Goal: Task Accomplishment & Management: Use online tool/utility

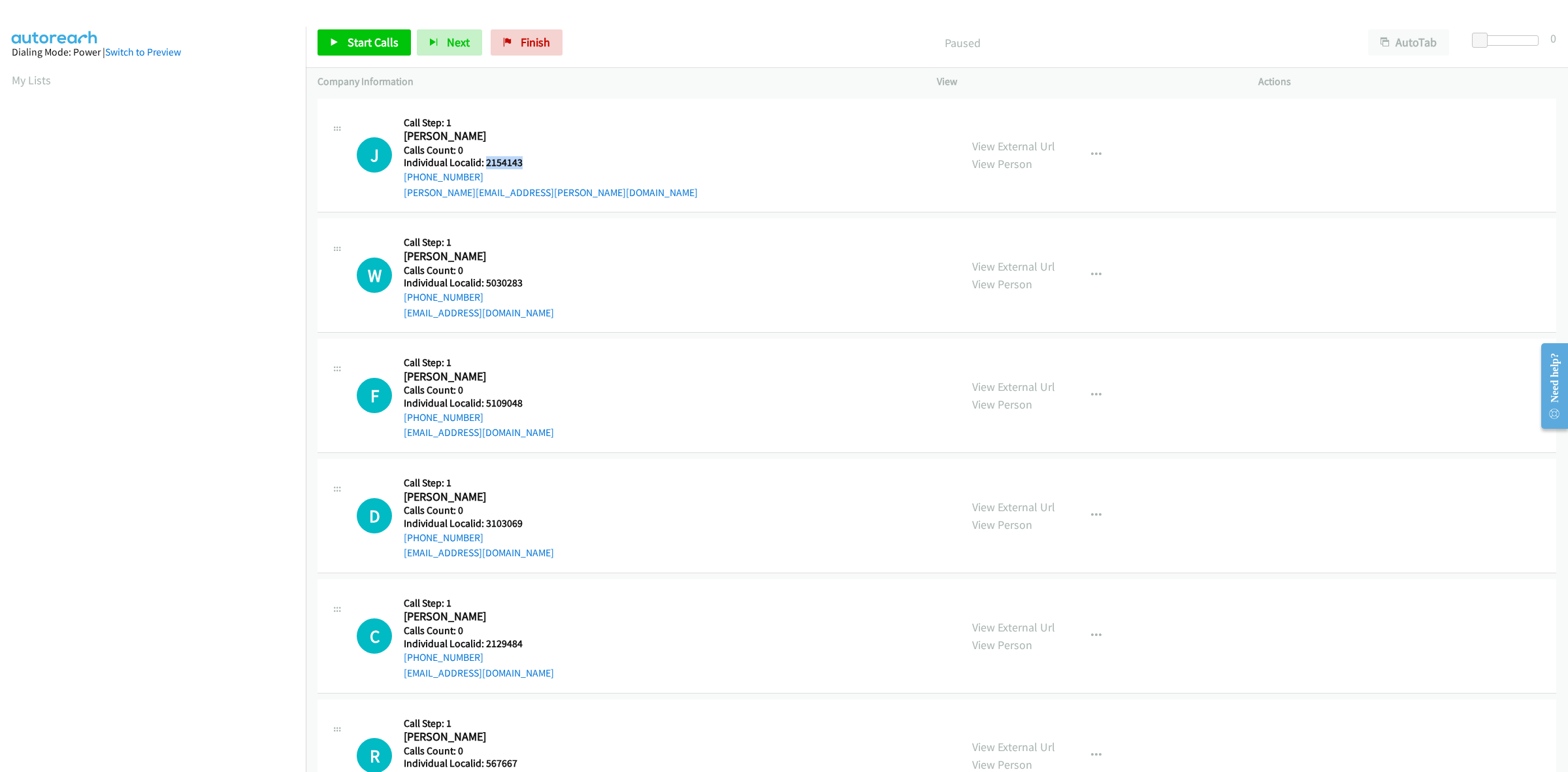
drag, startPoint x: 495, startPoint y: 159, endPoint x: 484, endPoint y: 158, distance: 11.0
click at [484, 158] on div "J Callback Scheduled Call Step: 1 Jeffrey Oxenreider America/New_York Calls Cou…" at bounding box center [652, 155] width 592 height 90
copy h5 "2154143"
drag, startPoint x: 481, startPoint y: 175, endPoint x: 403, endPoint y: 177, distance: 78.0
click at [404, 177] on div "+1 614-282-8662" at bounding box center [551, 177] width 294 height 16
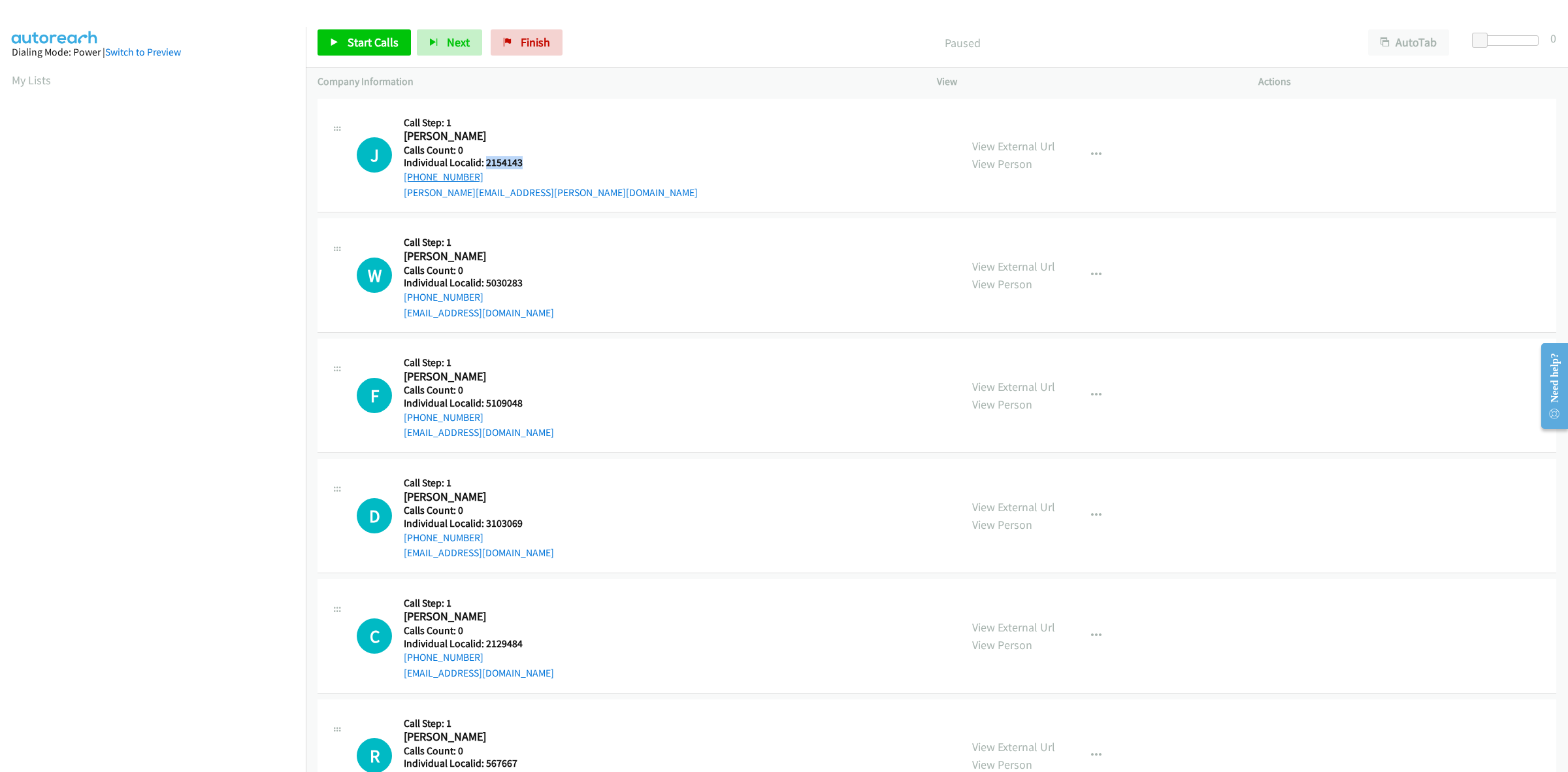
copy link "+1 614-282-8662"
click at [582, 145] on div "J Callback Scheduled Call Step: 1 Jeffrey Oxenreider America/New_York Calls Cou…" at bounding box center [652, 155] width 592 height 90
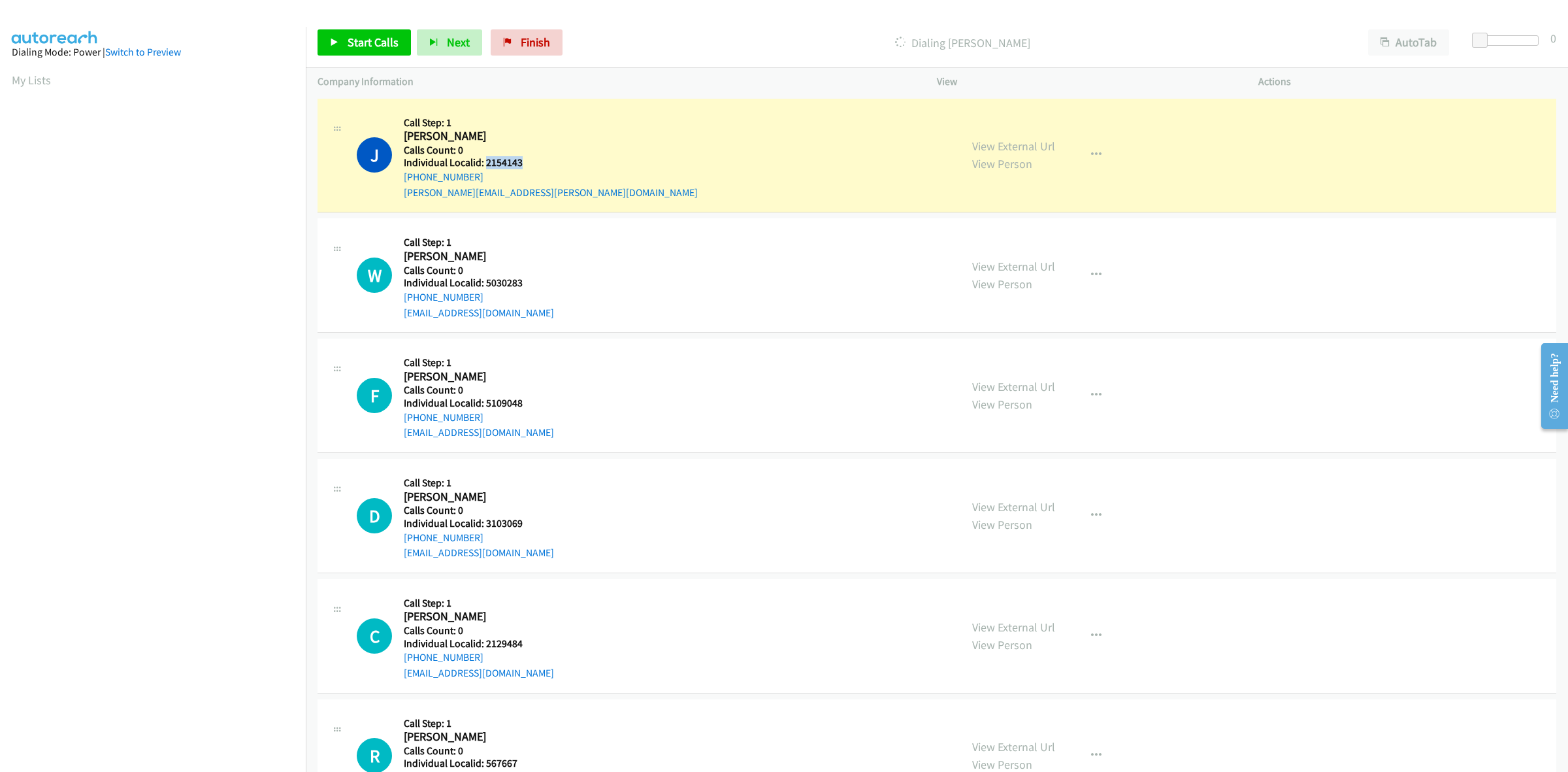
drag, startPoint x: 504, startPoint y: 161, endPoint x: 485, endPoint y: 161, distance: 19.0
click at [485, 161] on h5 "Individual Localid: 2154143" at bounding box center [551, 163] width 294 height 13
copy h5 "2154143"
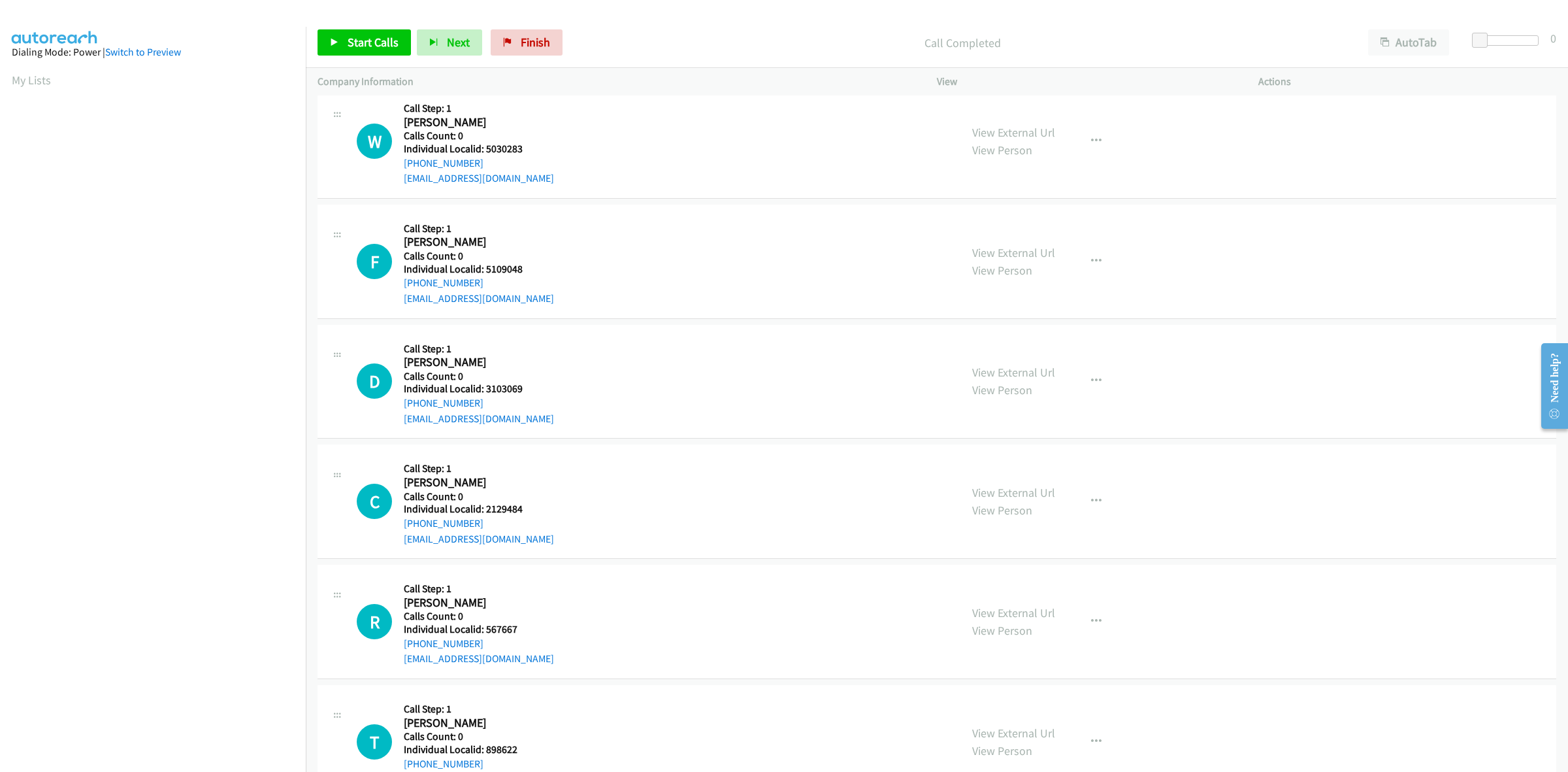
scroll to position [164, 0]
drag, startPoint x: 504, startPoint y: 142, endPoint x: 481, endPoint y: 144, distance: 23.1
click at [481, 144] on div "W Callback Scheduled Call Step: 1 Wayne Newbern America/New_York Calls Count: 0…" at bounding box center [652, 139] width 592 height 90
copy h5 "5030283"
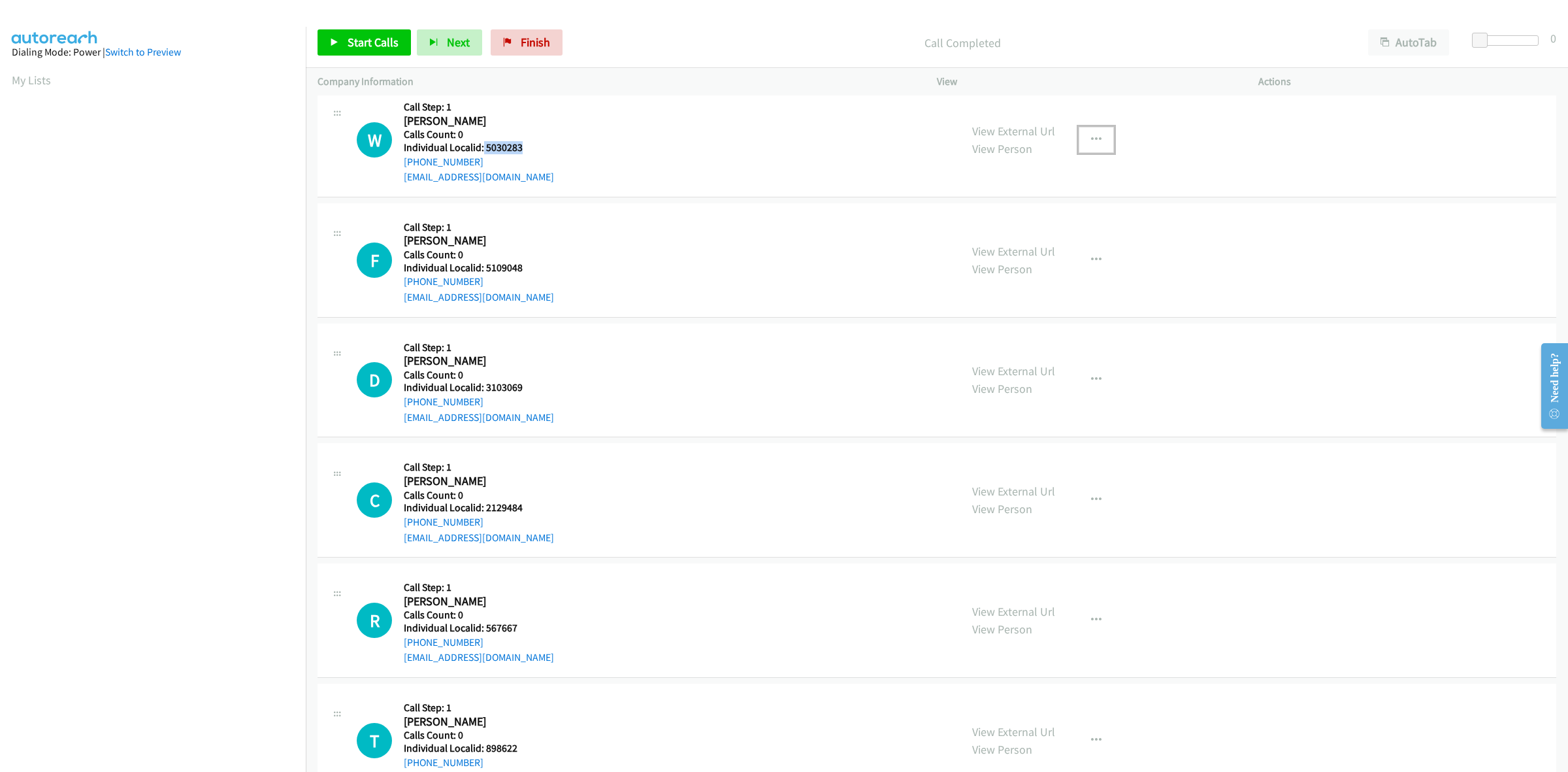
click at [1095, 137] on button "button" at bounding box center [1096, 139] width 36 height 26
click at [1006, 226] on link "Skip Call" at bounding box center [1025, 224] width 173 height 26
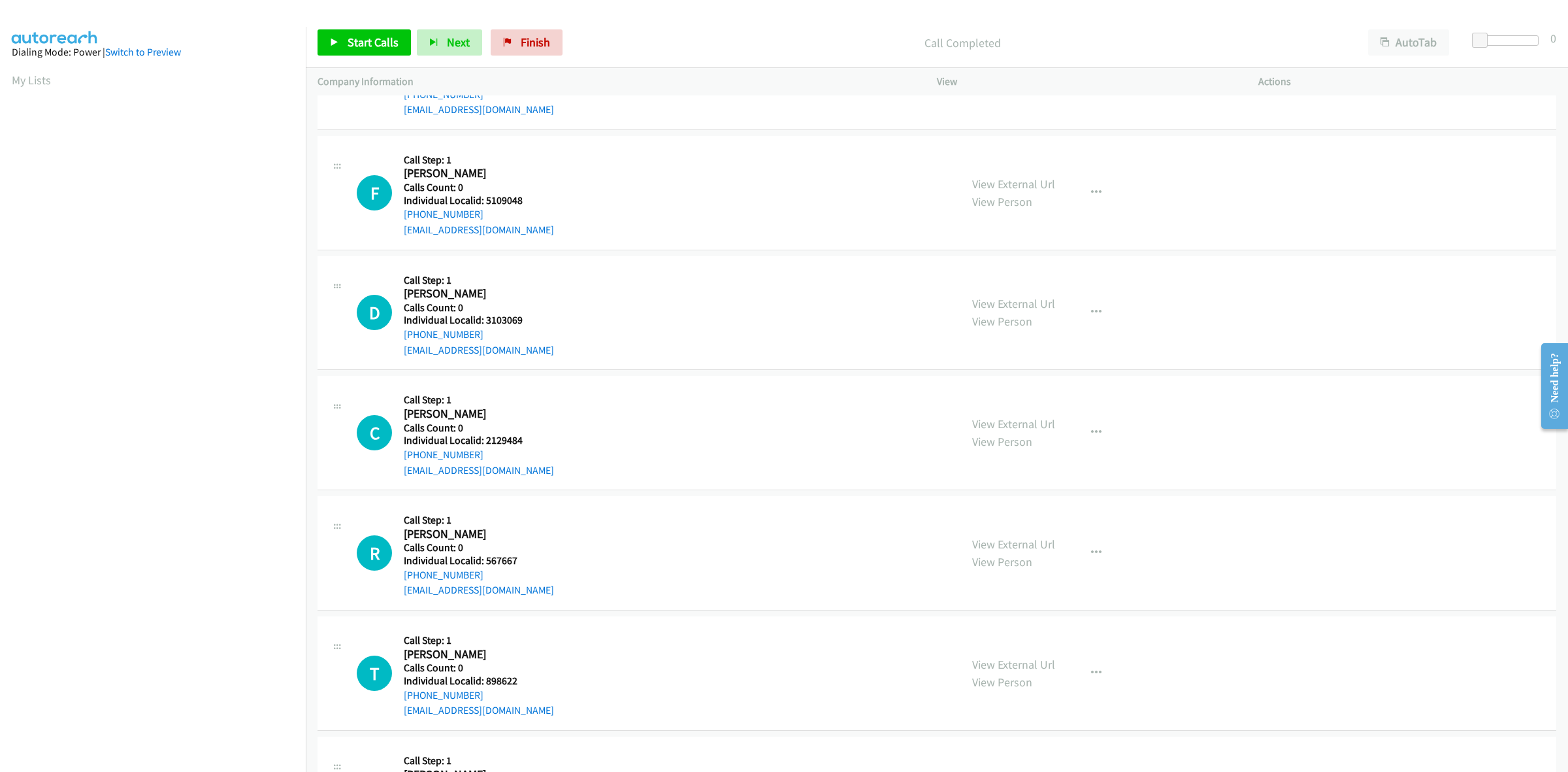
scroll to position [224, 0]
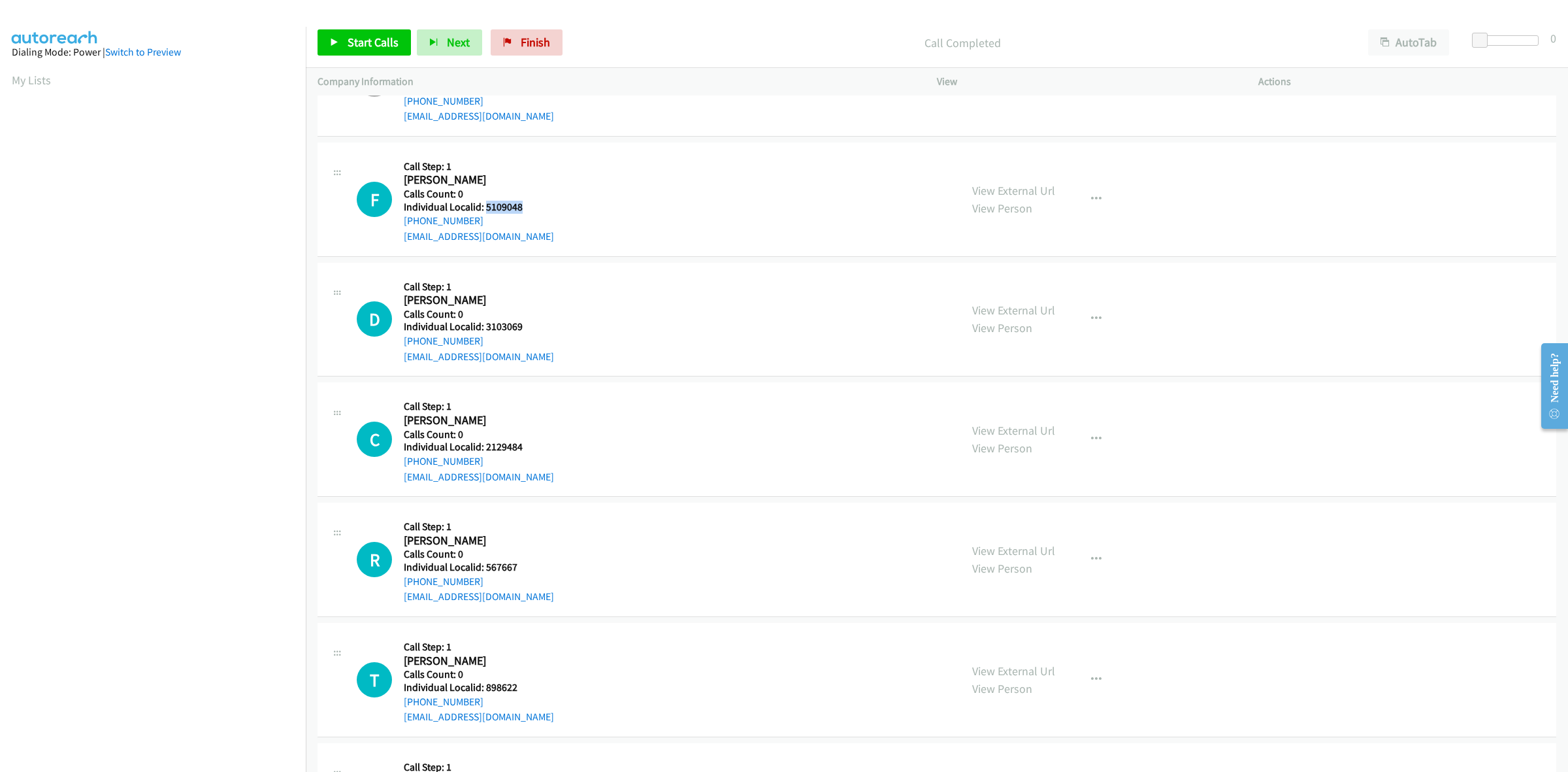
drag, startPoint x: 521, startPoint y: 204, endPoint x: 484, endPoint y: 208, distance: 37.2
click at [484, 208] on h5 "Individual Localid: 5109048" at bounding box center [479, 208] width 150 height 13
copy h5 "5109048"
drag, startPoint x: 489, startPoint y: 214, endPoint x: 404, endPoint y: 220, distance: 85.2
click at [404, 220] on div "+1 352-650-2767" at bounding box center [479, 221] width 150 height 16
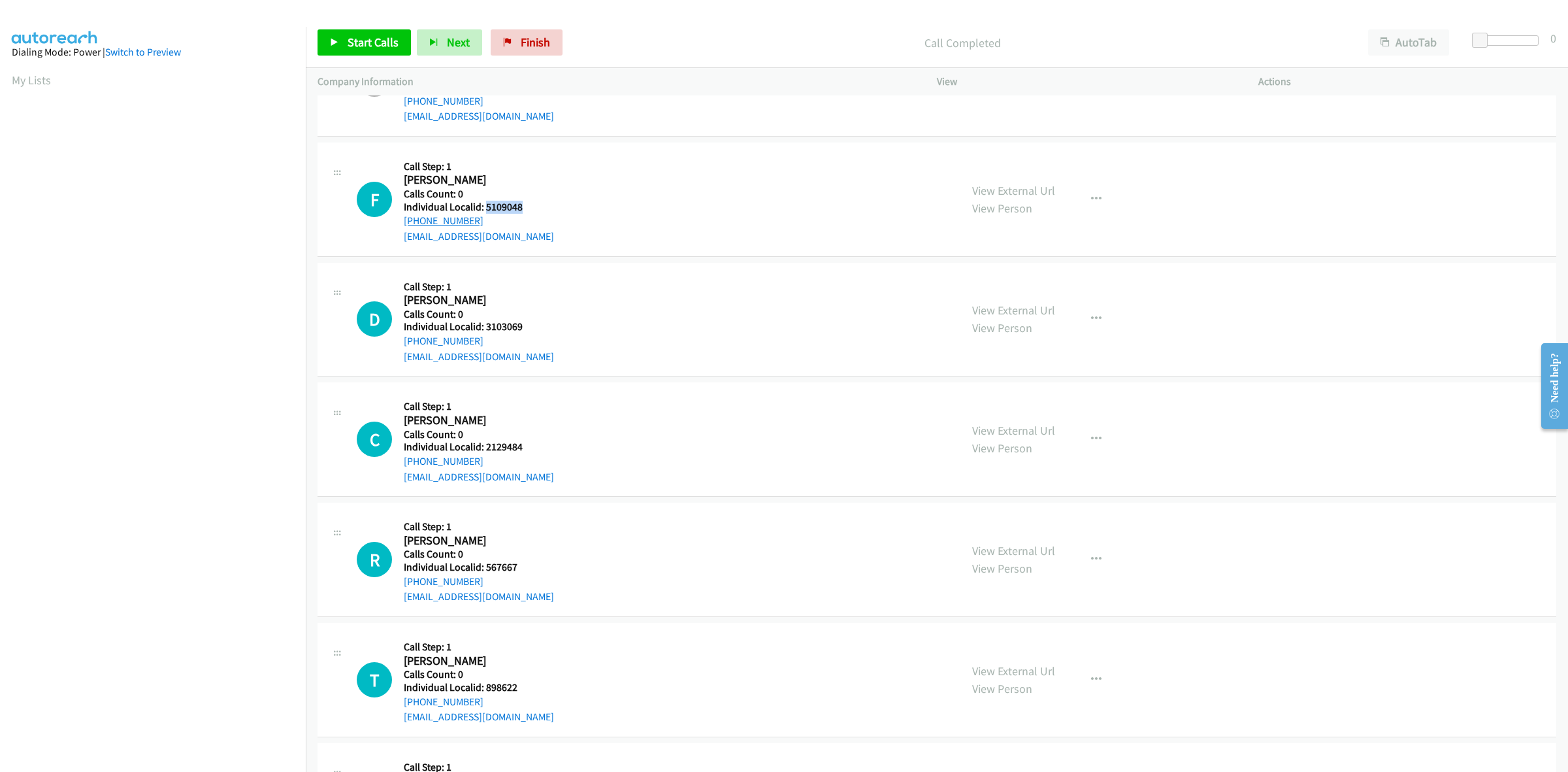
copy link "+1 352-650-2767"
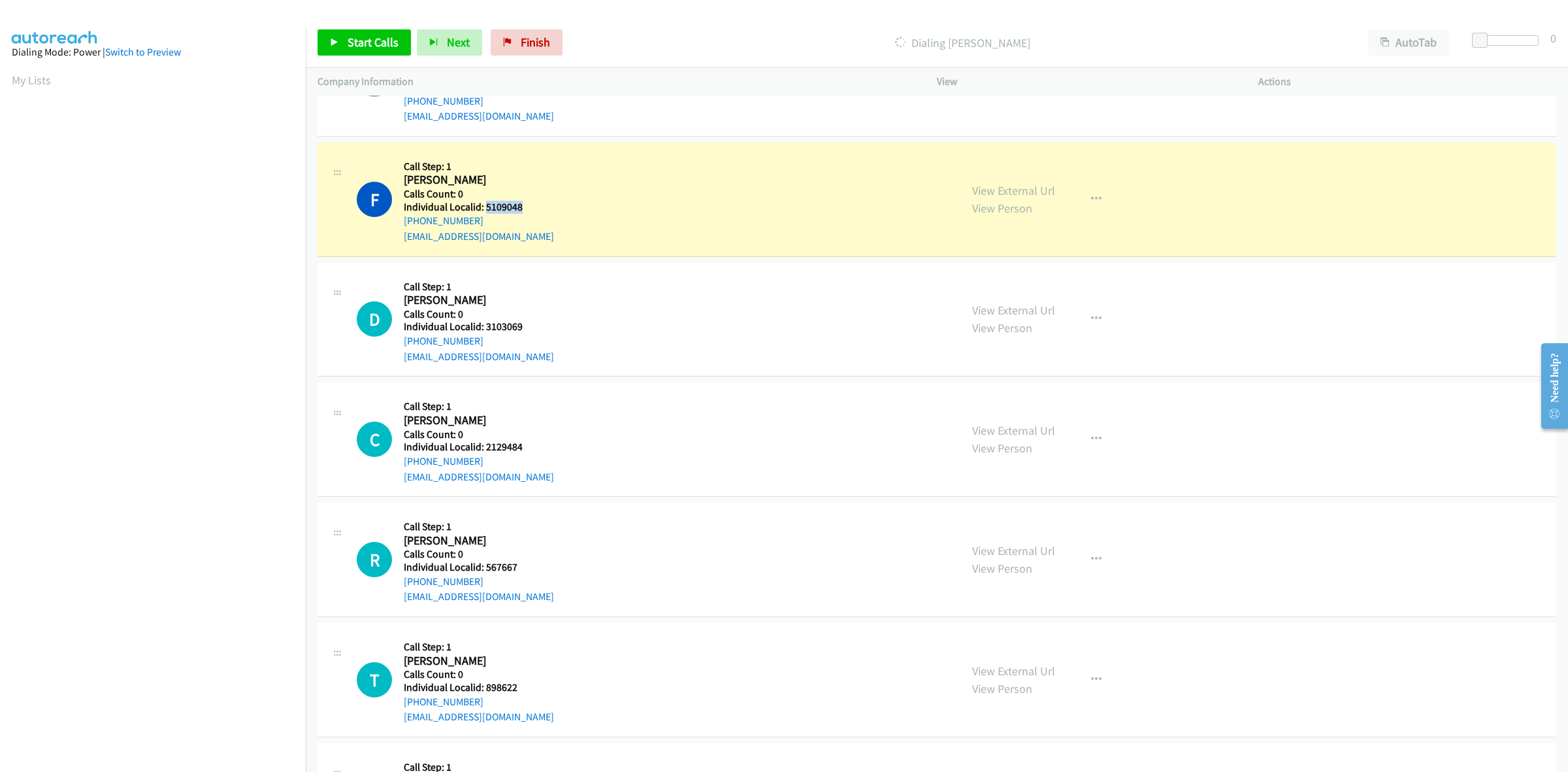
drag, startPoint x: 498, startPoint y: 204, endPoint x: 484, endPoint y: 203, distance: 14.0
click at [484, 203] on h5 "Individual Localid: 5109048" at bounding box center [479, 208] width 150 height 13
copy h5 "5109048"
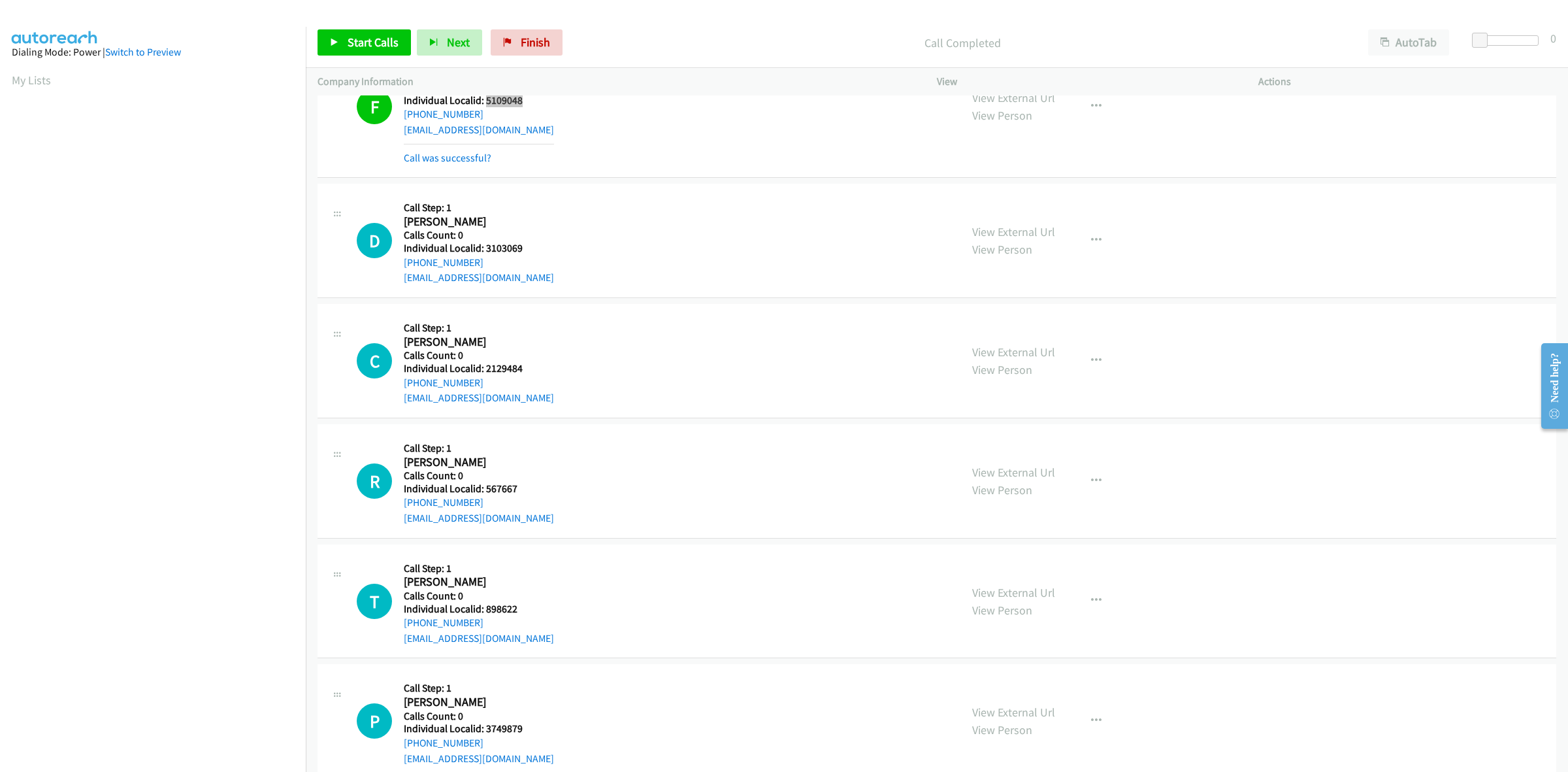
scroll to position [368, 0]
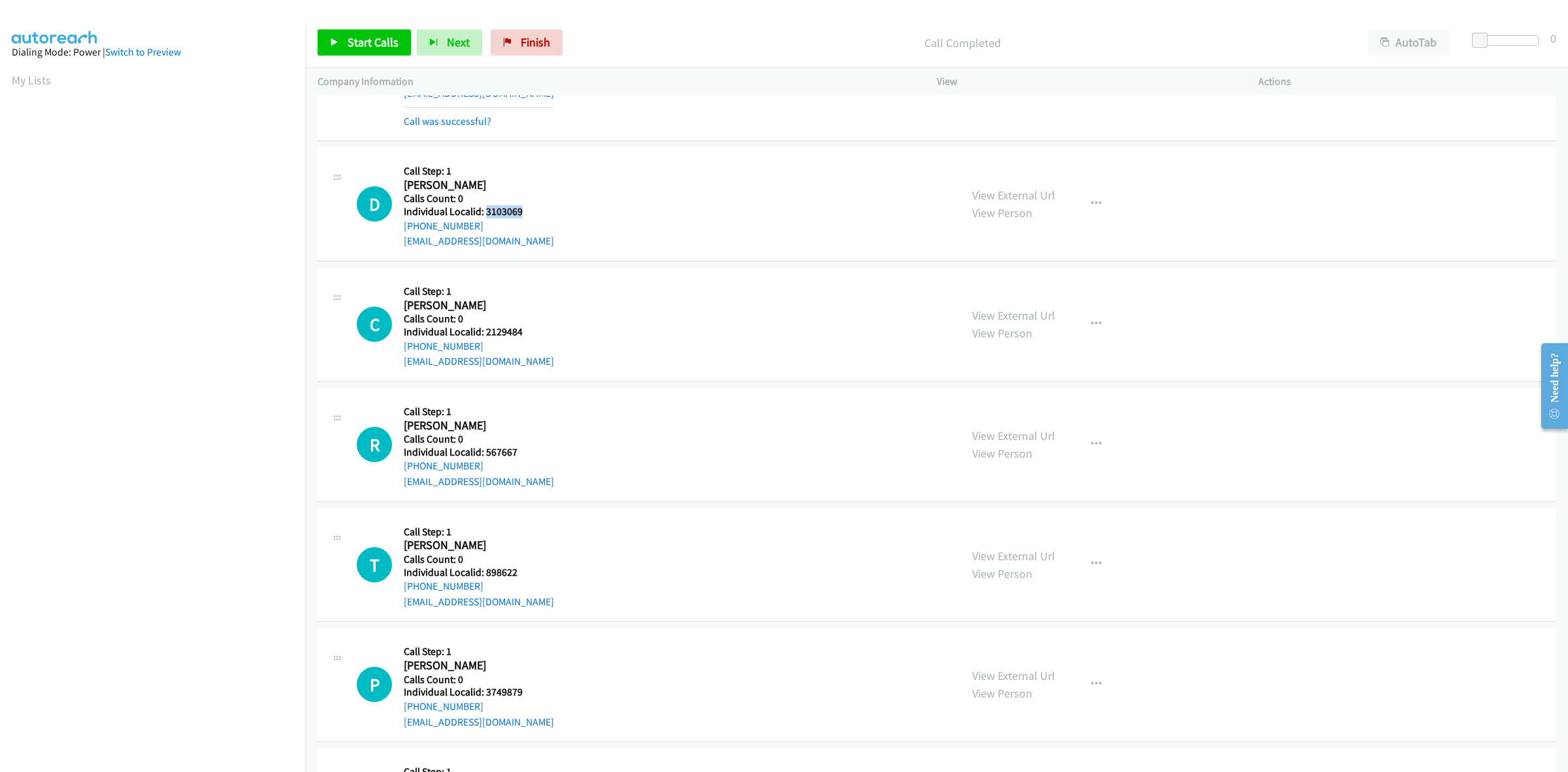
drag, startPoint x: 509, startPoint y: 211, endPoint x: 484, endPoint y: 214, distance: 25.2
click at [484, 214] on h5 "Individual Localid: 3103069" at bounding box center [479, 212] width 150 height 13
copy h5 "3103069"
drag, startPoint x: 480, startPoint y: 224, endPoint x: 397, endPoint y: 229, distance: 83.2
click at [397, 229] on div "D Callback Scheduled Call Step: 1 Dan Lebo America/New_York Calls Count: 0 Indi…" at bounding box center [652, 203] width 592 height 90
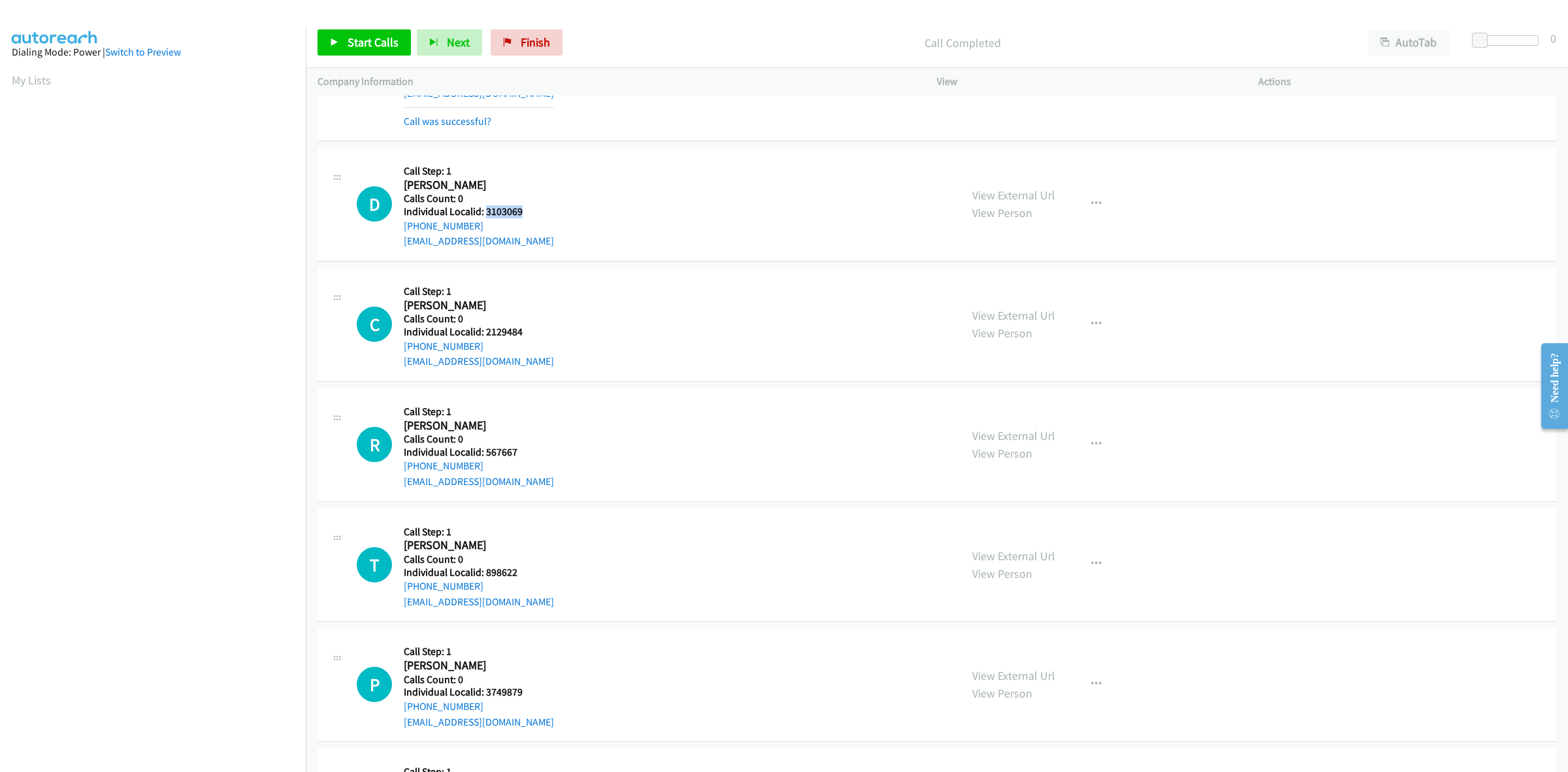
copy link "+1 724-834-5455"
drag, startPoint x: 531, startPoint y: 213, endPoint x: 484, endPoint y: 214, distance: 47.0
click at [484, 214] on div "D Callback Scheduled Call Step: 1 Dan Lebo America/New_York Calls Count: 0 Indi…" at bounding box center [652, 203] width 592 height 90
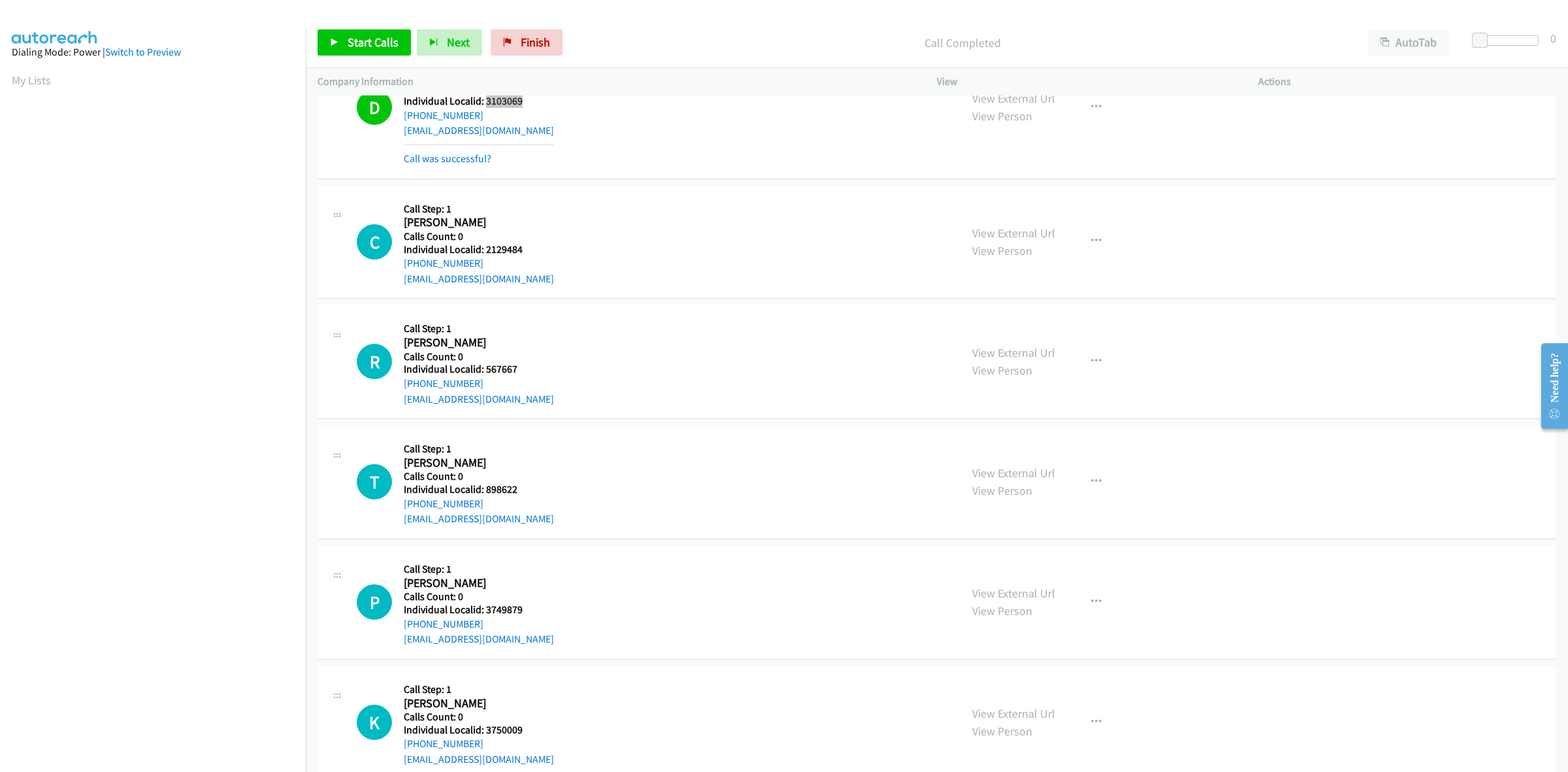
scroll to position [491, 0]
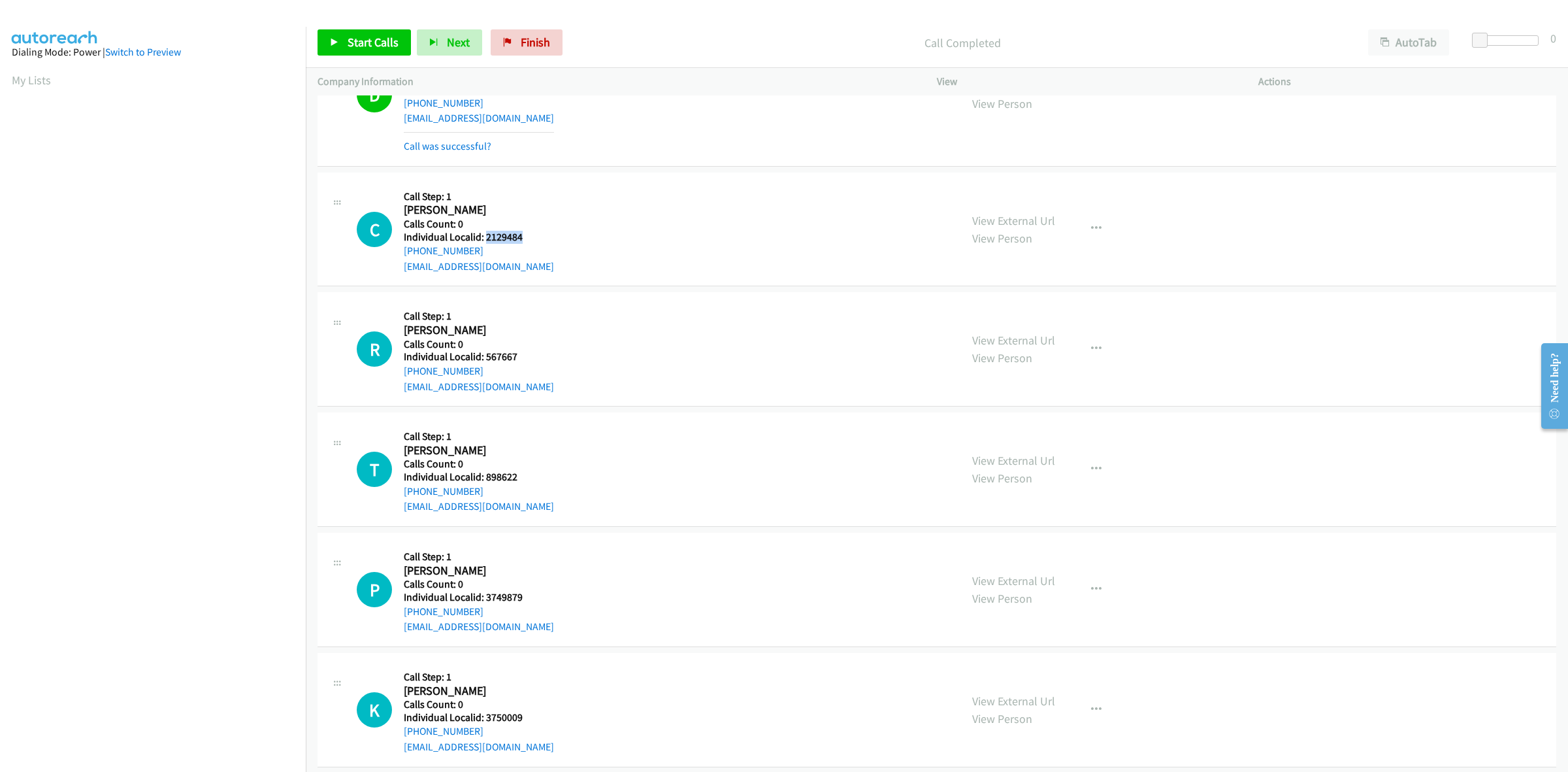
drag, startPoint x: 518, startPoint y: 237, endPoint x: 485, endPoint y: 239, distance: 33.1
click at [485, 239] on h5 "Individual Localid: 2129484" at bounding box center [479, 237] width 150 height 13
drag, startPoint x: 474, startPoint y: 252, endPoint x: 393, endPoint y: 256, distance: 81.1
click at [393, 256] on div "C Callback Scheduled Call Step: 1 Caleb Keiser America/New_York Calls Count: 0 …" at bounding box center [652, 229] width 592 height 90
click at [570, 247] on div "C Callback Scheduled Call Step: 1 Caleb Keiser America/New_York Calls Count: 0 …" at bounding box center [652, 229] width 592 height 90
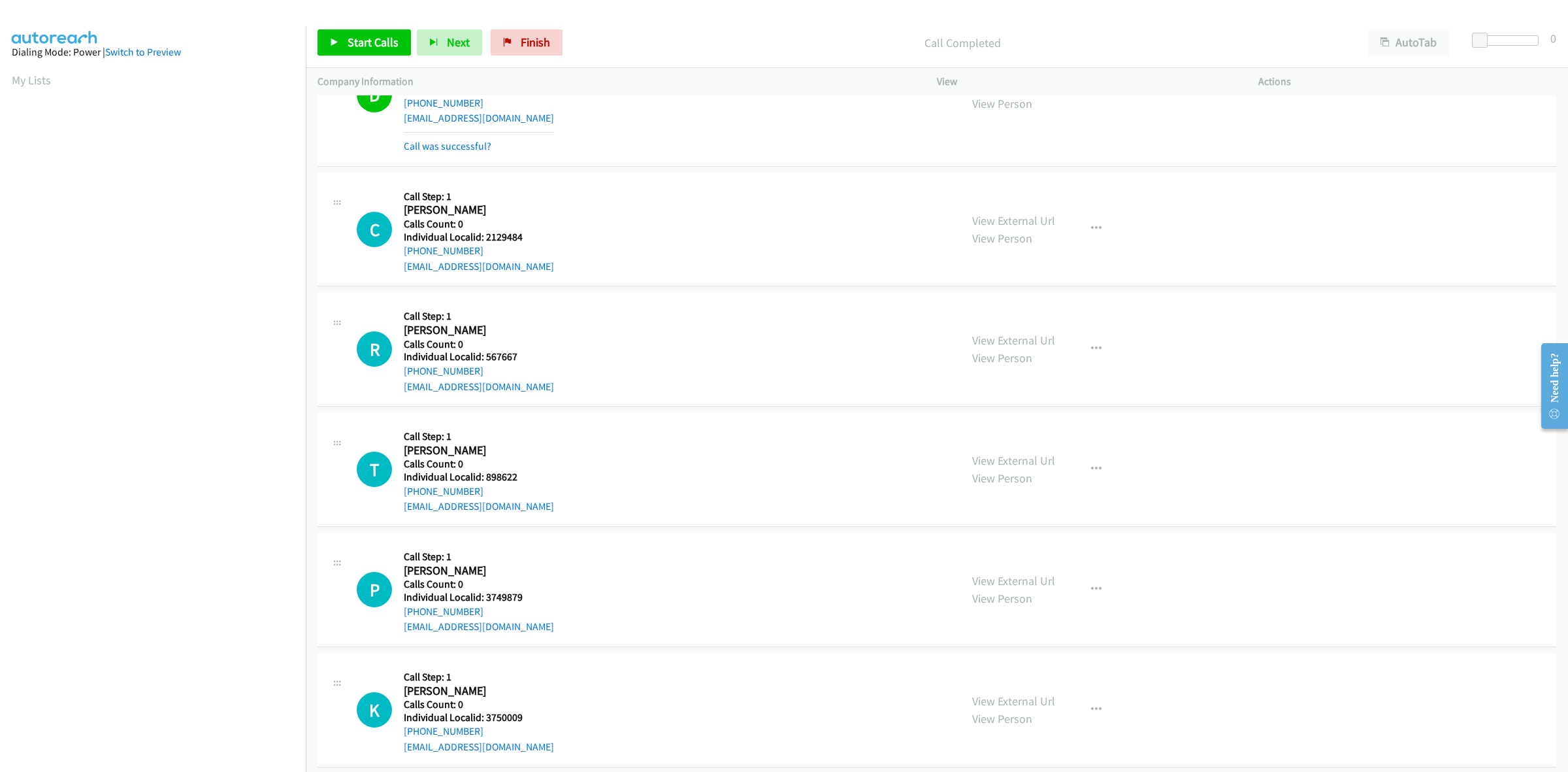
drag, startPoint x: 475, startPoint y: 248, endPoint x: 398, endPoint y: 257, distance: 77.5
click at [398, 257] on div "C Callback Scheduled Call Step: 1 Caleb Keiser America/New_York Calls Count: 0 …" at bounding box center [652, 229] width 592 height 90
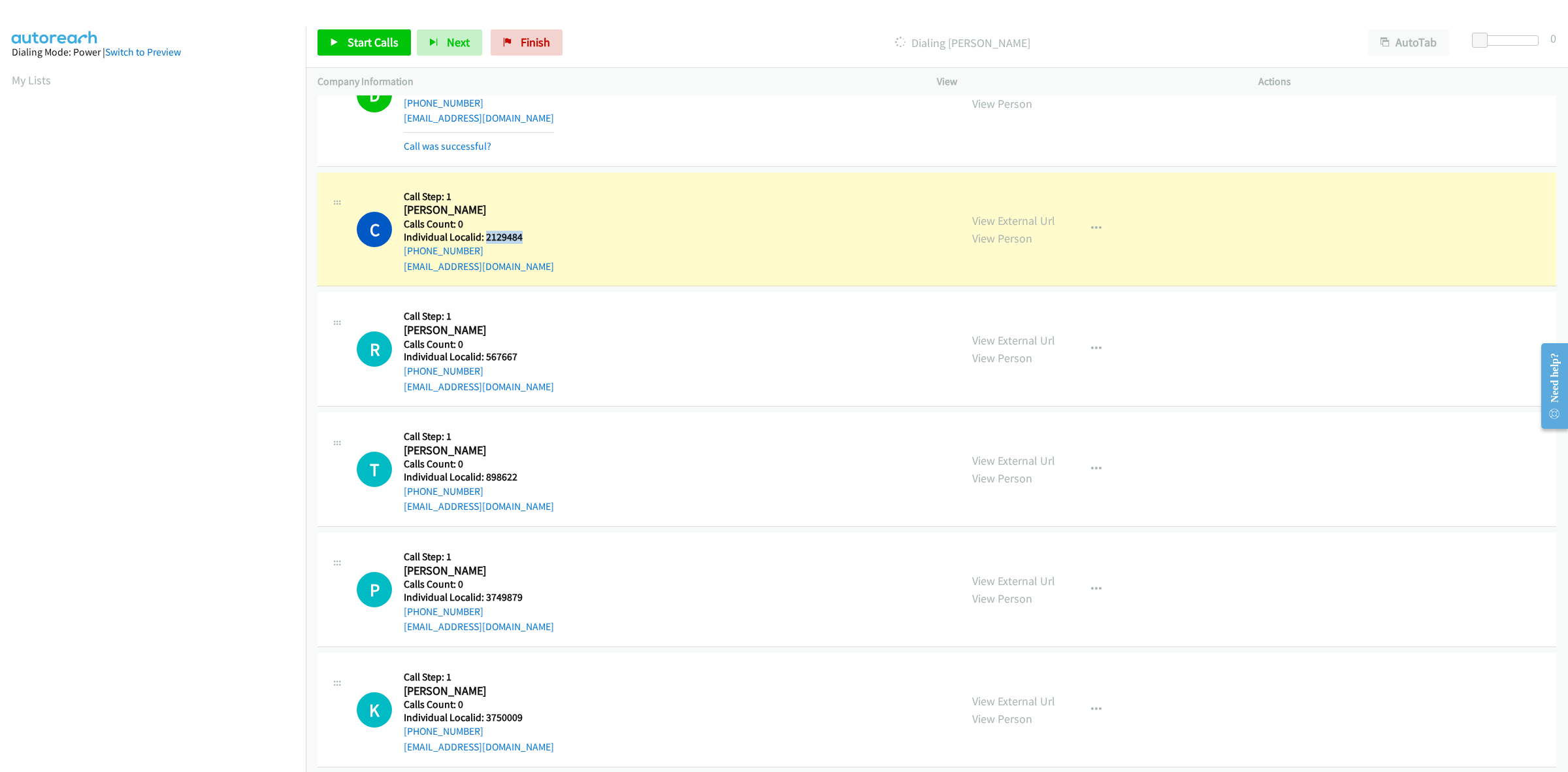
drag, startPoint x: 524, startPoint y: 237, endPoint x: 485, endPoint y: 236, distance: 39.0
click at [485, 236] on h5 "Individual Localid: 2129484" at bounding box center [479, 237] width 150 height 13
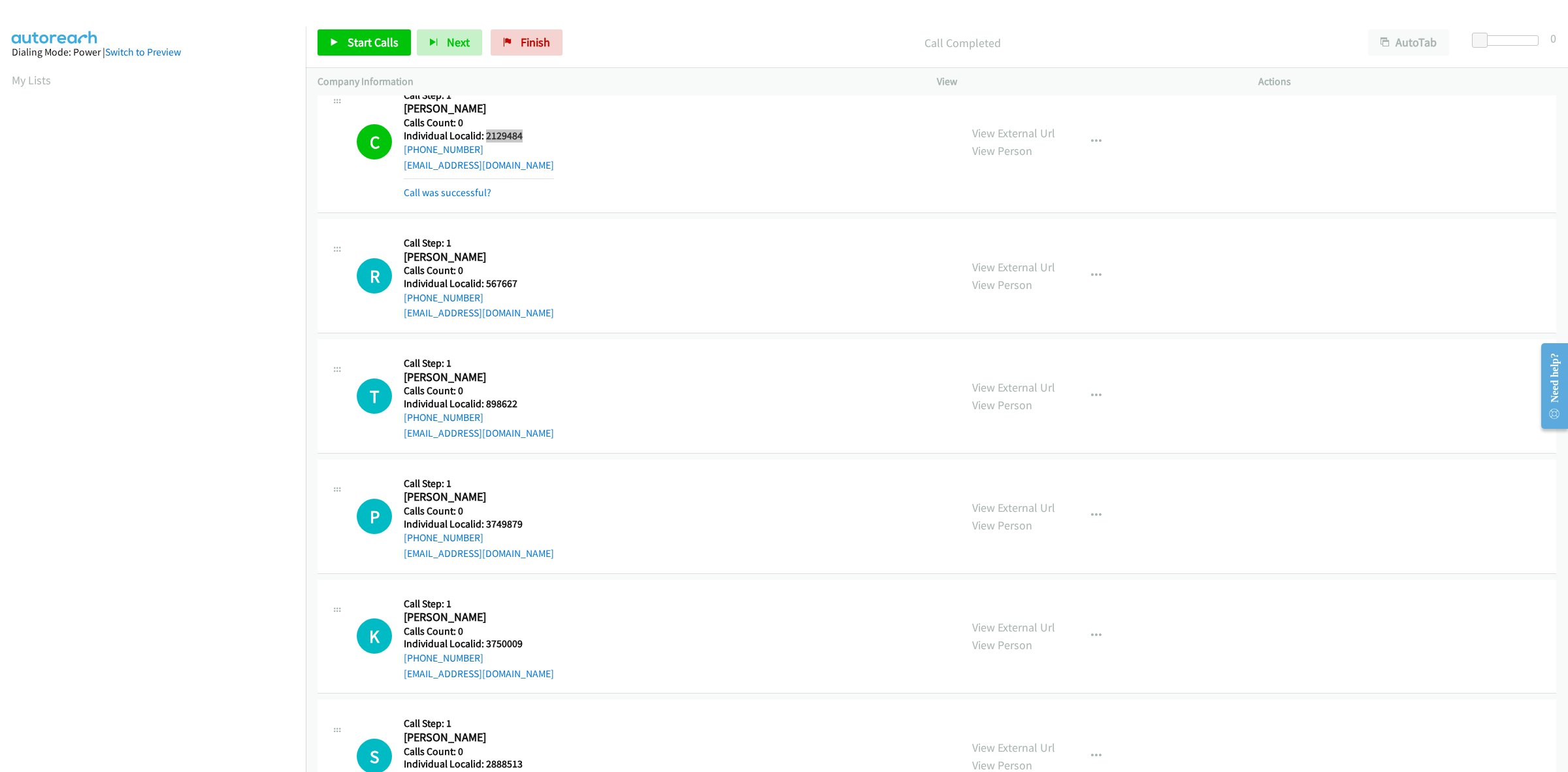
scroll to position [633, 0]
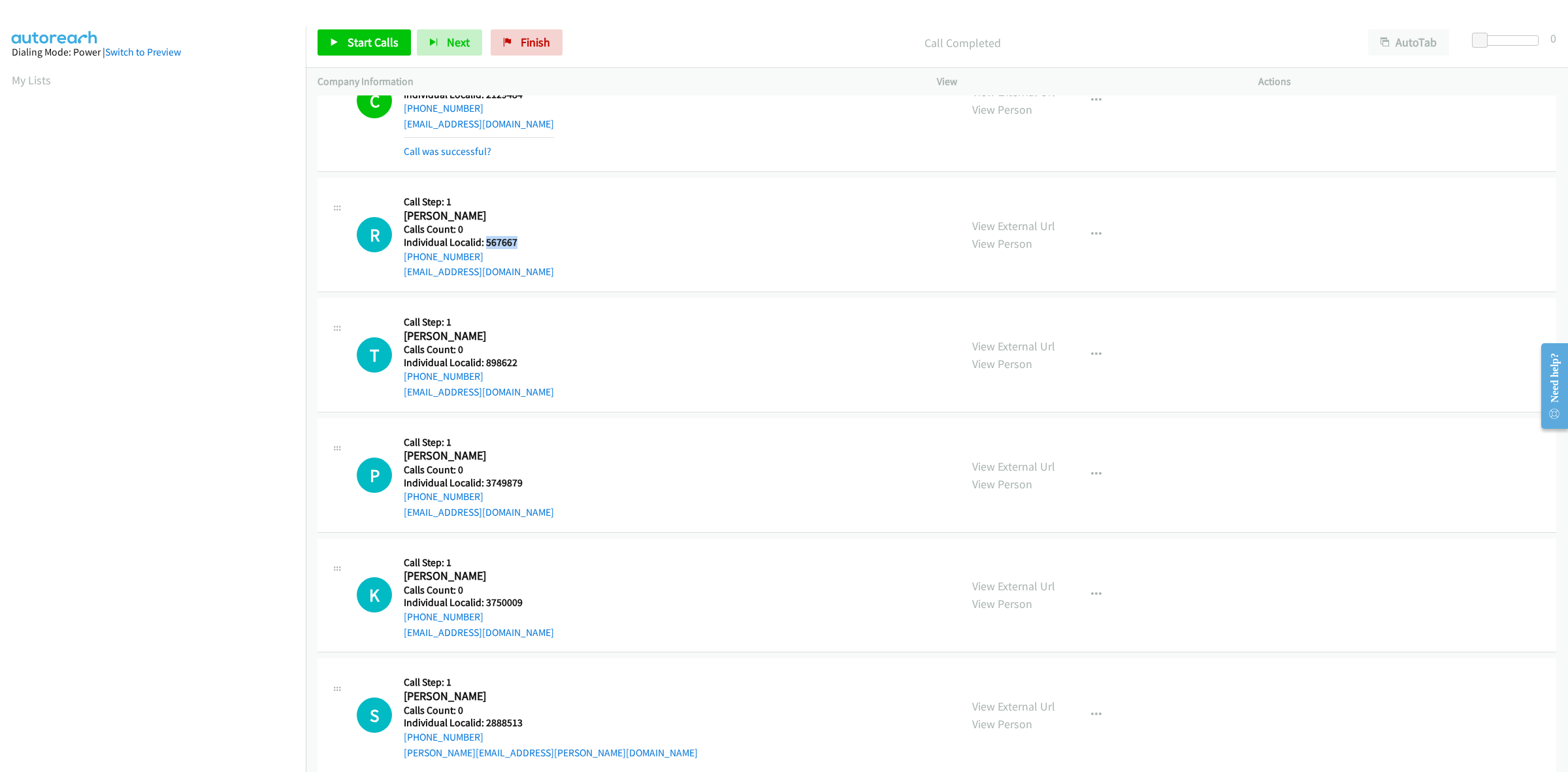
drag, startPoint x: 526, startPoint y: 239, endPoint x: 485, endPoint y: 244, distance: 41.3
click at [485, 244] on h5 "Individual Localid: 567667" at bounding box center [479, 242] width 150 height 13
click at [1091, 236] on icon "button" at bounding box center [1096, 234] width 11 height 11
click at [1021, 322] on link "Skip Call" at bounding box center [1025, 320] width 173 height 26
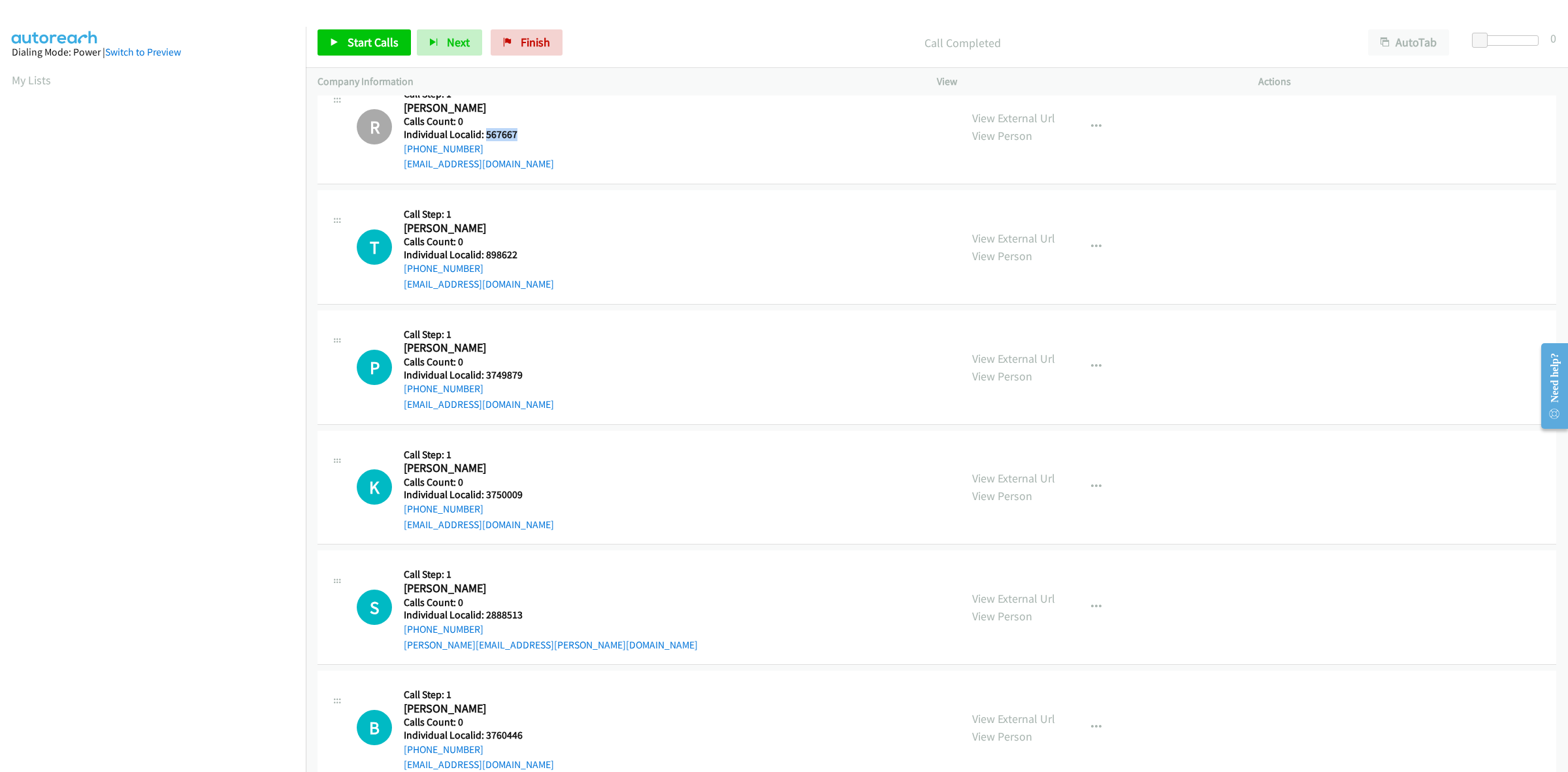
scroll to position [755, 0]
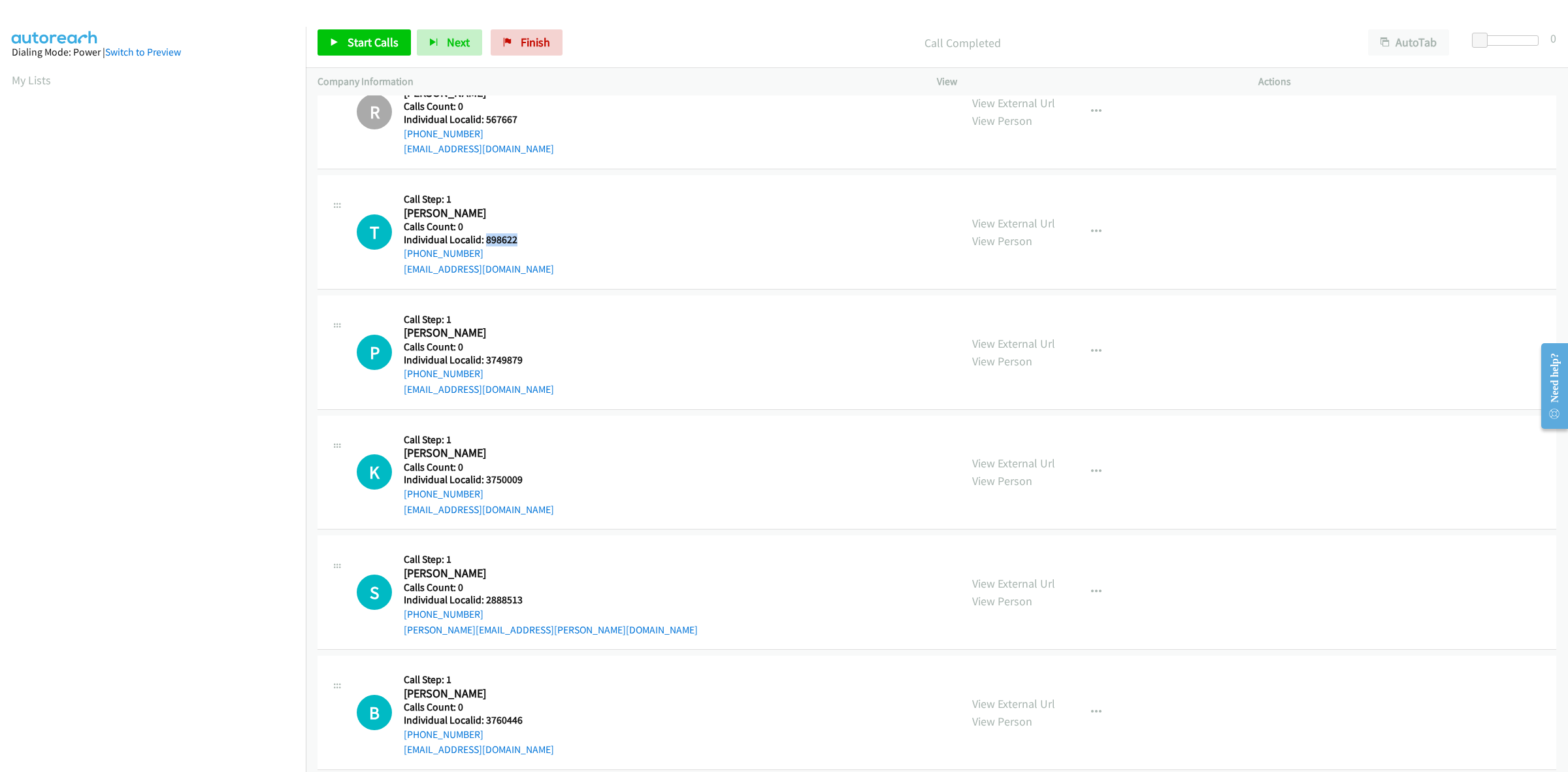
drag, startPoint x: 521, startPoint y: 241, endPoint x: 485, endPoint y: 239, distance: 36.1
click at [485, 239] on h5 "Individual Localid: 898622" at bounding box center [479, 240] width 150 height 13
drag, startPoint x: 1083, startPoint y: 226, endPoint x: 1067, endPoint y: 257, distance: 34.9
click at [1083, 226] on button "button" at bounding box center [1096, 232] width 36 height 26
click at [1017, 315] on link "Skip Call" at bounding box center [1025, 316] width 173 height 26
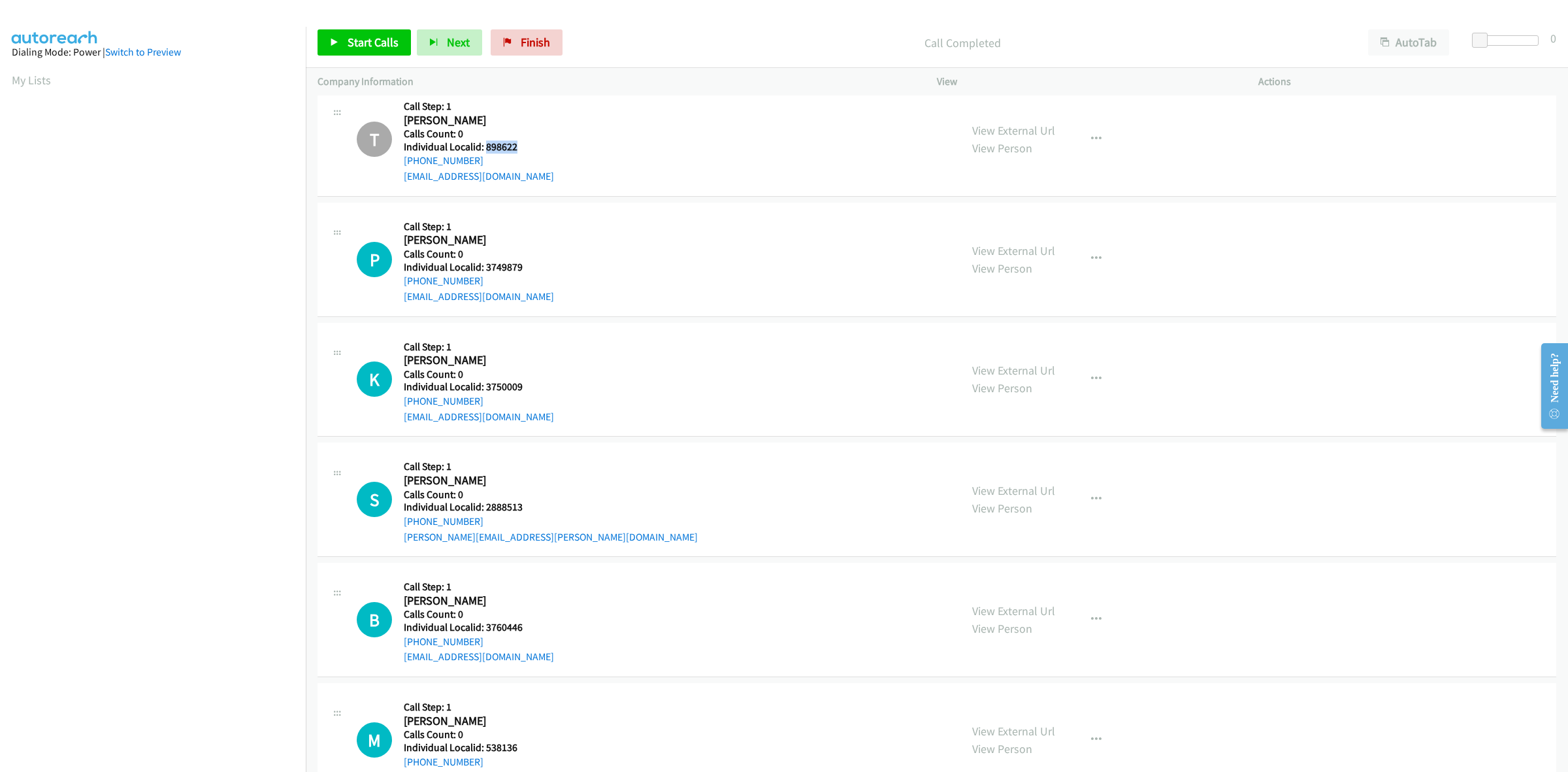
scroll to position [899, 0]
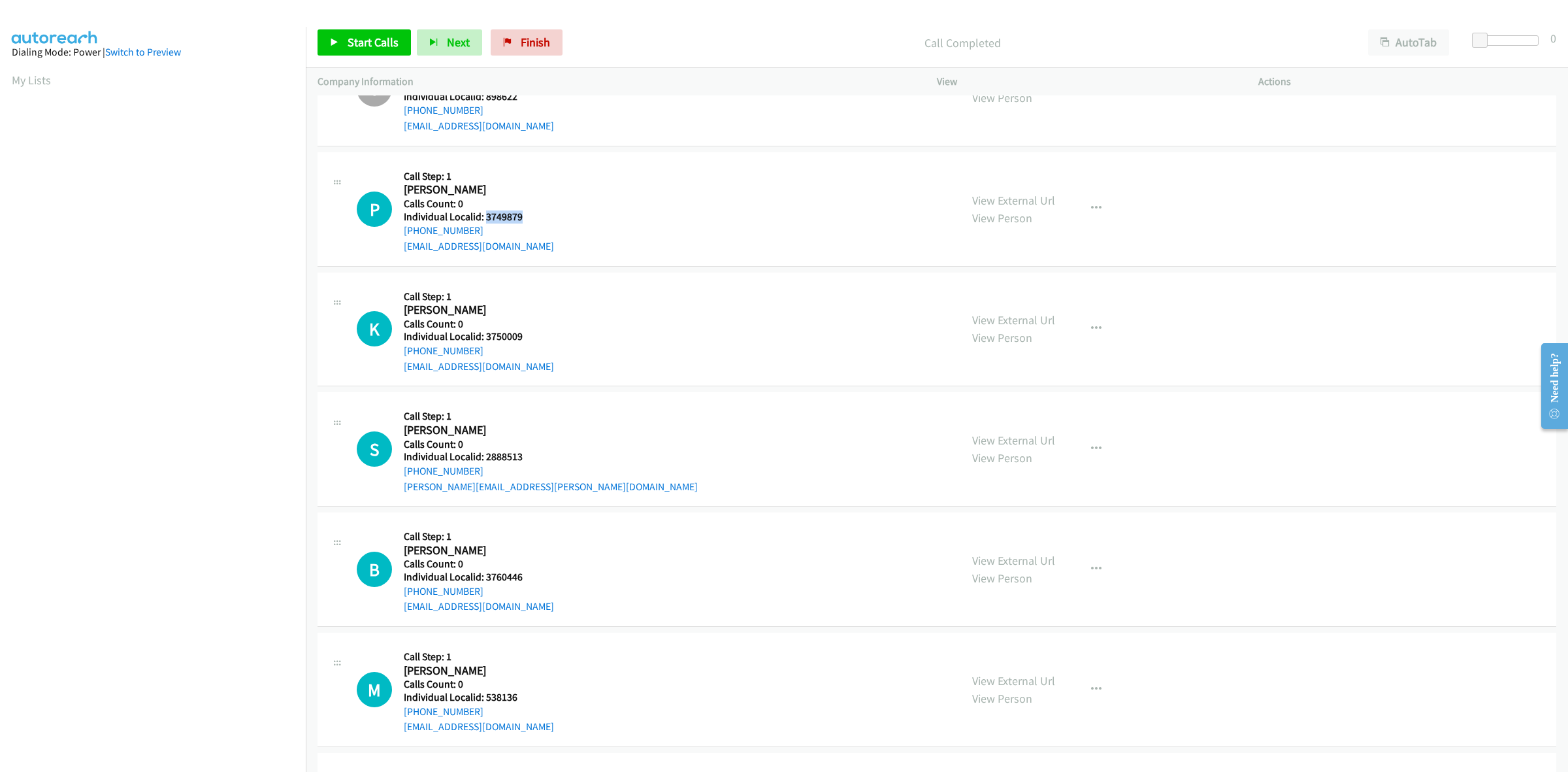
drag, startPoint x: 506, startPoint y: 216, endPoint x: 484, endPoint y: 219, distance: 22.2
click at [484, 219] on h5 "Individual Localid: 3749879" at bounding box center [479, 217] width 150 height 13
drag, startPoint x: 485, startPoint y: 232, endPoint x: 394, endPoint y: 237, distance: 91.1
click at [394, 237] on div "P Callback Scheduled Call Step: 1 Paul Burkhalter America/Chicago Calls Count: …" at bounding box center [652, 209] width 592 height 90
drag, startPoint x: 523, startPoint y: 214, endPoint x: 485, endPoint y: 217, distance: 38.1
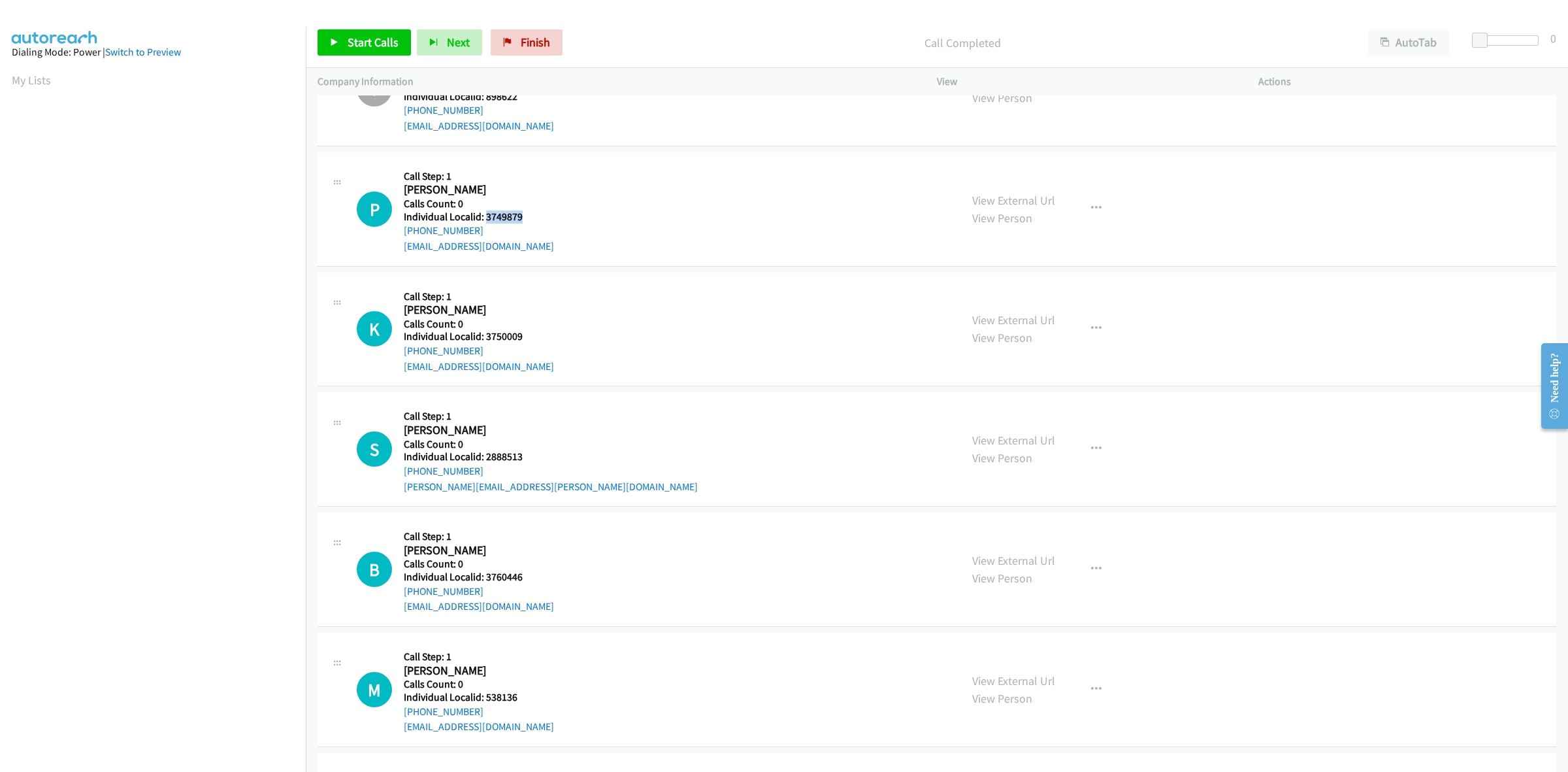
click at [485, 217] on h5 "Individual Localid: 3749879" at bounding box center [479, 217] width 150 height 13
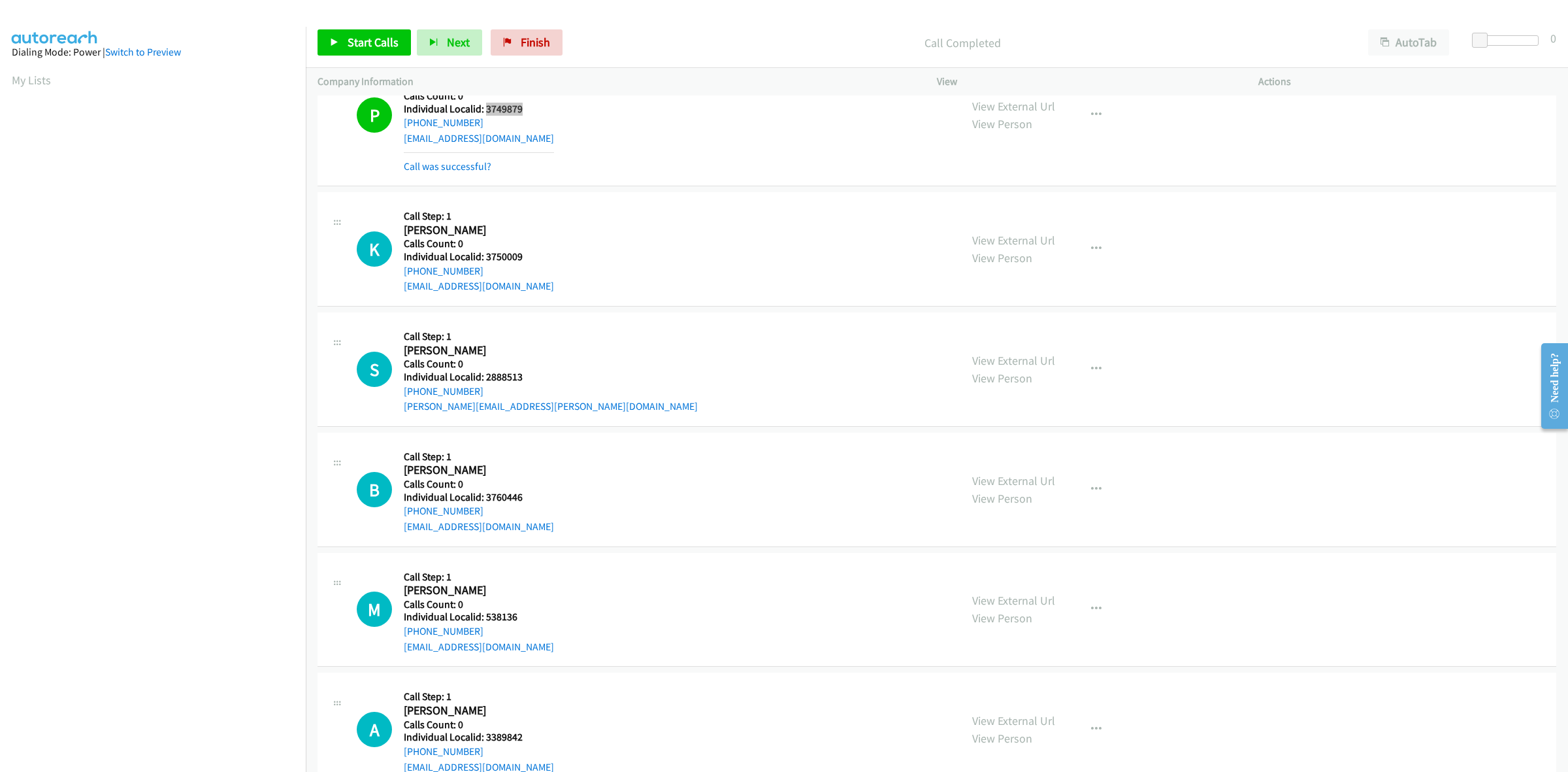
scroll to position [1021, 0]
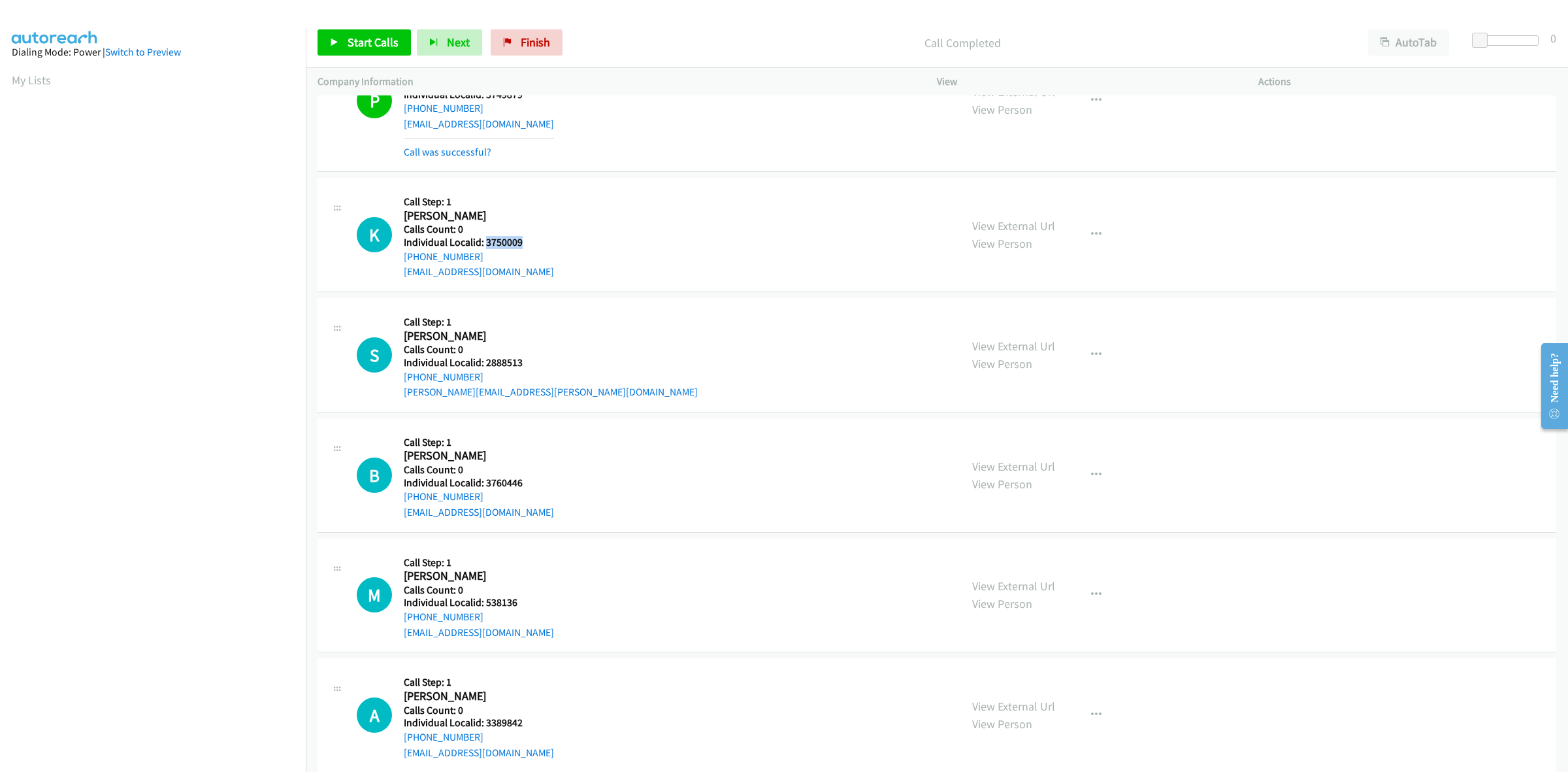
drag, startPoint x: 523, startPoint y: 240, endPoint x: 487, endPoint y: 242, distance: 36.1
click at [487, 242] on div "K Callback Scheduled Call Step: 1 Kirk Kleinen America/Los_Angeles Calls Count:…" at bounding box center [652, 234] width 592 height 90
drag, startPoint x: 435, startPoint y: 254, endPoint x: 399, endPoint y: 260, distance: 36.5
click at [399, 260] on div "K Callback Scheduled Call Step: 1 Kirk Kleinen America/Los_Angeles Calls Count:…" at bounding box center [652, 234] width 592 height 90
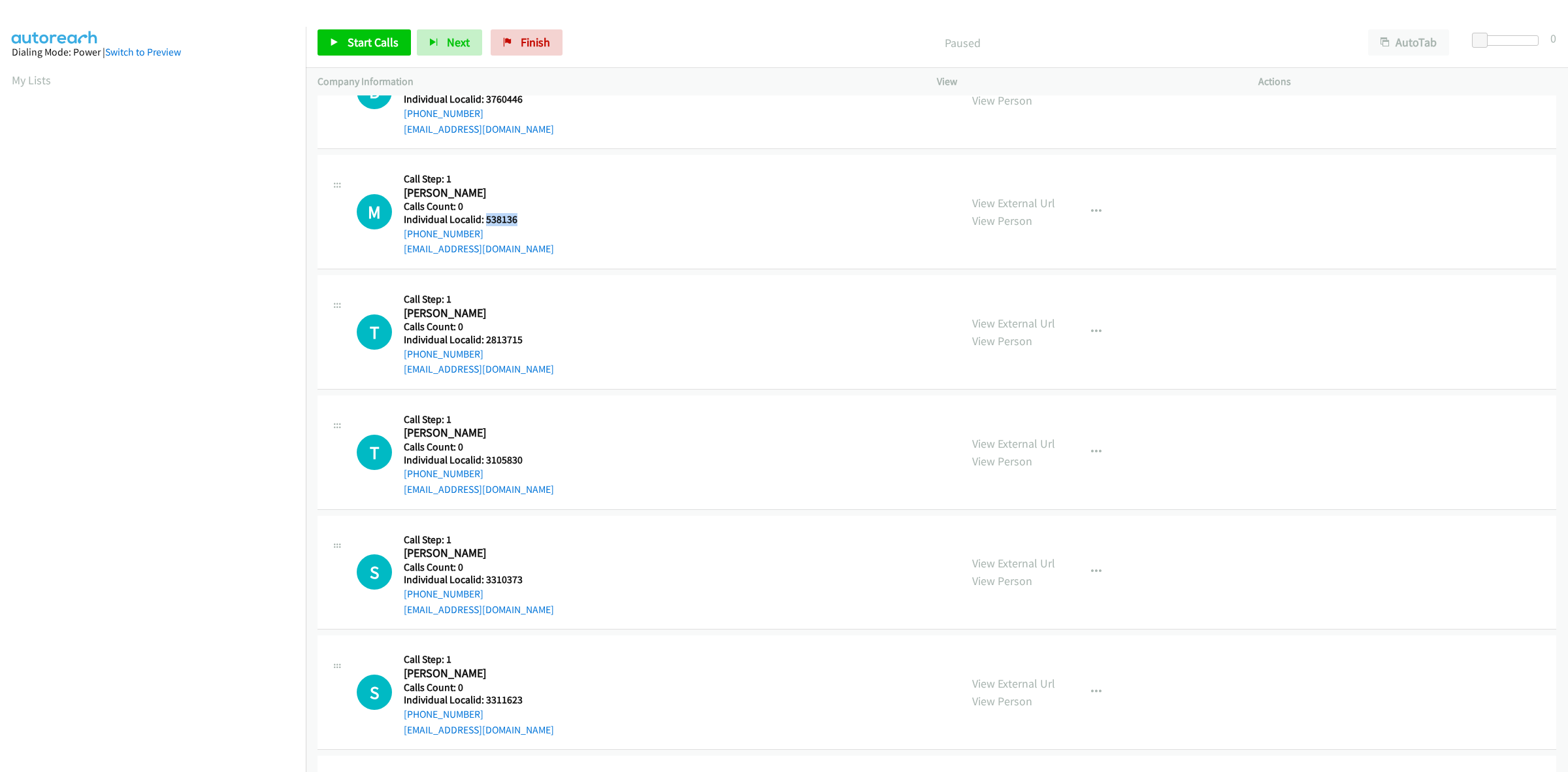
drag, startPoint x: 516, startPoint y: 217, endPoint x: 485, endPoint y: 220, distance: 31.1
click at [485, 220] on h5 "Individual Localid: 538136" at bounding box center [479, 220] width 150 height 13
copy h5 "538136"
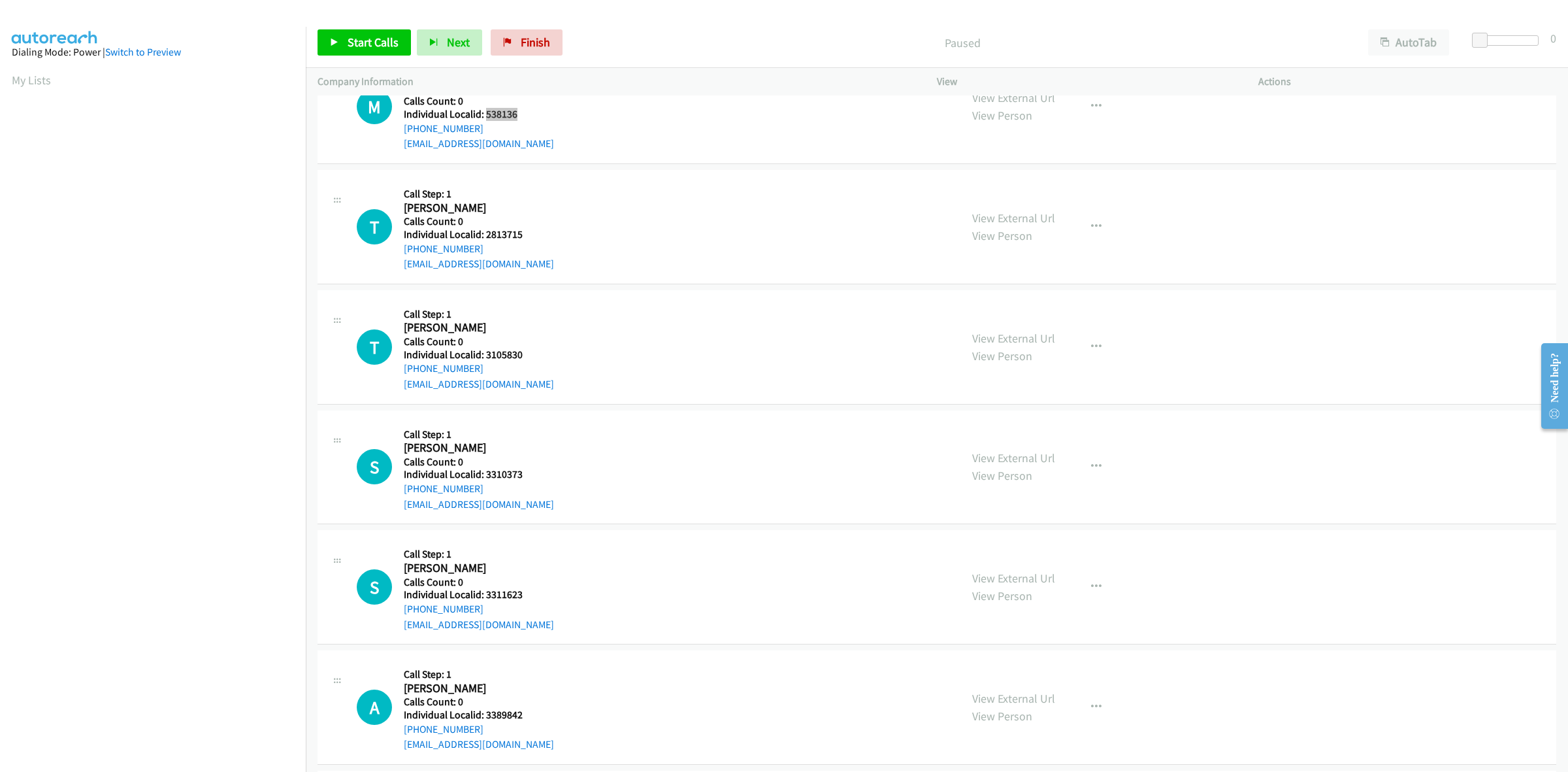
scroll to position [347, 0]
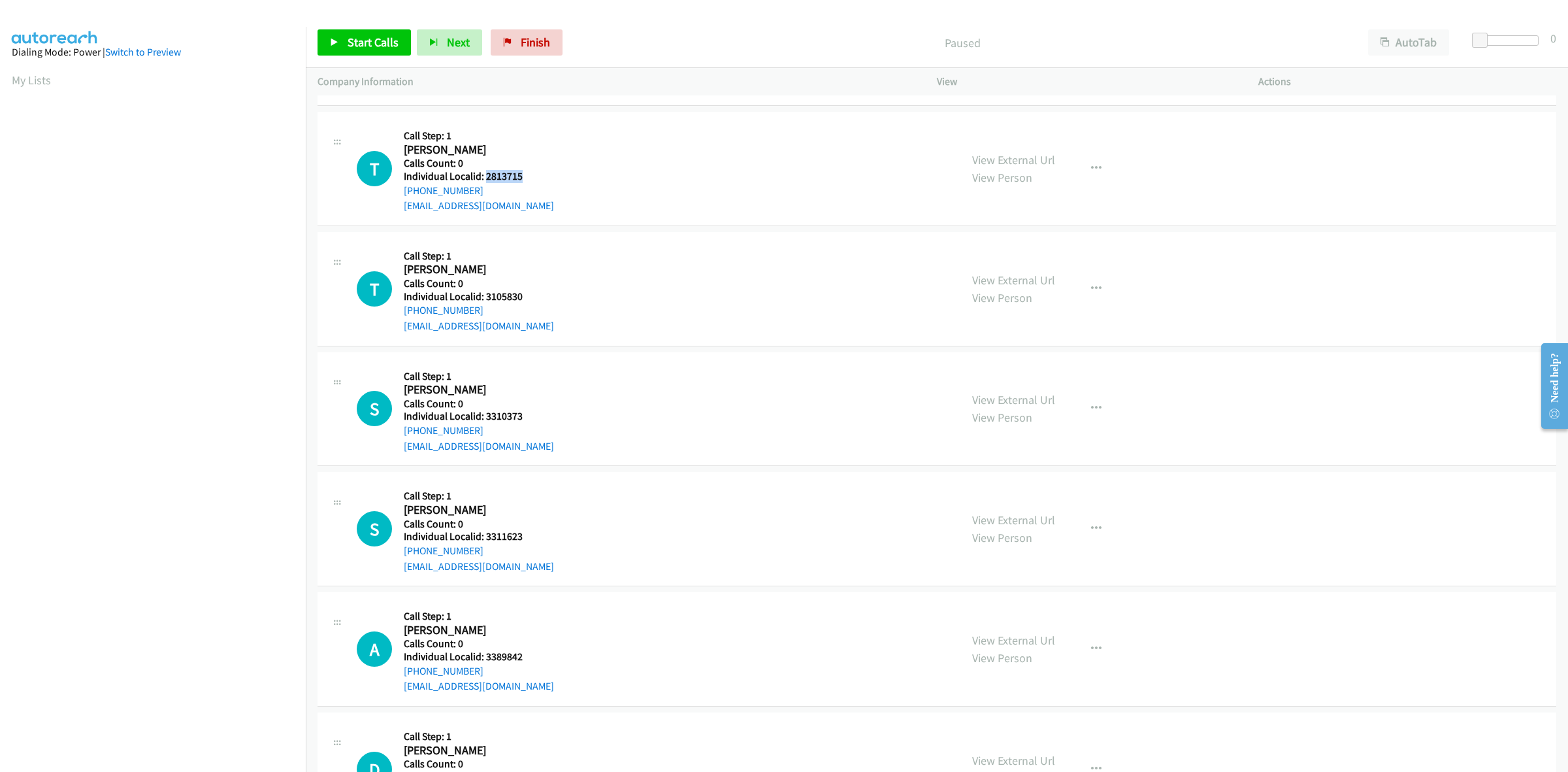
drag, startPoint x: 527, startPoint y: 178, endPoint x: 485, endPoint y: 177, distance: 42.0
click at [485, 177] on h5 "Individual Localid: 2813715" at bounding box center [479, 177] width 150 height 13
copy h5 "2813715"
drag, startPoint x: 478, startPoint y: 193, endPoint x: 399, endPoint y: 195, distance: 79.0
click at [399, 195] on div "T Callback Scheduled Call Step: 1 Tyler Moore America/New_York Calls Count: 0 I…" at bounding box center [652, 169] width 592 height 90
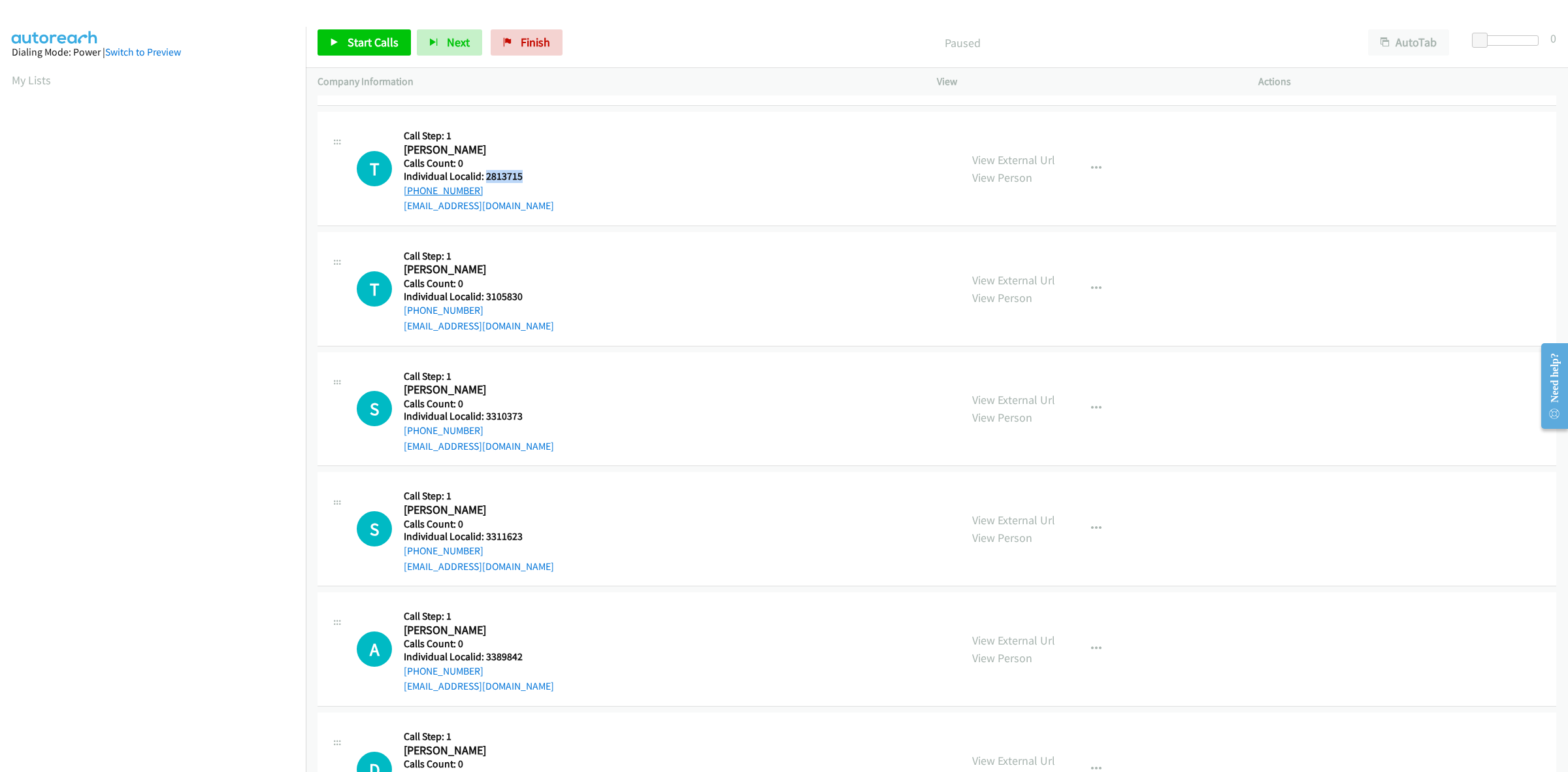
copy link "+1 757-980-7110"
drag, startPoint x: 520, startPoint y: 175, endPoint x: 485, endPoint y: 177, distance: 35.1
click at [485, 177] on h5 "Individual Localid: 2813715" at bounding box center [479, 177] width 150 height 13
copy h5 "2813715"
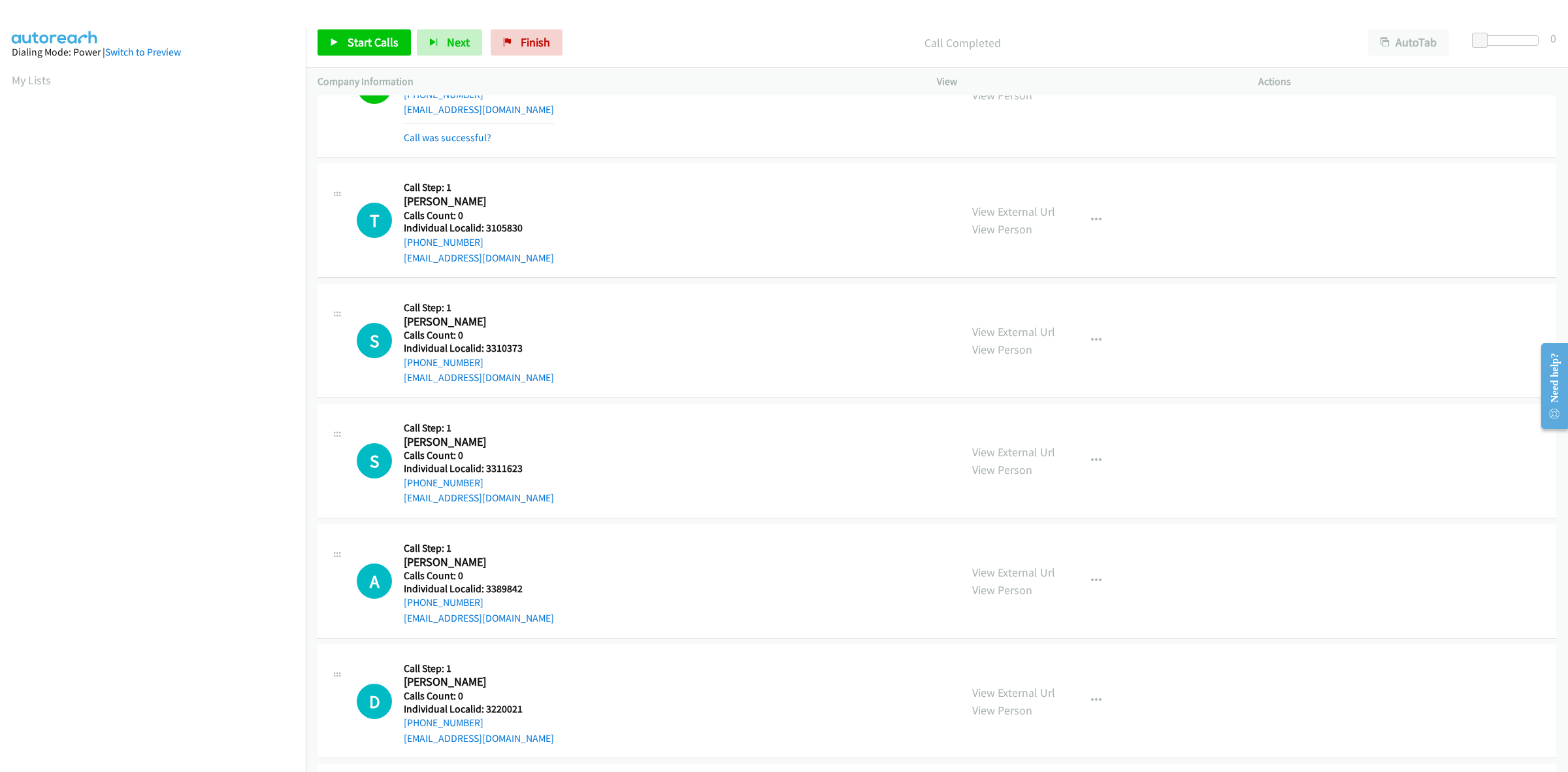
scroll to position [469, 0]
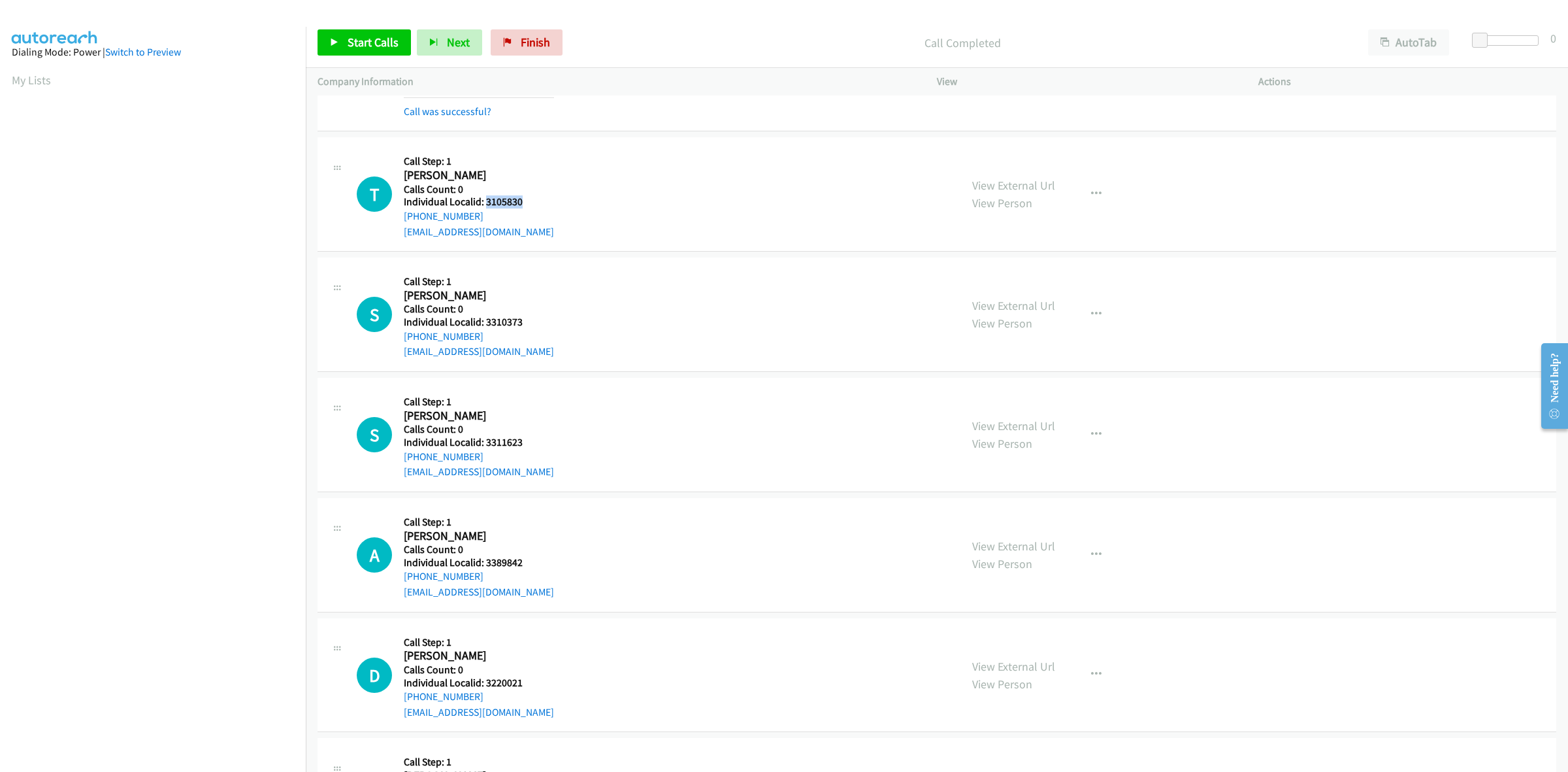
drag, startPoint x: 521, startPoint y: 198, endPoint x: 495, endPoint y: 201, distance: 26.2
click at [482, 204] on h5 "Individual Localid: 3105830" at bounding box center [479, 202] width 150 height 13
copy h5 "3105830"
drag, startPoint x: 479, startPoint y: 217, endPoint x: 397, endPoint y: 217, distance: 82.0
click at [397, 217] on div "T Callback Scheduled Call Step: 1 Trent Hall America/New_York Calls Count: 0 In…" at bounding box center [652, 194] width 592 height 90
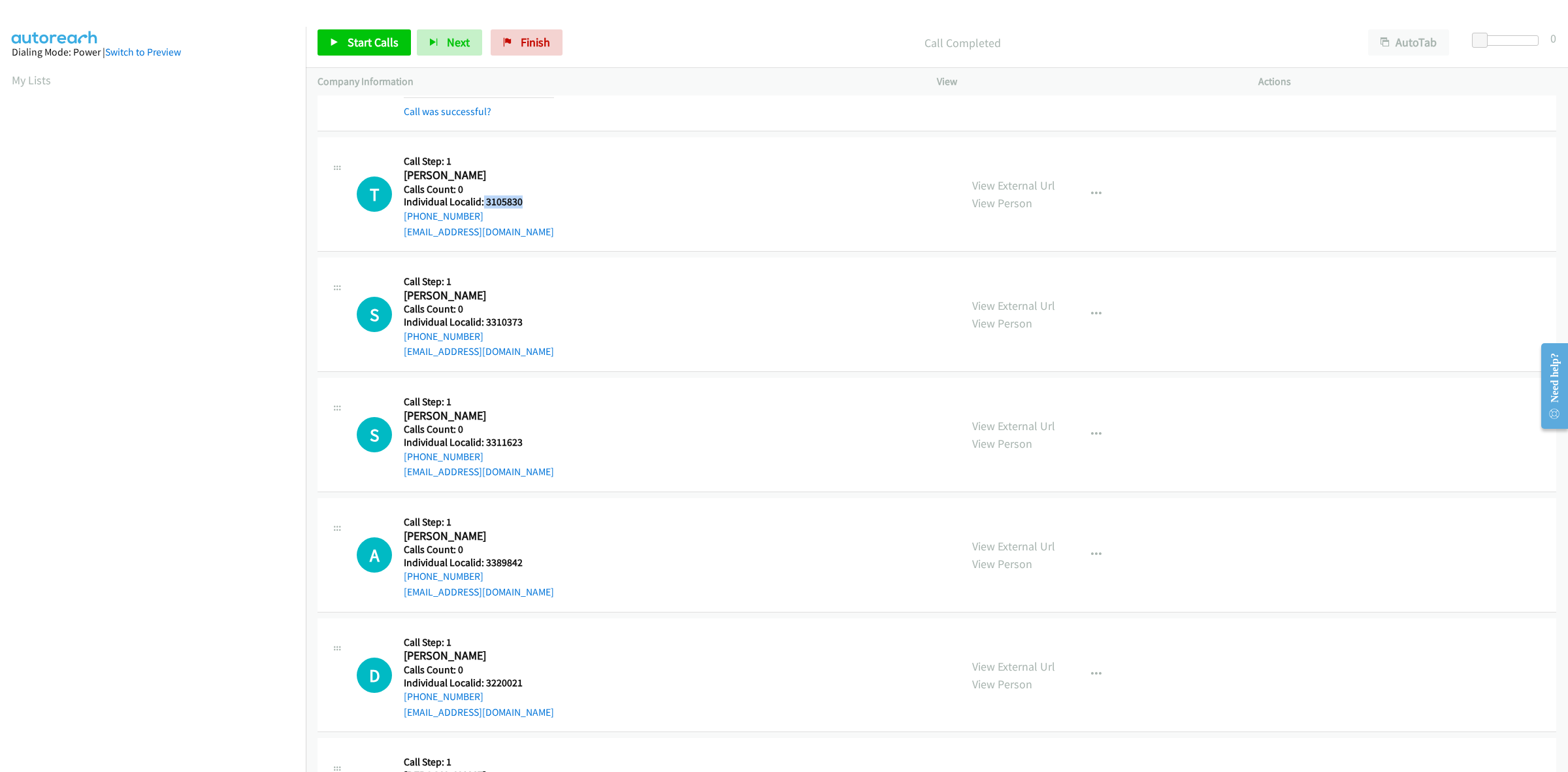
copy link "+1 765-376-2789"
drag, startPoint x: 526, startPoint y: 201, endPoint x: 484, endPoint y: 201, distance: 42.0
click at [484, 201] on h5 "Individual Localid: 3105830" at bounding box center [479, 202] width 150 height 13
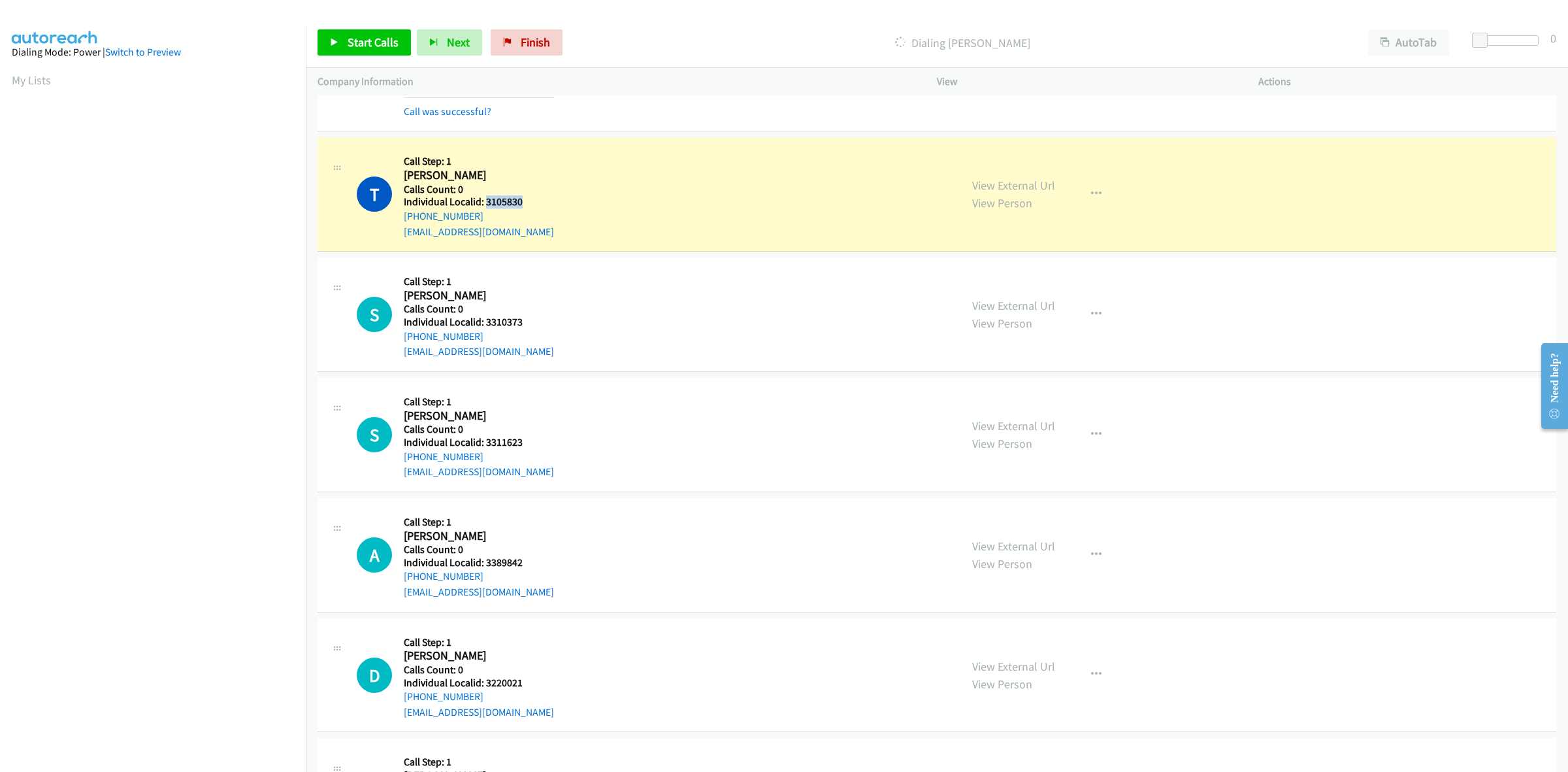
copy h5 "3105830"
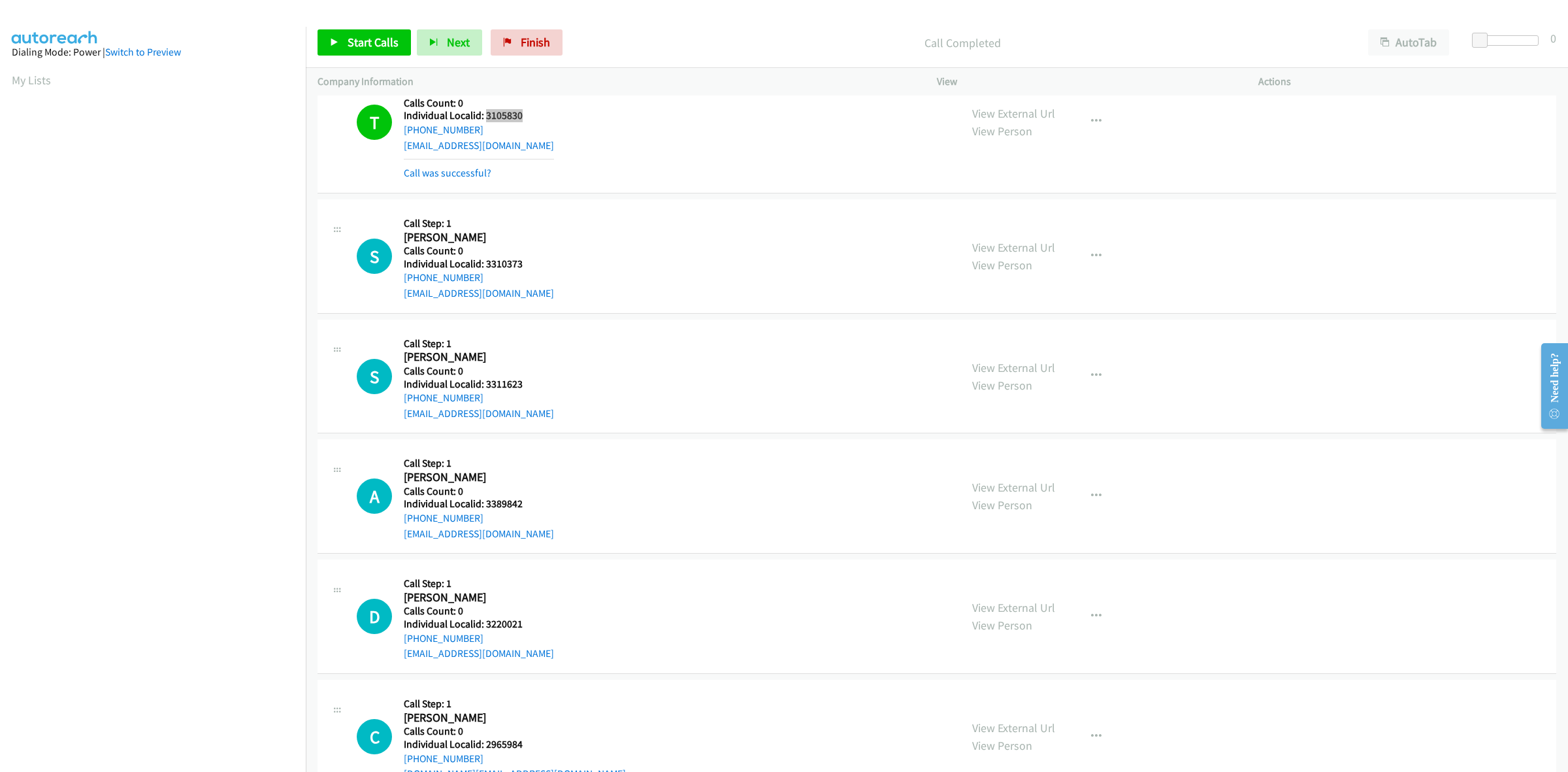
scroll to position [572, 0]
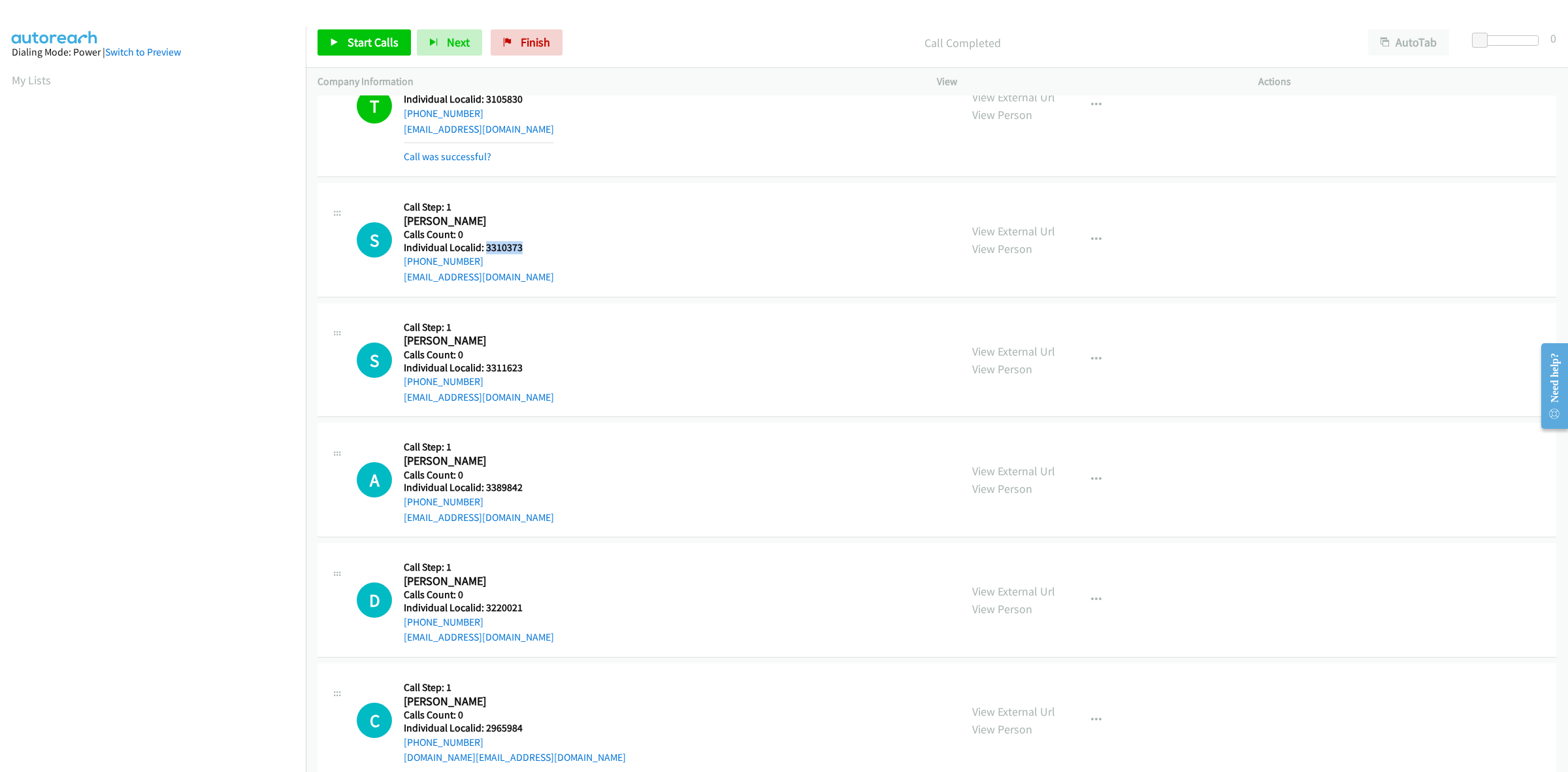
drag, startPoint x: 524, startPoint y: 243, endPoint x: 485, endPoint y: 249, distance: 39.5
click at [485, 249] on h5 "Individual Localid: 3310373" at bounding box center [479, 248] width 150 height 13
copy h5 "3310373"
click at [1093, 239] on icon "button" at bounding box center [1096, 240] width 11 height 11
click at [1025, 327] on link "Skip Call" at bounding box center [1025, 325] width 173 height 26
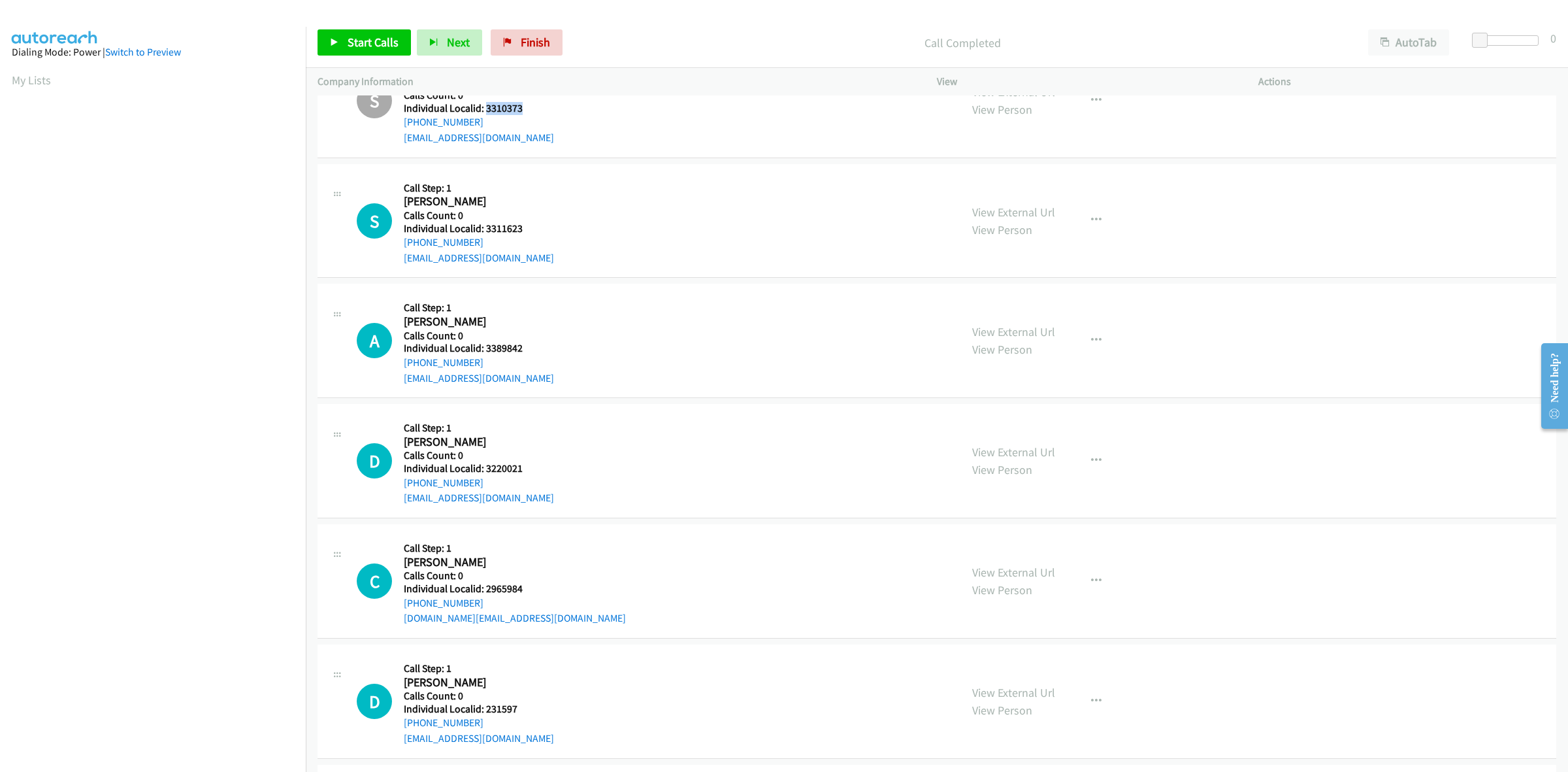
scroll to position [755, 0]
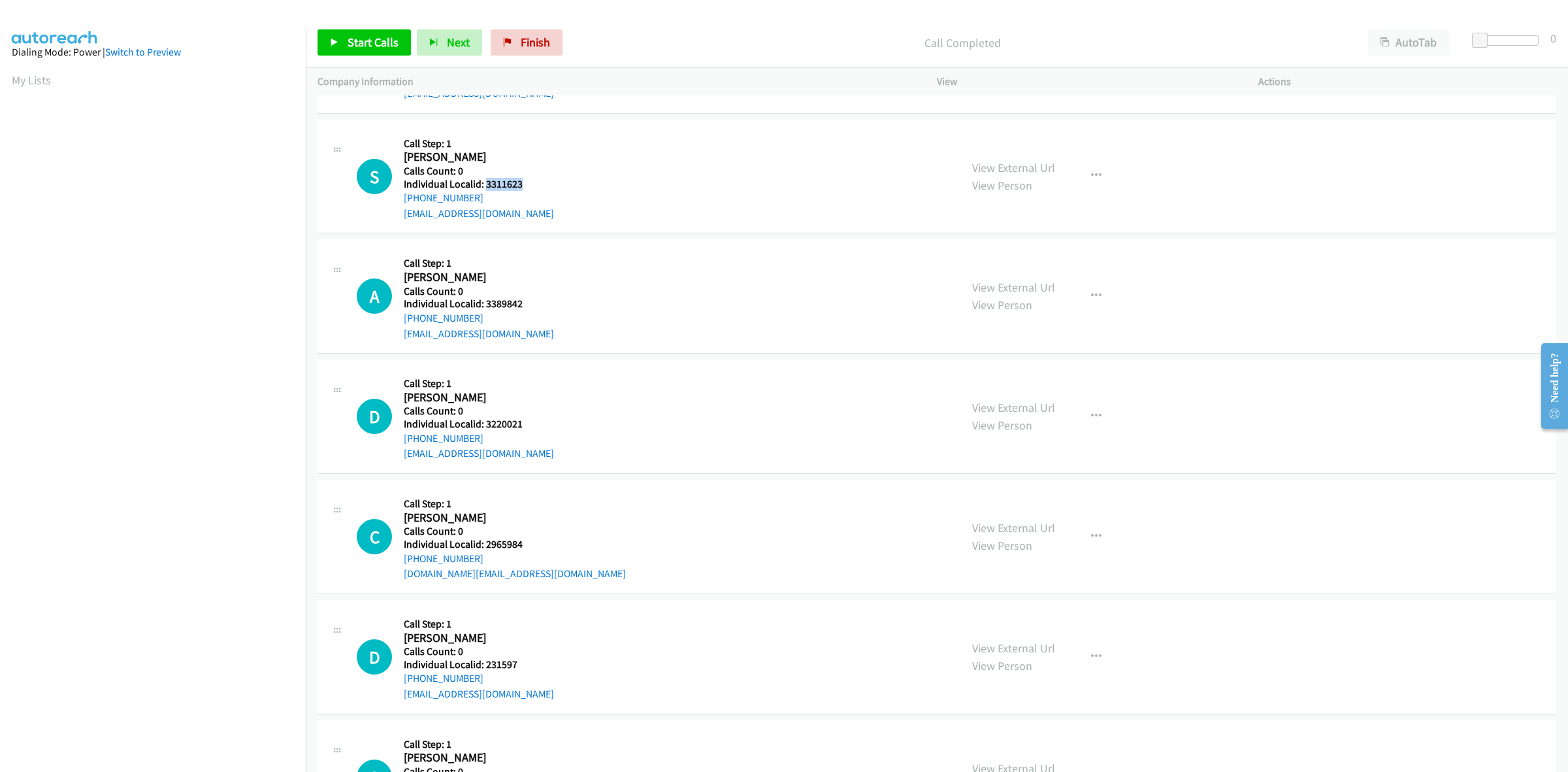
drag, startPoint x: 533, startPoint y: 188, endPoint x: 485, endPoint y: 184, distance: 48.2
click at [485, 184] on div "S Callback Scheduled Call Step: 1 Sue Mikicic America/New_York Calls Count: 0 I…" at bounding box center [652, 176] width 592 height 90
copy h5 "3311623"
drag, startPoint x: 488, startPoint y: 197, endPoint x: 469, endPoint y: 195, distance: 19.1
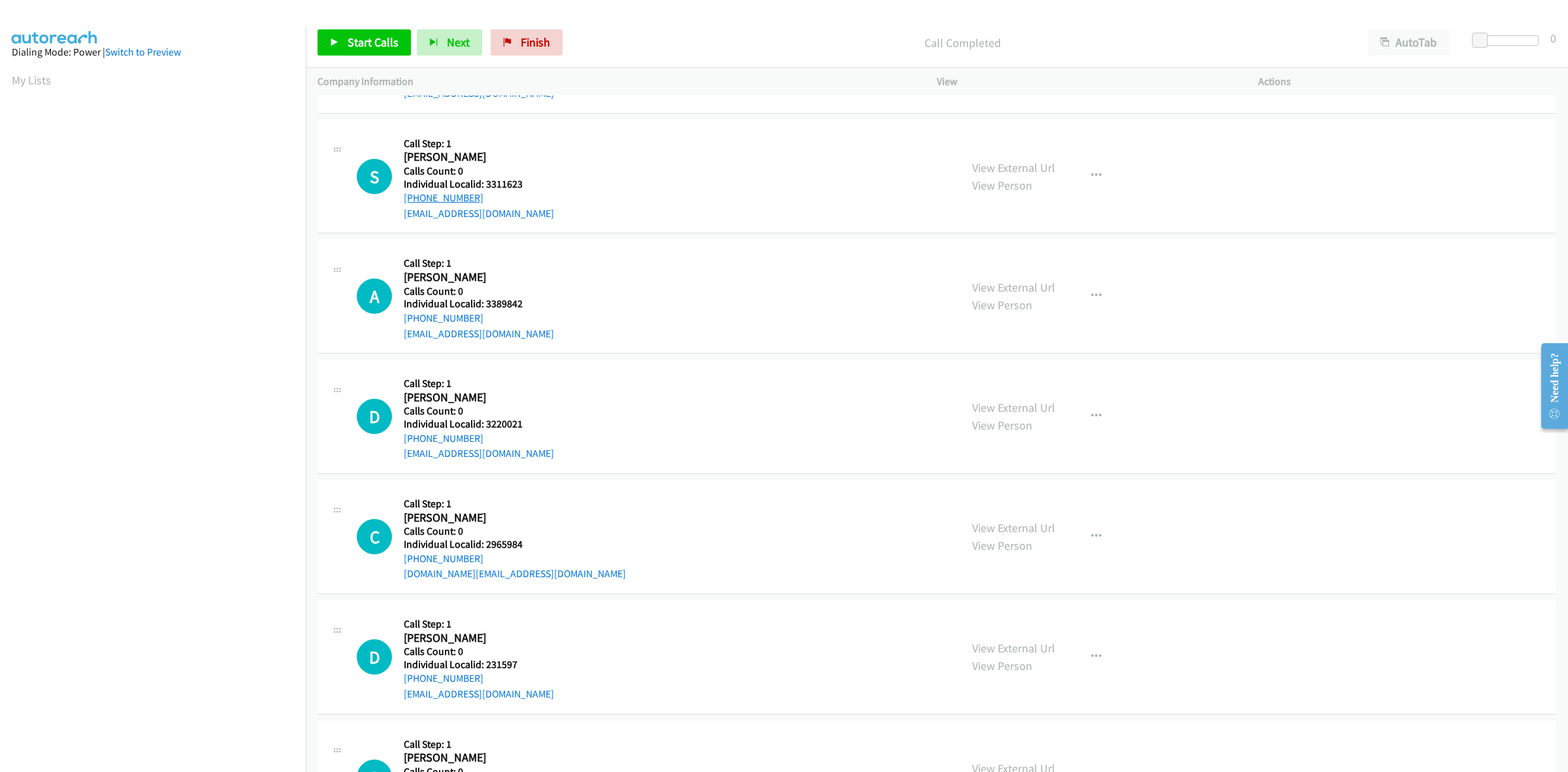
click at [478, 196] on div "+1 614-326-9218" at bounding box center [479, 198] width 150 height 16
drag, startPoint x: 506, startPoint y: 199, endPoint x: 397, endPoint y: 199, distance: 109.0
click at [397, 199] on div "S Callback Scheduled Call Step: 1 Sue Mikicic America/New_York Calls Count: 0 I…" at bounding box center [652, 176] width 592 height 90
click at [1091, 175] on icon "button" at bounding box center [1096, 176] width 11 height 11
click at [988, 263] on link "Skip Call" at bounding box center [1025, 261] width 173 height 26
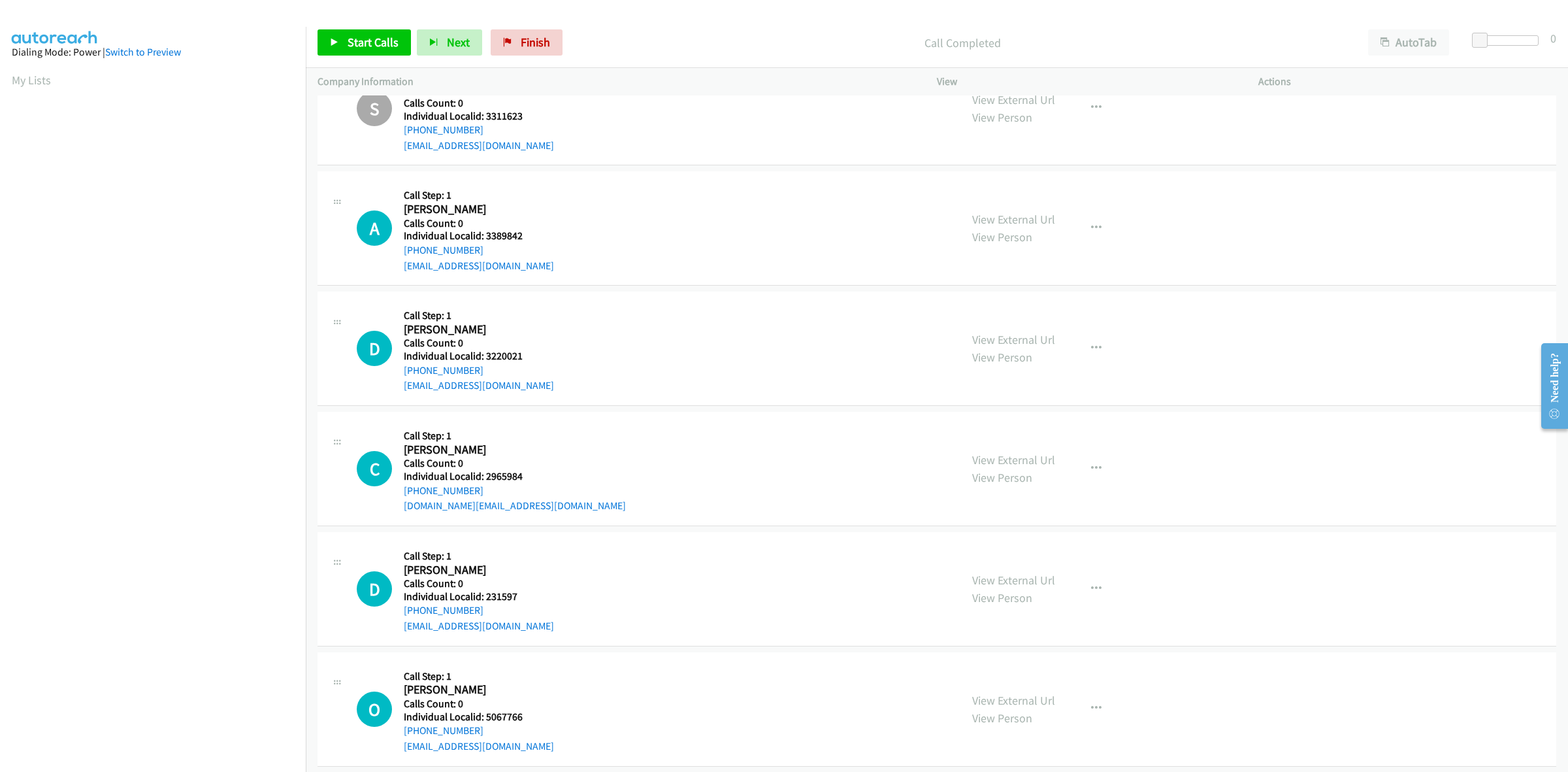
scroll to position [858, 0]
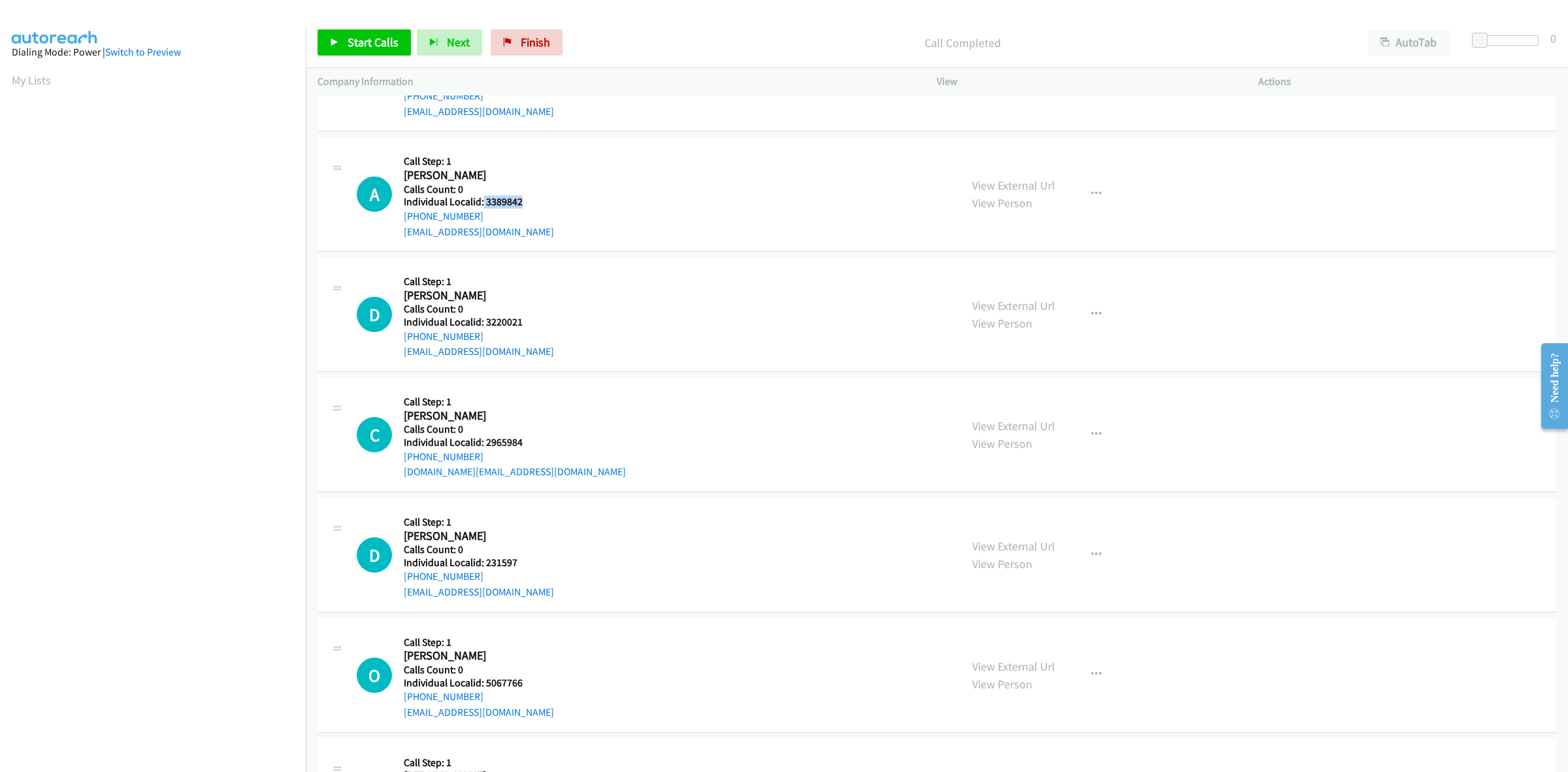
drag, startPoint x: 528, startPoint y: 198, endPoint x: 481, endPoint y: 206, distance: 47.7
click at [481, 206] on h5 "Individual Localid: 3389842" at bounding box center [479, 202] width 150 height 13
drag, startPoint x: 514, startPoint y: 220, endPoint x: 505, endPoint y: 220, distance: 9.0
click at [514, 220] on div "+1 218-821-7589" at bounding box center [479, 216] width 150 height 16
drag, startPoint x: 479, startPoint y: 214, endPoint x: 391, endPoint y: 223, distance: 88.5
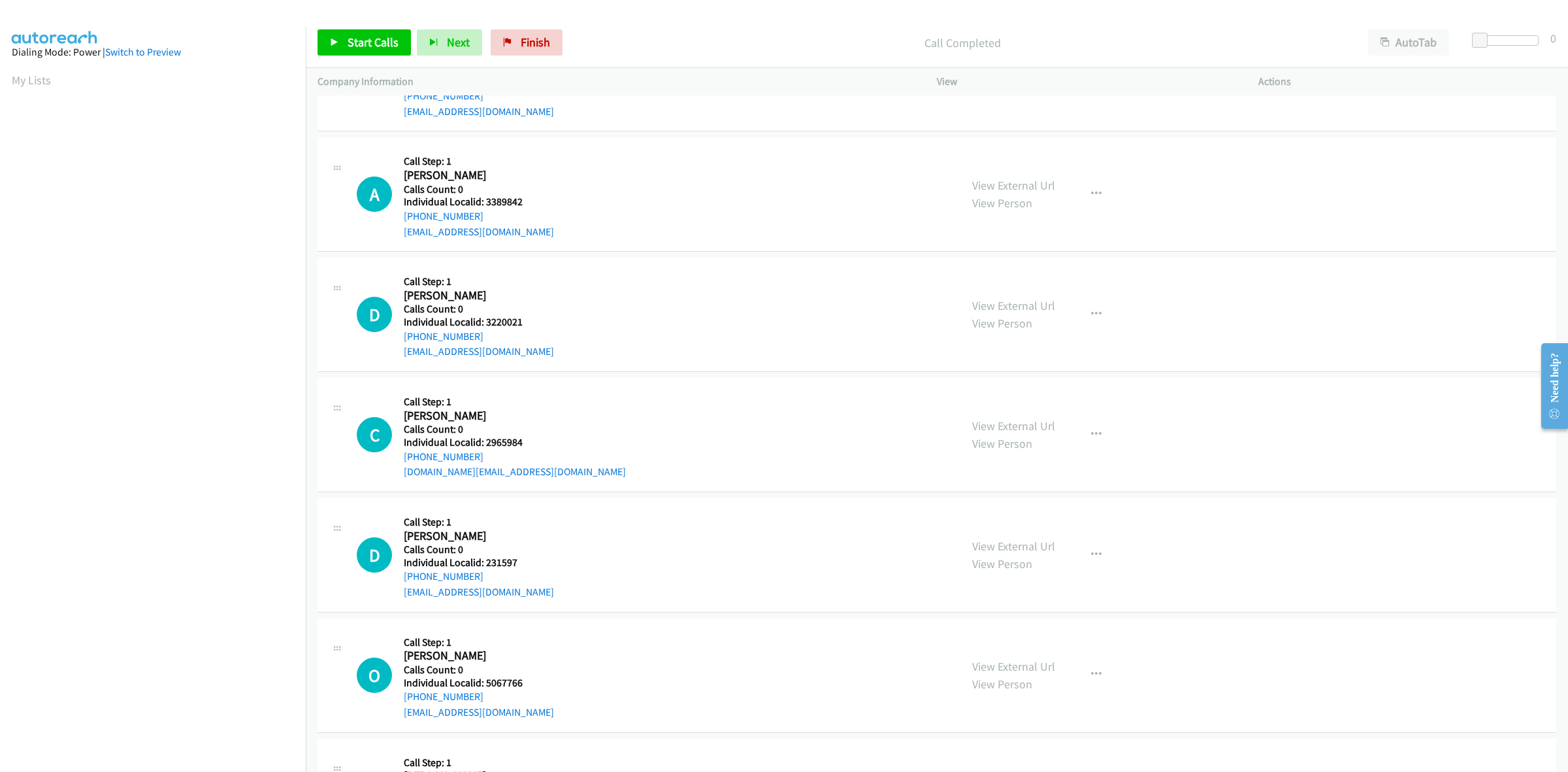
click at [391, 223] on div "A Callback Scheduled Call Step: 1 Andrew Albright America/Chicago Calls Count: …" at bounding box center [652, 194] width 592 height 90
drag, startPoint x: 519, startPoint y: 202, endPoint x: 485, endPoint y: 201, distance: 34.0
click at [485, 201] on h5 "Individual Localid: 3389842" at bounding box center [479, 202] width 150 height 13
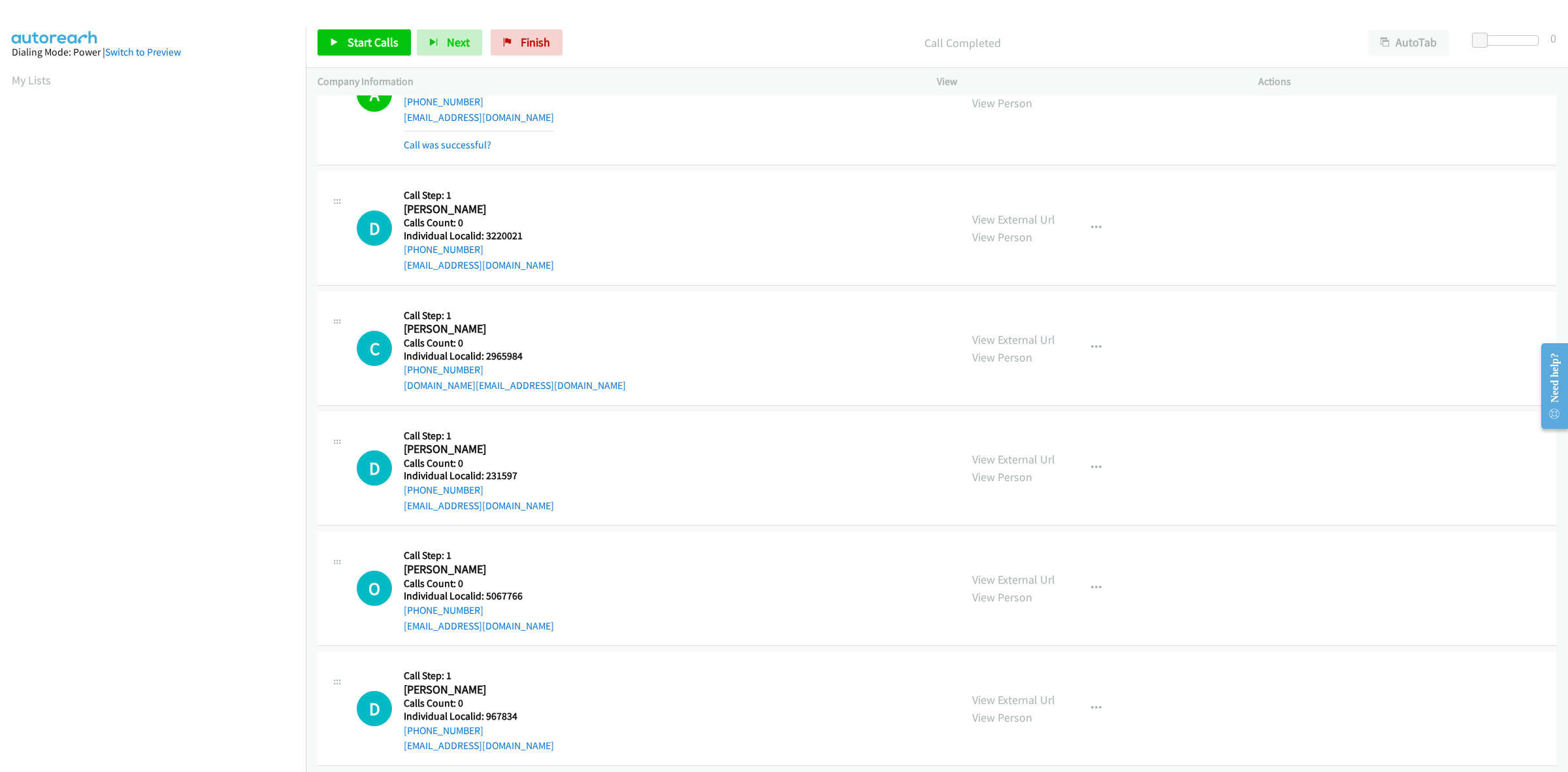
scroll to position [980, 0]
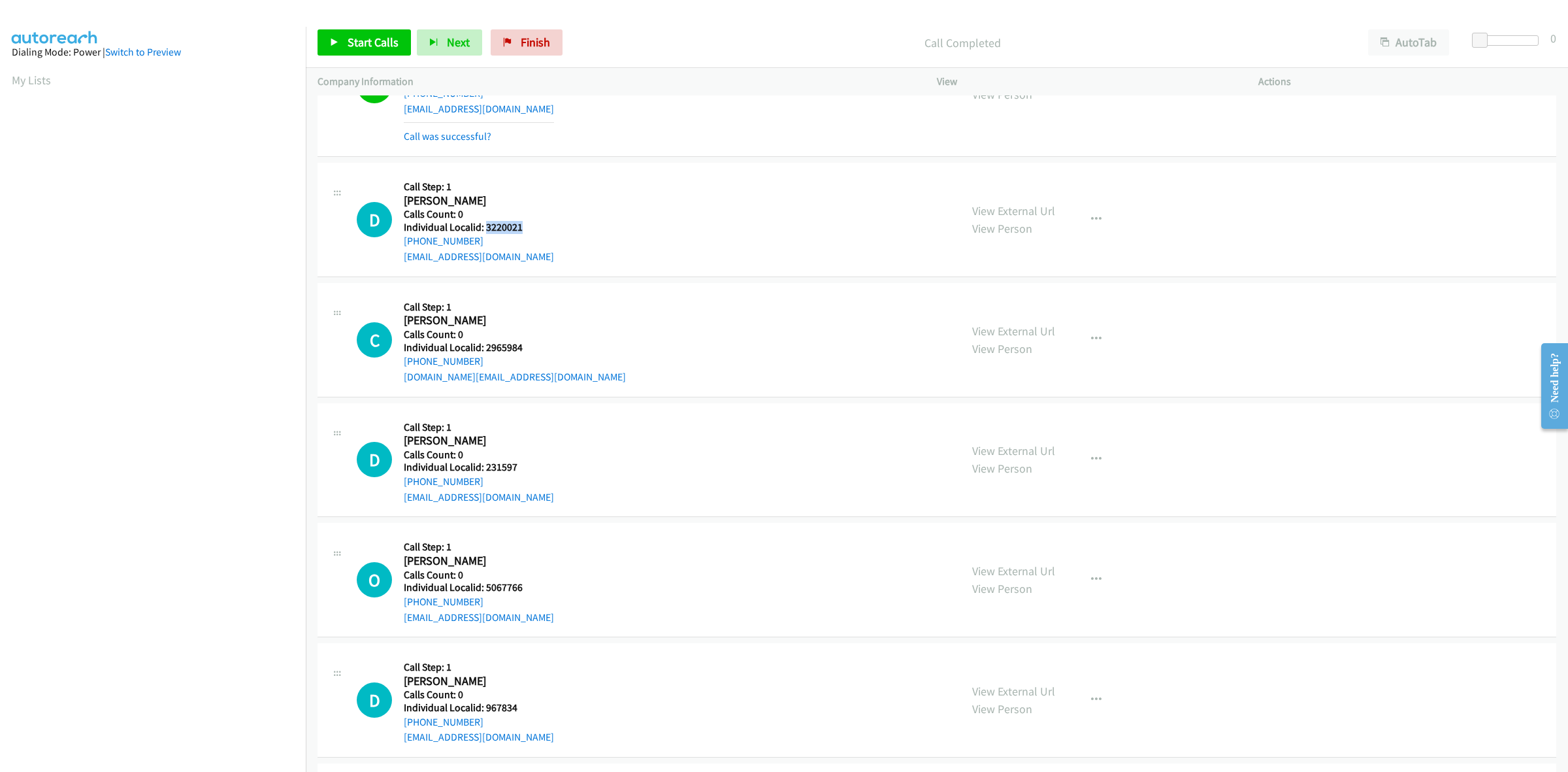
drag, startPoint x: 523, startPoint y: 227, endPoint x: 484, endPoint y: 232, distance: 39.3
click at [484, 232] on h5 "Individual Localid: 3220021" at bounding box center [479, 227] width 150 height 13
drag, startPoint x: 480, startPoint y: 241, endPoint x: 404, endPoint y: 243, distance: 76.0
click at [404, 243] on div "+1 715-824-6074" at bounding box center [479, 241] width 150 height 16
drag, startPoint x: 513, startPoint y: 227, endPoint x: 484, endPoint y: 227, distance: 29.0
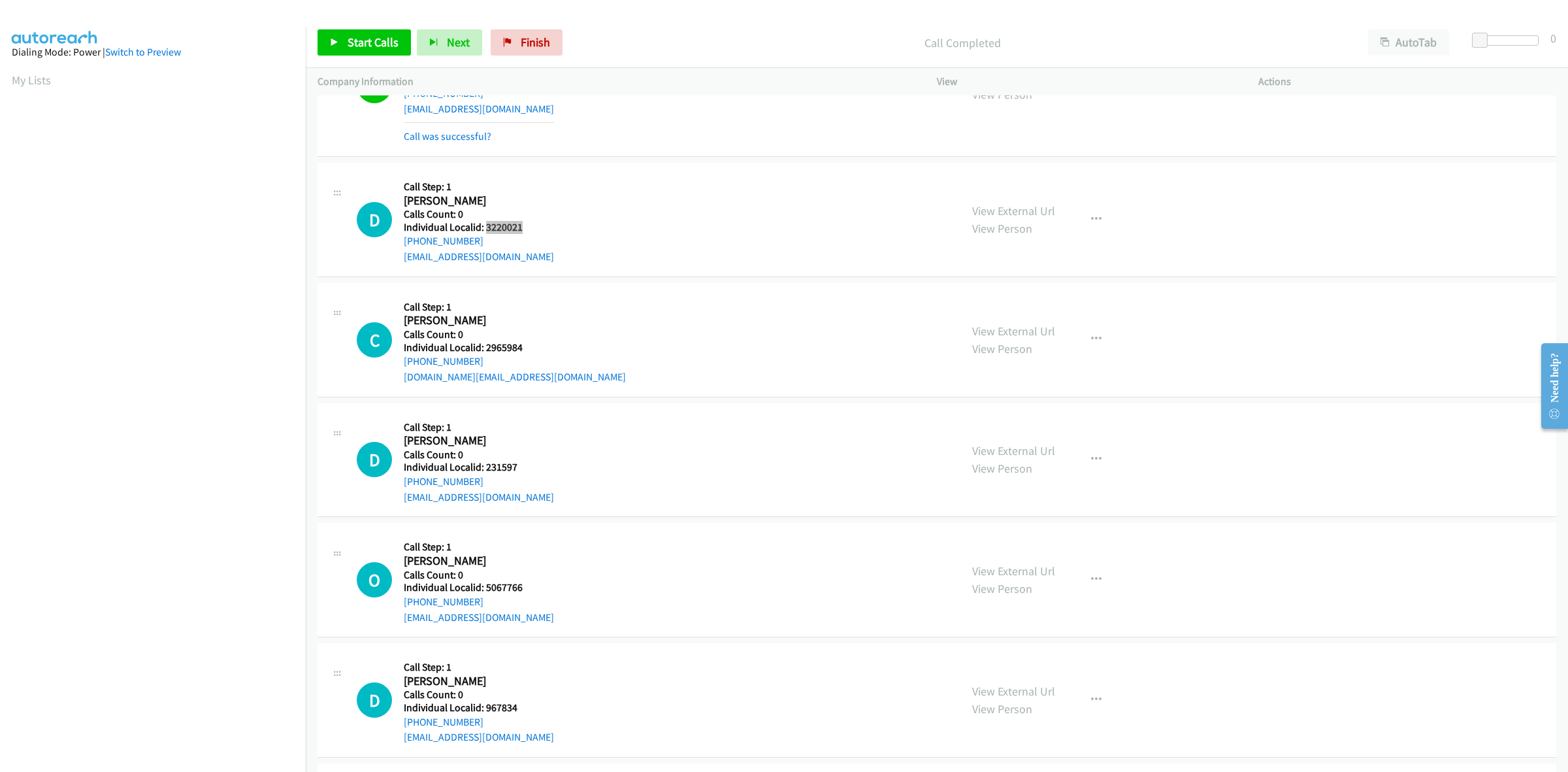
click at [484, 227] on h5 "Individual Localid: 3220021" at bounding box center [479, 227] width 150 height 13
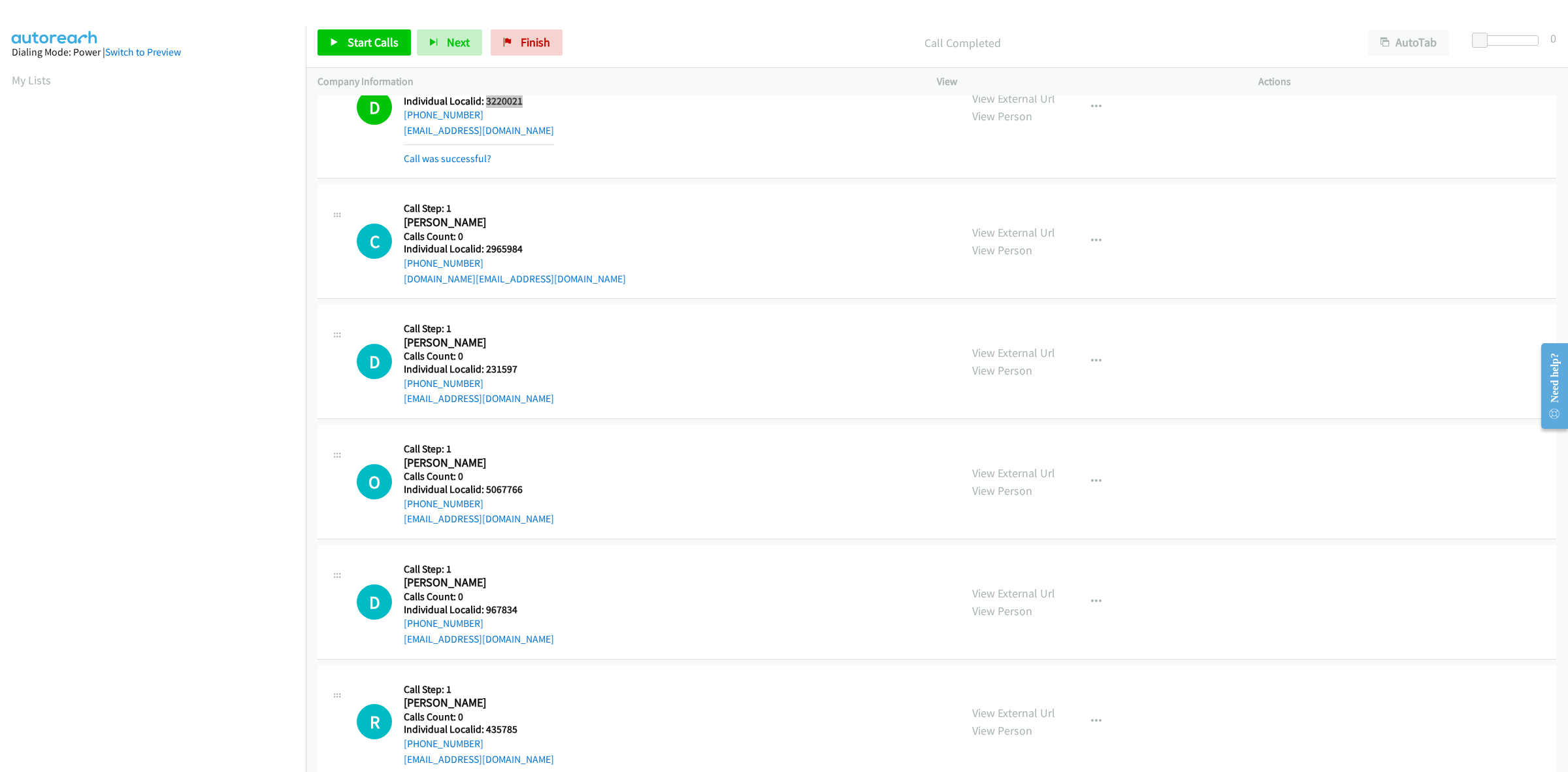
scroll to position [1144, 0]
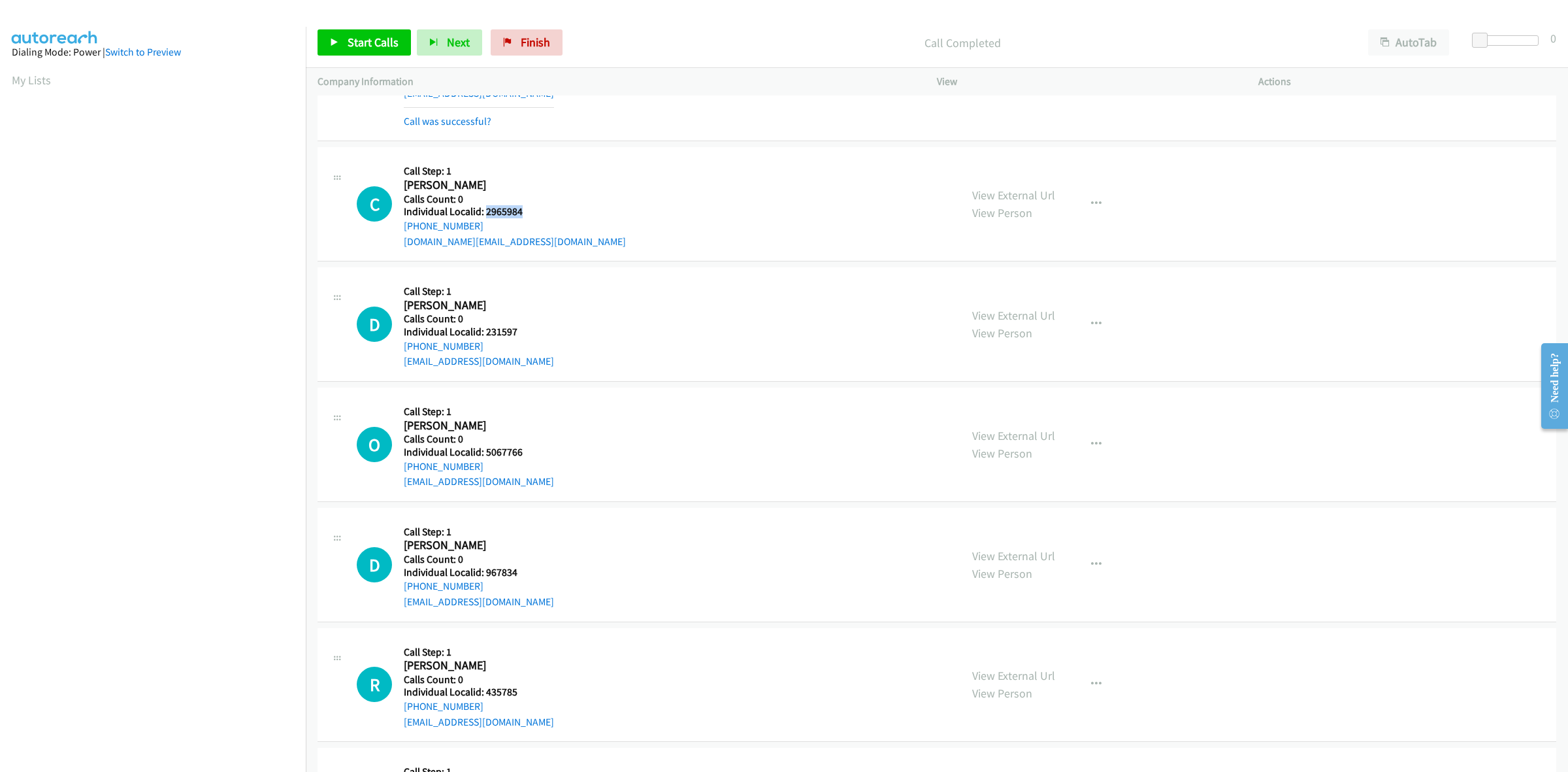
drag, startPoint x: 533, startPoint y: 213, endPoint x: 484, endPoint y: 217, distance: 49.2
click at [484, 217] on div "C Callback Scheduled Call Step: 1 Curtis Oden America/Chicago Calls Count: 0 In…" at bounding box center [652, 203] width 592 height 90
drag, startPoint x: 475, startPoint y: 223, endPoint x: 405, endPoint y: 226, distance: 70.1
click at [405, 226] on div "+1 901-634-2033" at bounding box center [515, 226] width 222 height 16
drag, startPoint x: 523, startPoint y: 208, endPoint x: 485, endPoint y: 208, distance: 38.0
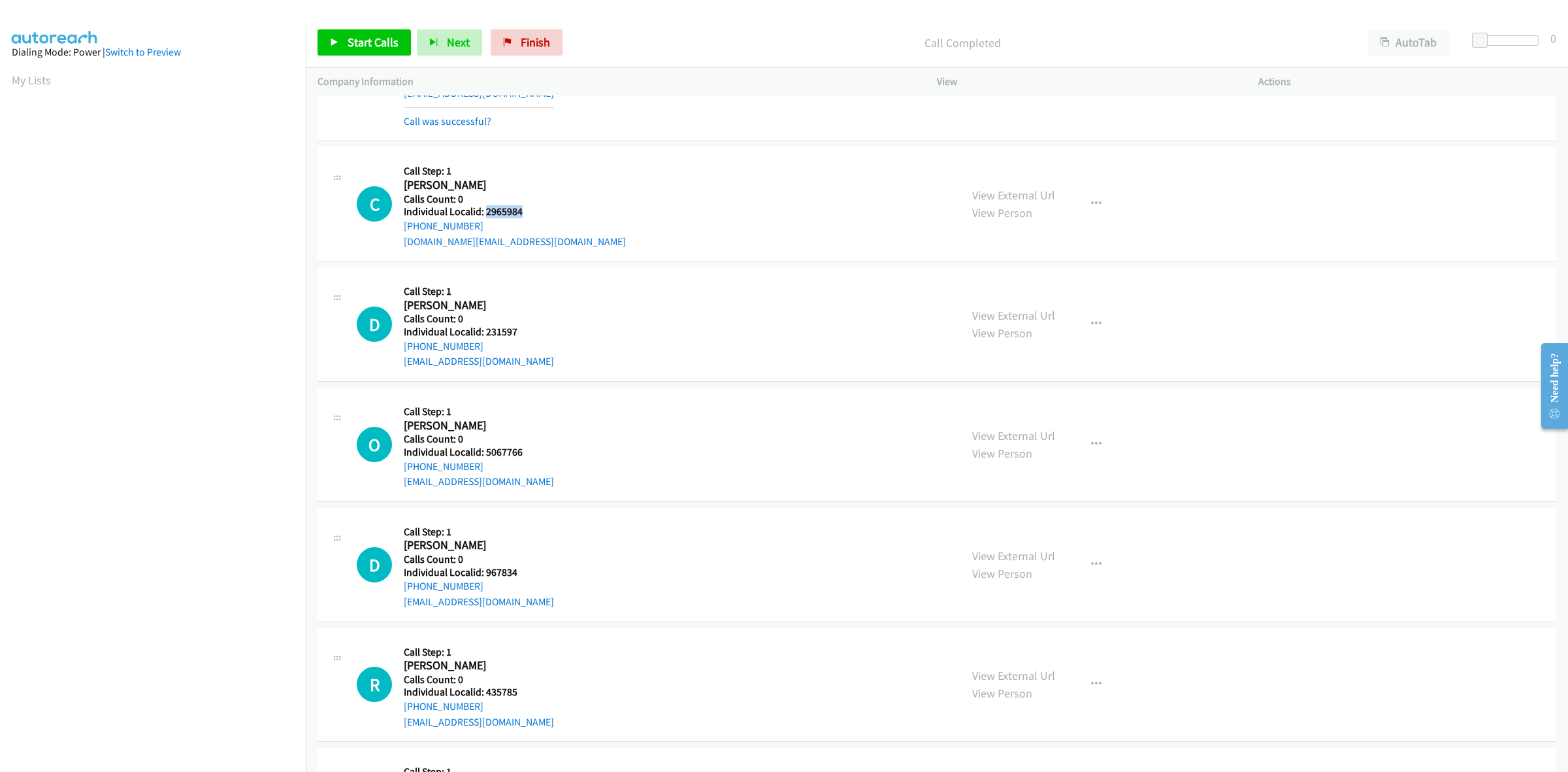
click at [485, 208] on h5 "Individual Localid: 2965984" at bounding box center [515, 212] width 222 height 13
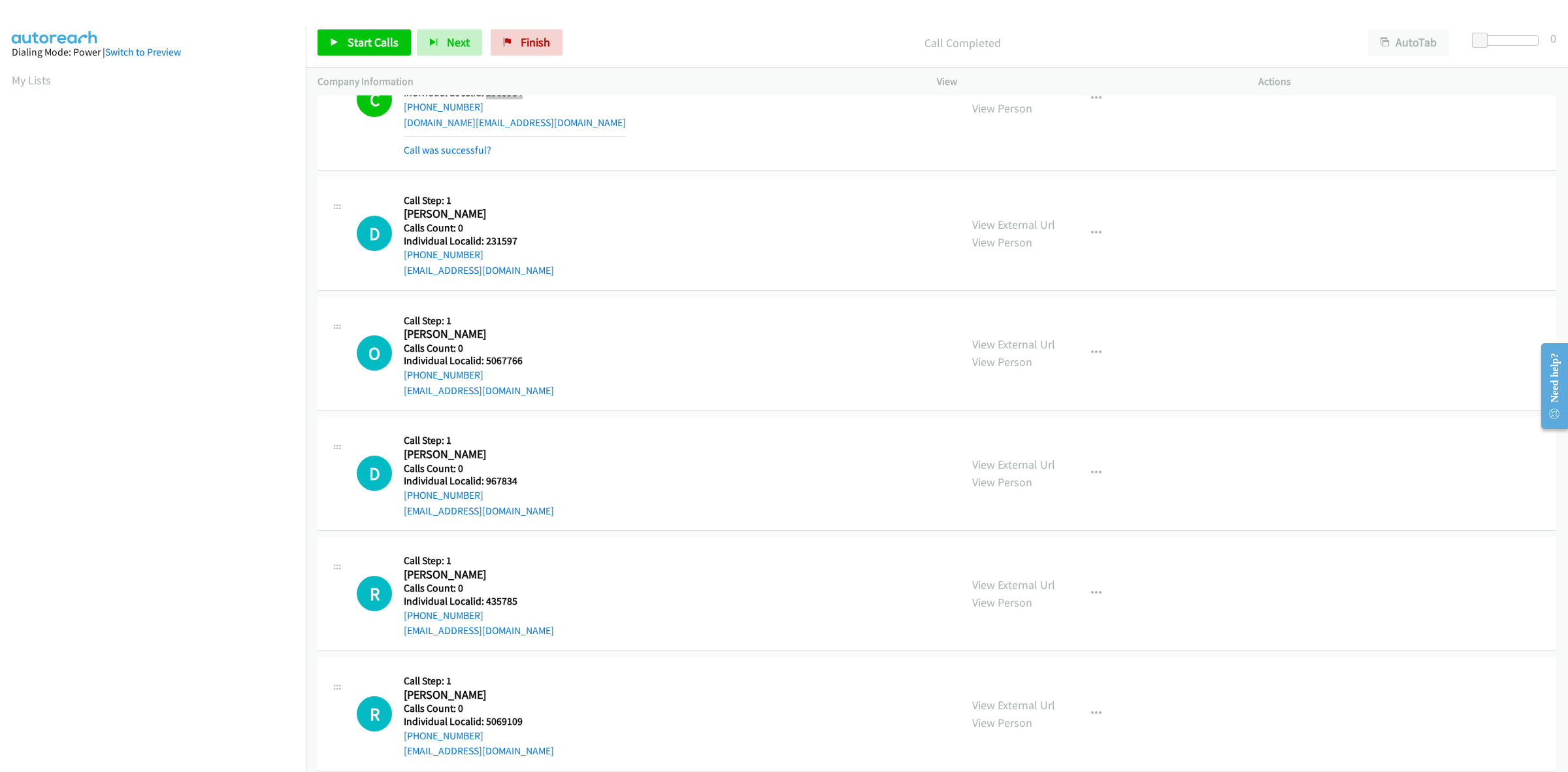
scroll to position [1266, 0]
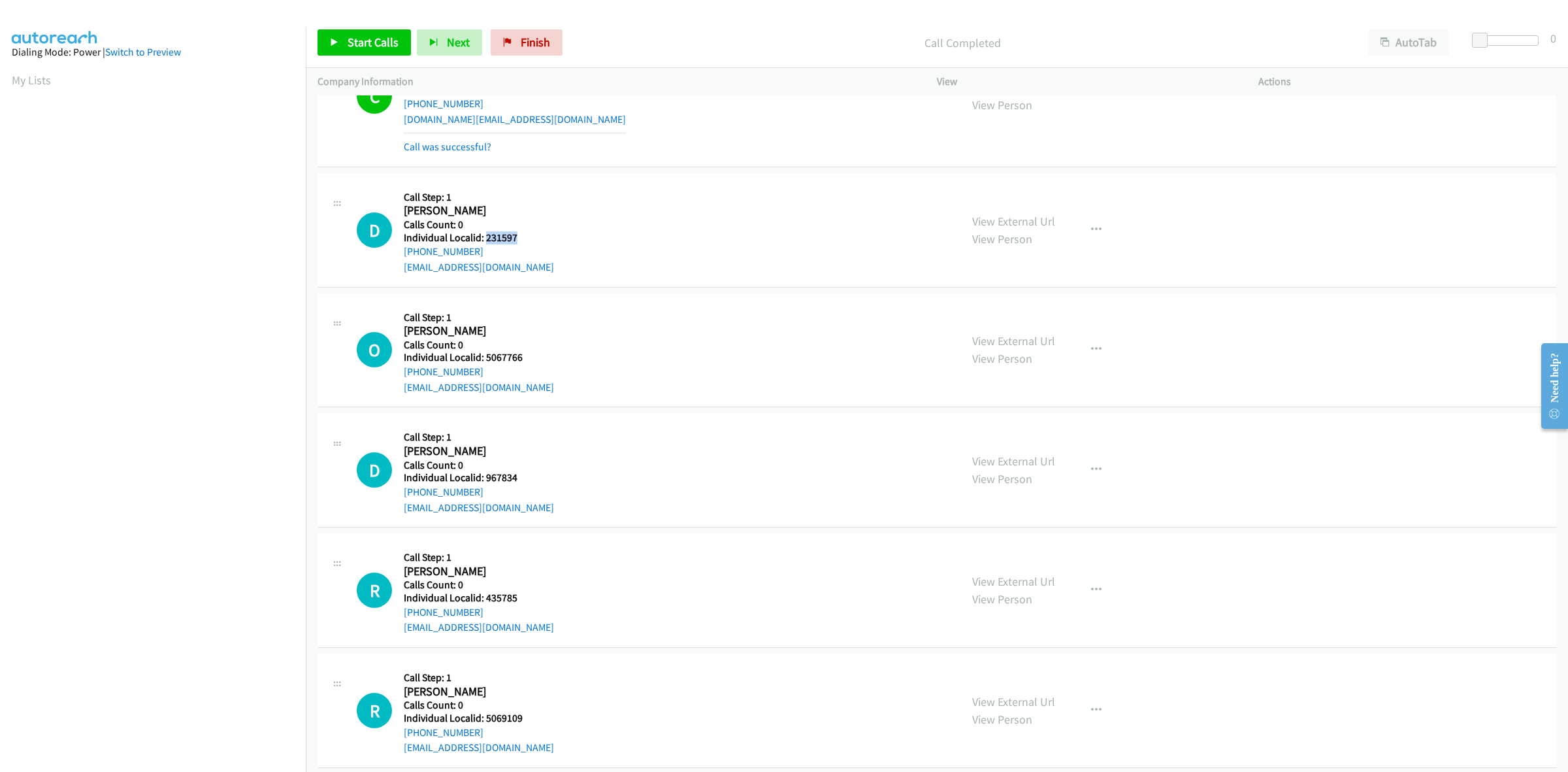
drag, startPoint x: 506, startPoint y: 238, endPoint x: 485, endPoint y: 240, distance: 21.1
click at [485, 240] on h5 "Individual Localid: 231597" at bounding box center [479, 238] width 150 height 13
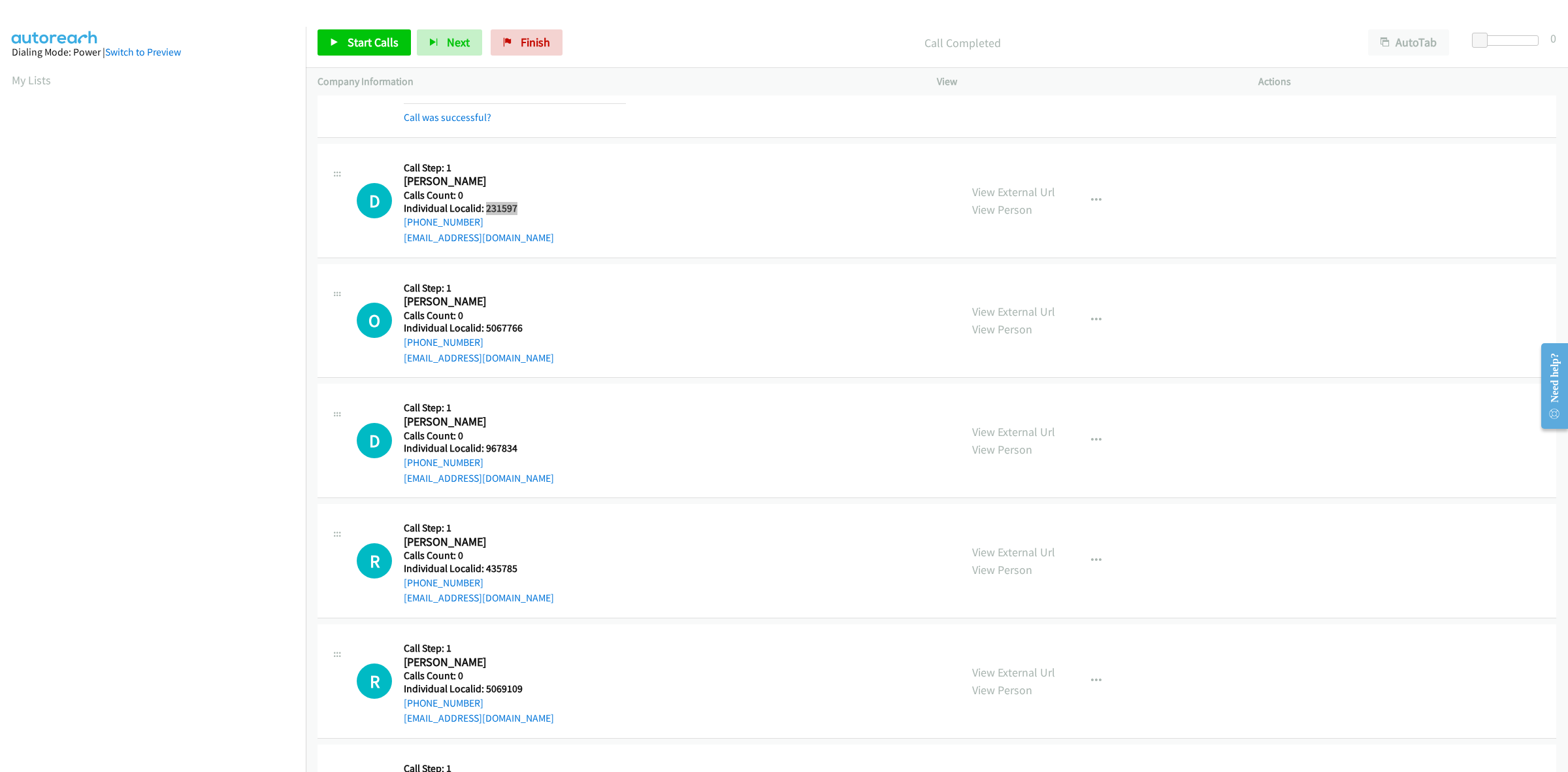
scroll to position [1307, 0]
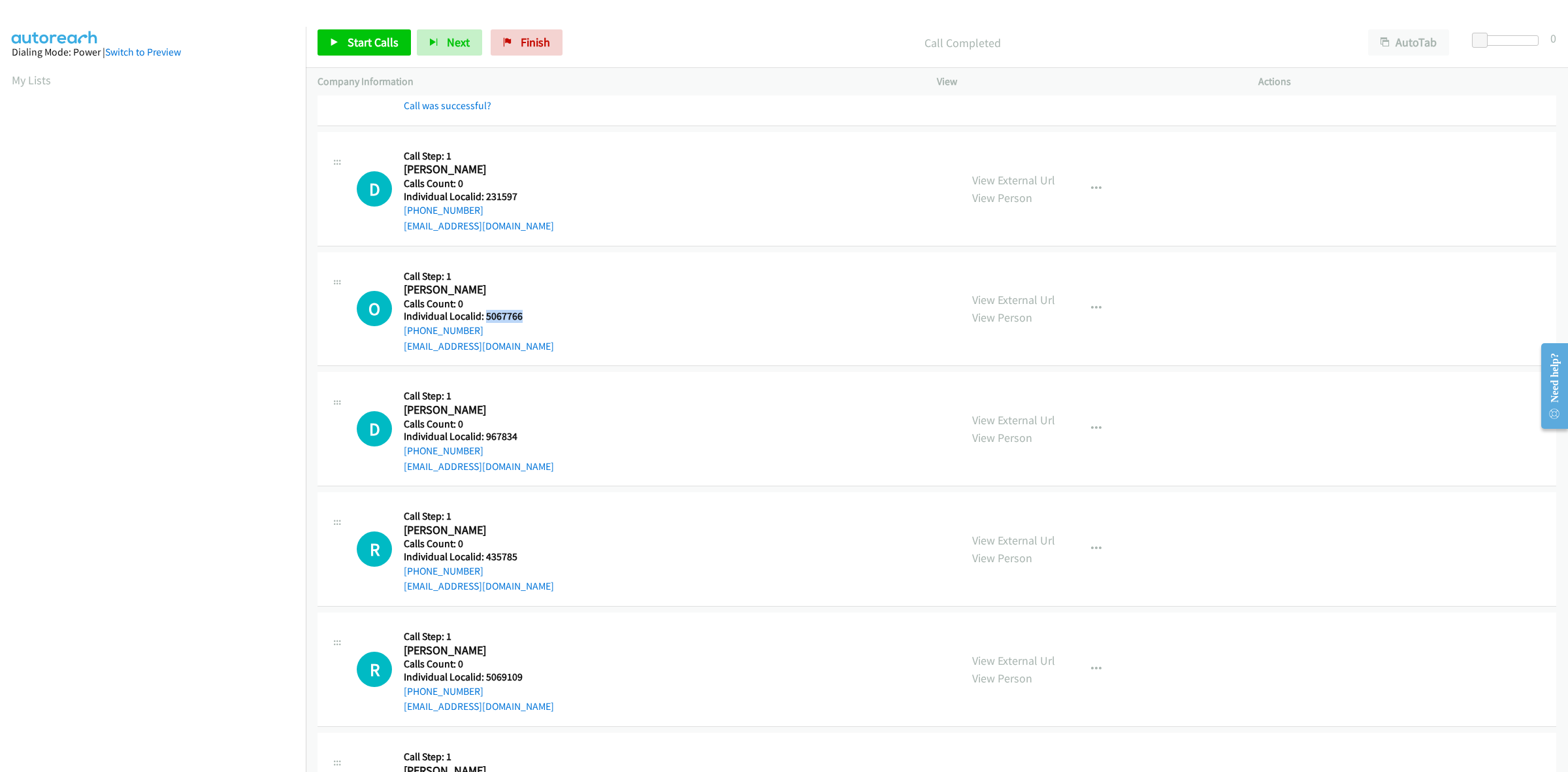
drag, startPoint x: 517, startPoint y: 318, endPoint x: 487, endPoint y: 321, distance: 30.1
click at [487, 321] on h5 "Individual Localid: 5067766" at bounding box center [479, 316] width 150 height 13
drag, startPoint x: 450, startPoint y: 335, endPoint x: 397, endPoint y: 337, distance: 53.0
click at [397, 337] on div "O Callback Scheduled Call Step: 1 Owen Lewis America/New_York Calls Count: 0 In…" at bounding box center [652, 309] width 592 height 90
drag, startPoint x: 526, startPoint y: 318, endPoint x: 484, endPoint y: 315, distance: 42.1
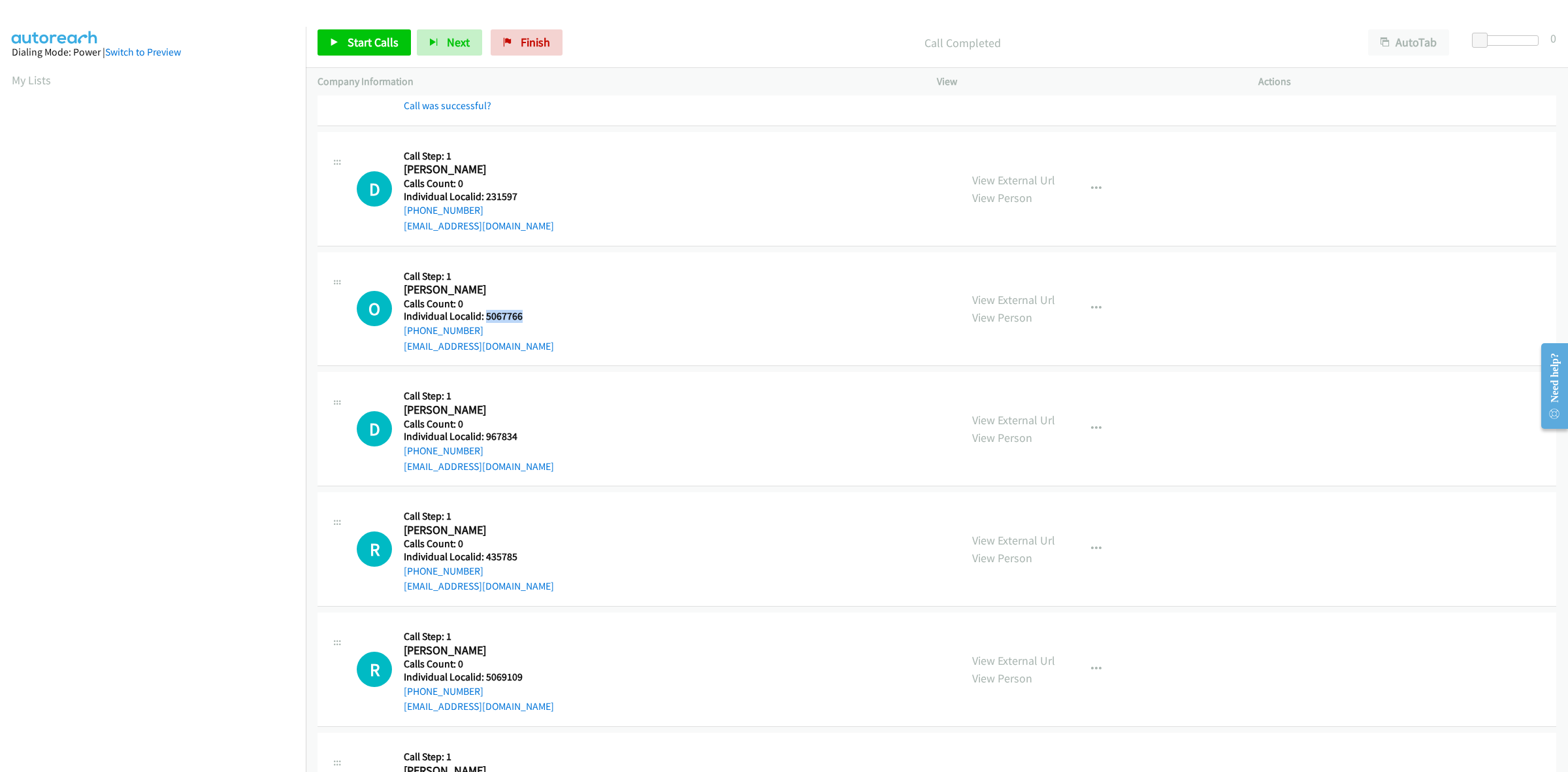
click at [484, 315] on h5 "Individual Localid: 5067766" at bounding box center [479, 316] width 150 height 13
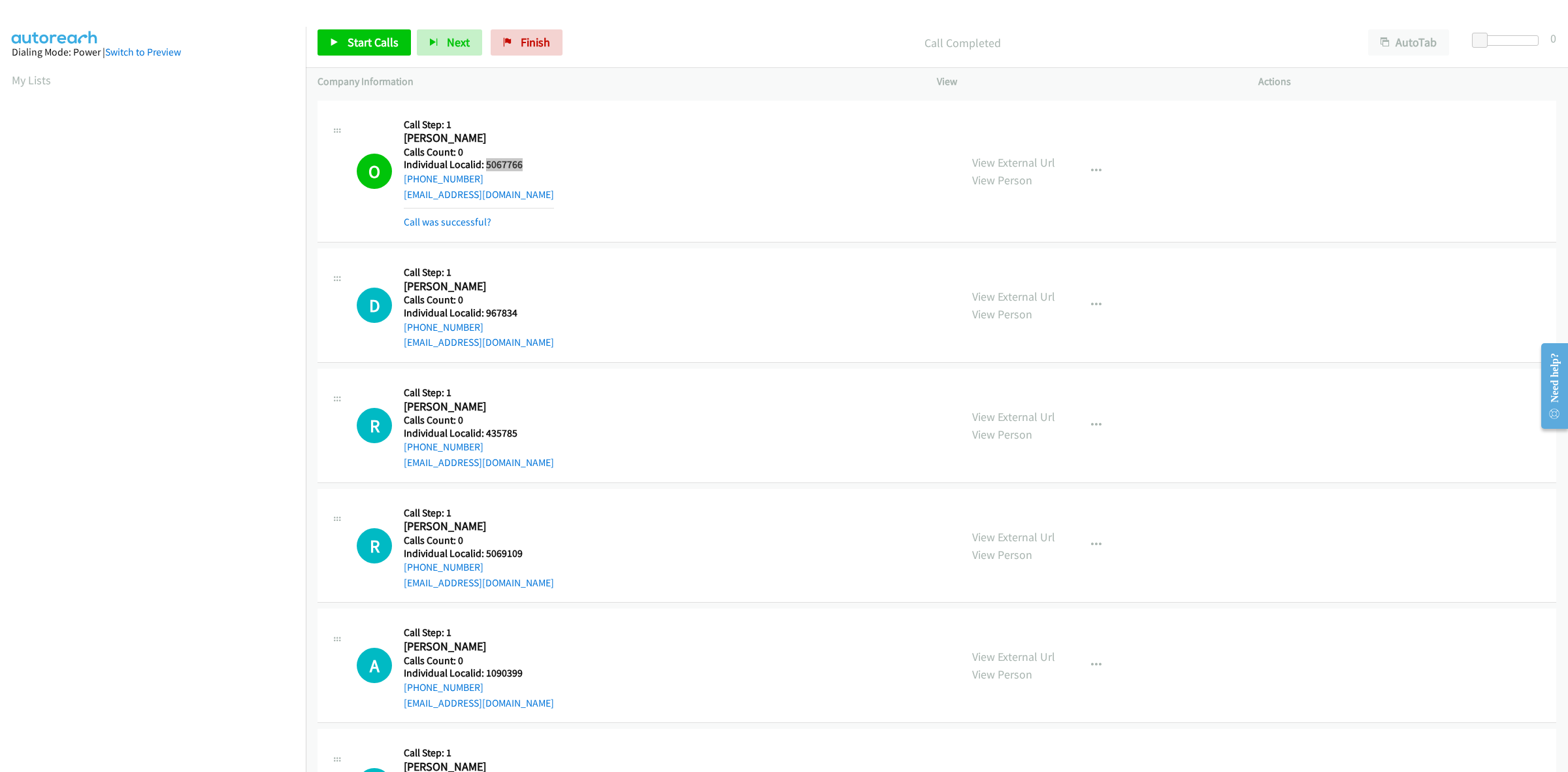
scroll to position [1511, 0]
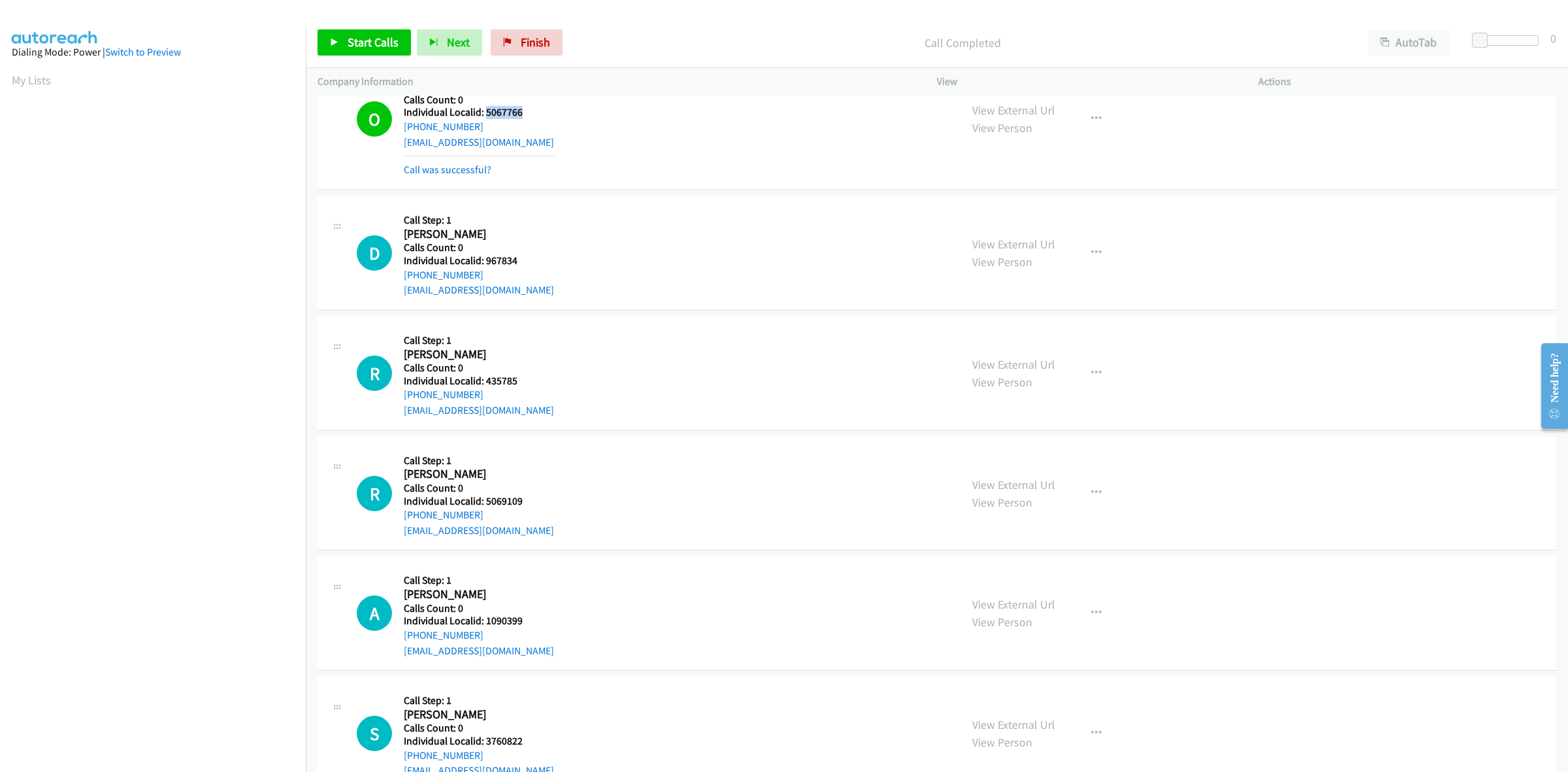
drag, startPoint x: 534, startPoint y: 270, endPoint x: 480, endPoint y: 260, distance: 54.9
click at [480, 260] on div "D Callback Scheduled Call Step: 1 David Proffen America/New_York Calls Count: 0…" at bounding box center [652, 252] width 592 height 90
click at [533, 253] on div "D Callback Scheduled Call Step: 1 David Proffen America/New_York Calls Count: 0…" at bounding box center [652, 252] width 592 height 90
drag, startPoint x: 518, startPoint y: 263, endPoint x: 482, endPoint y: 260, distance: 36.1
click at [482, 260] on h5 "Individual Localid: 967834" at bounding box center [479, 261] width 150 height 13
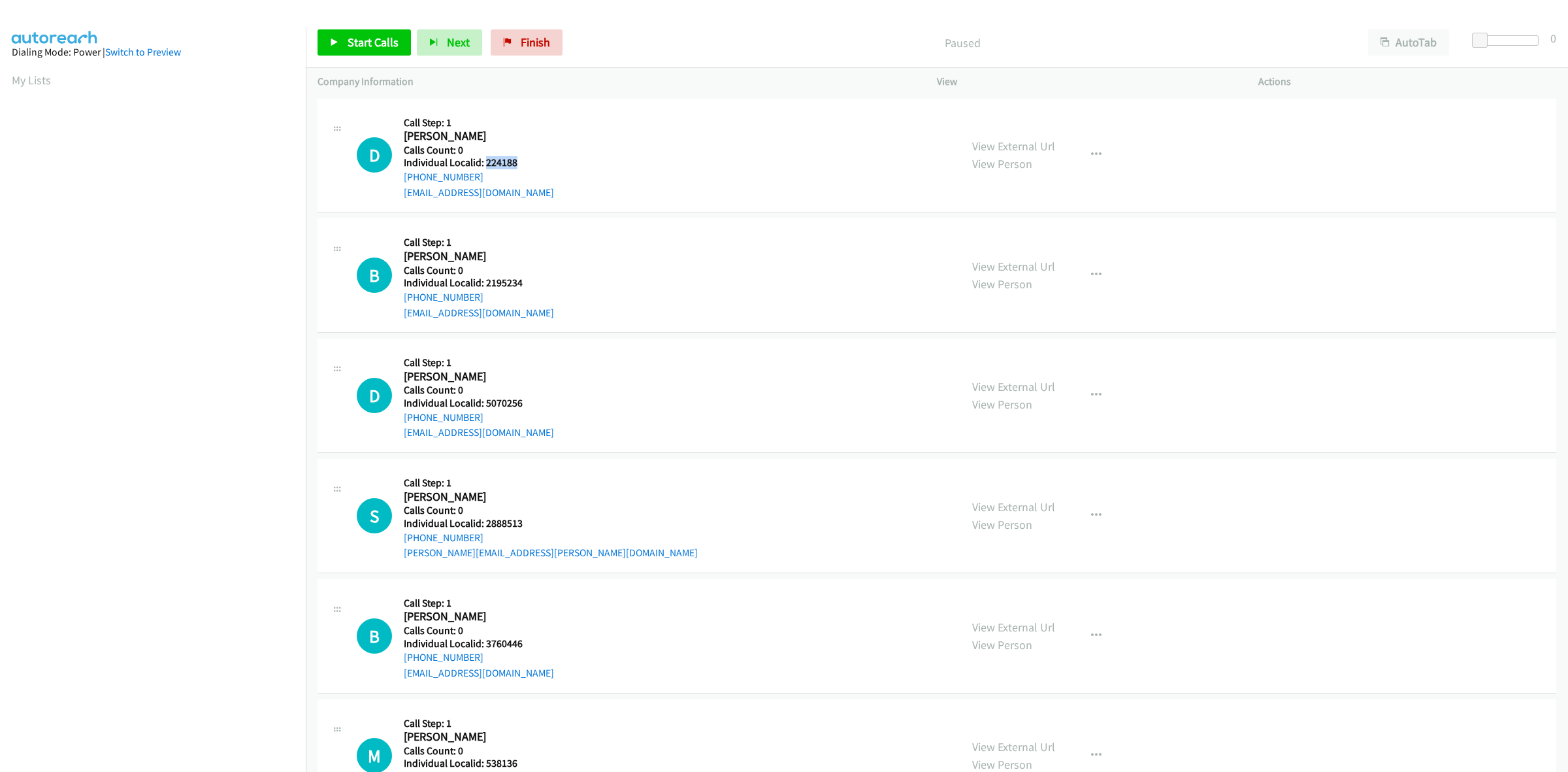
drag, startPoint x: 523, startPoint y: 164, endPoint x: 484, endPoint y: 167, distance: 39.1
click at [484, 167] on h5 "Individual Localid: 224188" at bounding box center [479, 163] width 150 height 13
copy h5 "224188"
click at [485, 178] on div "+1 314-779-7247" at bounding box center [479, 177] width 150 height 16
drag, startPoint x: 478, startPoint y: 177, endPoint x: 401, endPoint y: 183, distance: 77.2
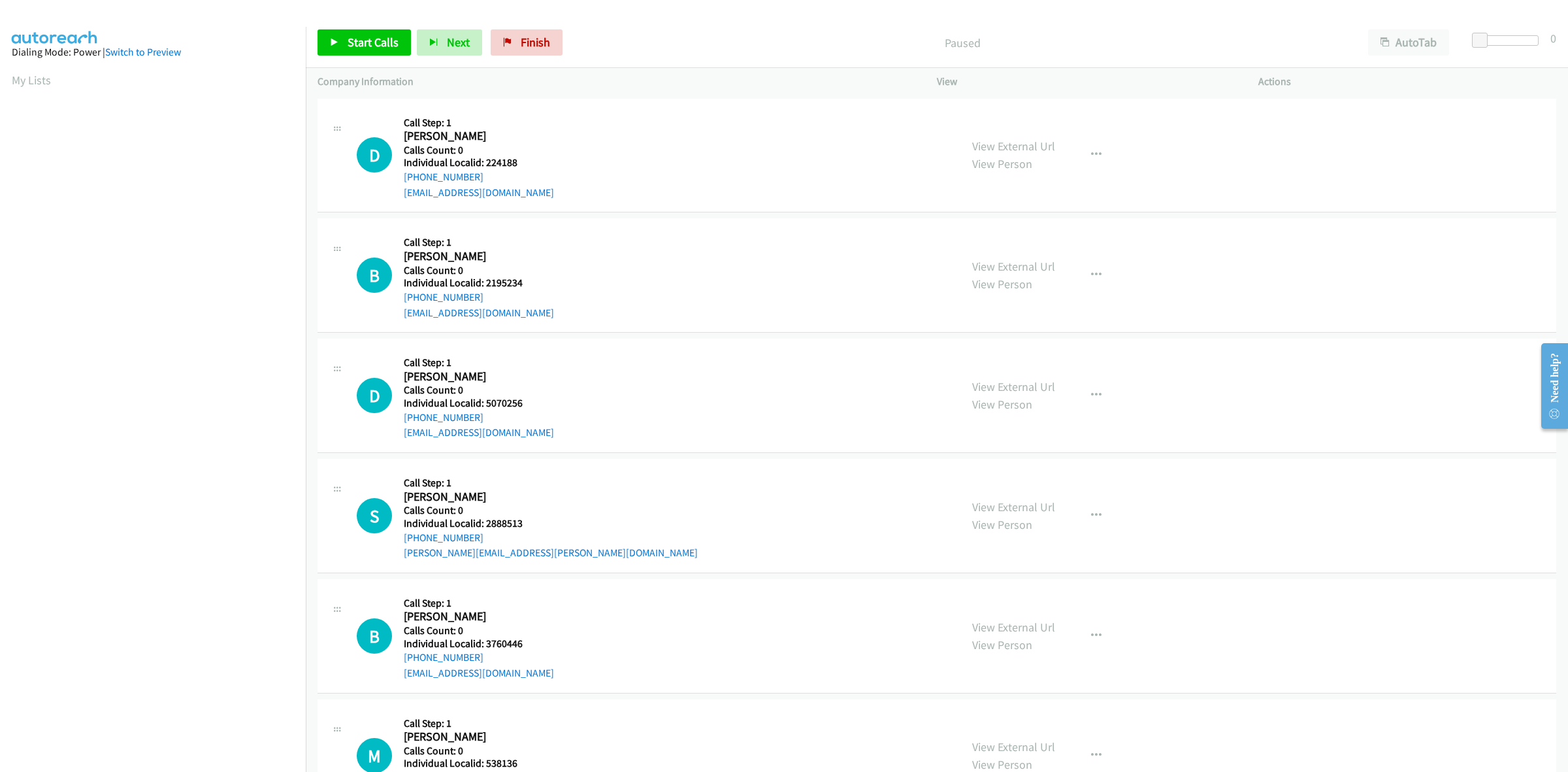
click at [401, 183] on div "D Callback Scheduled Call Step: 1 David Rhodes America/Chicago Calls Count: 0 I…" at bounding box center [652, 155] width 592 height 90
copy link "+1 314-779-7247"
drag, startPoint x: 517, startPoint y: 162, endPoint x: 484, endPoint y: 162, distance: 33.0
click at [484, 162] on h5 "Individual Localid: 224188" at bounding box center [479, 163] width 150 height 13
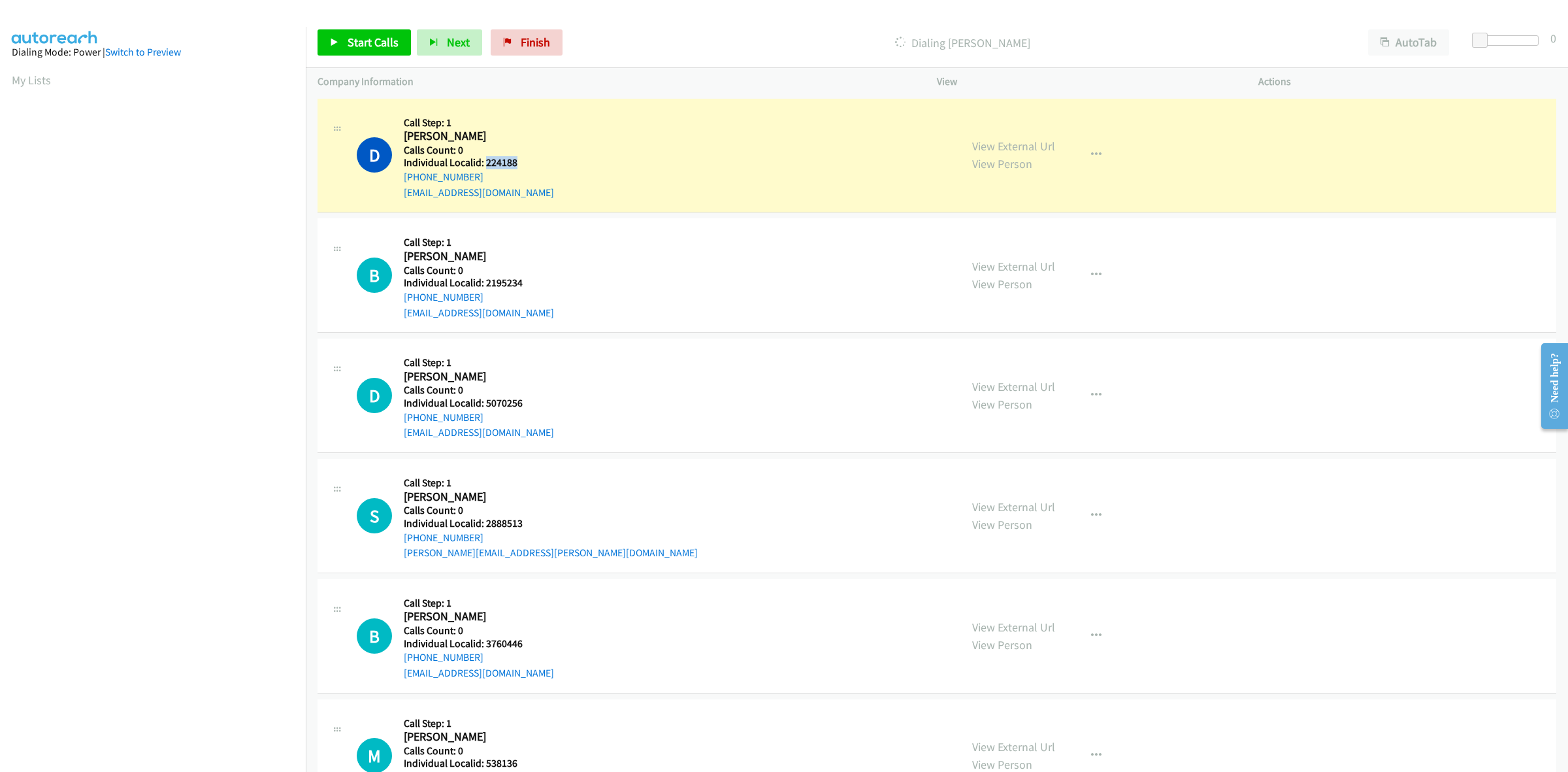
copy h5 "224188"
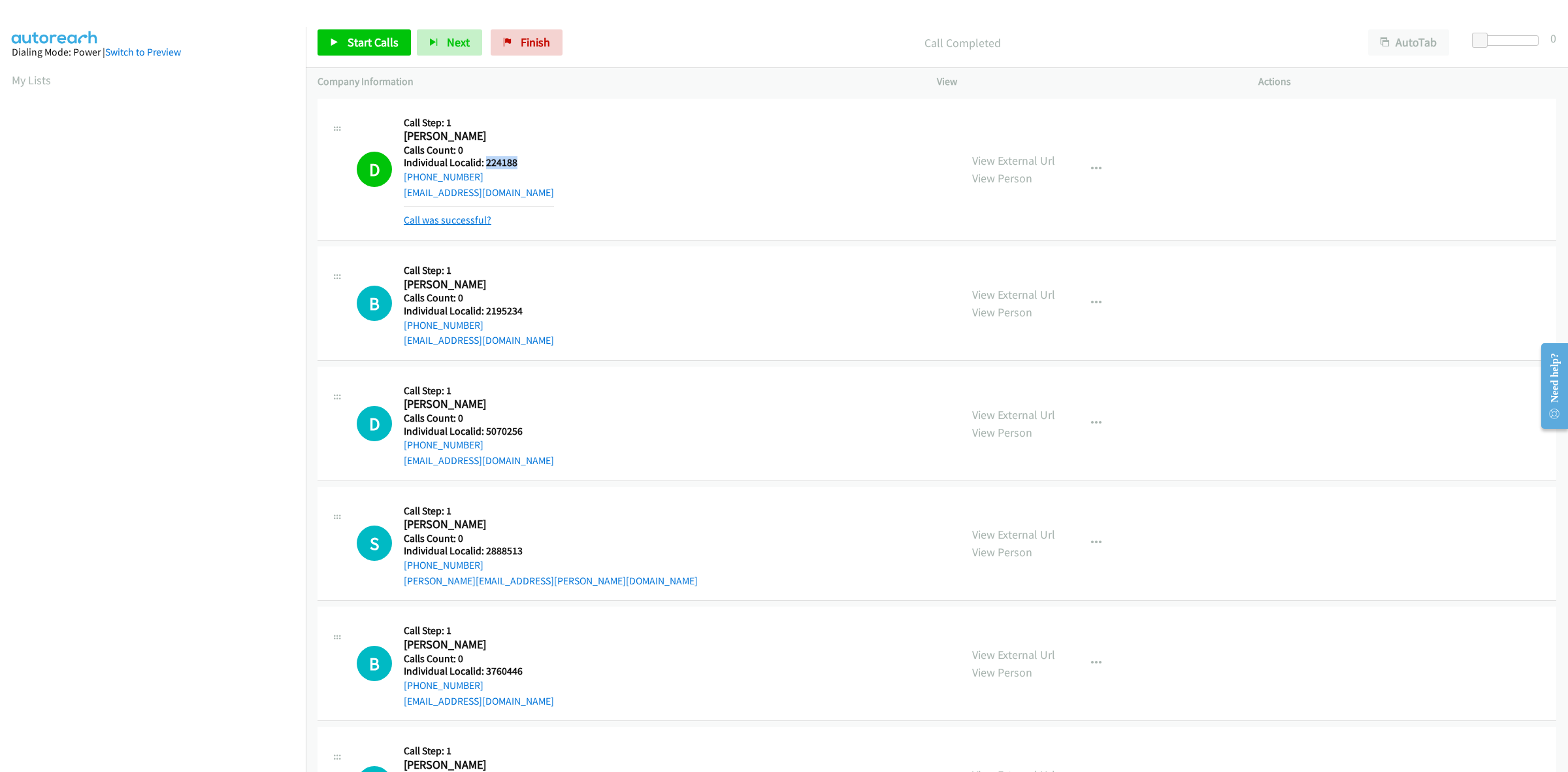
click at [438, 221] on link "Call was successful?" at bounding box center [448, 219] width 88 height 12
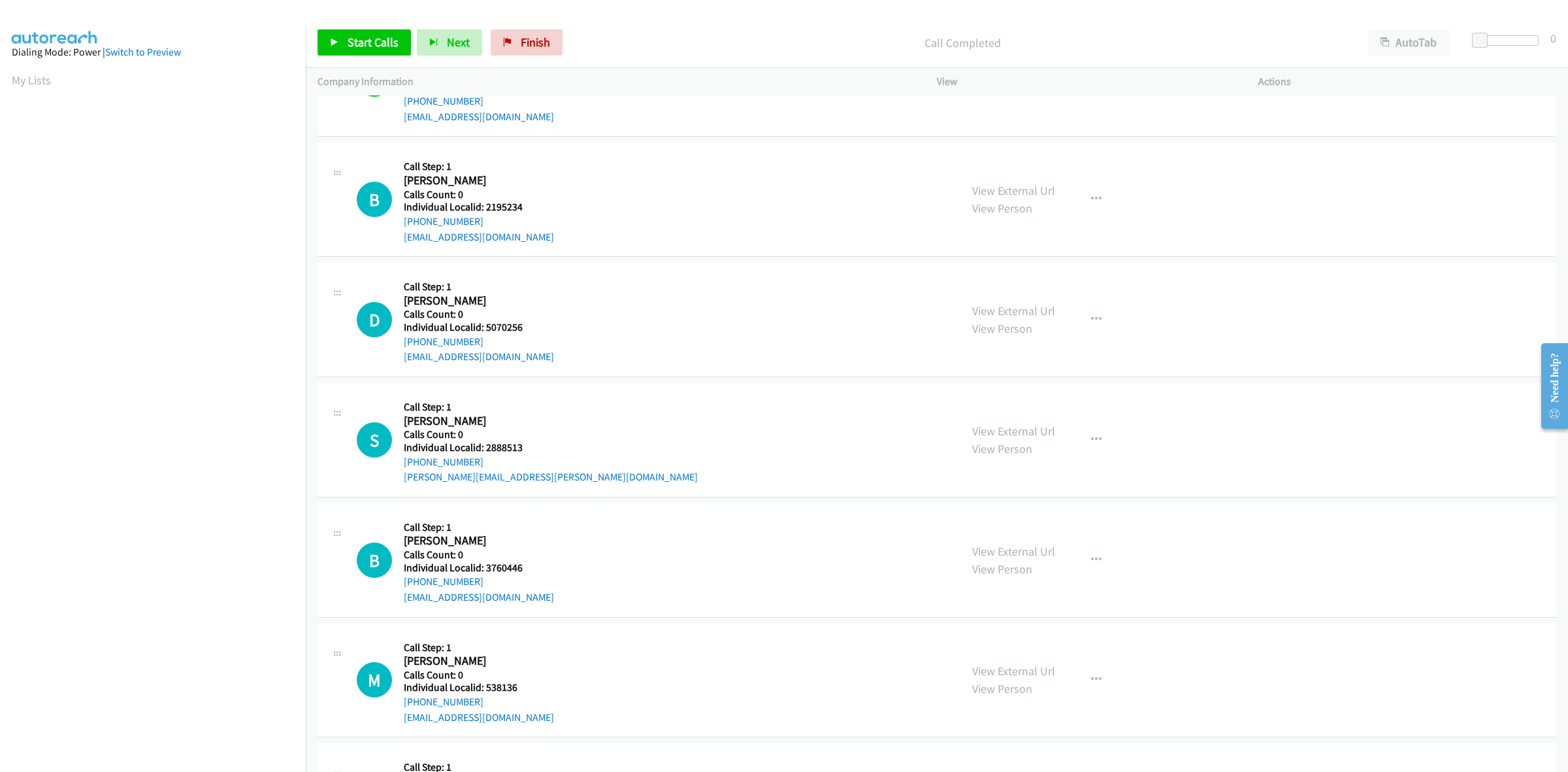
scroll to position [81, 0]
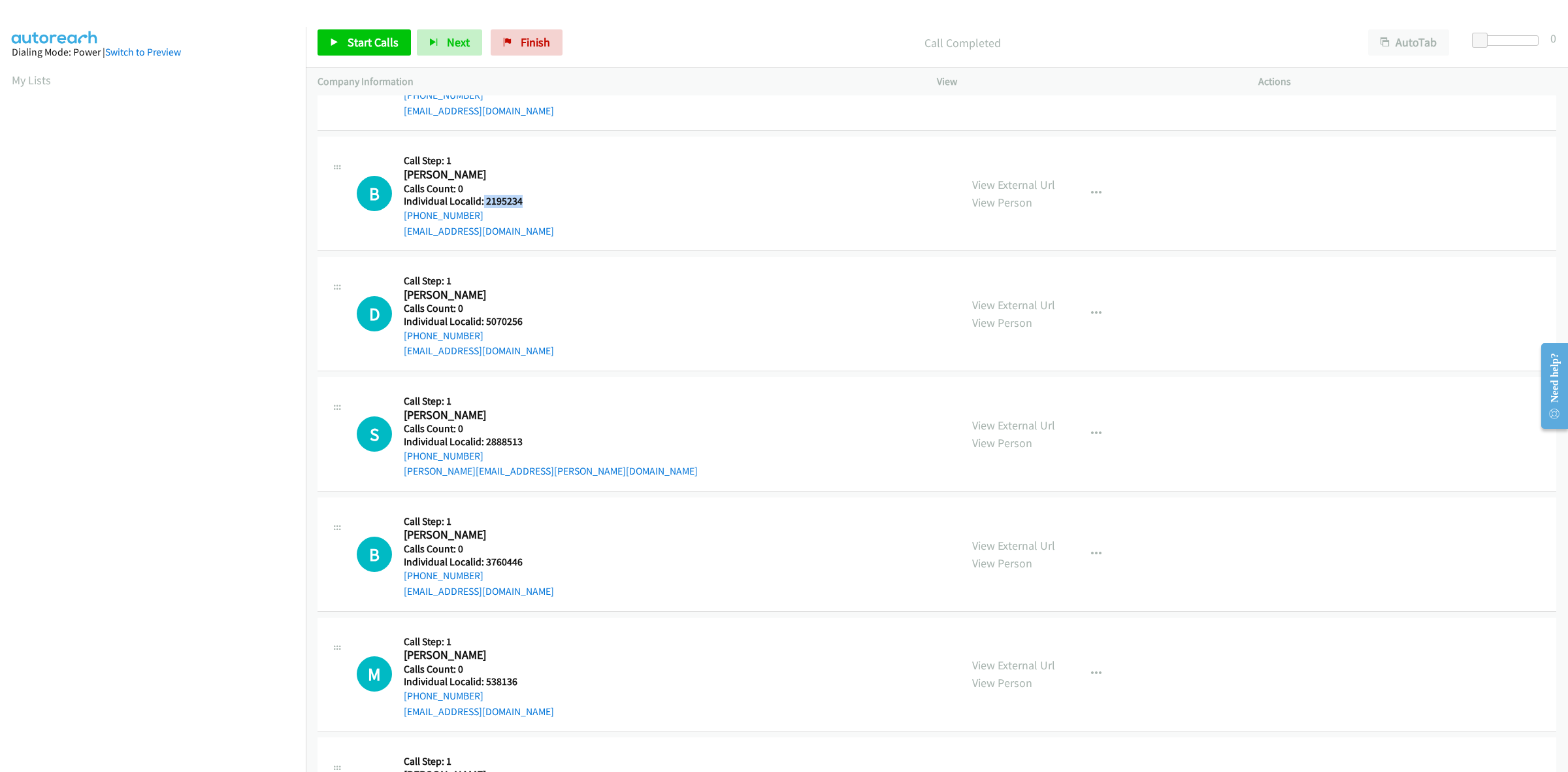
drag, startPoint x: 503, startPoint y: 203, endPoint x: 482, endPoint y: 204, distance: 21.0
click at [482, 204] on h5 "Individual Localid: 2195234" at bounding box center [479, 202] width 150 height 13
copy h5 "2195234"
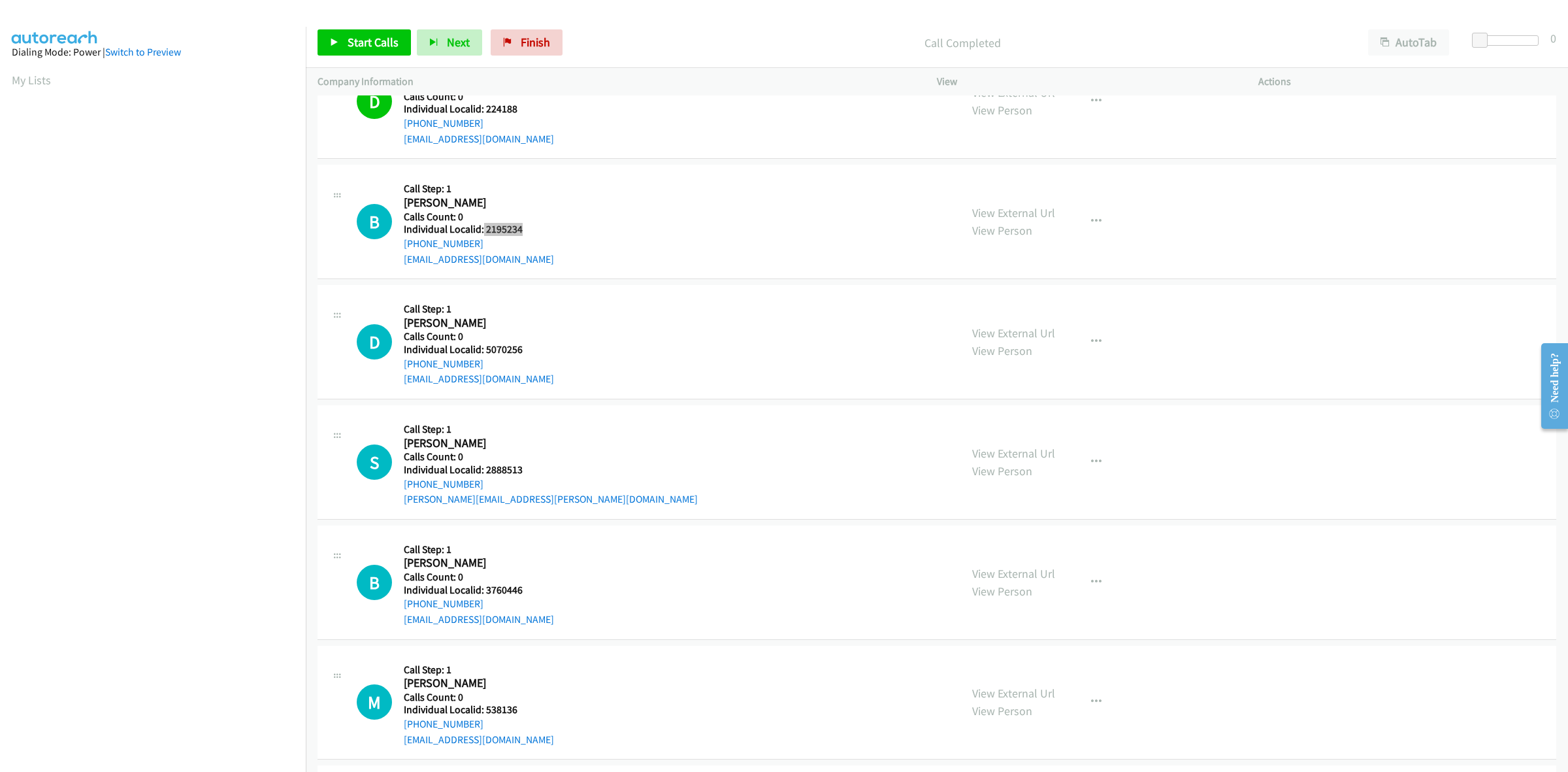
scroll to position [0, 0]
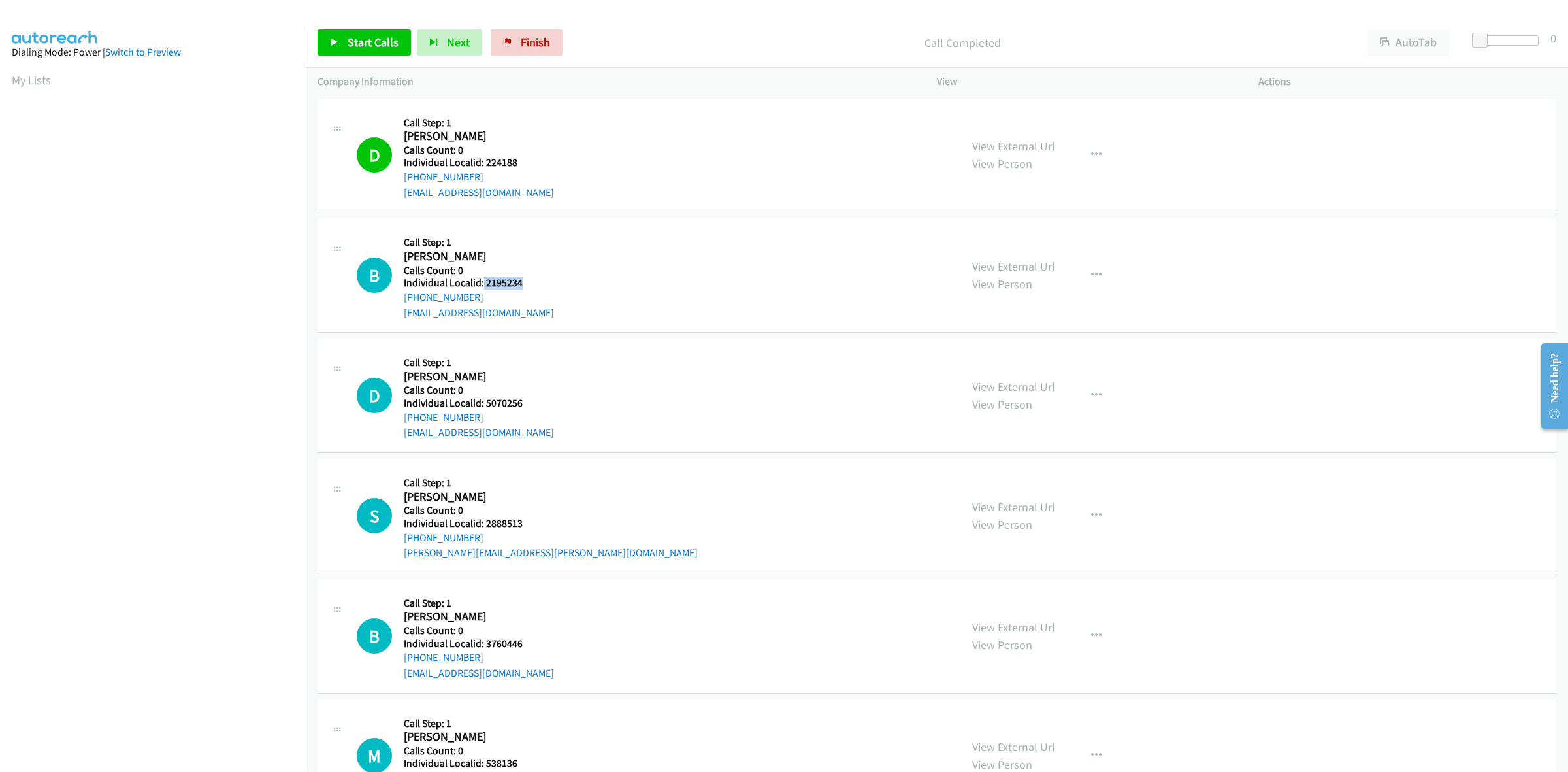
drag, startPoint x: 478, startPoint y: 294, endPoint x: 396, endPoint y: 300, distance: 82.2
click at [396, 300] on div "B Callback Scheduled Call Step: 1 Brendan Bravo America/Chicago Calls Count: 0 …" at bounding box center [652, 275] width 592 height 90
copy link "+1 214-206-6327"
drag, startPoint x: 524, startPoint y: 281, endPoint x: 482, endPoint y: 285, distance: 42.2
click at [482, 285] on h5 "Individual Localid: 2195234" at bounding box center [479, 283] width 150 height 13
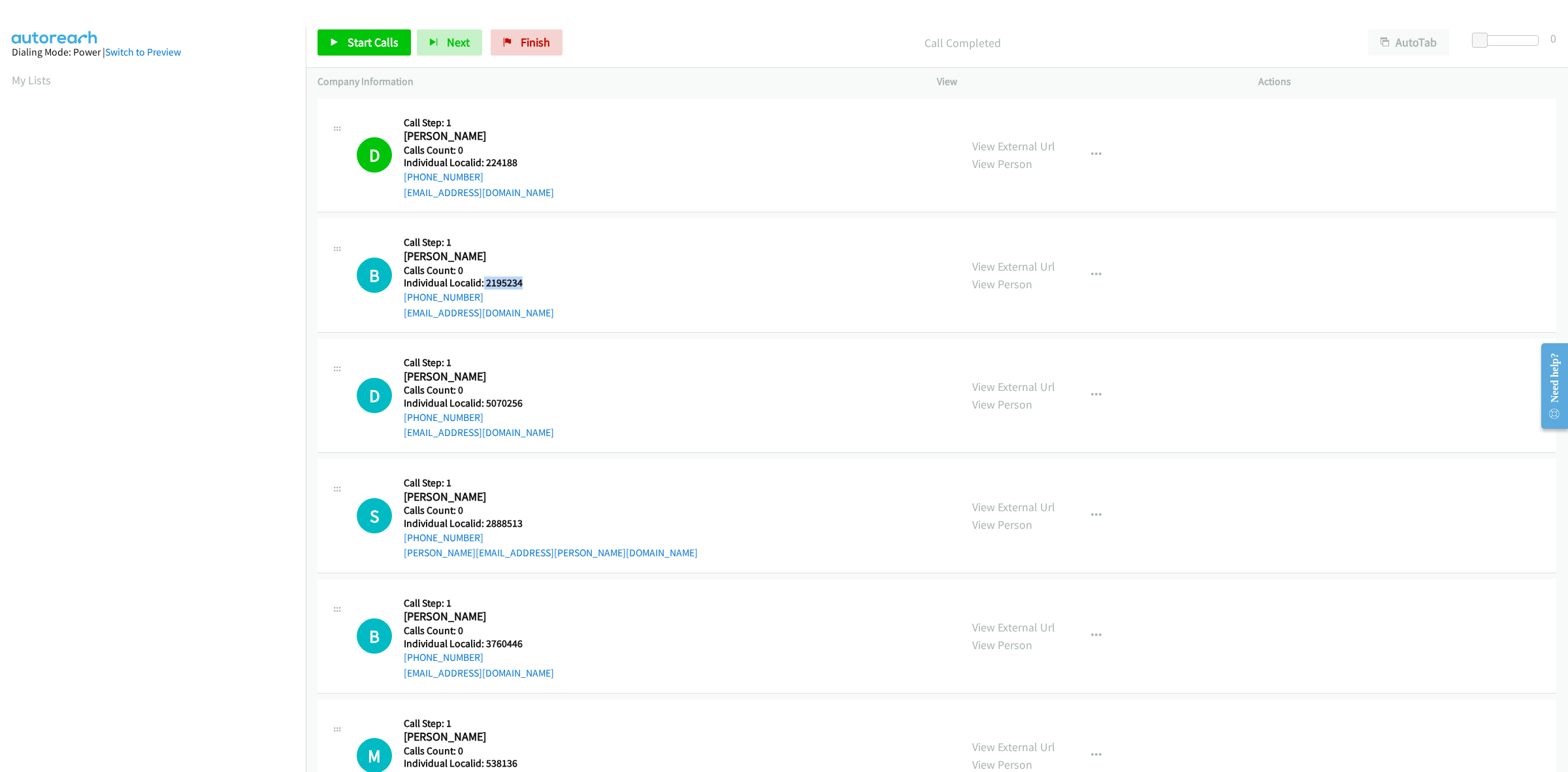
copy h5 "2195234"
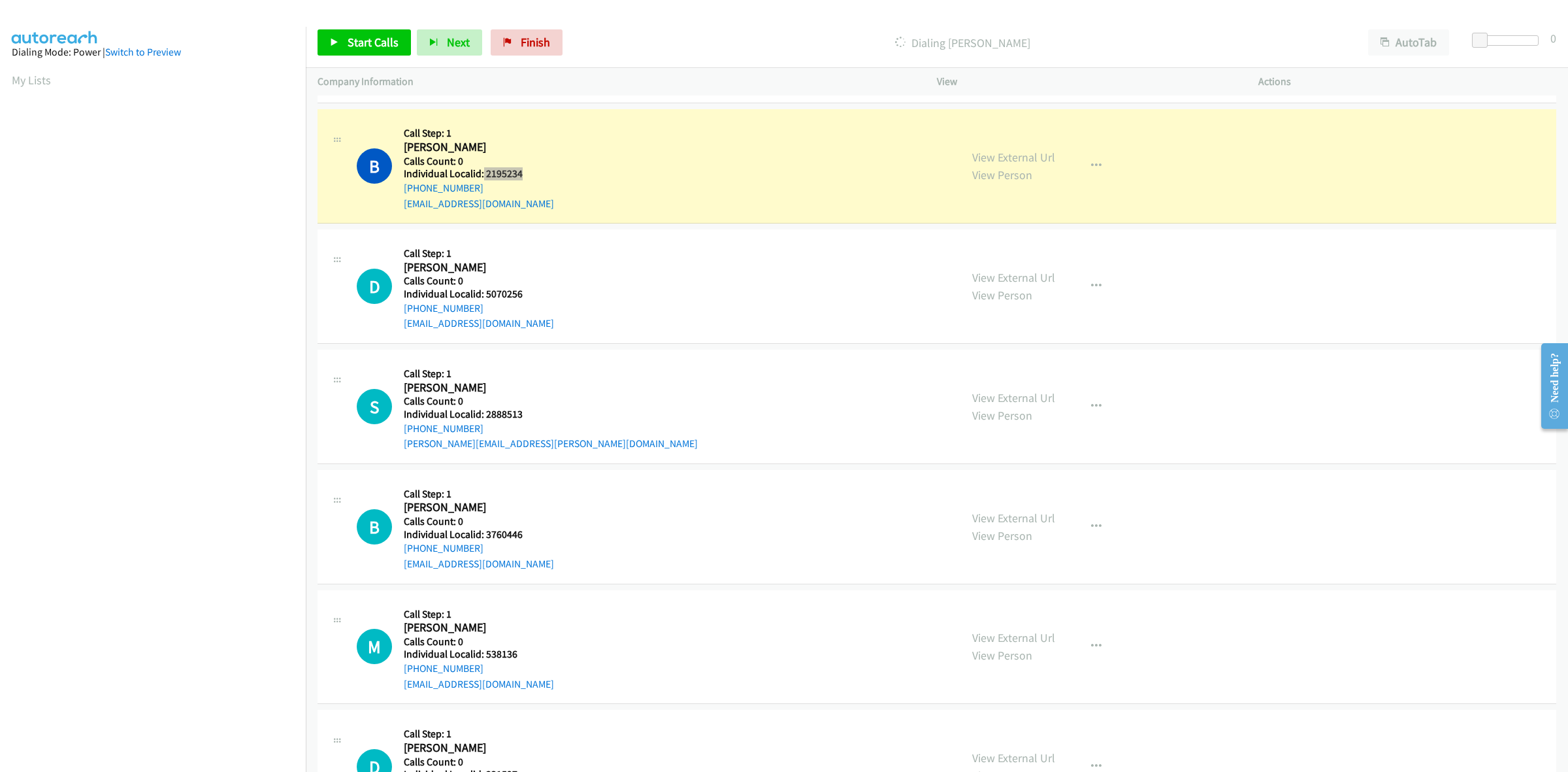
scroll to position [122, 0]
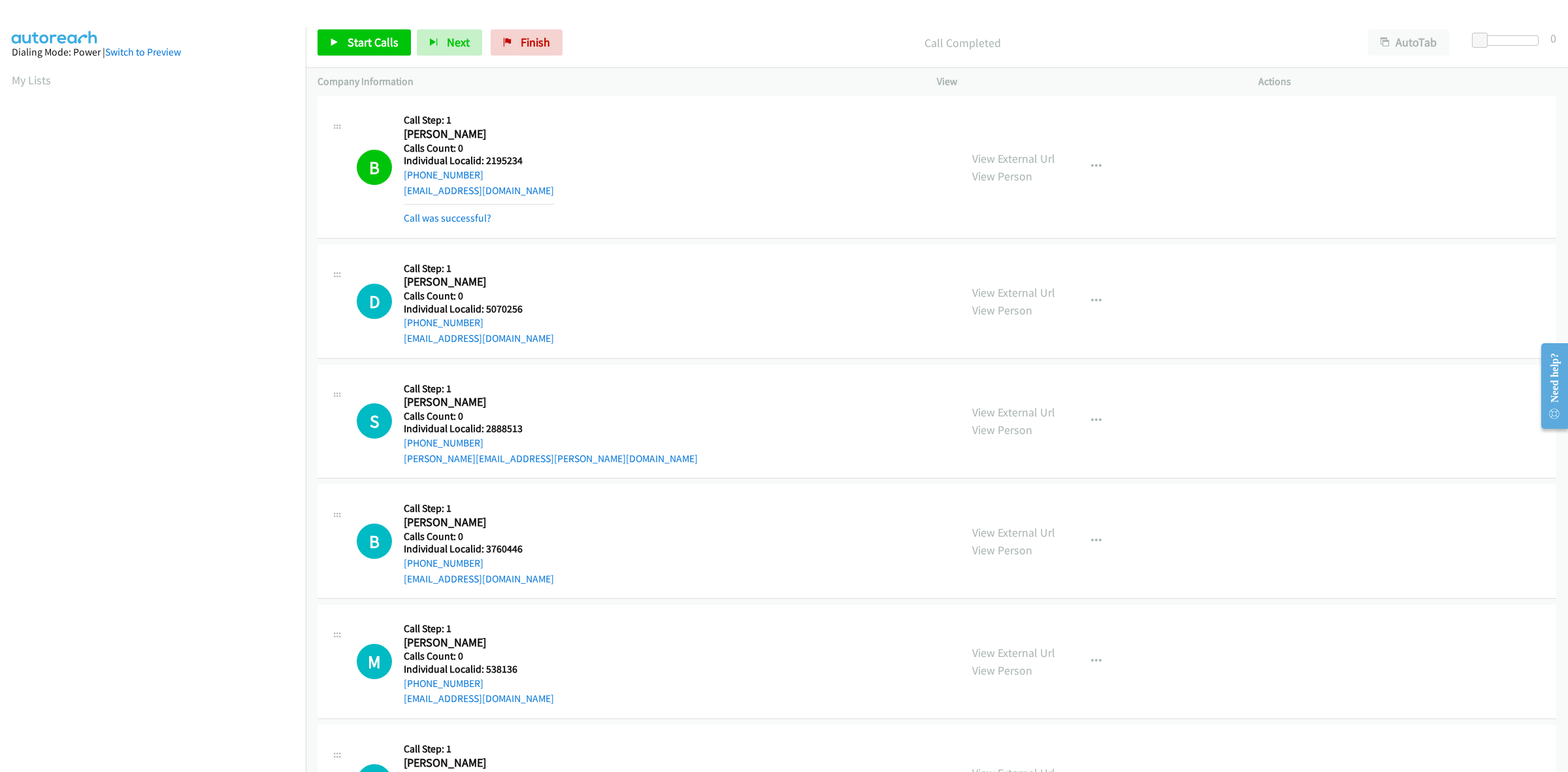
drag, startPoint x: 524, startPoint y: 278, endPoint x: 499, endPoint y: 282, distance: 25.3
click at [499, 282] on div "Callback Scheduled Call Step: 1 David Moreira America/Chicago Calls Count: 0 In…" at bounding box center [479, 301] width 150 height 90
drag, startPoint x: 528, startPoint y: 312, endPoint x: 485, endPoint y: 312, distance: 43.0
click at [485, 312] on h5 "Individual Localid: 5070256" at bounding box center [479, 310] width 150 height 13
copy h5 "5070256"
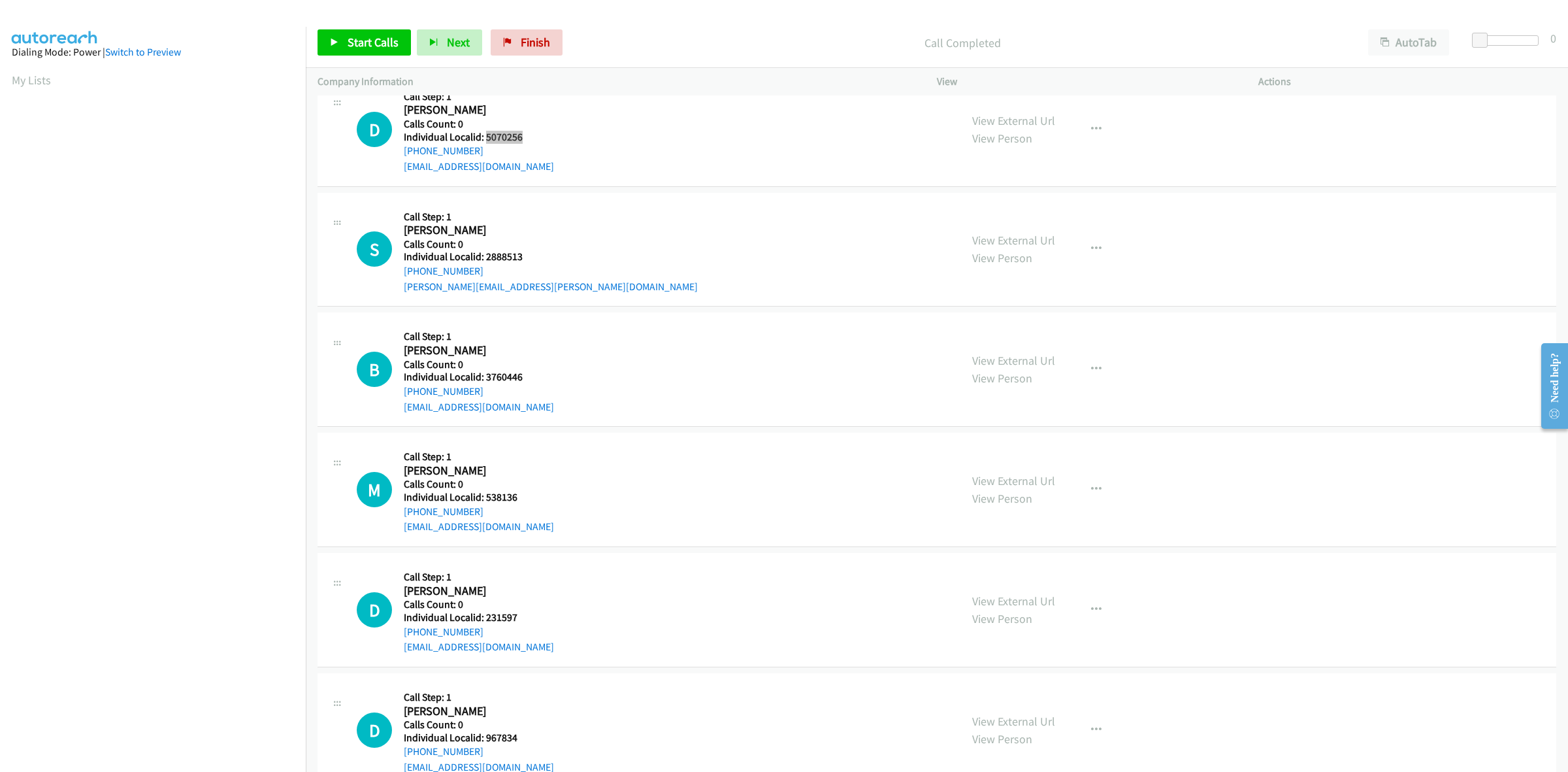
scroll to position [305, 0]
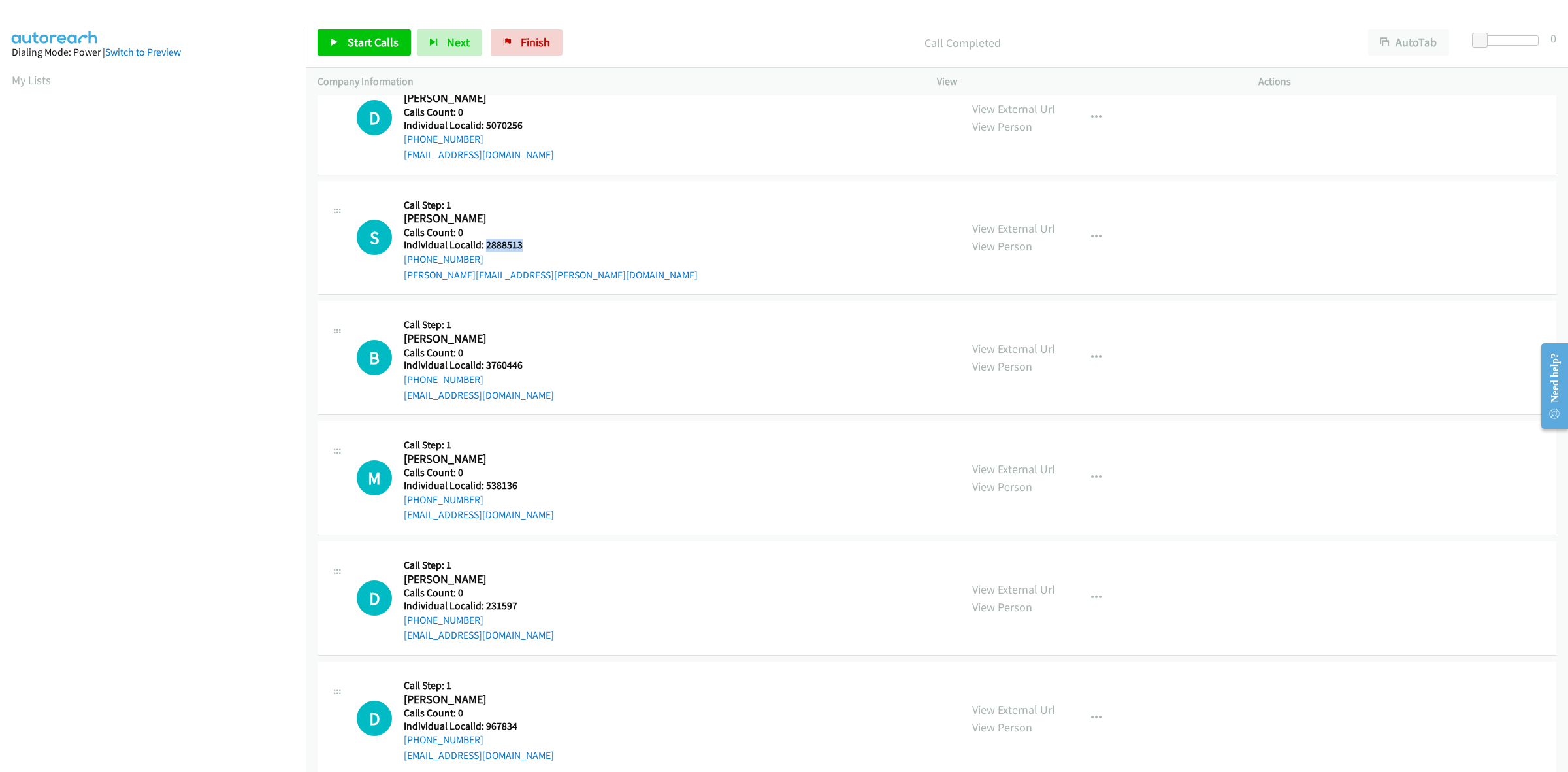
drag, startPoint x: 528, startPoint y: 242, endPoint x: 485, endPoint y: 243, distance: 43.0
click at [485, 243] on h5 "Individual Localid: 2888513" at bounding box center [551, 245] width 294 height 13
copy h5 "2888513"
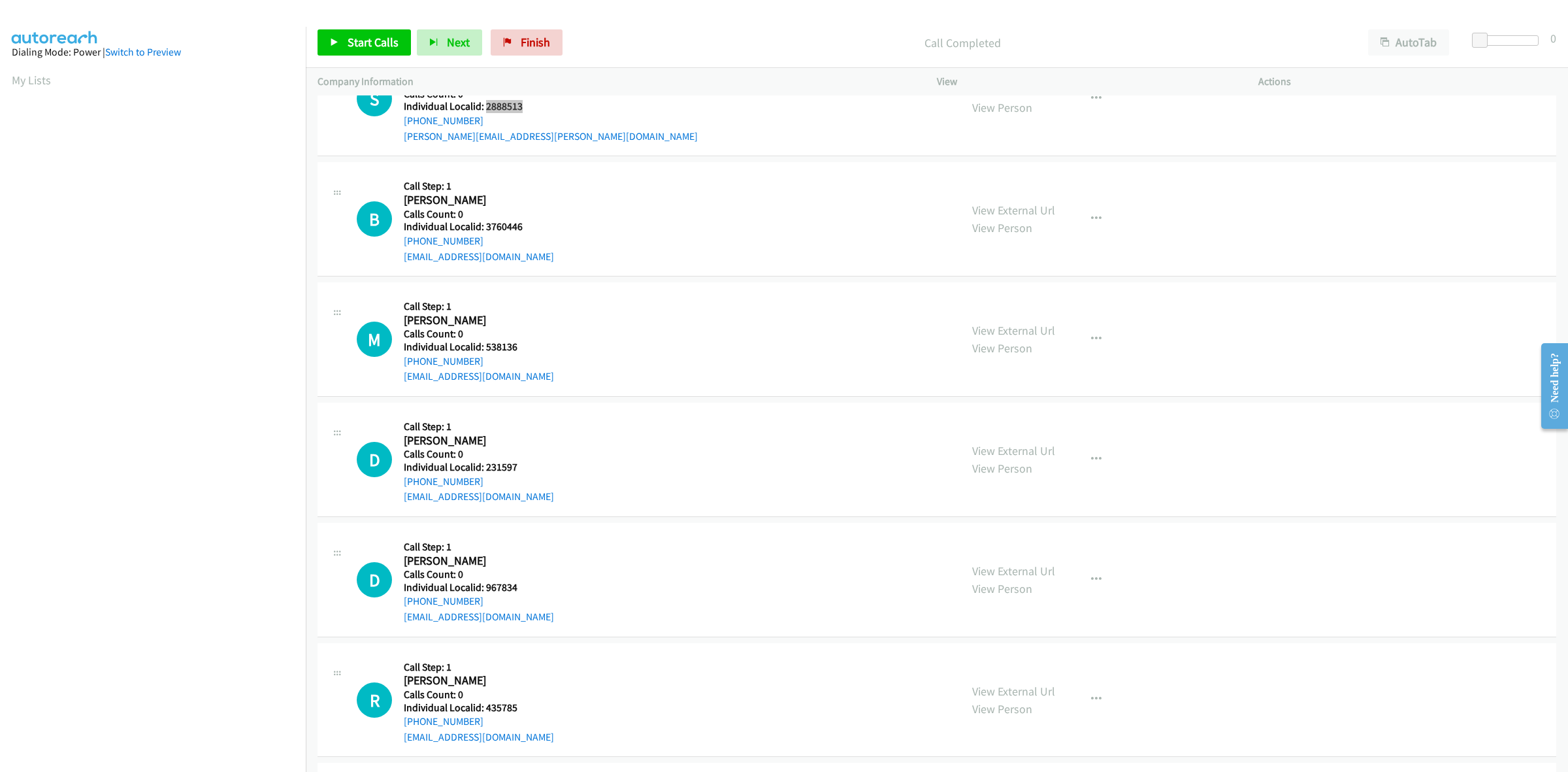
scroll to position [469, 0]
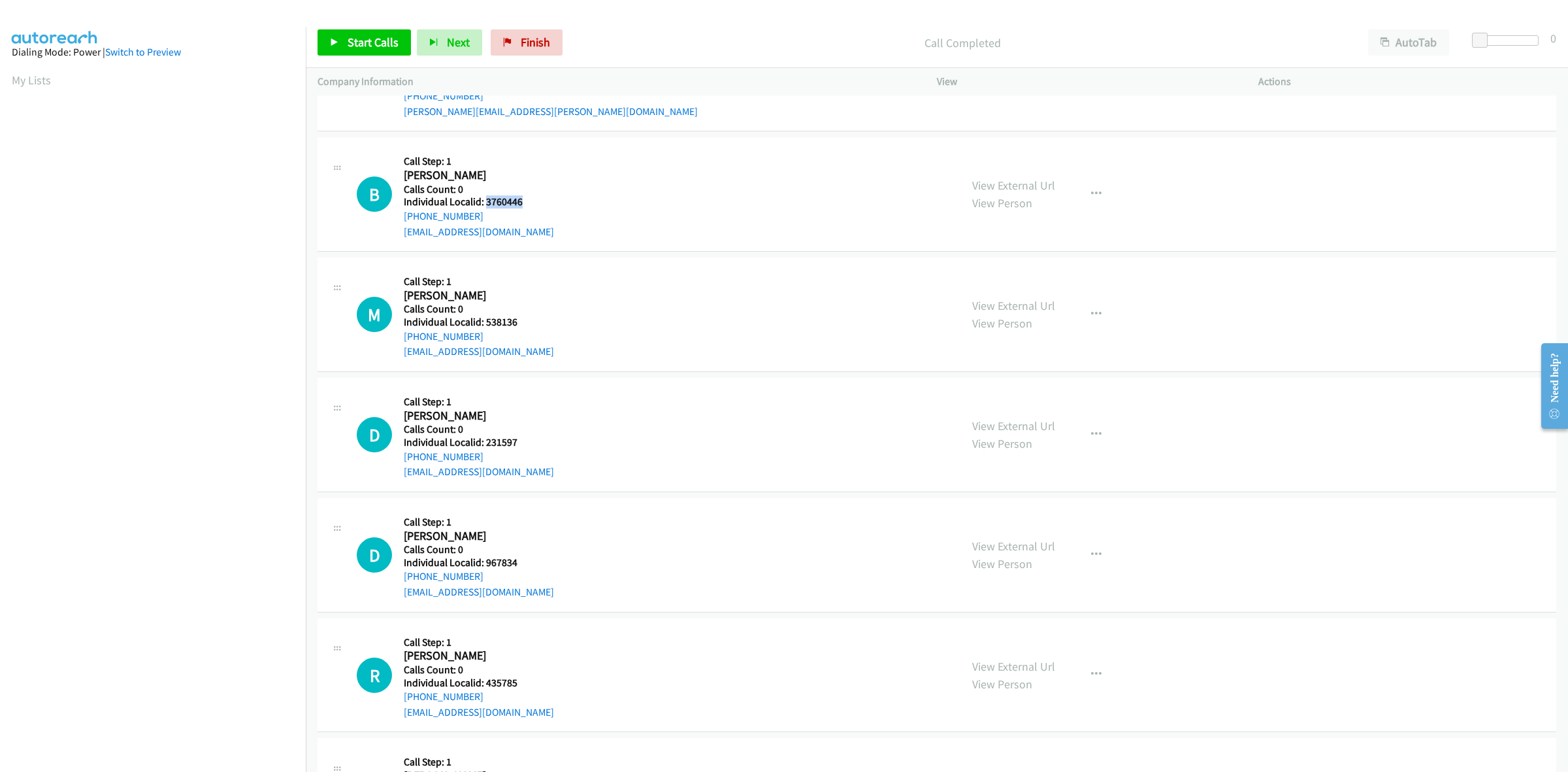
drag, startPoint x: 490, startPoint y: 193, endPoint x: 484, endPoint y: 201, distance: 10.0
click at [484, 201] on h5 "Individual Localid: 3760446" at bounding box center [479, 202] width 150 height 13
copy h5 "3760446"
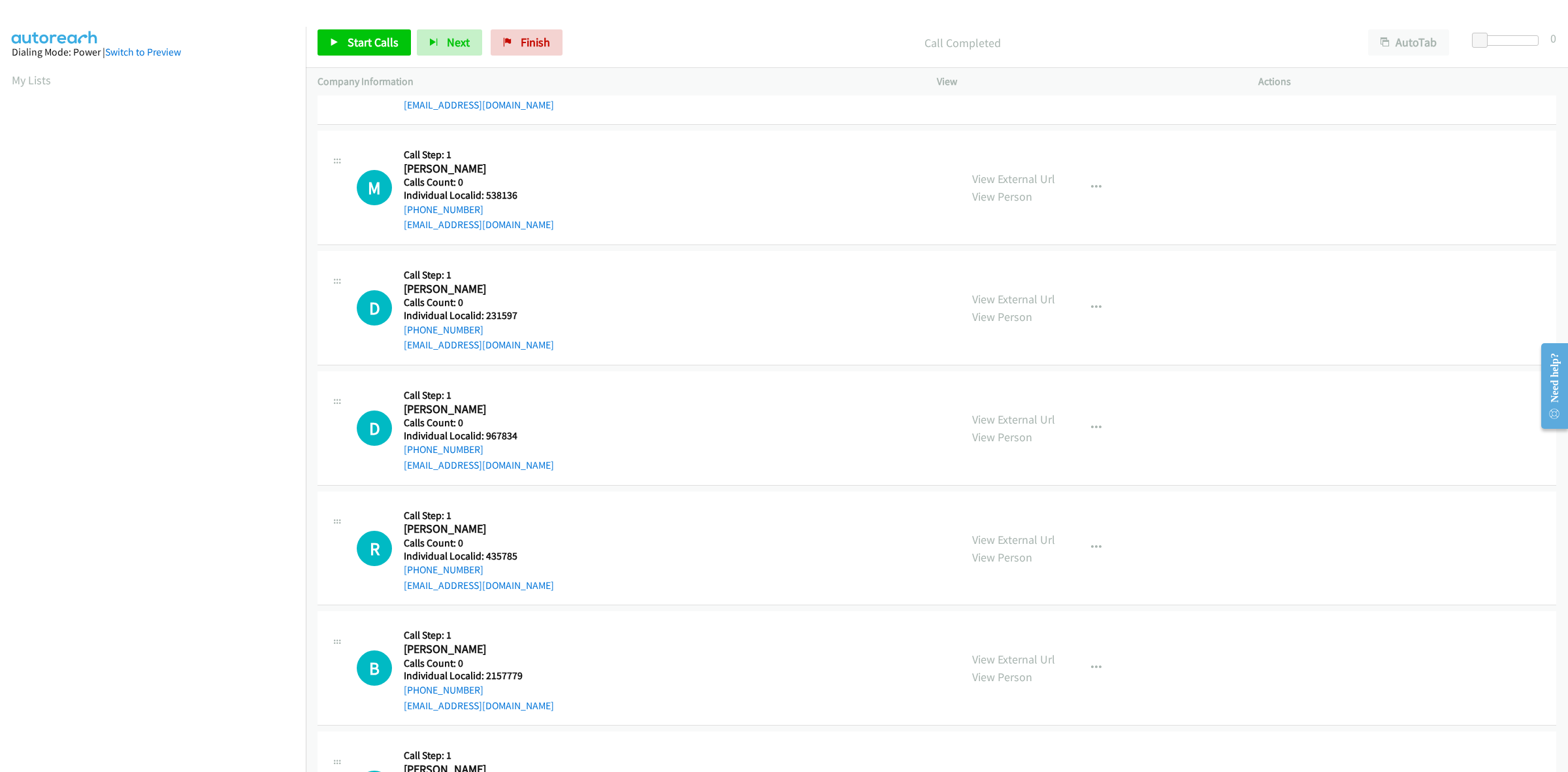
scroll to position [613, 0]
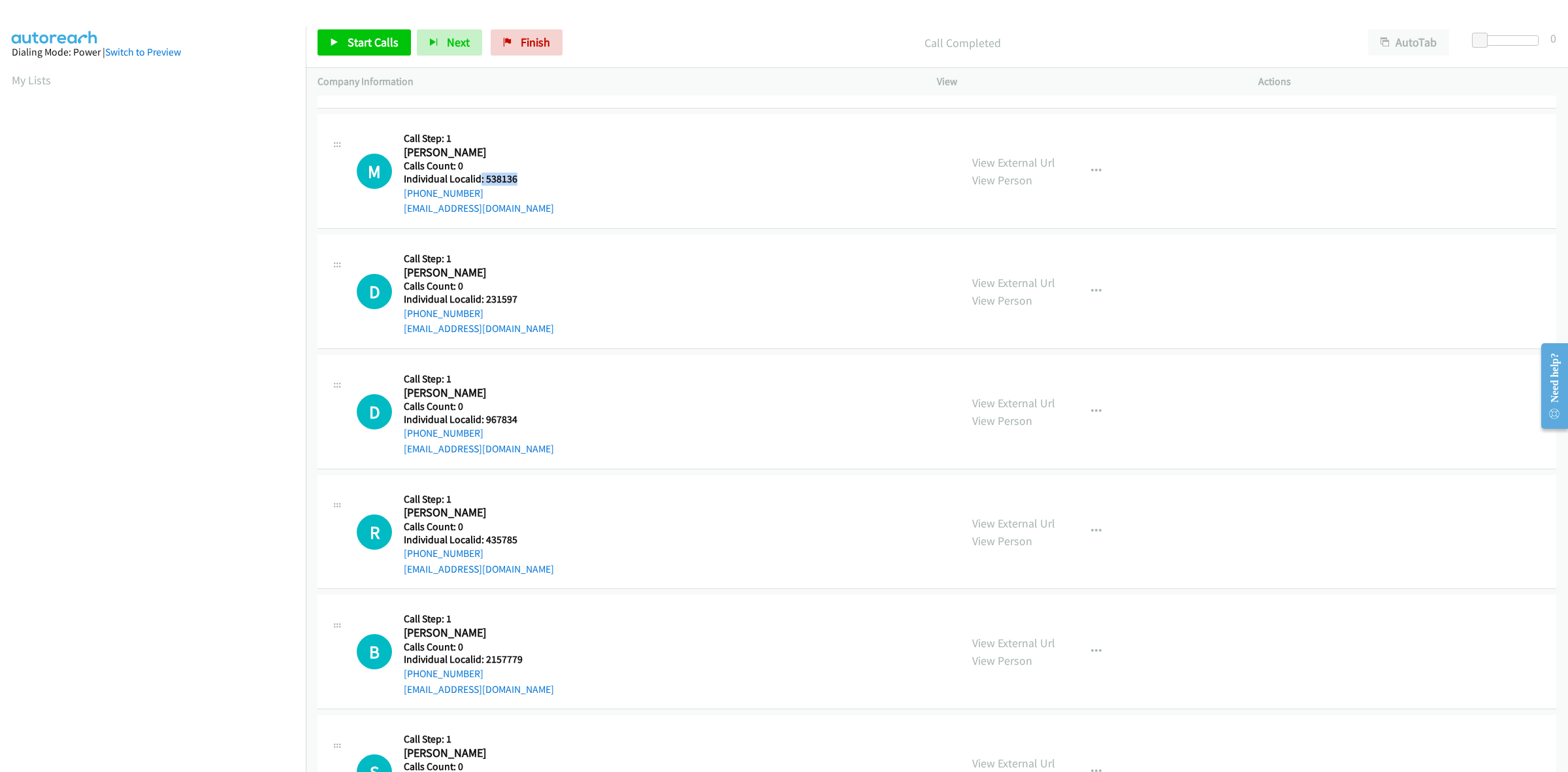
drag, startPoint x: 516, startPoint y: 181, endPoint x: 480, endPoint y: 175, distance: 36.5
click at [480, 175] on h5 "Individual Localid: 538136" at bounding box center [479, 179] width 150 height 13
click at [538, 183] on div "Callback Scheduled Call Step: 1 Michael Williams America/Denver Calls Count: 0 …" at bounding box center [479, 171] width 150 height 90
click at [511, 177] on h5 "Individual Localid: 538136" at bounding box center [479, 179] width 150 height 13
drag, startPoint x: 514, startPoint y: 177, endPoint x: 485, endPoint y: 177, distance: 29.0
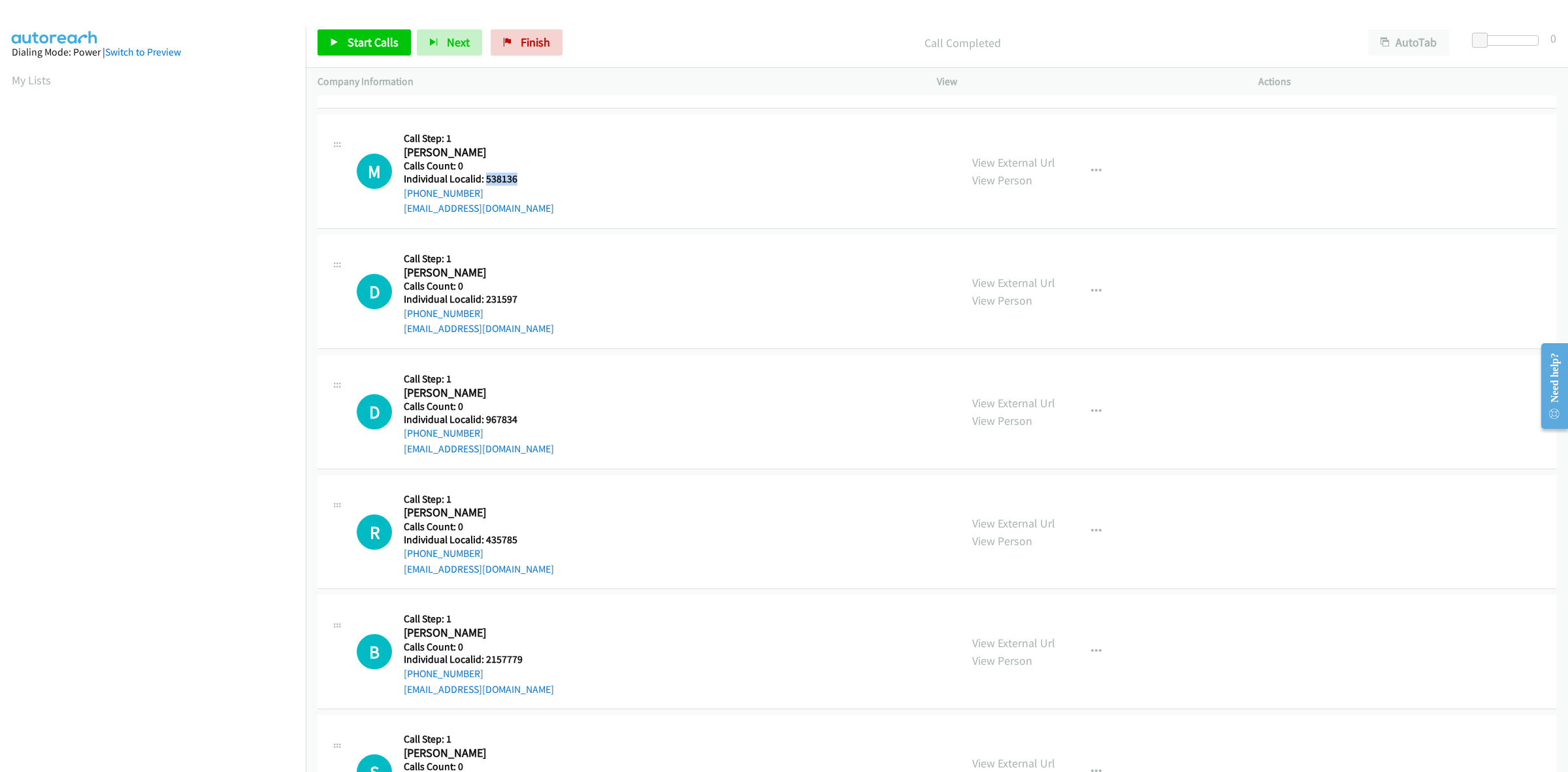
click at [485, 177] on h5 "Individual Localid: 538136" at bounding box center [479, 179] width 150 height 13
copy h5 "538136"
drag, startPoint x: 475, startPoint y: 193, endPoint x: 402, endPoint y: 195, distance: 73.0
click at [402, 195] on div "M Callback Scheduled Call Step: 1 Michael Williams America/Denver Calls Count: …" at bounding box center [652, 171] width 592 height 90
drag, startPoint x: 528, startPoint y: 180, endPoint x: 482, endPoint y: 178, distance: 46.0
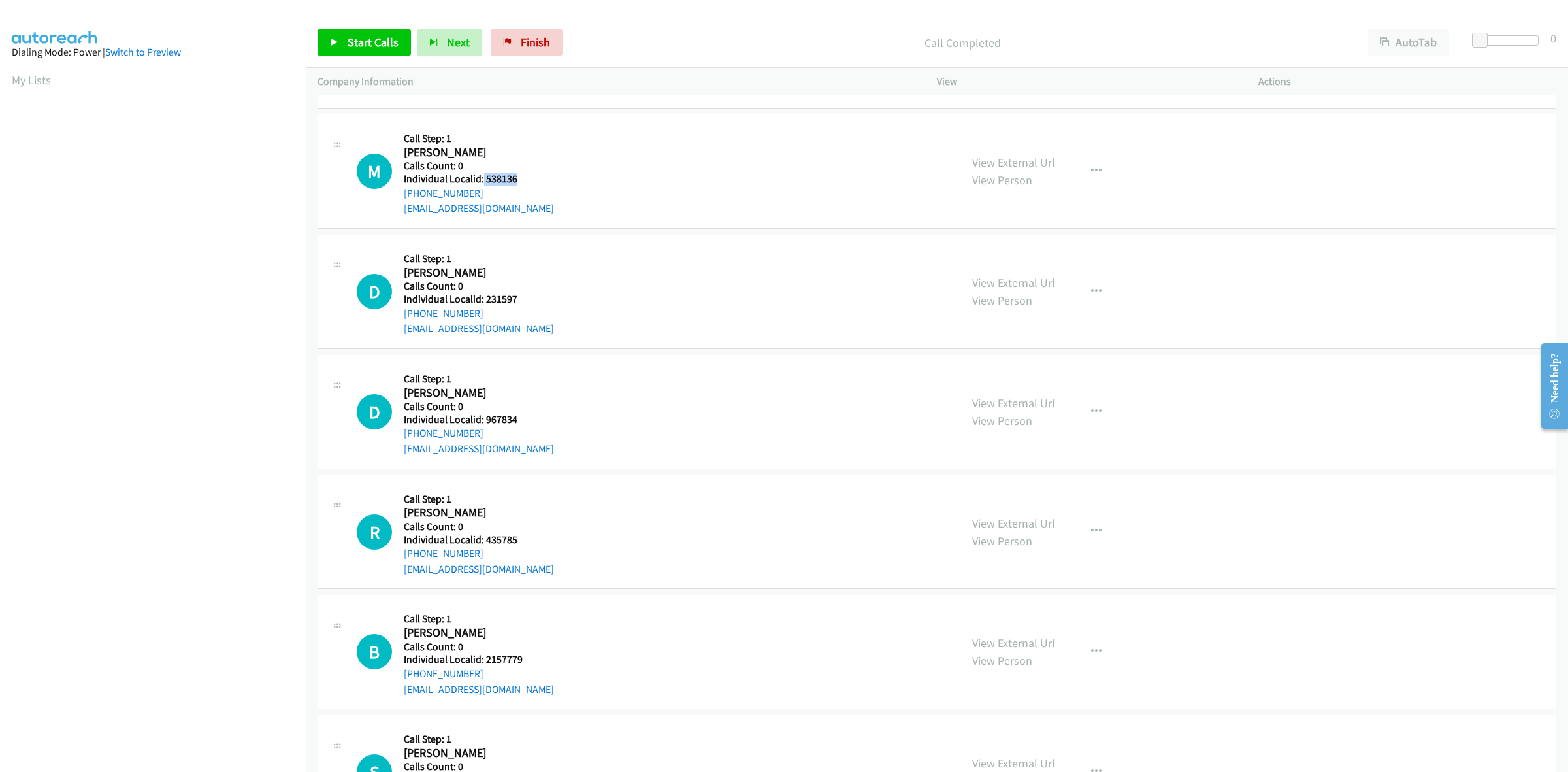
click at [482, 178] on h5 "Individual Localid: 538136" at bounding box center [479, 179] width 150 height 13
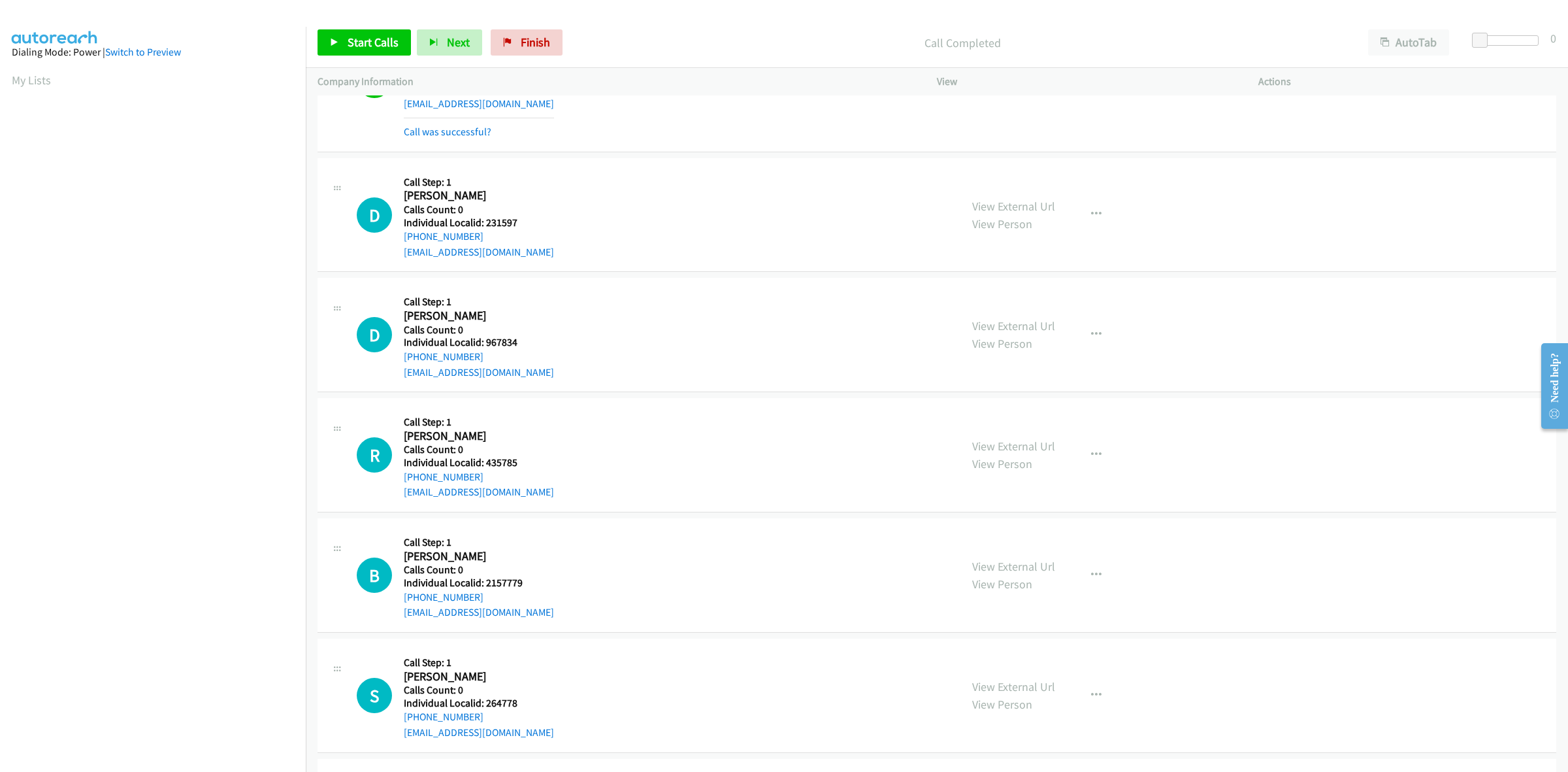
scroll to position [755, 0]
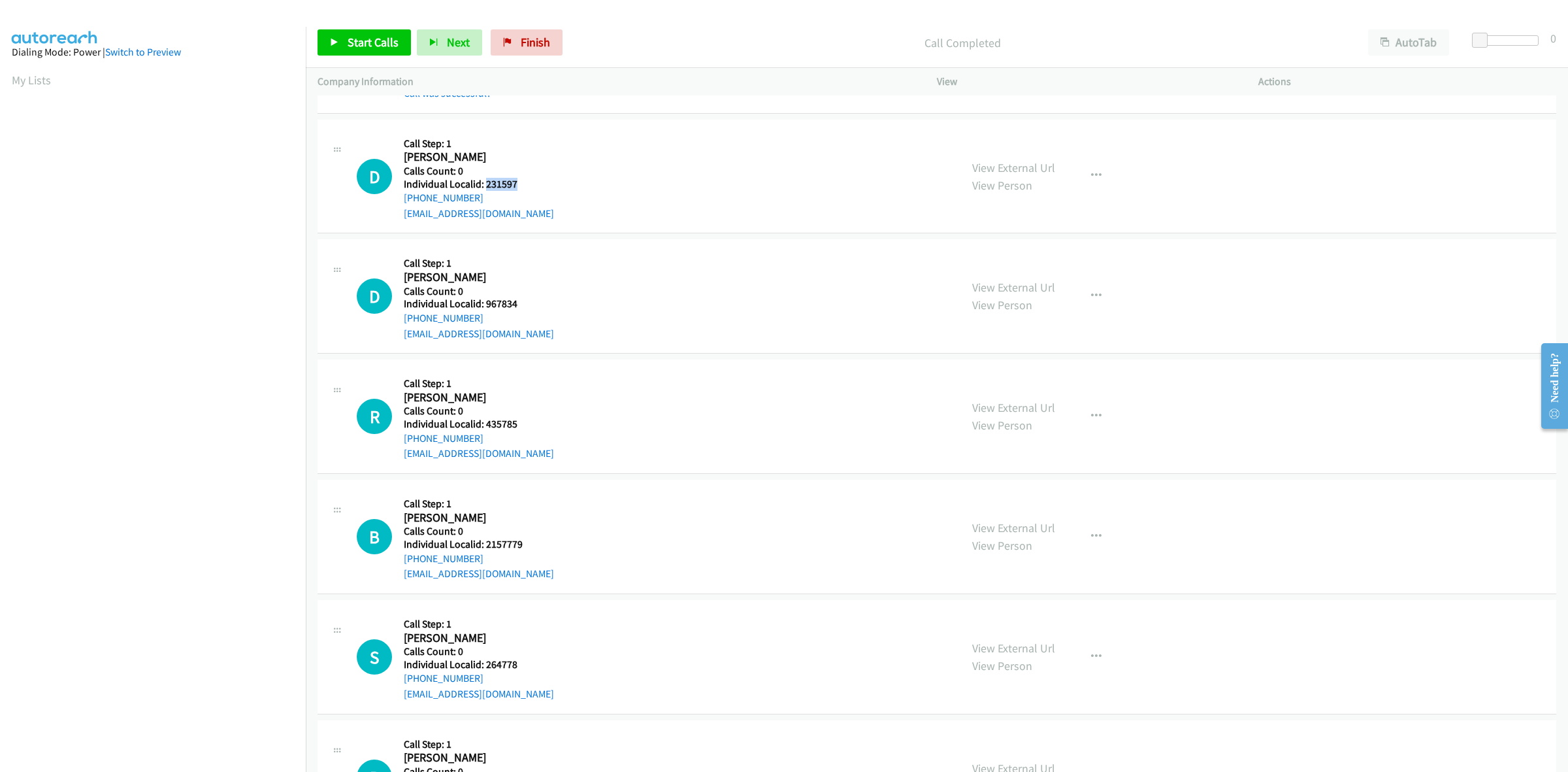
drag, startPoint x: 510, startPoint y: 183, endPoint x: 484, endPoint y: 185, distance: 26.1
click at [484, 185] on h5 "Individual Localid: 231597" at bounding box center [479, 184] width 150 height 13
click at [582, 253] on div "D Callback Scheduled Call Step: 1 David Proffen America/New_York Calls Count: 0…" at bounding box center [652, 296] width 592 height 90
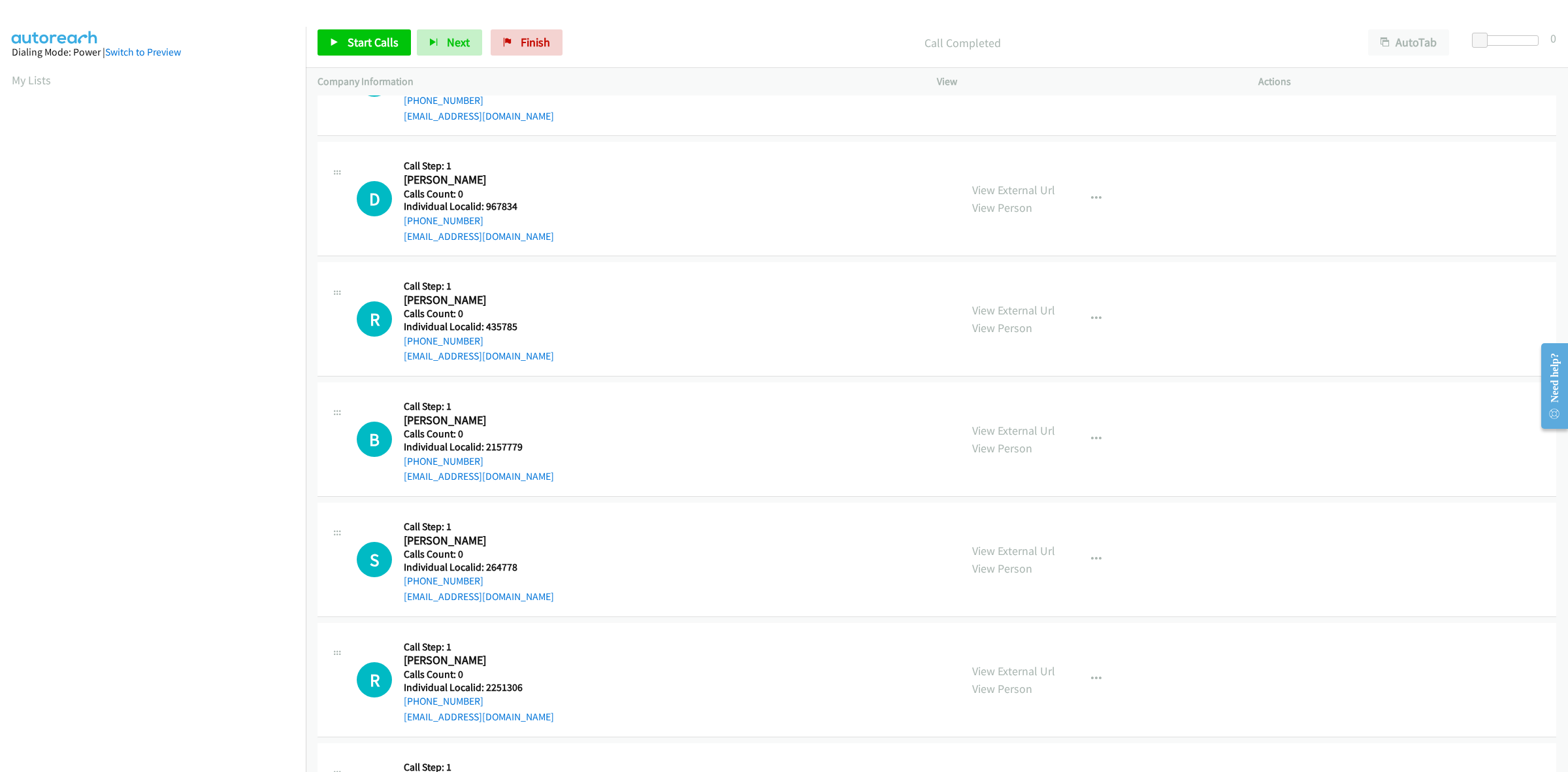
scroll to position [858, 0]
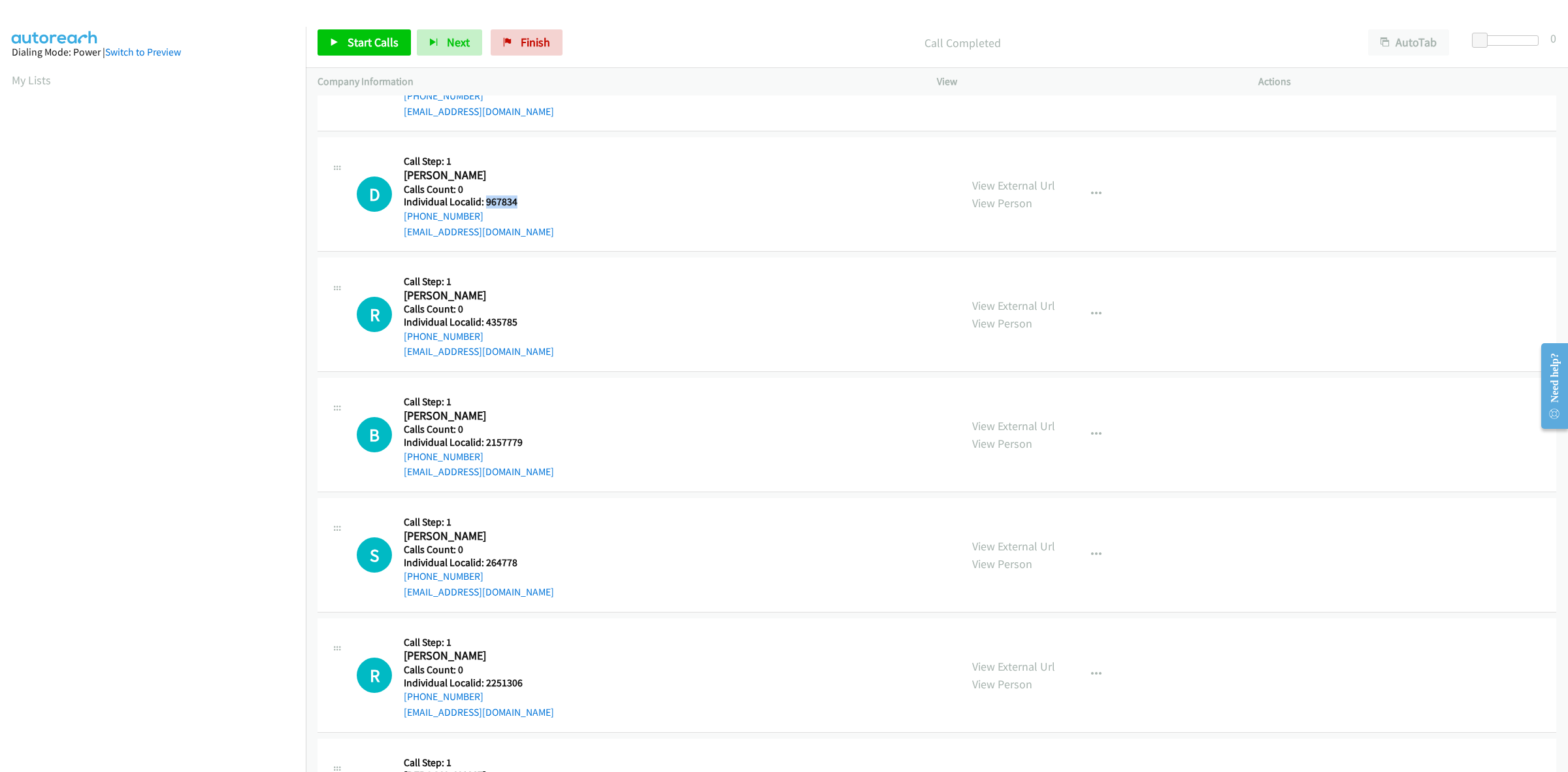
drag, startPoint x: 529, startPoint y: 204, endPoint x: 485, endPoint y: 203, distance: 44.0
click at [485, 203] on h5 "Individual Localid: 967834" at bounding box center [479, 202] width 150 height 13
drag, startPoint x: 474, startPoint y: 216, endPoint x: 400, endPoint y: 217, distance: 74.0
click at [400, 217] on div "D Callback Scheduled Call Step: 1 David Proffen America/New_York Calls Count: 0…" at bounding box center [652, 194] width 592 height 90
drag, startPoint x: 528, startPoint y: 202, endPoint x: 482, endPoint y: 203, distance: 46.0
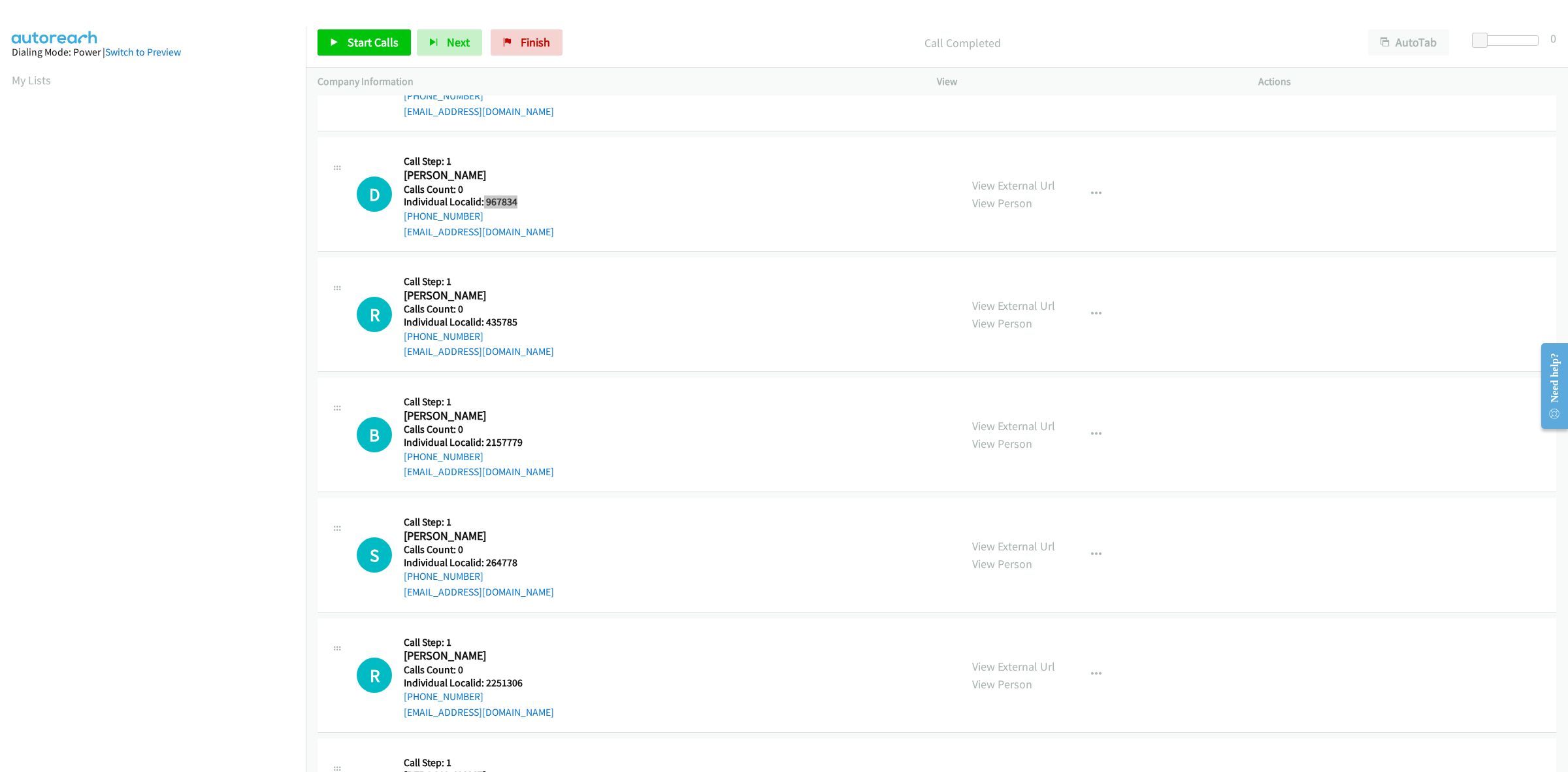
click at [482, 203] on h5 "Individual Localid: 967834" at bounding box center [479, 202] width 150 height 13
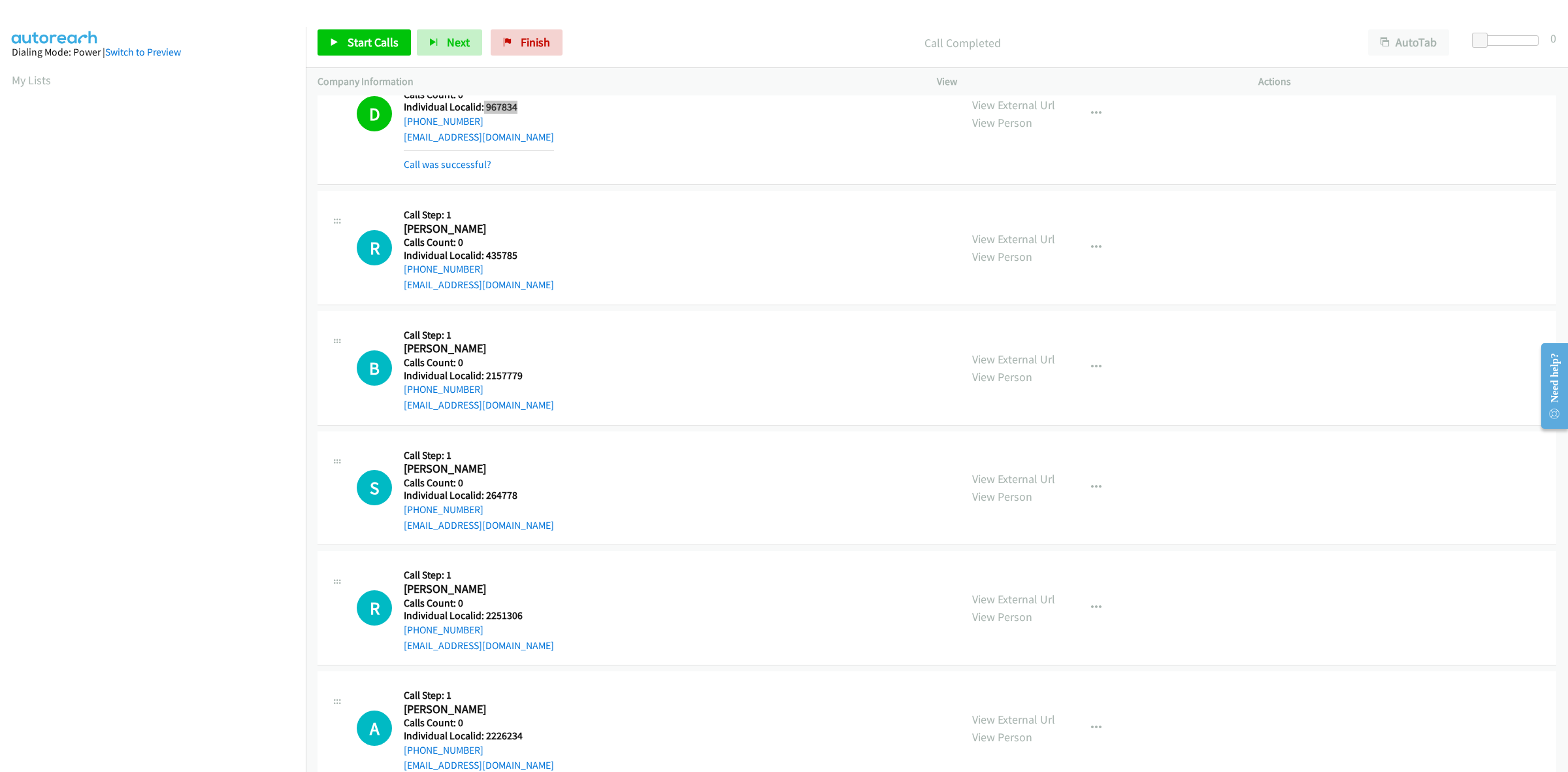
scroll to position [1021, 0]
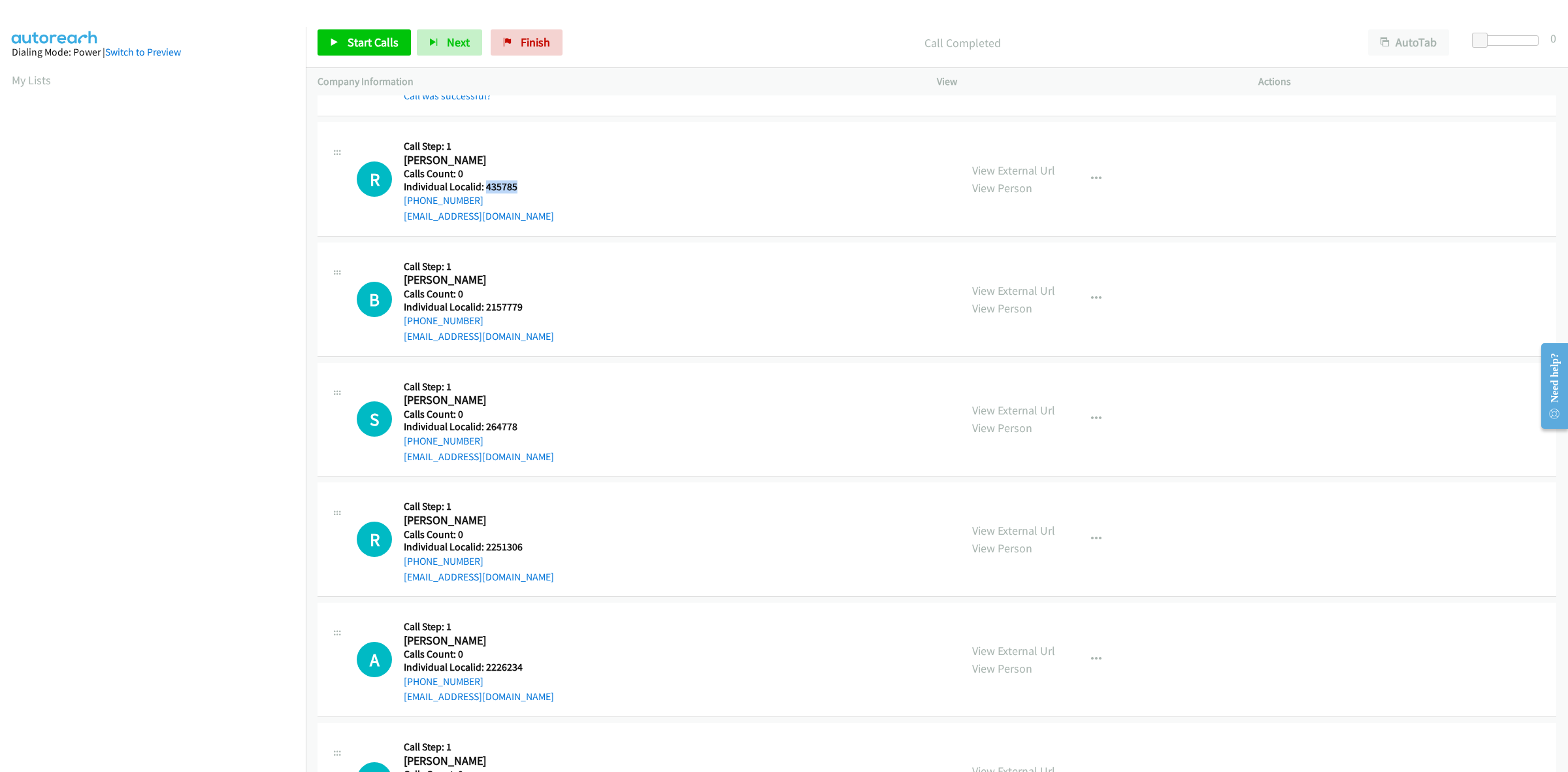
drag, startPoint x: 514, startPoint y: 186, endPoint x: 487, endPoint y: 185, distance: 27.0
click at [487, 185] on h5 "Individual Localid: 435785" at bounding box center [479, 187] width 150 height 13
click at [1091, 178] on icon "button" at bounding box center [1096, 178] width 11 height 11
click at [987, 262] on link "Skip Call" at bounding box center [1025, 263] width 173 height 26
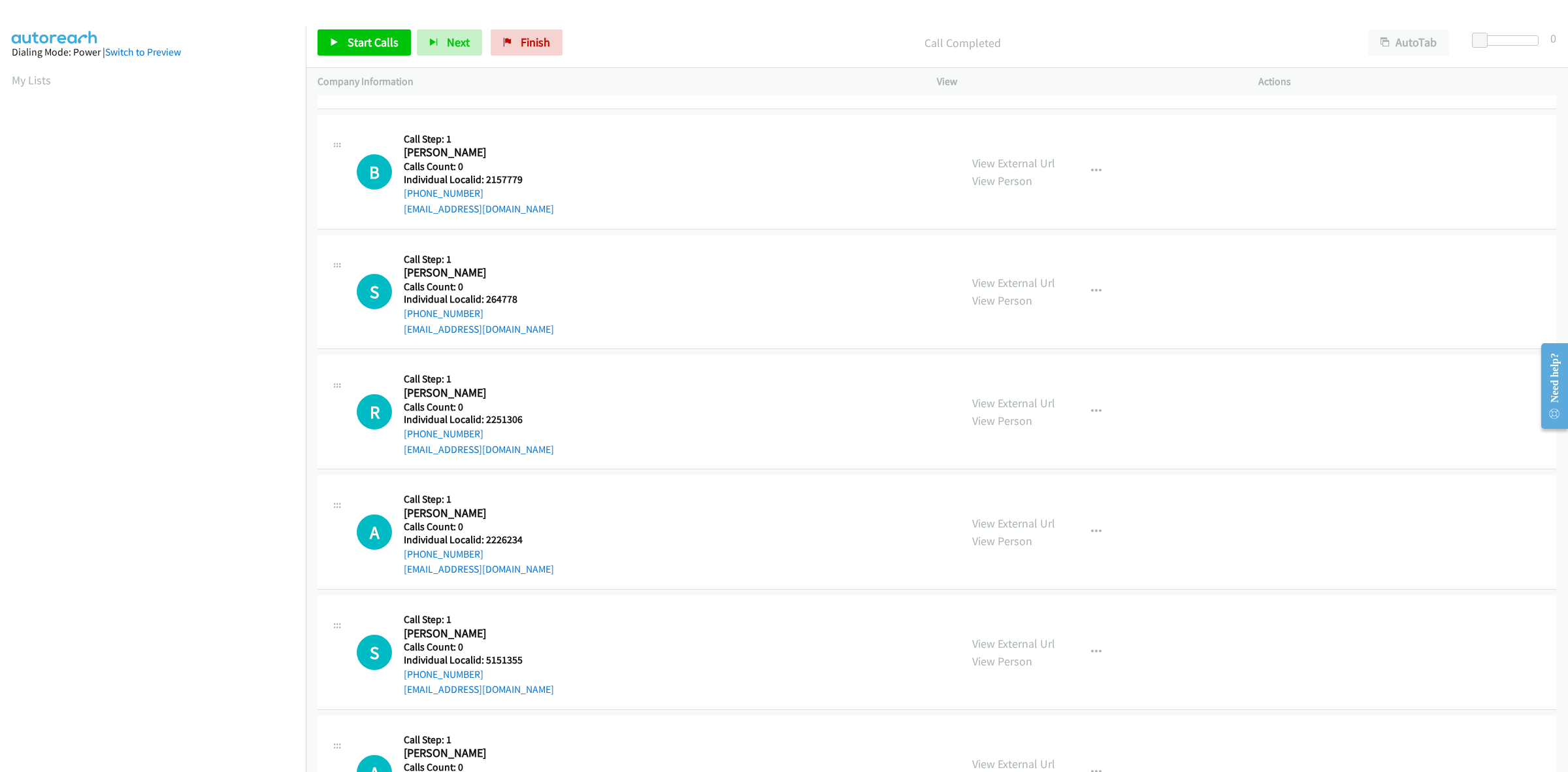
scroll to position [1164, 0]
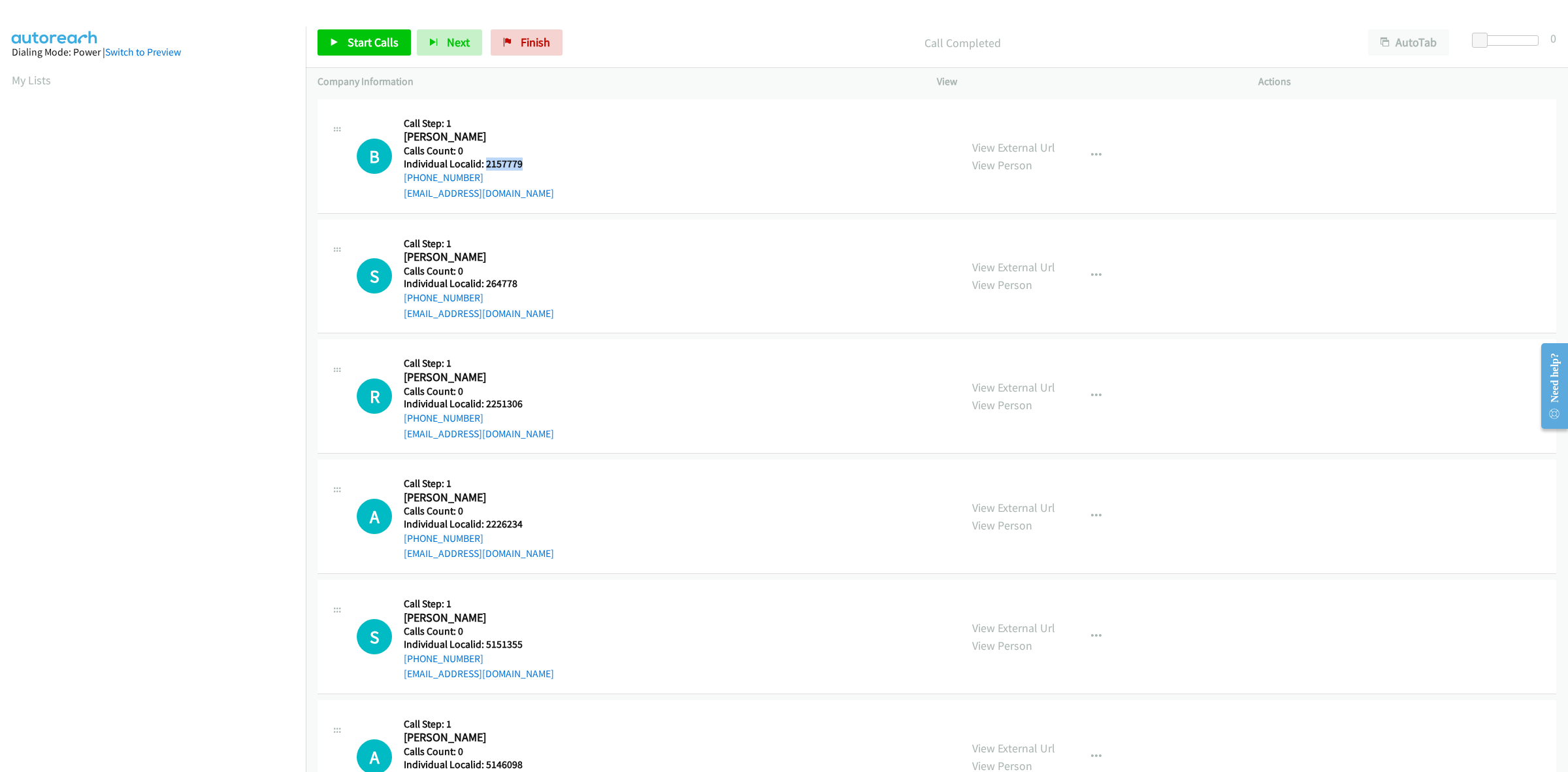
drag, startPoint x: 528, startPoint y: 162, endPoint x: 487, endPoint y: 162, distance: 41.0
click at [487, 162] on h5 "Individual Localid: 2157779" at bounding box center [479, 164] width 150 height 13
drag, startPoint x: 475, startPoint y: 178, endPoint x: 401, endPoint y: 178, distance: 74.0
click at [401, 178] on div "B Callback Scheduled Call Step: 1 Bryce Woodrum America/New_York Calls Count: 0…" at bounding box center [652, 156] width 592 height 90
drag, startPoint x: 531, startPoint y: 164, endPoint x: 484, endPoint y: 161, distance: 47.1
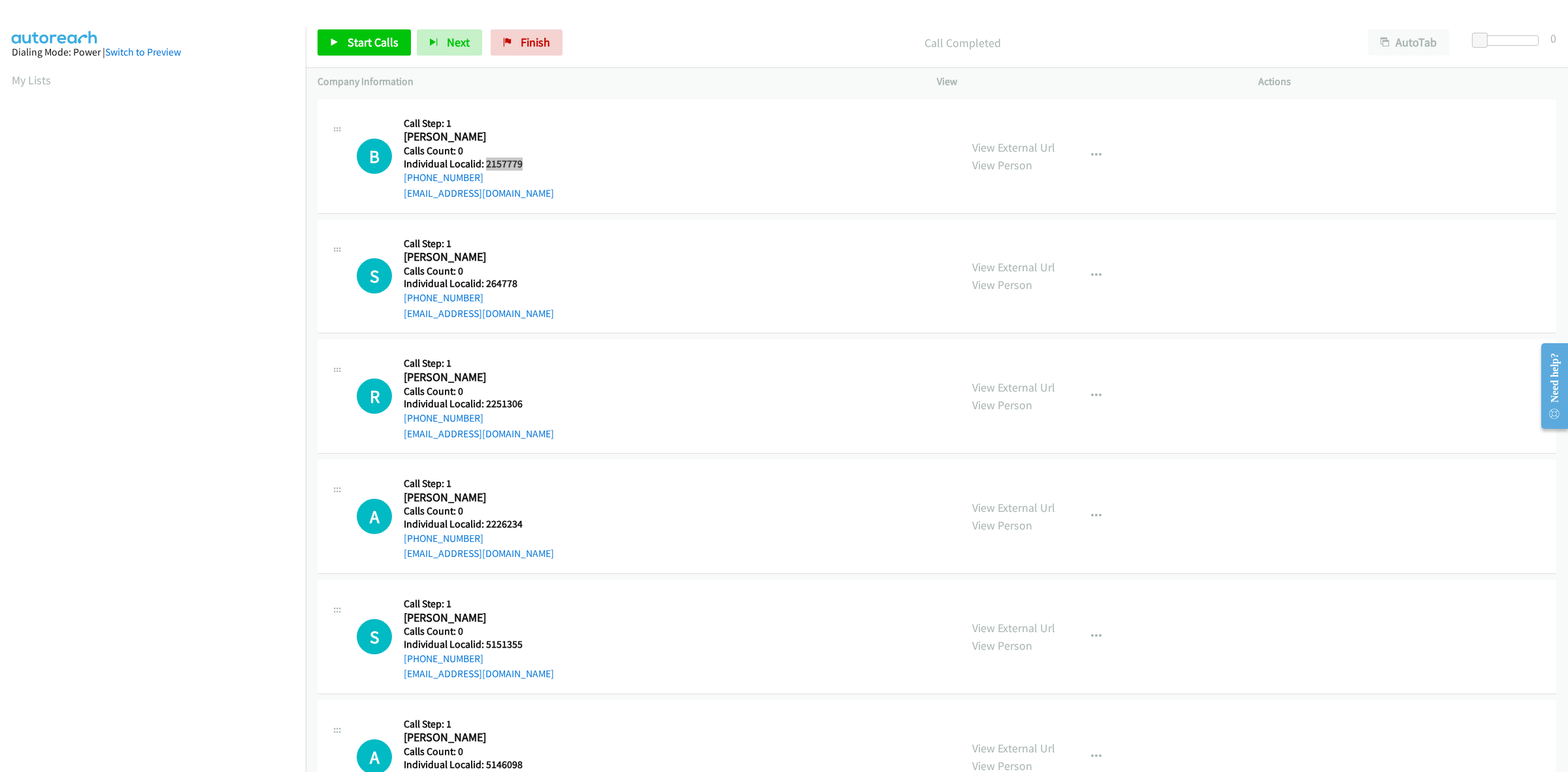
click at [484, 161] on h5 "Individual Localid: 2157779" at bounding box center [479, 164] width 150 height 13
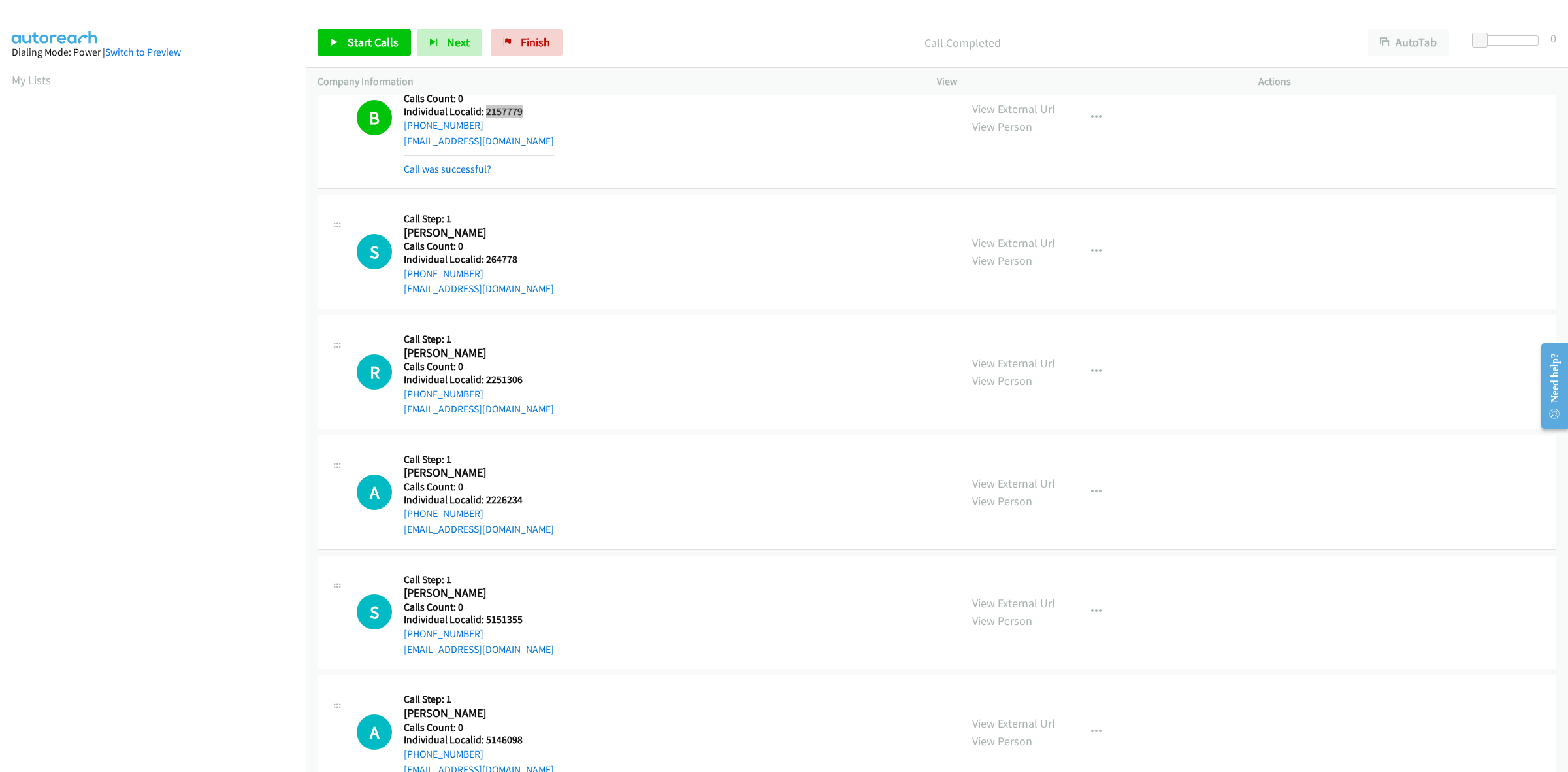
scroll to position [1225, 0]
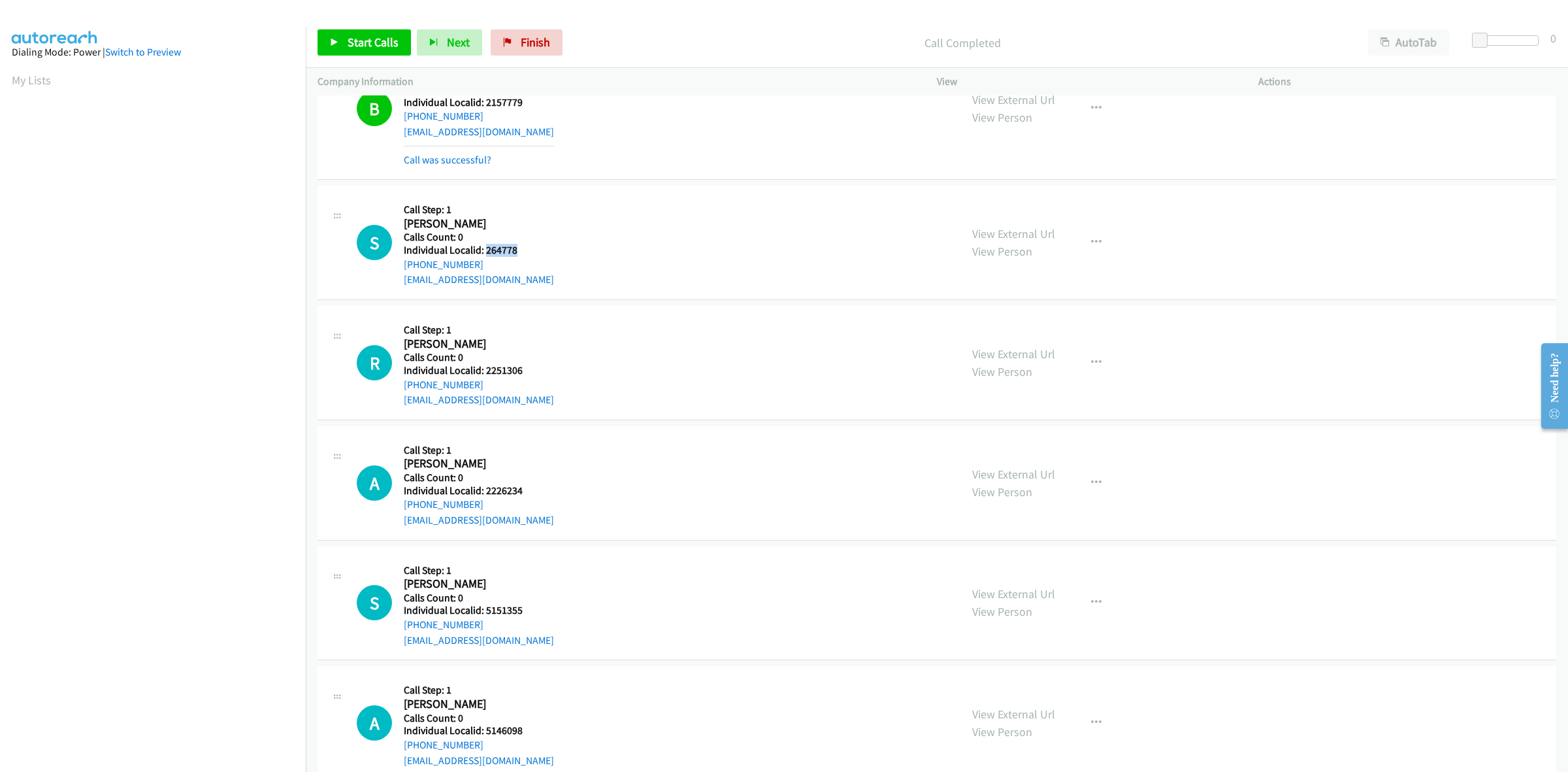
drag, startPoint x: 520, startPoint y: 252, endPoint x: 485, endPoint y: 251, distance: 35.0
click at [485, 251] on h5 "Individual Localid: 264778" at bounding box center [479, 251] width 150 height 13
click at [1080, 235] on button "button" at bounding box center [1096, 242] width 36 height 26
click at [1030, 321] on link "Skip Call" at bounding box center [1025, 328] width 173 height 26
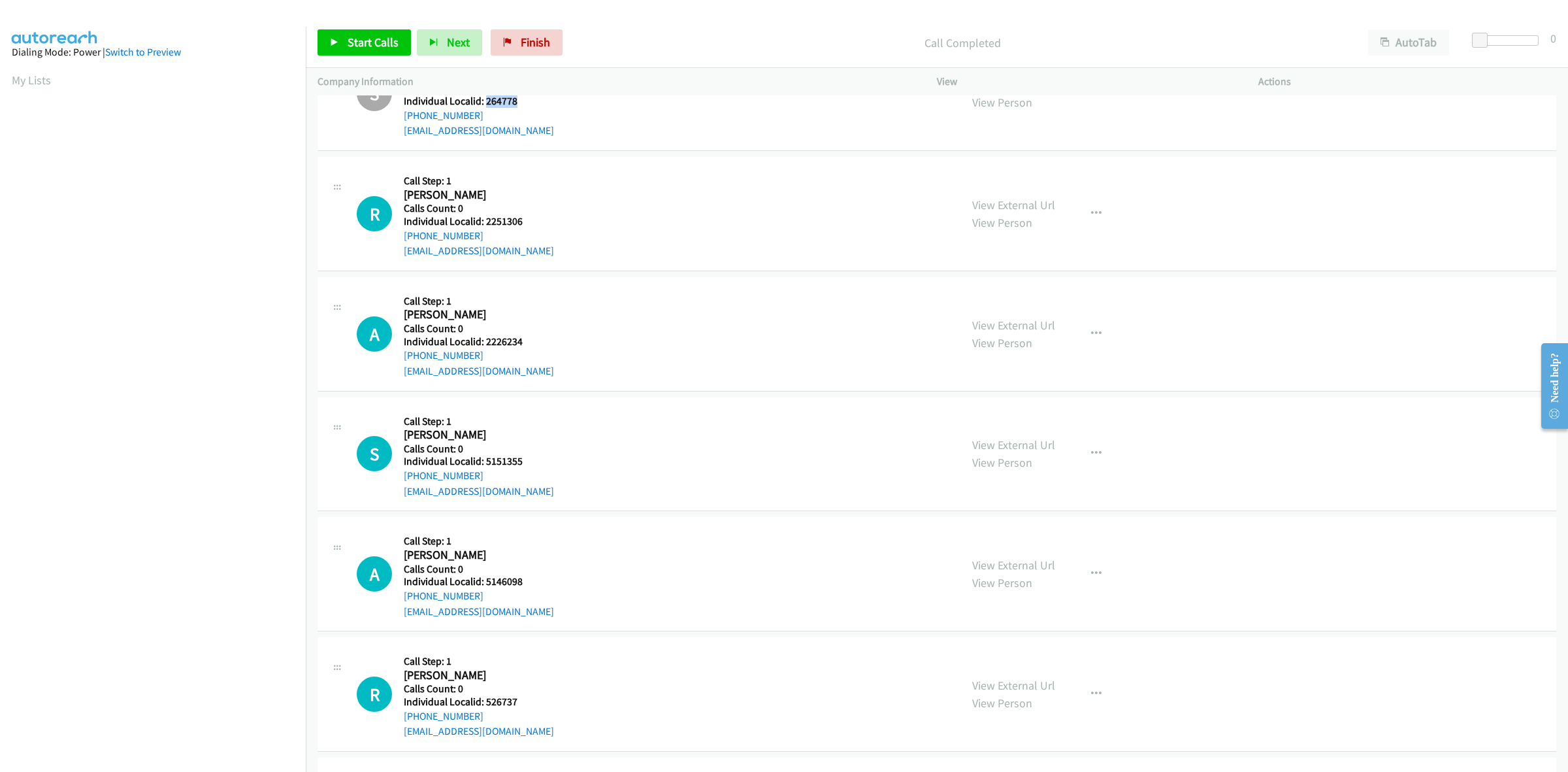
scroll to position [1410, 0]
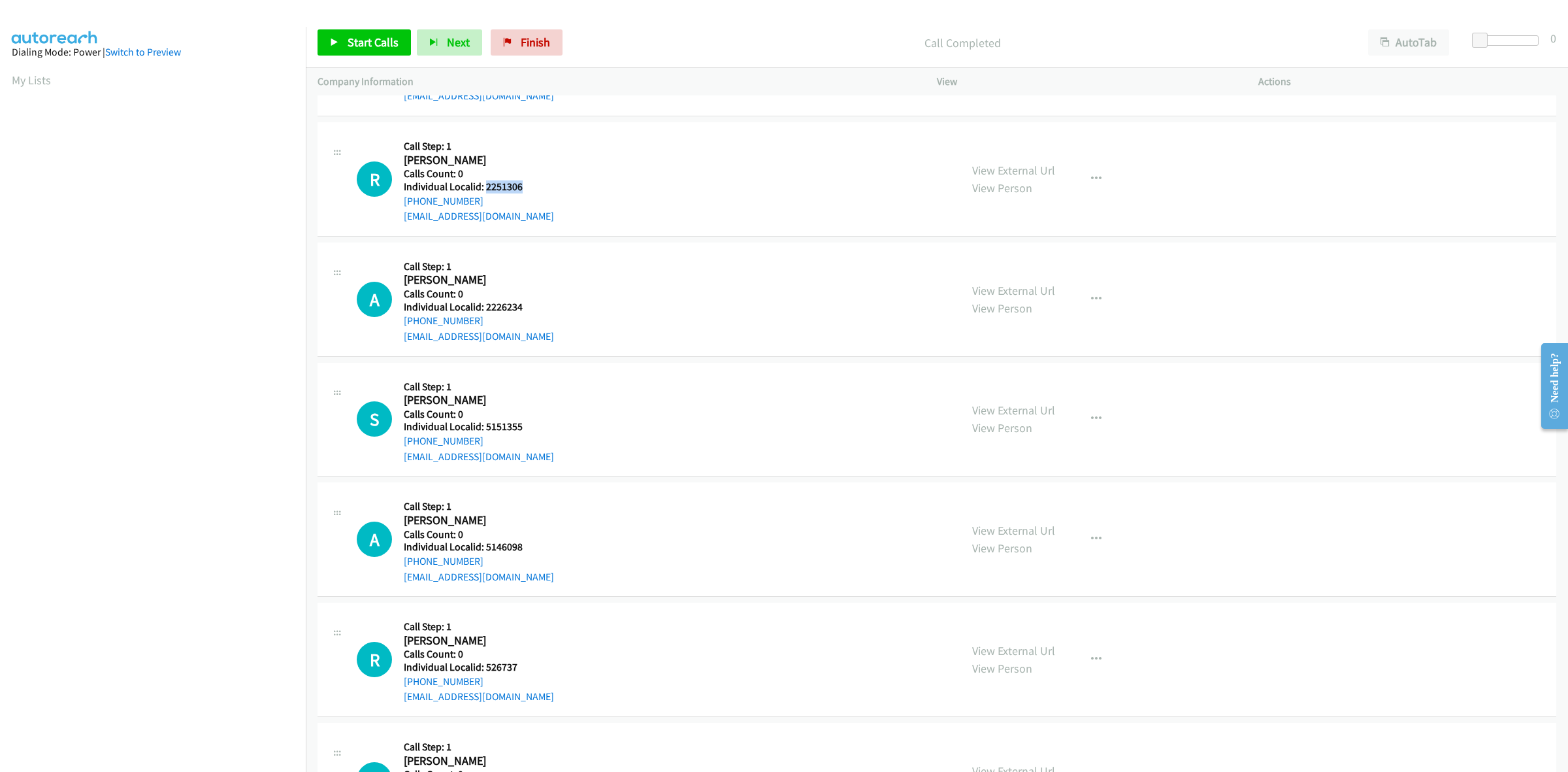
drag, startPoint x: 523, startPoint y: 183, endPoint x: 484, endPoint y: 188, distance: 39.3
click at [484, 188] on h5 "Individual Localid: 2251306" at bounding box center [479, 187] width 150 height 13
drag, startPoint x: 431, startPoint y: 203, endPoint x: 402, endPoint y: 203, distance: 29.0
click at [402, 203] on div "R Callback Scheduled Call Step: 1 Robert Marshall America/New_York Calls Count:…" at bounding box center [652, 178] width 592 height 90
drag, startPoint x: 527, startPoint y: 184, endPoint x: 485, endPoint y: 188, distance: 42.2
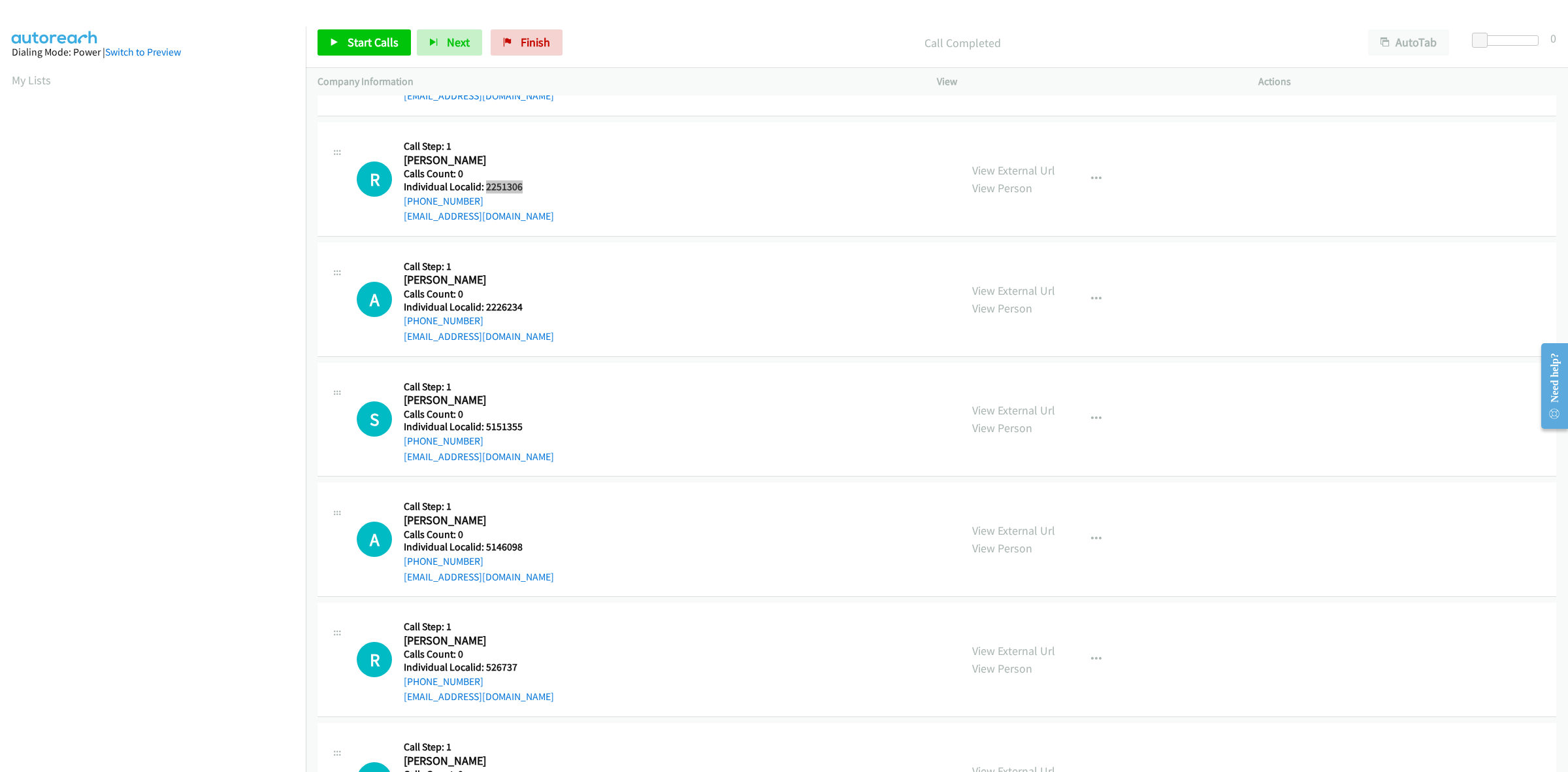
click at [485, 188] on h5 "Individual Localid: 2251306" at bounding box center [479, 187] width 150 height 13
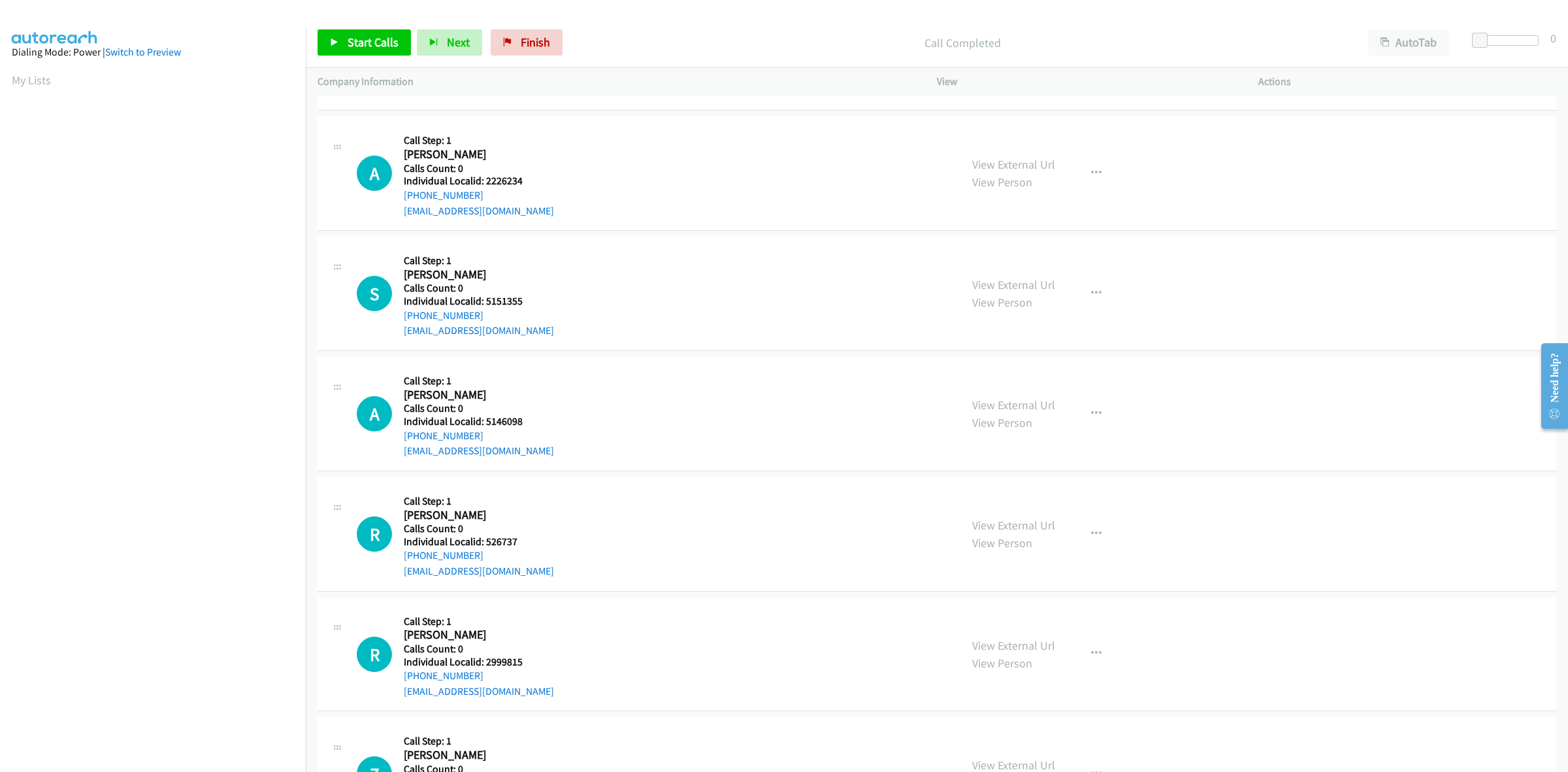
scroll to position [1572, 0]
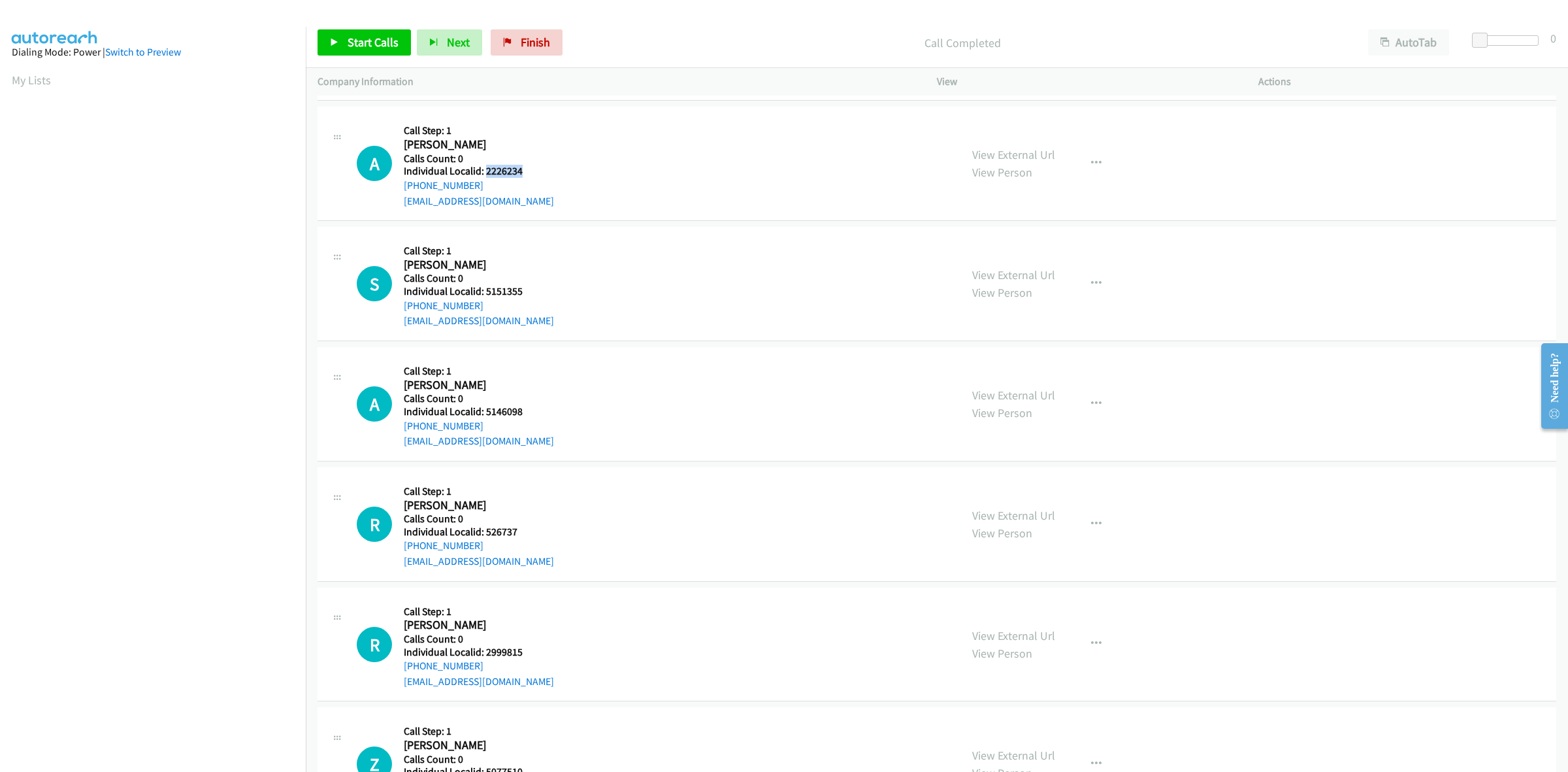
drag, startPoint x: 524, startPoint y: 171, endPoint x: 485, endPoint y: 172, distance: 39.0
click at [485, 172] on h5 "Individual Localid: 2226234" at bounding box center [479, 171] width 150 height 13
drag, startPoint x: 490, startPoint y: 187, endPoint x: 399, endPoint y: 187, distance: 91.0
click at [399, 187] on div "A Callback Scheduled Call Step: 1 Austin Potter America/Chicago Calls Count: 0 …" at bounding box center [652, 164] width 592 height 90
drag, startPoint x: 526, startPoint y: 168, endPoint x: 484, endPoint y: 172, distance: 42.2
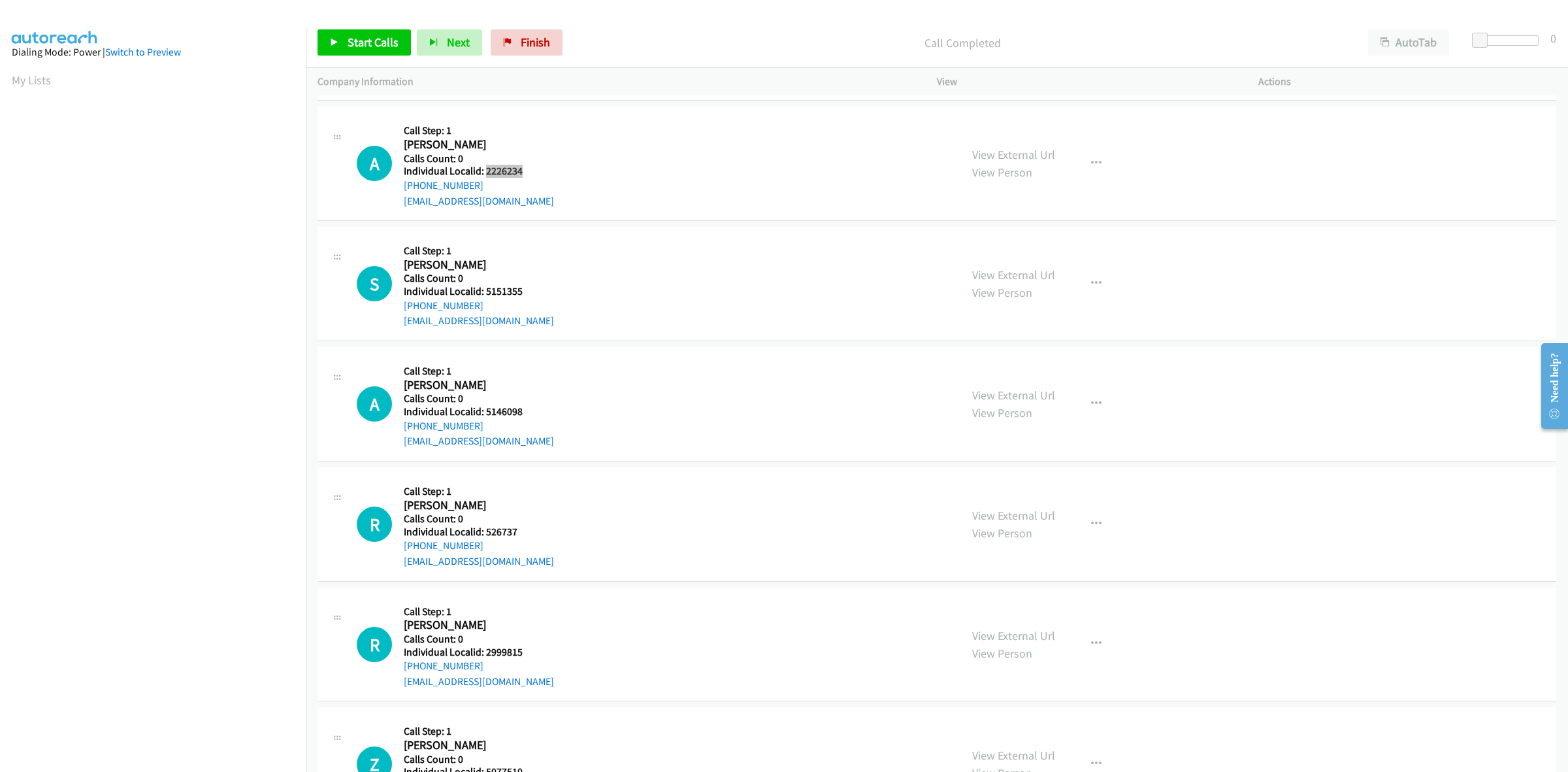
click at [484, 172] on h5 "Individual Localid: 2226234" at bounding box center [479, 171] width 150 height 13
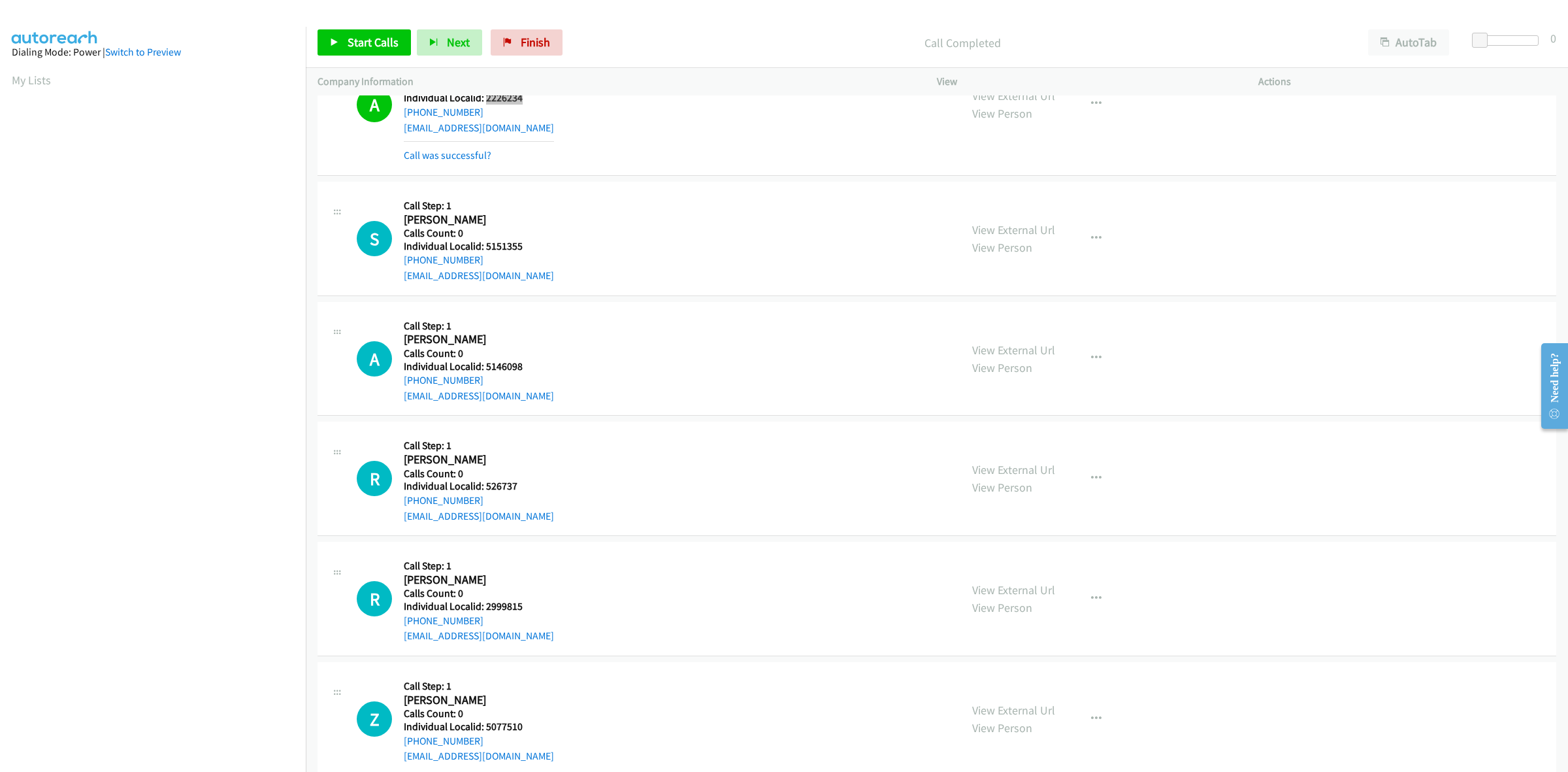
scroll to position [1695, 0]
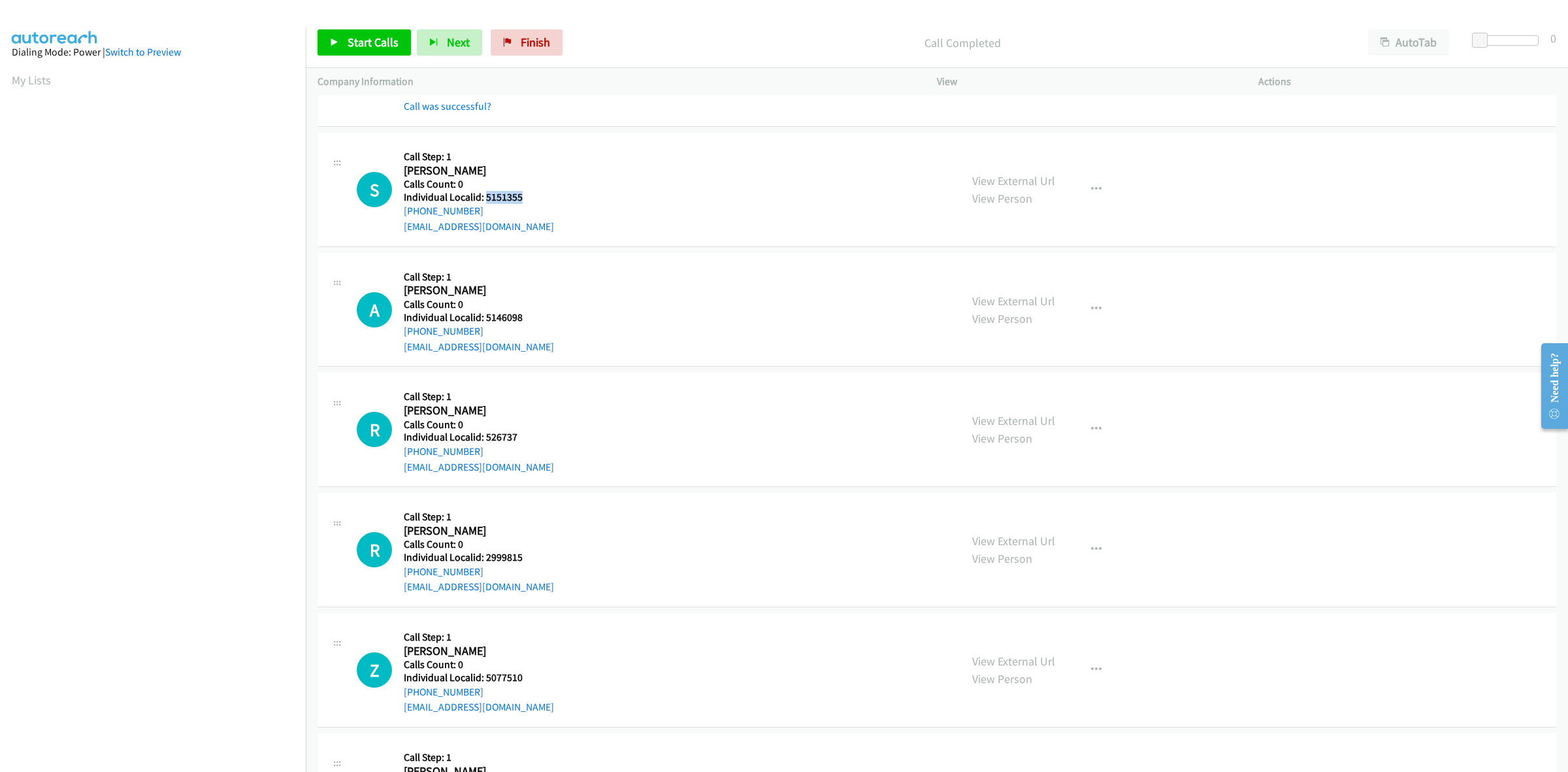
drag, startPoint x: 526, startPoint y: 197, endPoint x: 485, endPoint y: 196, distance: 41.0
click at [485, 196] on h5 "Individual Localid: 5151355" at bounding box center [479, 198] width 150 height 13
drag, startPoint x: 471, startPoint y: 213, endPoint x: 416, endPoint y: 213, distance: 55.0
click at [397, 216] on div "S Callback Scheduled Call Step: 1 Sebastian Gomez America/New_York Calls Count:…" at bounding box center [652, 189] width 592 height 90
drag, startPoint x: 523, startPoint y: 198, endPoint x: 485, endPoint y: 198, distance: 38.0
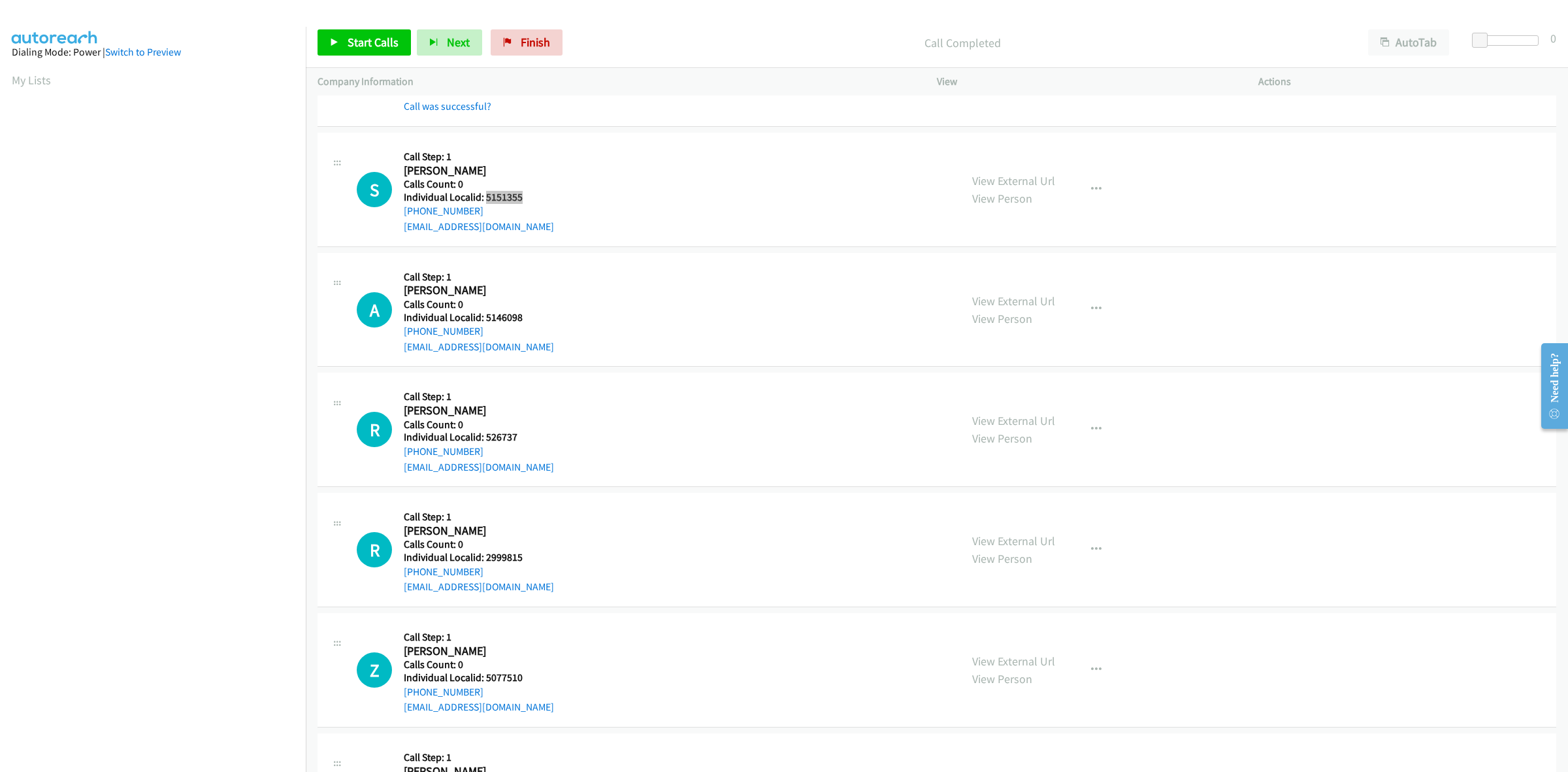
click at [485, 198] on h5 "Individual Localid: 5151355" at bounding box center [479, 198] width 150 height 13
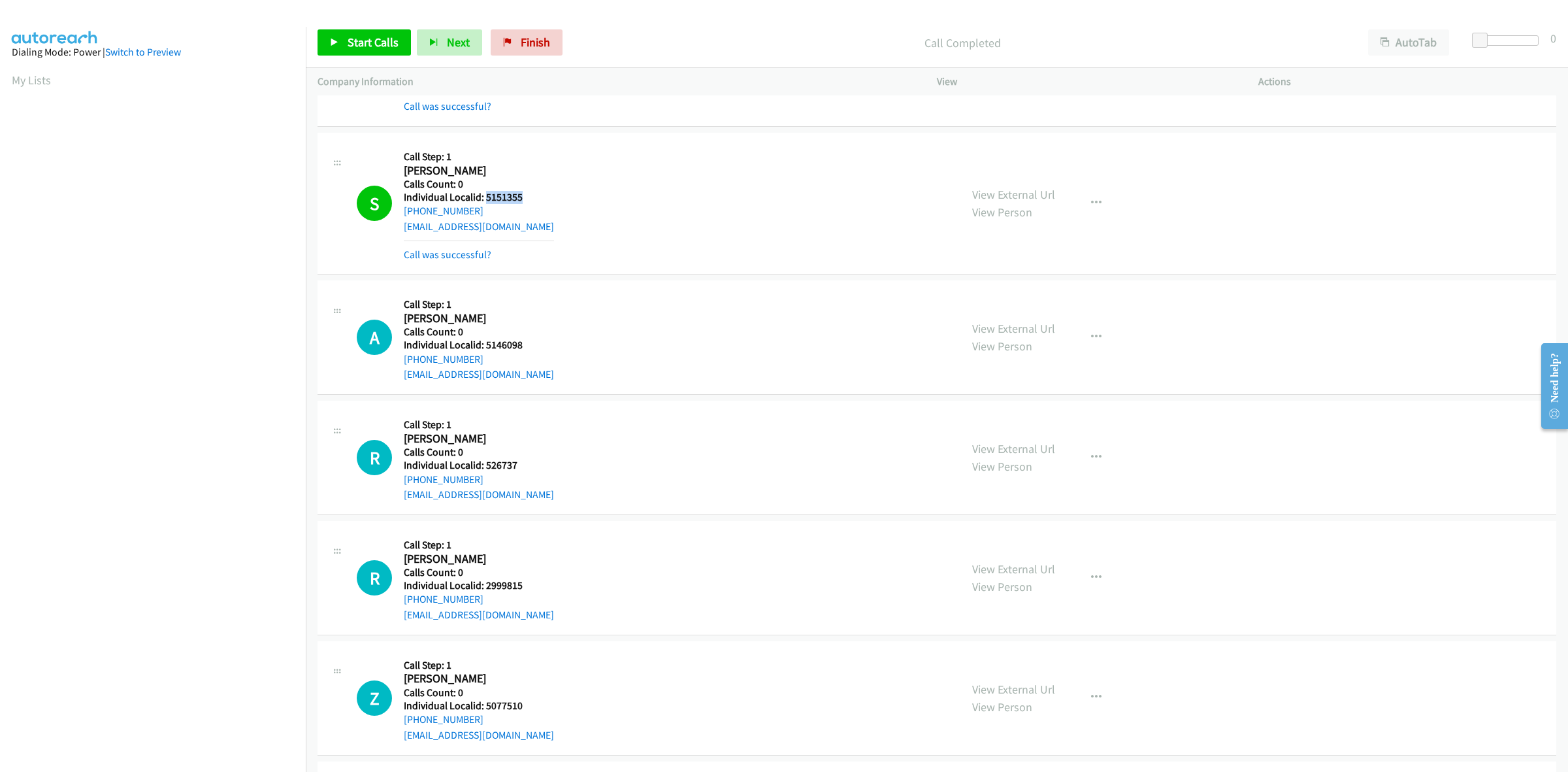
click at [465, 266] on div "S Callback Scheduled Call Step: 1 Sebastian Gomez America/New_York Calls Count:…" at bounding box center [937, 203] width 1239 height 142
click at [465, 259] on link "Call was successful?" at bounding box center [448, 254] width 88 height 12
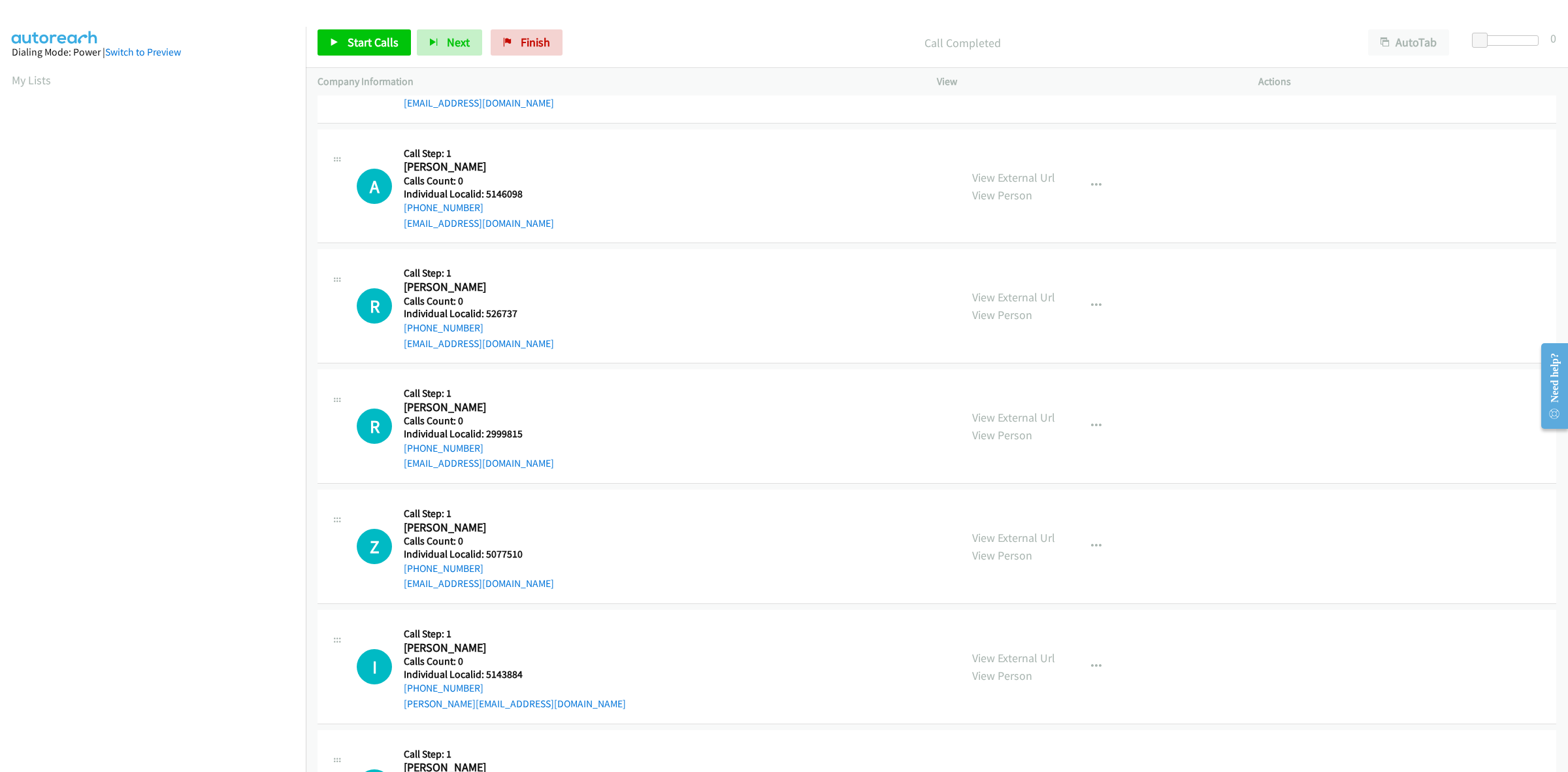
scroll to position [1838, 0]
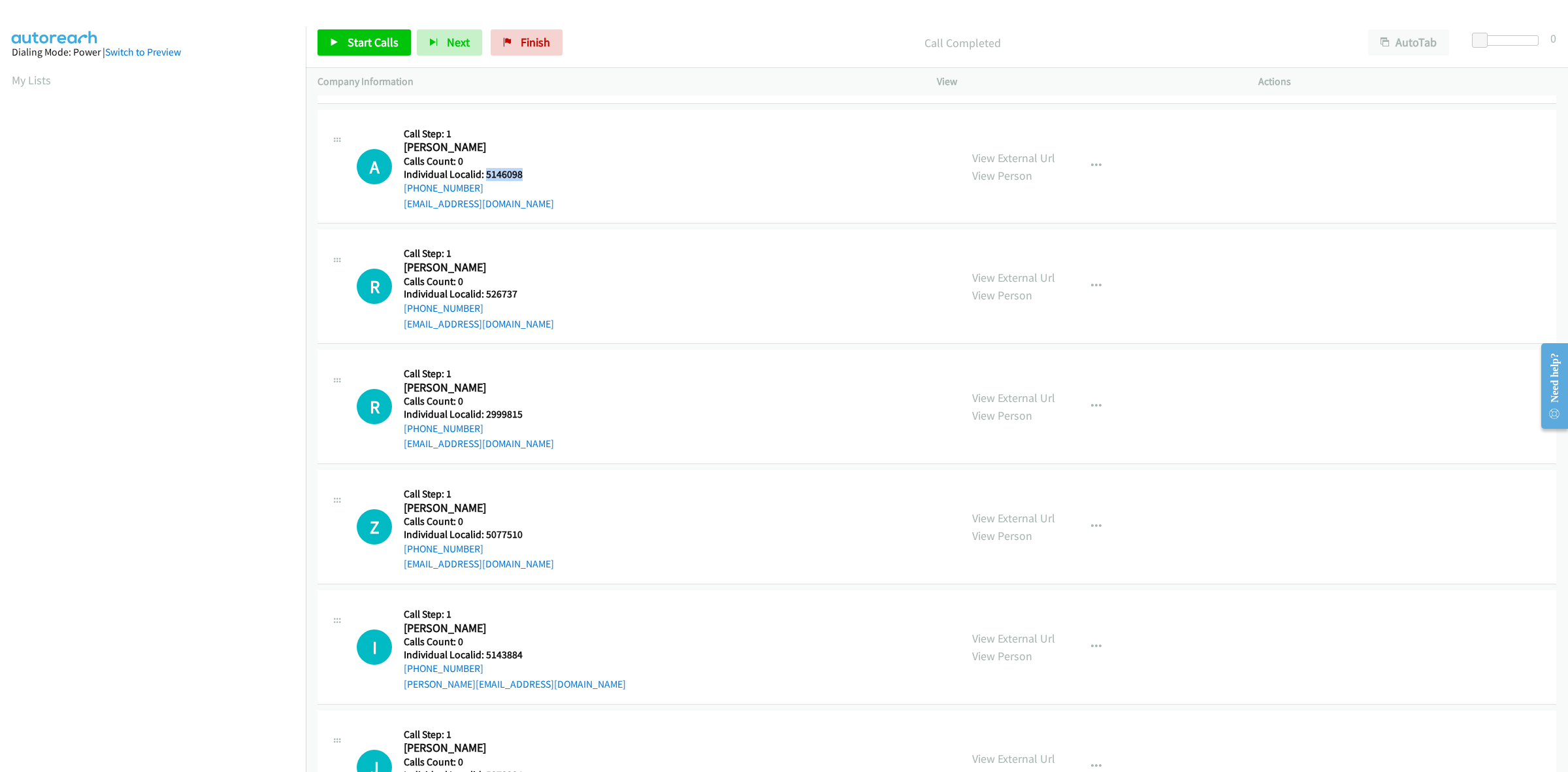
drag, startPoint x: 521, startPoint y: 173, endPoint x: 485, endPoint y: 173, distance: 36.0
click at [485, 173] on h5 "Individual Localid: 5146098" at bounding box center [479, 174] width 150 height 13
drag, startPoint x: 484, startPoint y: 188, endPoint x: 397, endPoint y: 193, distance: 87.1
click at [397, 193] on div "A Callback Scheduled Call Step: 1 Austin Griffith America/Chicago Calls Count: …" at bounding box center [652, 166] width 592 height 90
drag, startPoint x: 514, startPoint y: 175, endPoint x: 485, endPoint y: 174, distance: 29.0
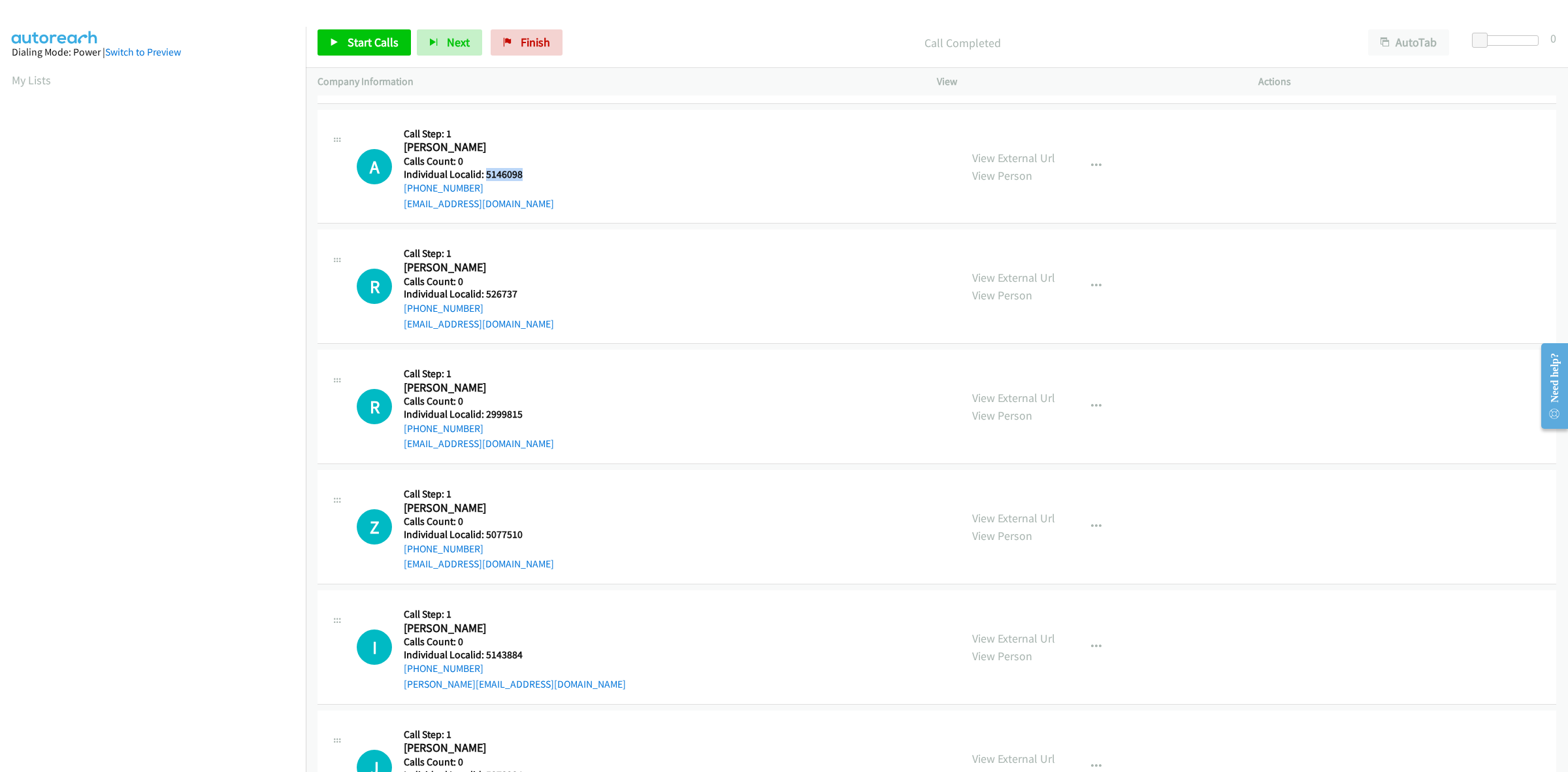
click at [485, 174] on h5 "Individual Localid: 5146098" at bounding box center [479, 174] width 150 height 13
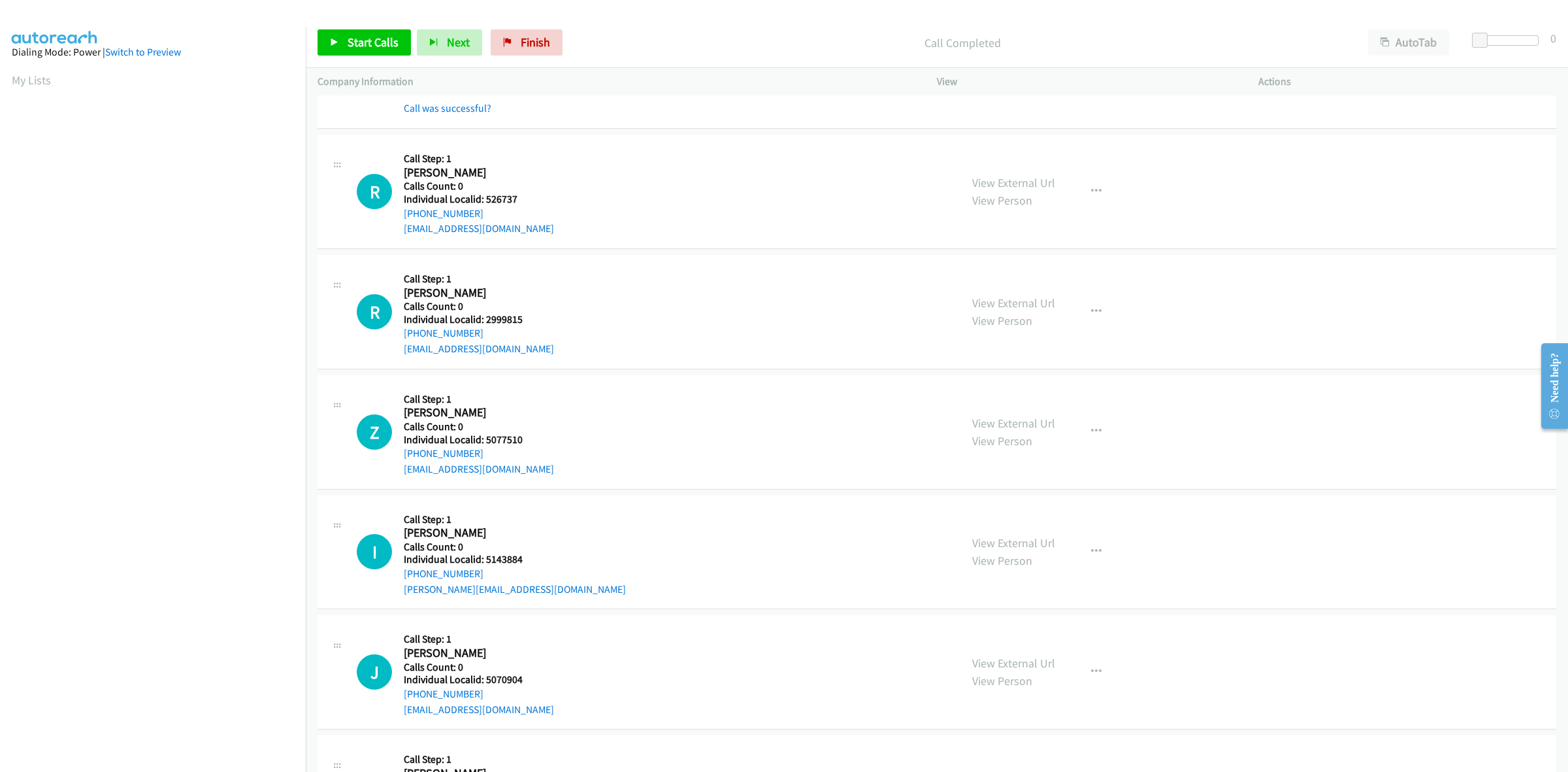
scroll to position [2001, 0]
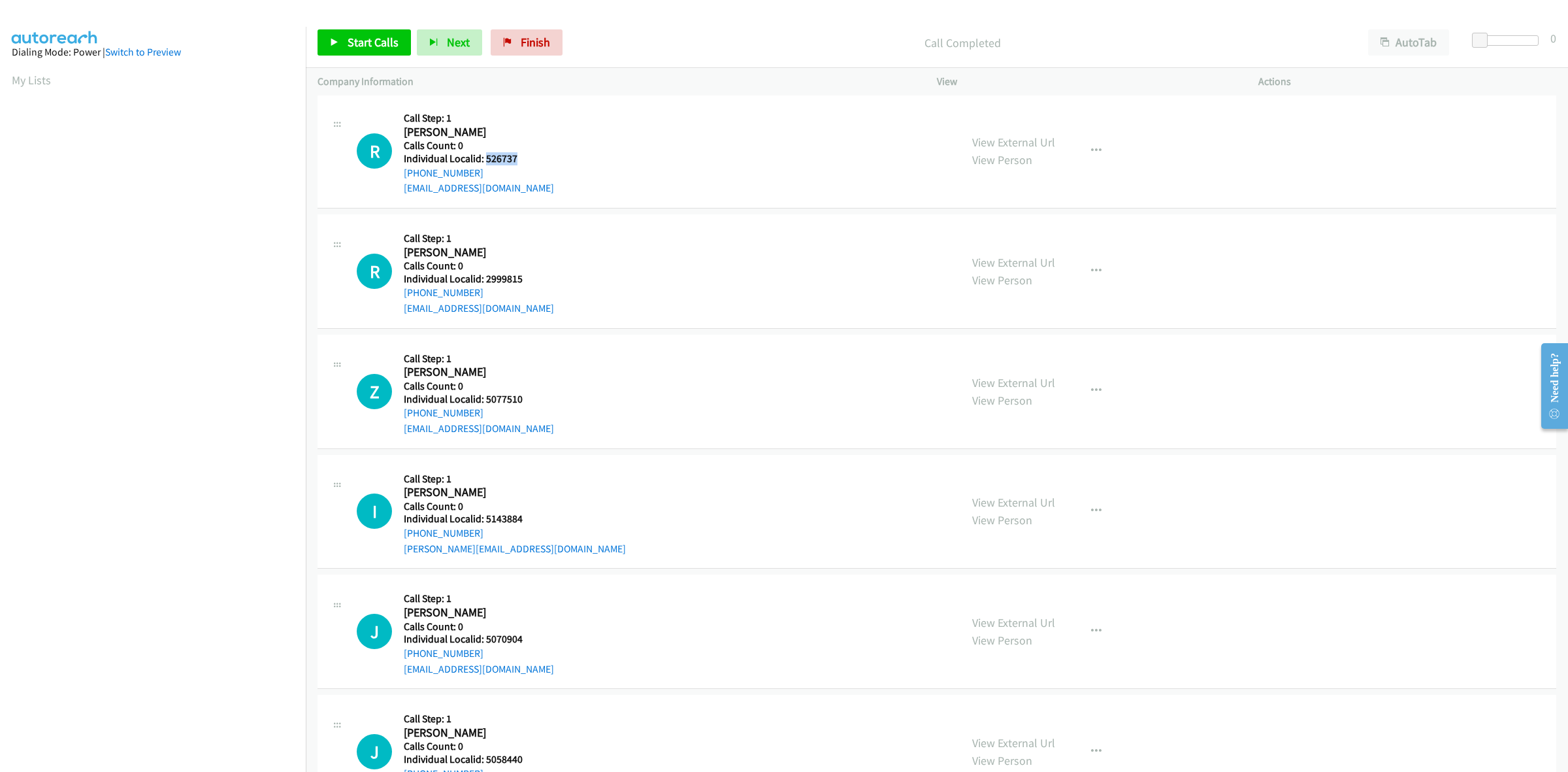
drag, startPoint x: 509, startPoint y: 159, endPoint x: 487, endPoint y: 161, distance: 22.1
click at [487, 161] on h5 "Individual Localid: 526737" at bounding box center [479, 159] width 150 height 13
drag, startPoint x: 485, startPoint y: 171, endPoint x: 394, endPoint y: 178, distance: 91.3
click at [394, 178] on div "R Callback Scheduled Call Step: 1 Ryan Lair America/Chicago Calls Count: 0 Indi…" at bounding box center [652, 151] width 592 height 90
drag, startPoint x: 518, startPoint y: 159, endPoint x: 481, endPoint y: 164, distance: 37.3
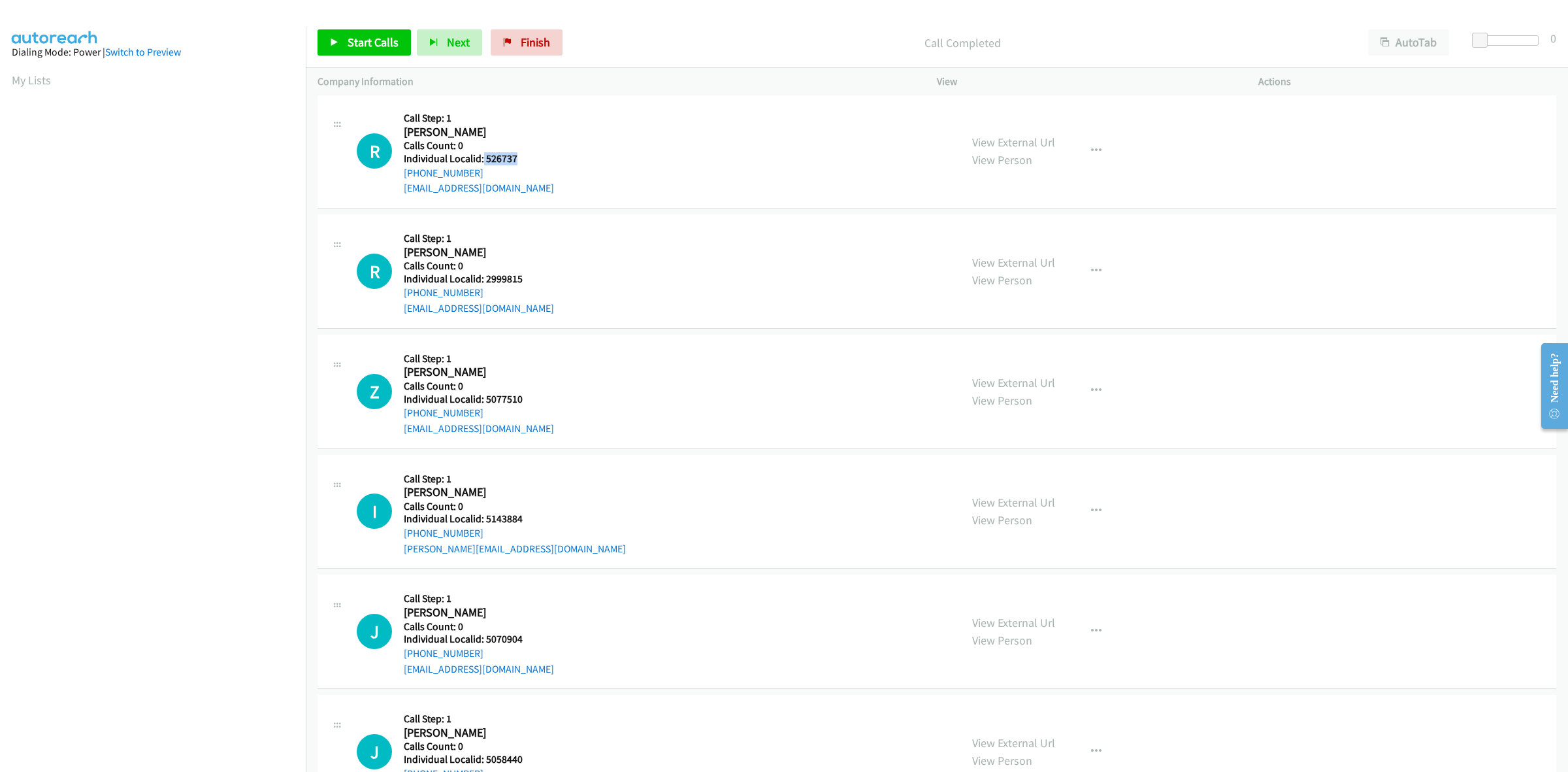
click at [481, 164] on h5 "Individual Localid: 526737" at bounding box center [479, 159] width 150 height 13
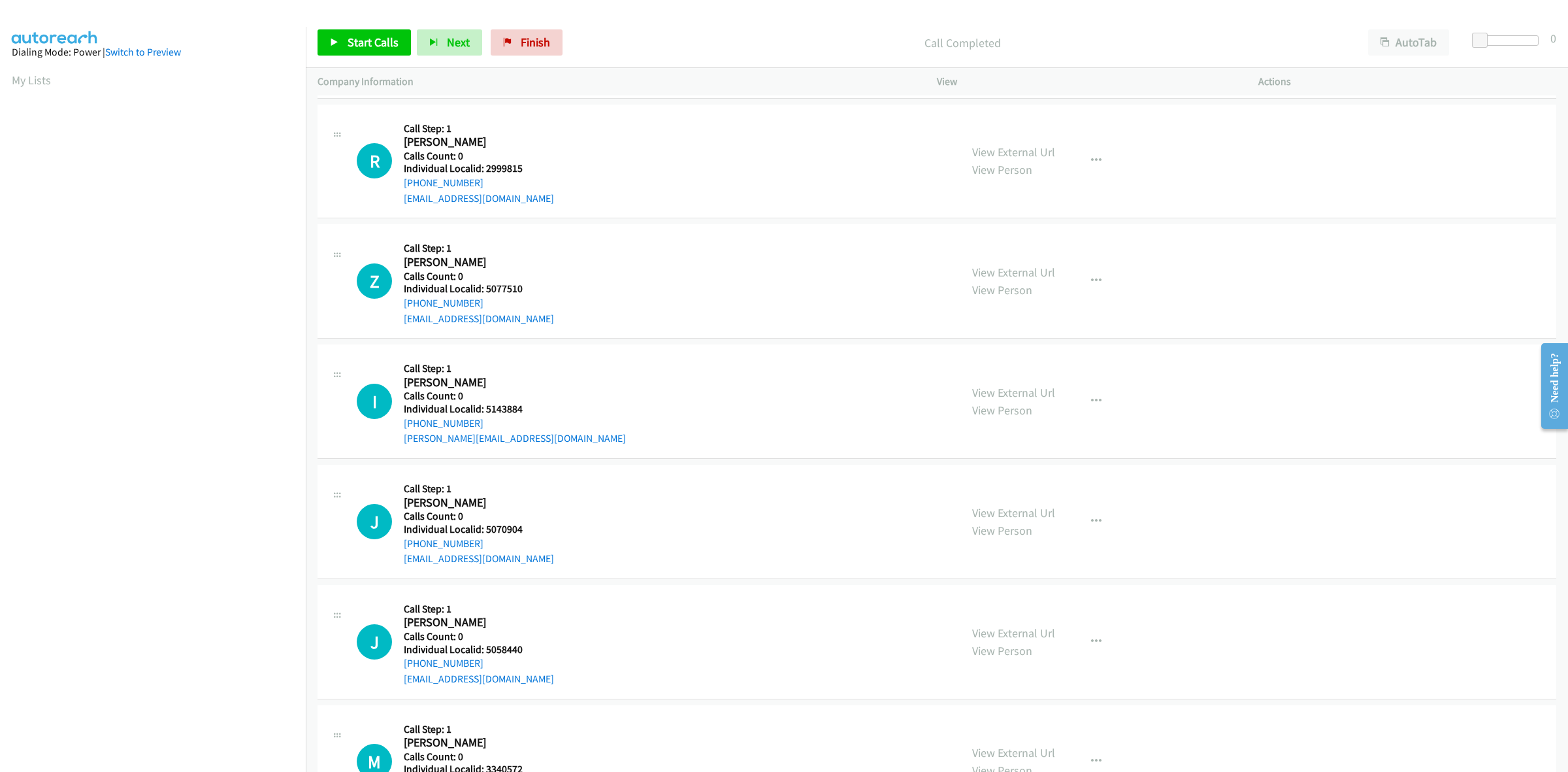
scroll to position [2165, 0]
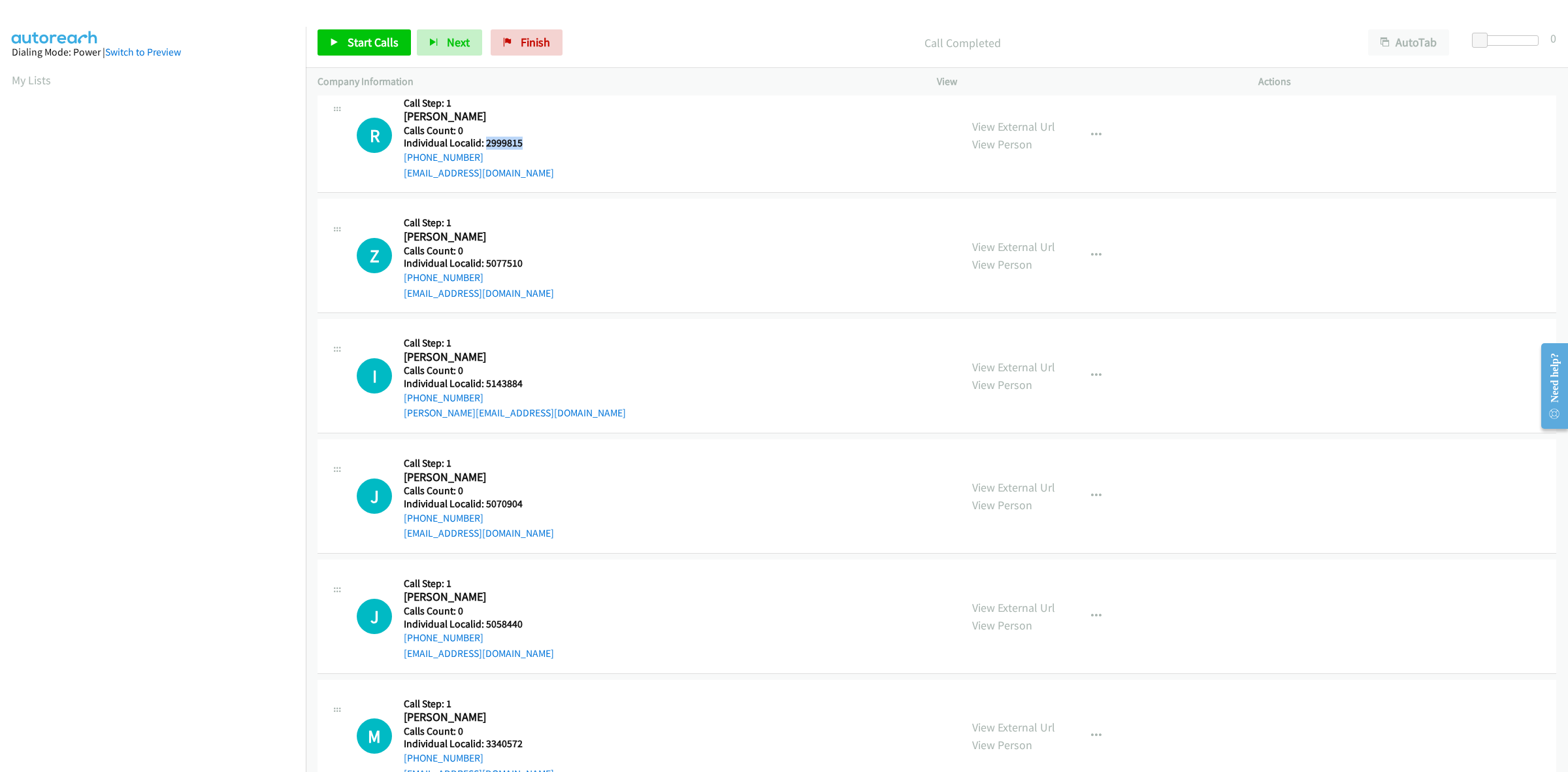
drag, startPoint x: 523, startPoint y: 145, endPoint x: 485, endPoint y: 145, distance: 38.0
click at [485, 145] on h5 "Individual Localid: 2999815" at bounding box center [479, 144] width 150 height 13
drag, startPoint x: 485, startPoint y: 159, endPoint x: 398, endPoint y: 164, distance: 87.1
click at [398, 164] on div "R Callback Scheduled Call Step: 1 Richard Huite America/Chicago Calls Count: 0 …" at bounding box center [652, 135] width 592 height 90
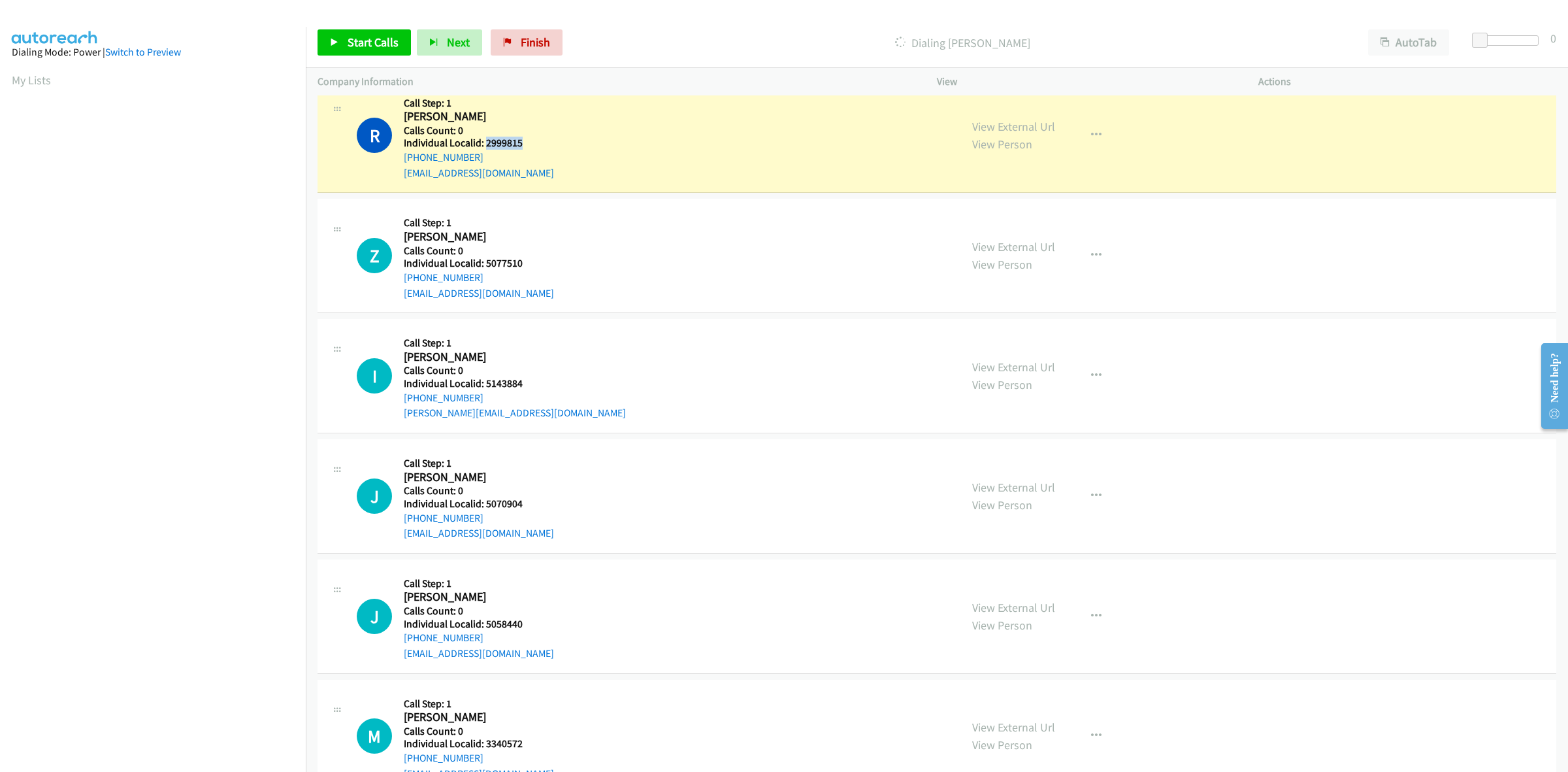
drag, startPoint x: 526, startPoint y: 144, endPoint x: 484, endPoint y: 144, distance: 42.0
click at [484, 144] on h5 "Individual Localid: 2999815" at bounding box center [479, 144] width 150 height 13
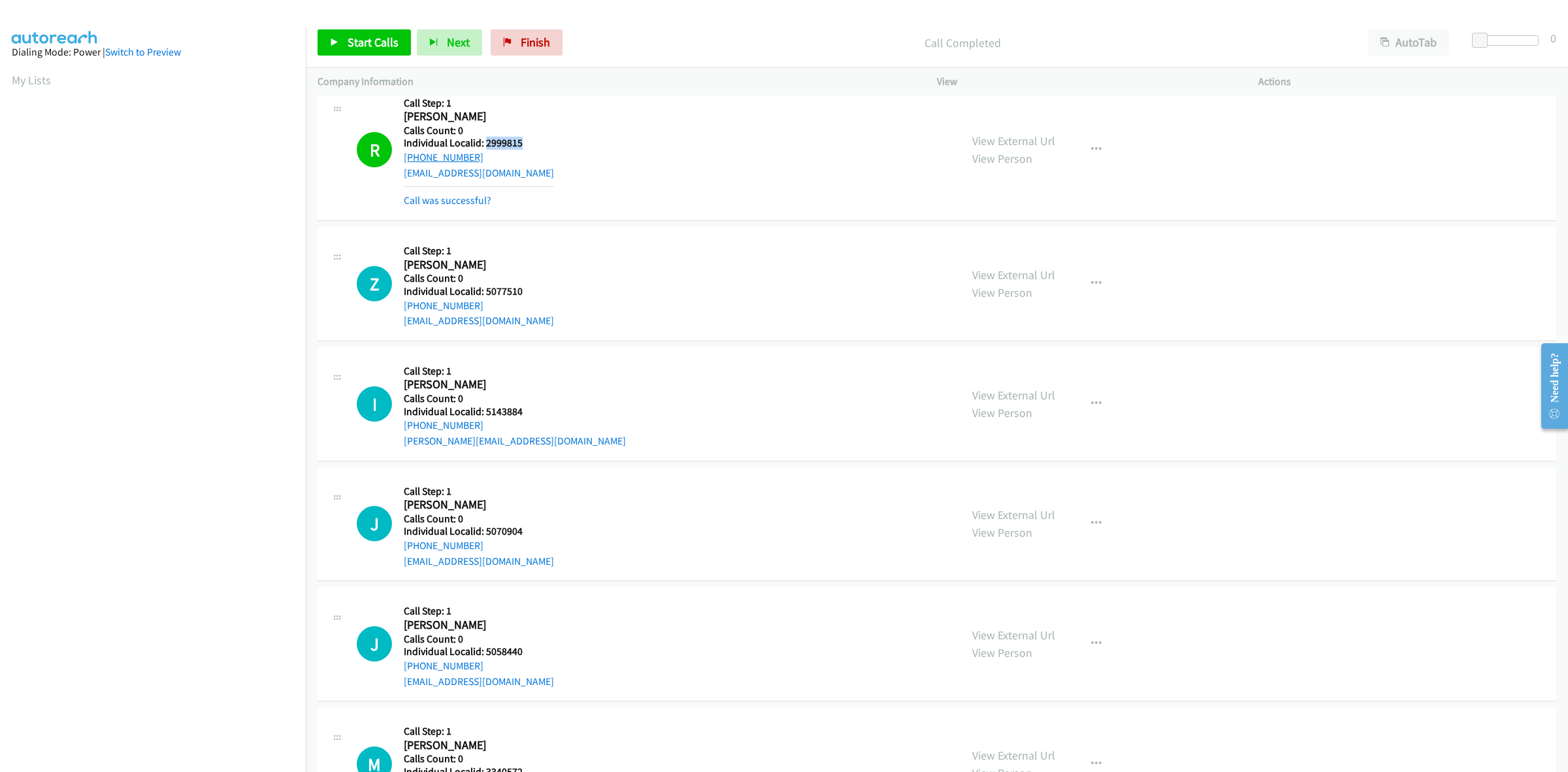
drag, startPoint x: 477, startPoint y: 157, endPoint x: 405, endPoint y: 159, distance: 72.0
click at [405, 159] on div "+1 618-277-9084" at bounding box center [479, 157] width 150 height 16
drag, startPoint x: 1086, startPoint y: 147, endPoint x: 1077, endPoint y: 164, distance: 19.2
click at [1091, 147] on icon "button" at bounding box center [1096, 149] width 11 height 11
click at [1003, 263] on link "Add to do not call list" at bounding box center [1025, 261] width 173 height 26
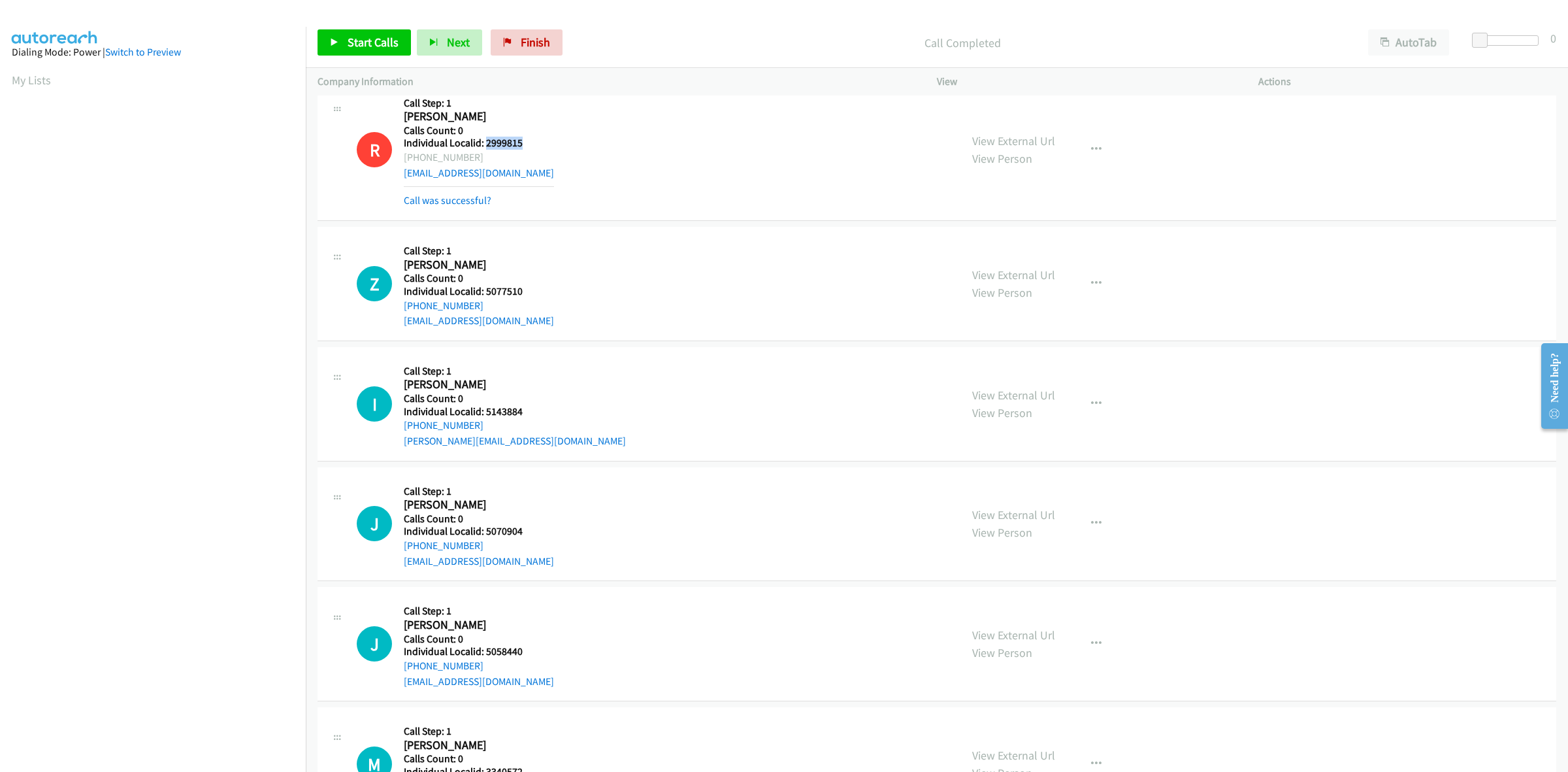
drag, startPoint x: 482, startPoint y: 155, endPoint x: 404, endPoint y: 159, distance: 78.1
click at [404, 159] on div "+1 618-277-9084" at bounding box center [479, 157] width 150 height 16
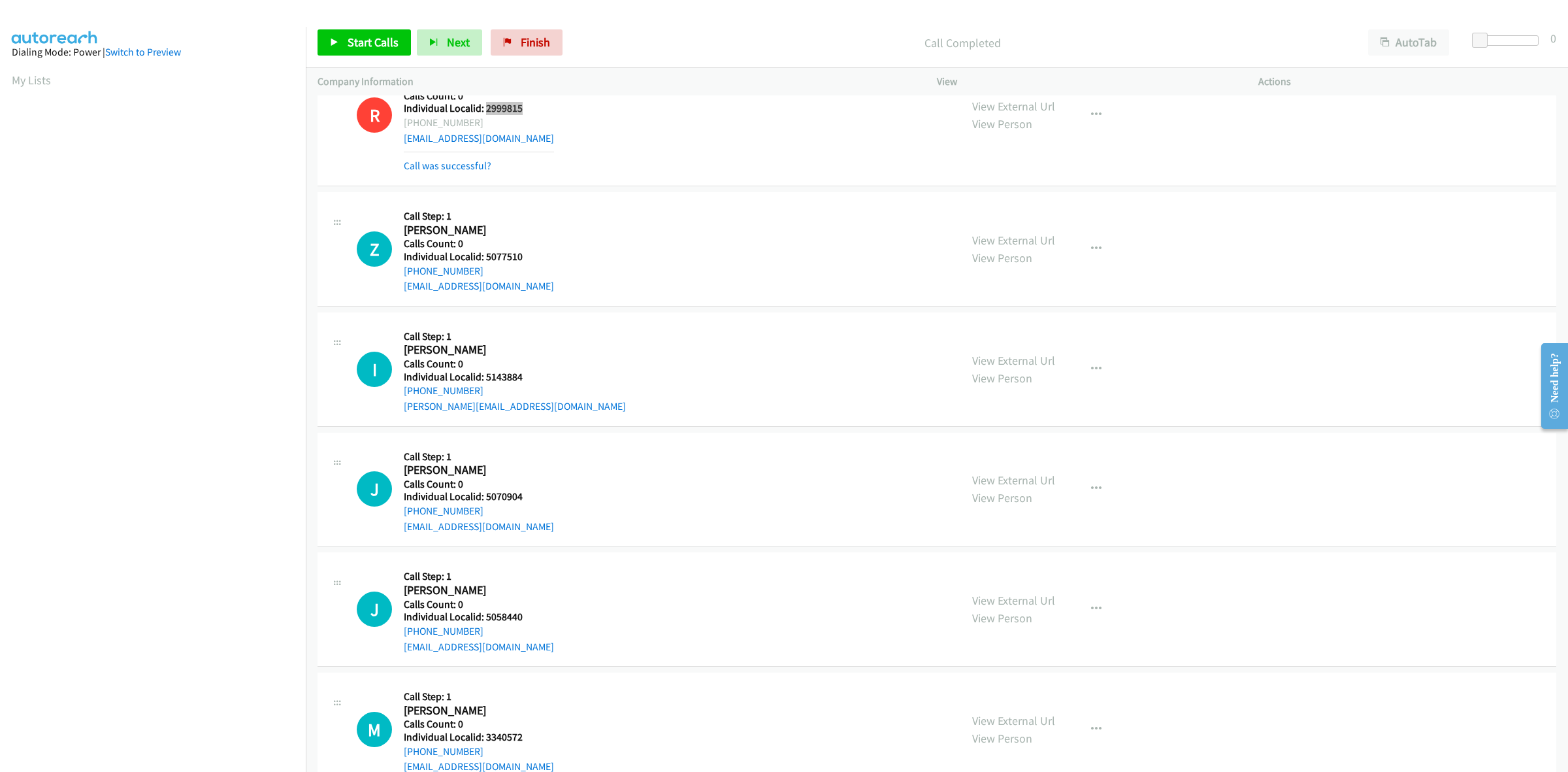
scroll to position [2185, 0]
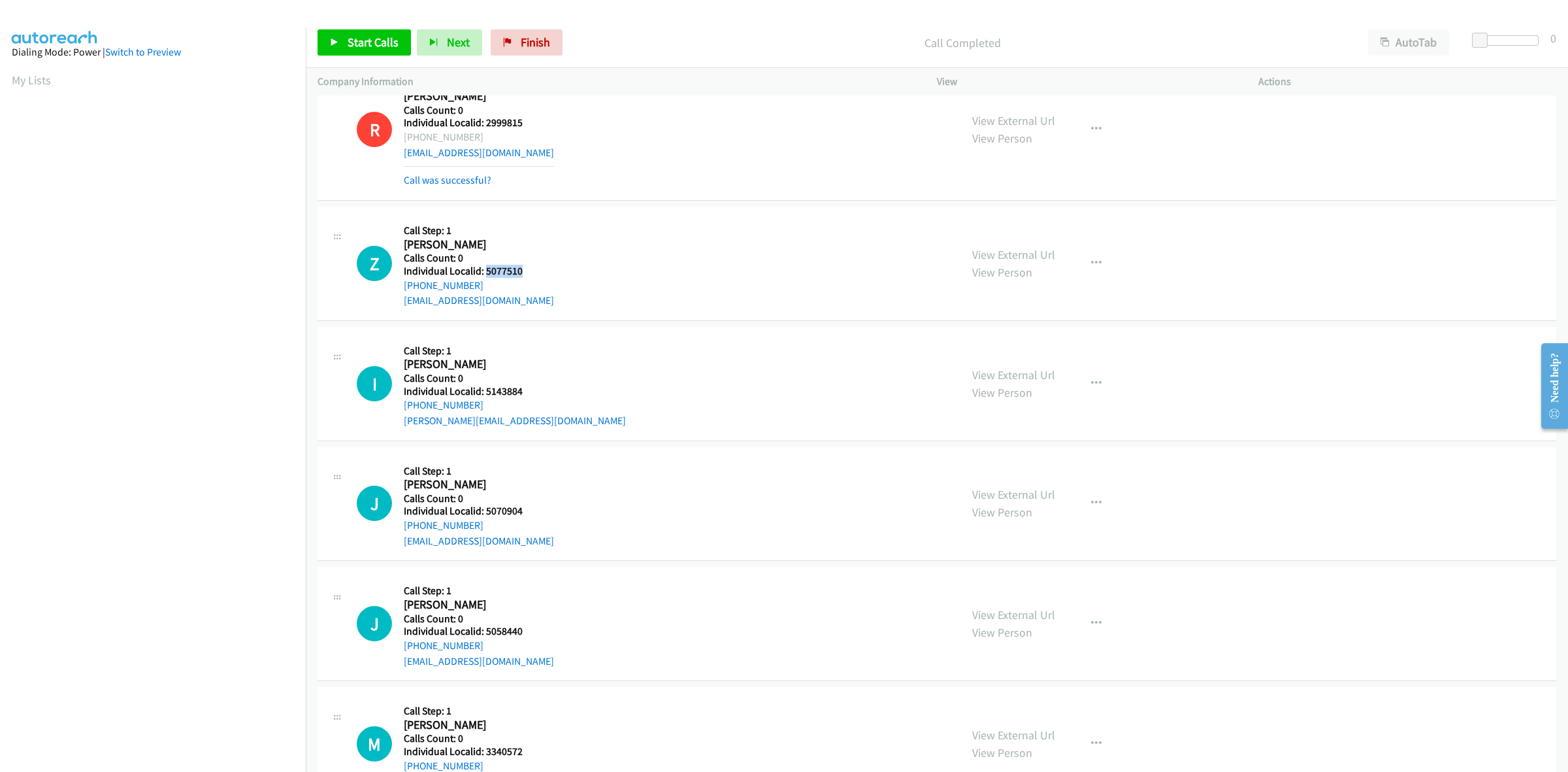
drag, startPoint x: 528, startPoint y: 271, endPoint x: 484, endPoint y: 271, distance: 44.0
click at [484, 271] on h5 "Individual Localid: 5077510" at bounding box center [479, 271] width 150 height 13
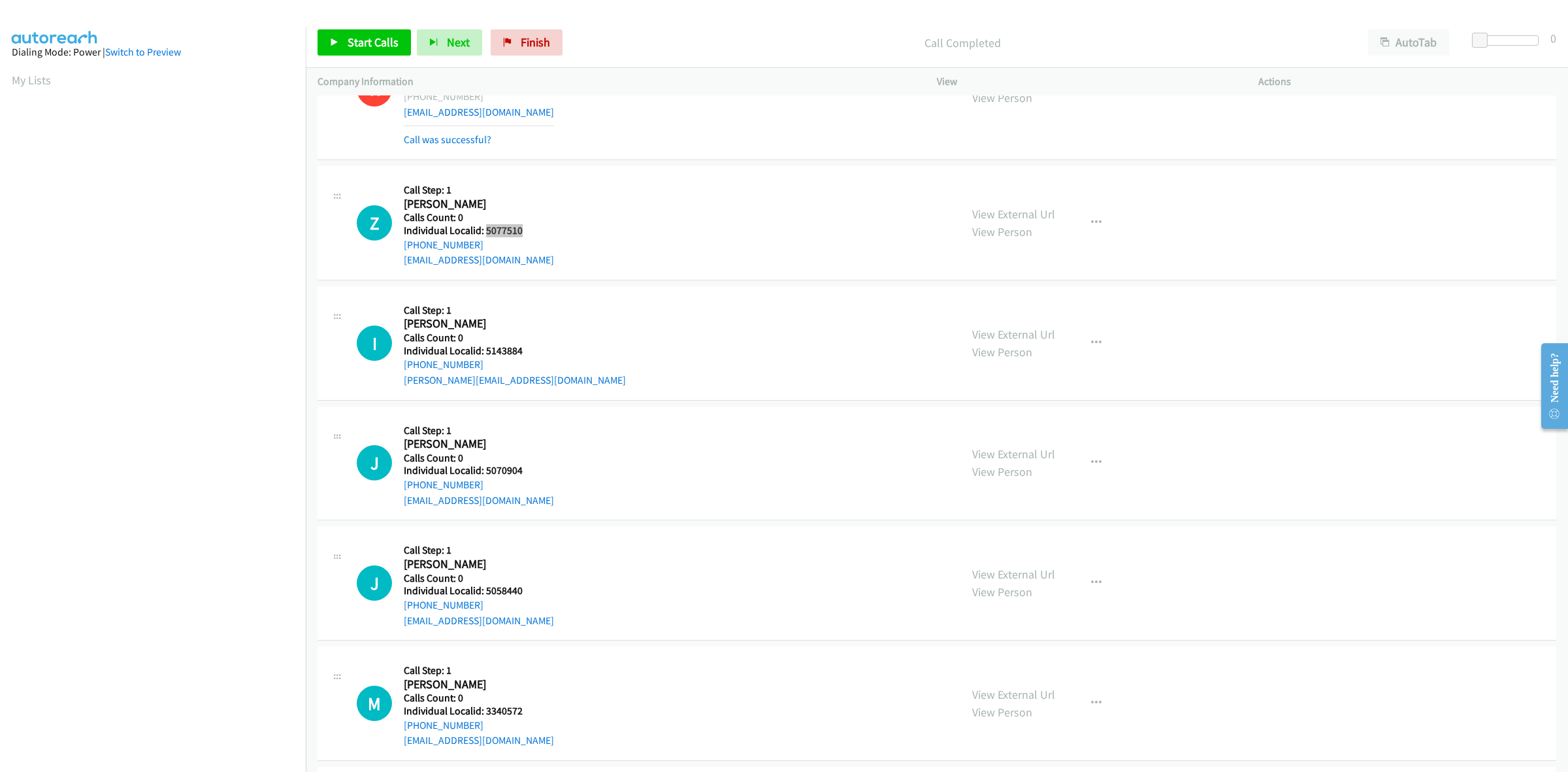
scroll to position [2226, 0]
drag, startPoint x: 477, startPoint y: 242, endPoint x: 401, endPoint y: 245, distance: 76.1
click at [401, 245] on div "Z Callback Scheduled Call Step: 1 Zoltan Kadar America/New_York Calls Count: 0 …" at bounding box center [652, 222] width 592 height 90
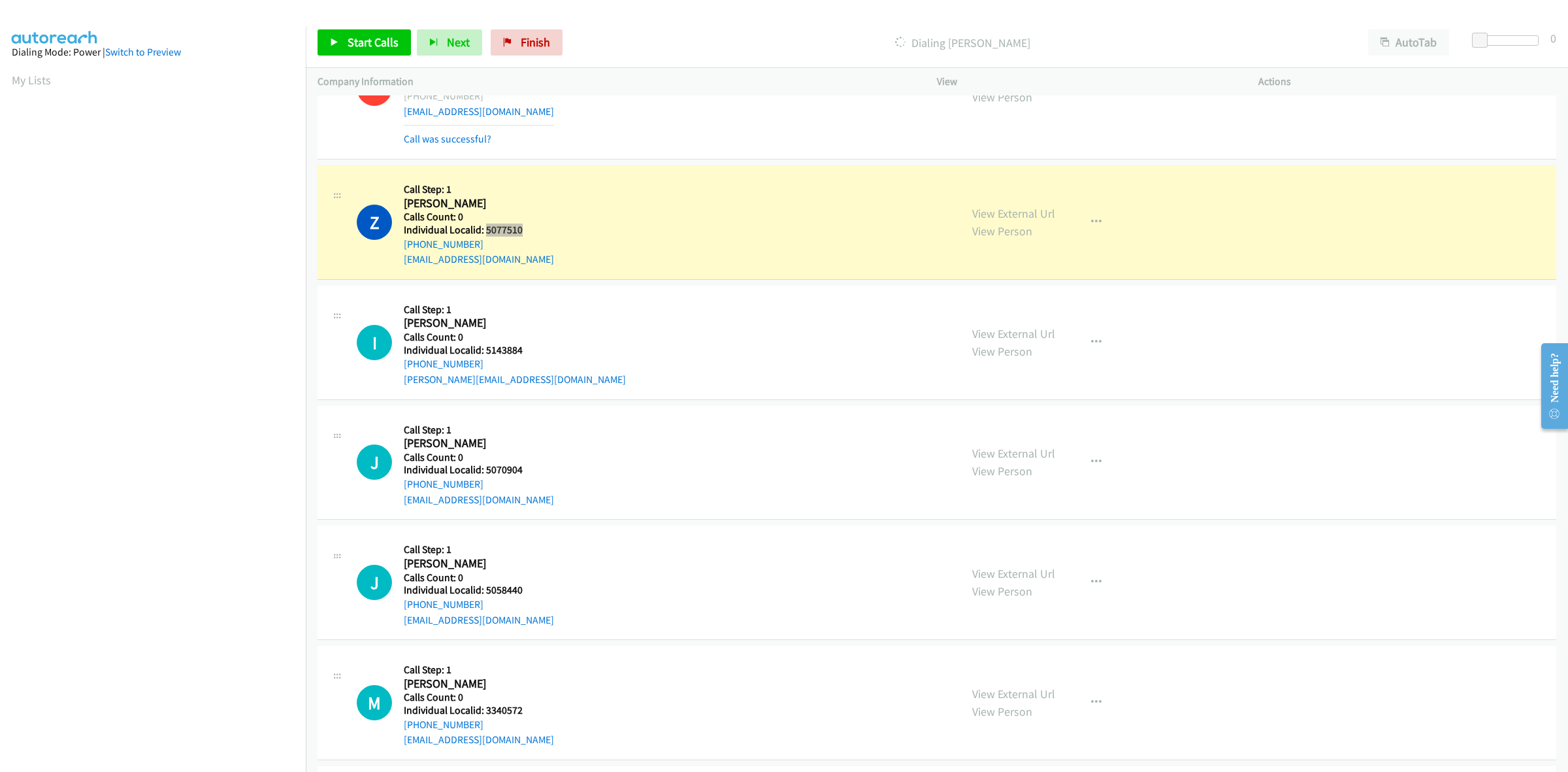
drag, startPoint x: 531, startPoint y: 229, endPoint x: 487, endPoint y: 231, distance: 44.0
click at [487, 231] on h5 "Individual Localid: 5077510" at bounding box center [479, 230] width 150 height 13
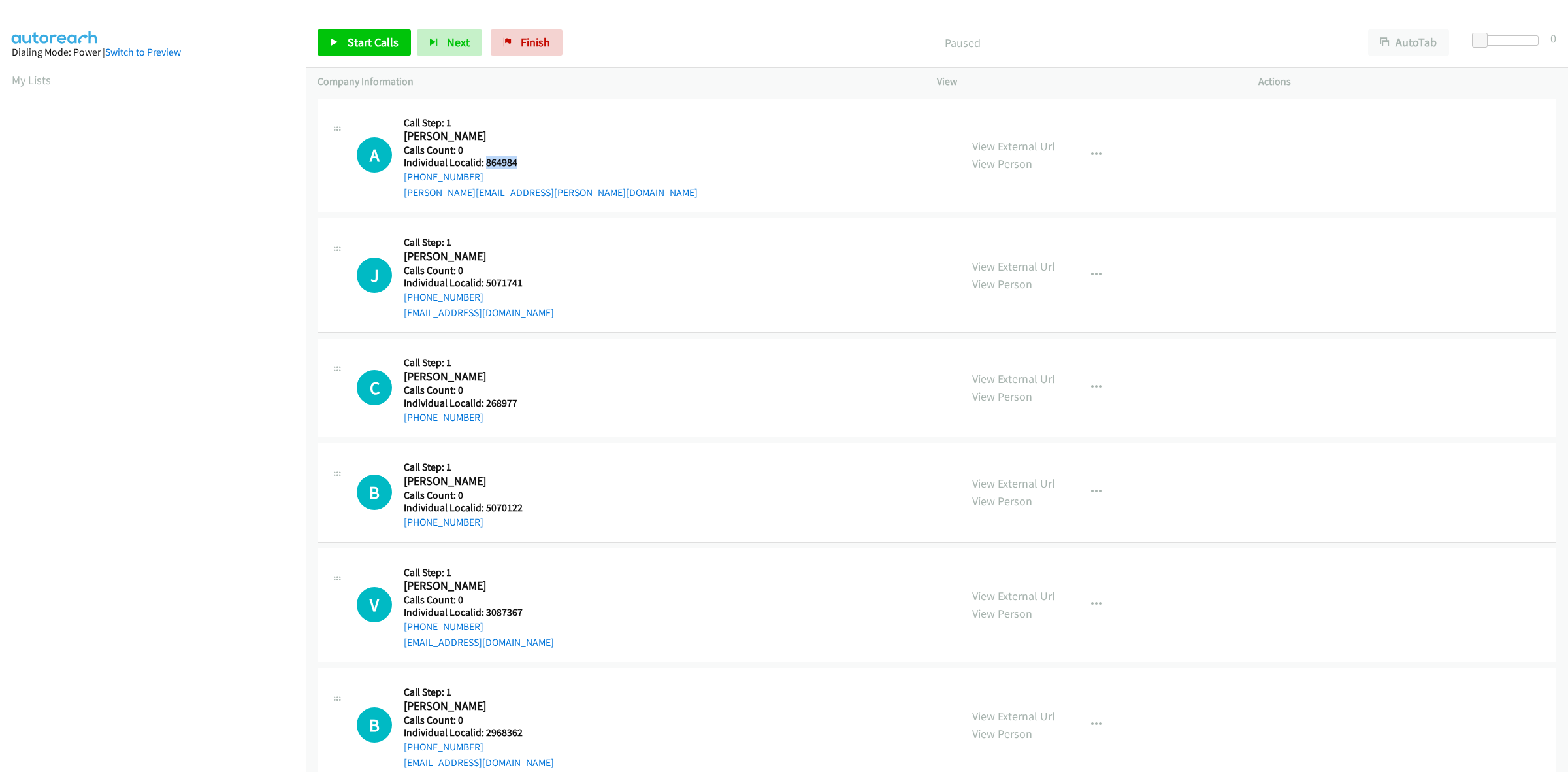
drag, startPoint x: 527, startPoint y: 161, endPoint x: 487, endPoint y: 161, distance: 40.0
click at [487, 161] on h5 "Individual Localid: 864984" at bounding box center [551, 163] width 294 height 13
copy h5 "864984"
drag, startPoint x: 471, startPoint y: 177, endPoint x: 481, endPoint y: 174, distance: 10.4
click at [471, 177] on link "[PHONE_NUMBER]" at bounding box center [444, 177] width 80 height 12
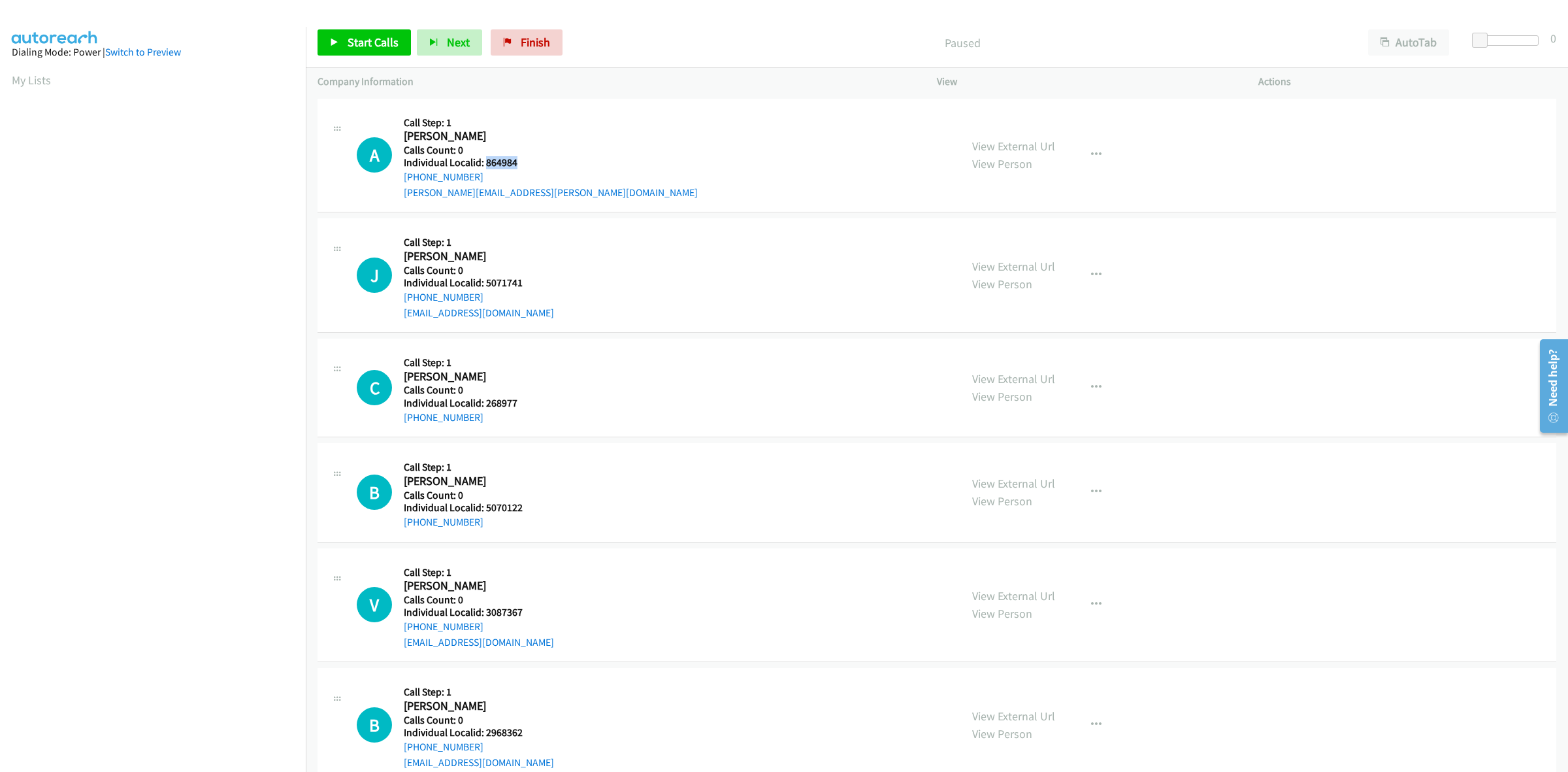
drag, startPoint x: 485, startPoint y: 175, endPoint x: 402, endPoint y: 180, distance: 83.2
click at [402, 180] on div "A Callback Scheduled Call Step: 1 [PERSON_NAME] America/New_York Calls Count: 0…" at bounding box center [652, 155] width 592 height 90
copy link "[PHONE_NUMBER]"
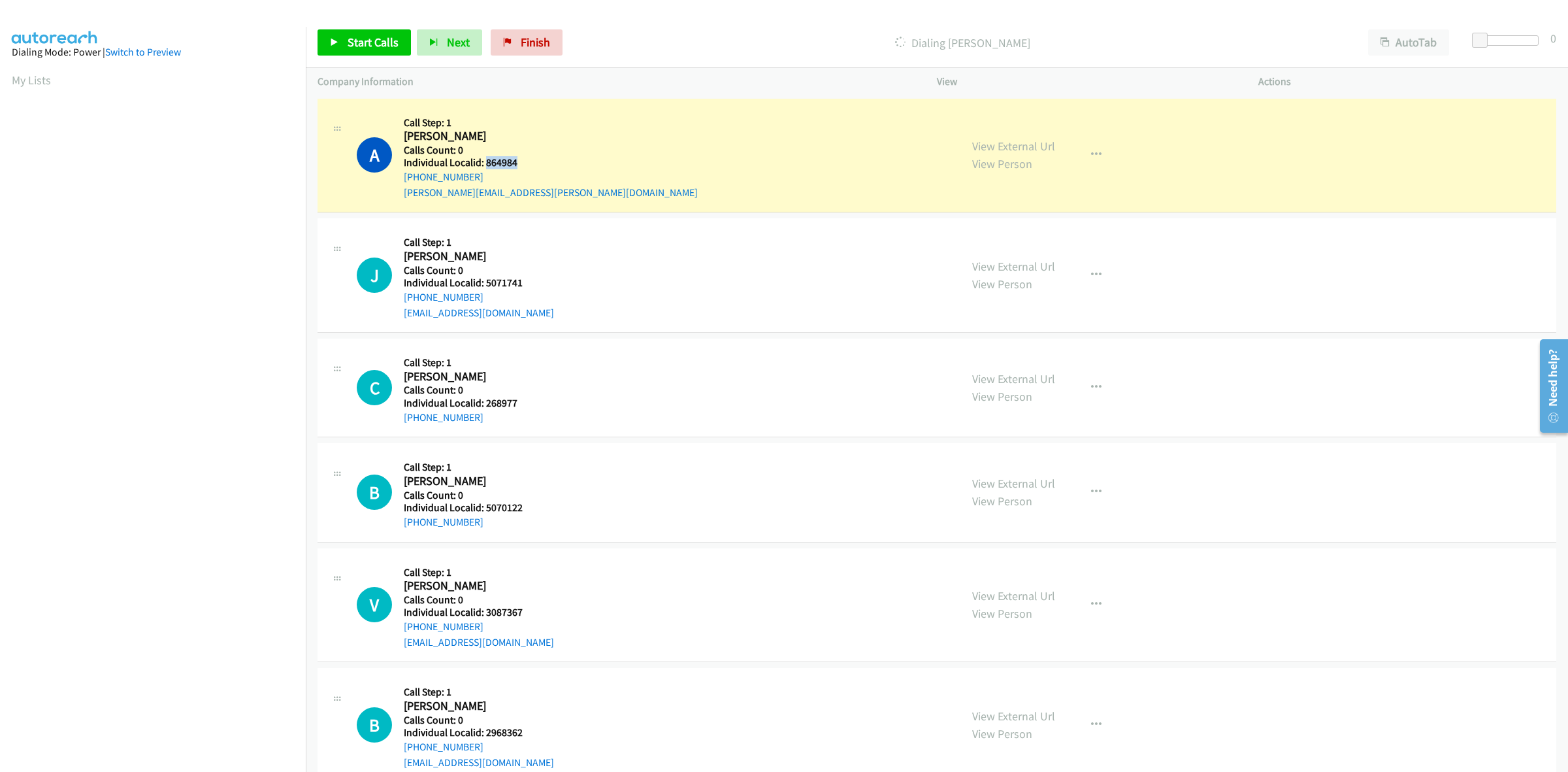
drag, startPoint x: 520, startPoint y: 157, endPoint x: 485, endPoint y: 162, distance: 35.4
click at [485, 162] on h5 "Individual Localid: 864984" at bounding box center [551, 163] width 294 height 13
copy h5 "864984"
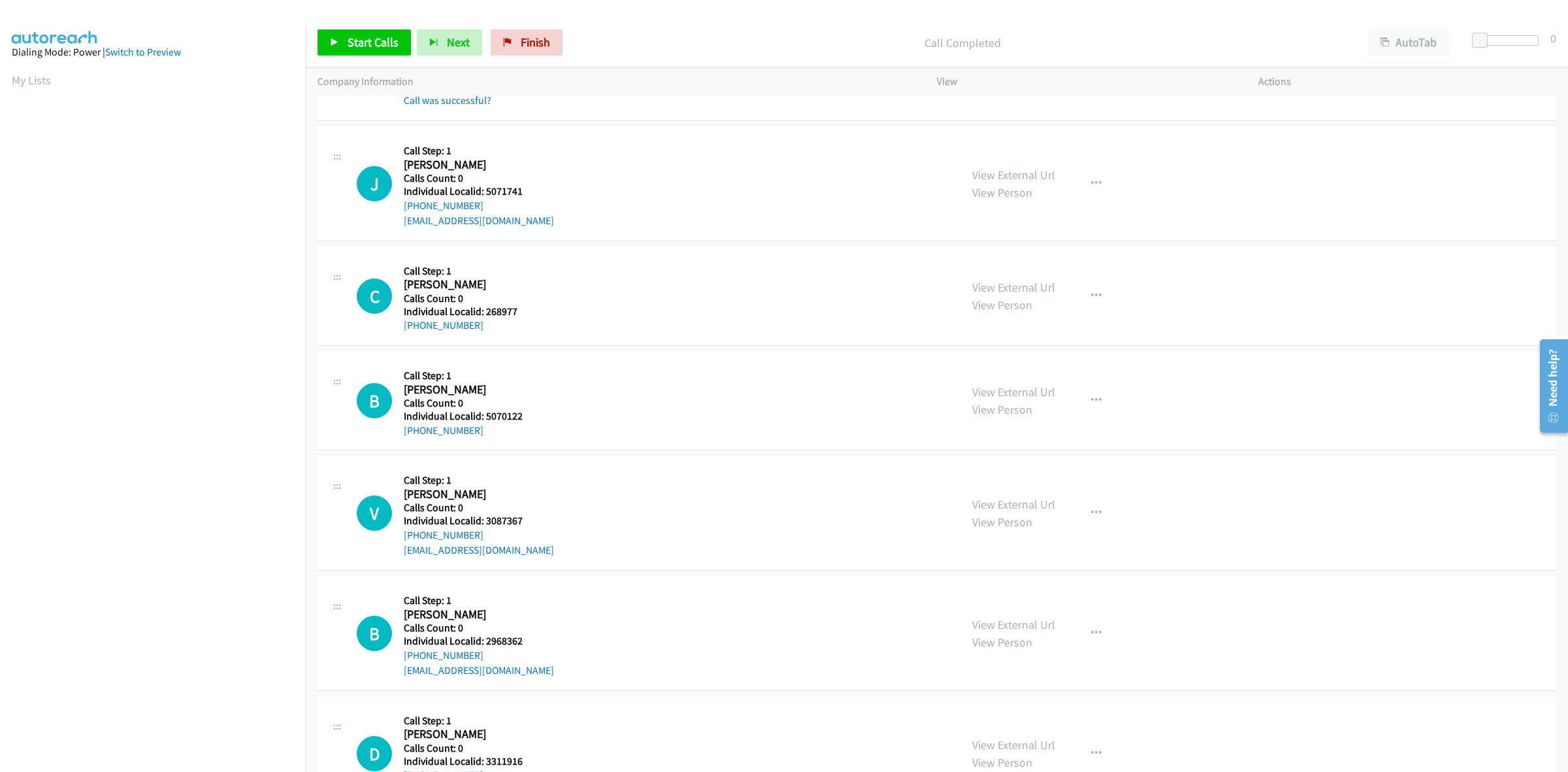
scroll to position [143, 0]
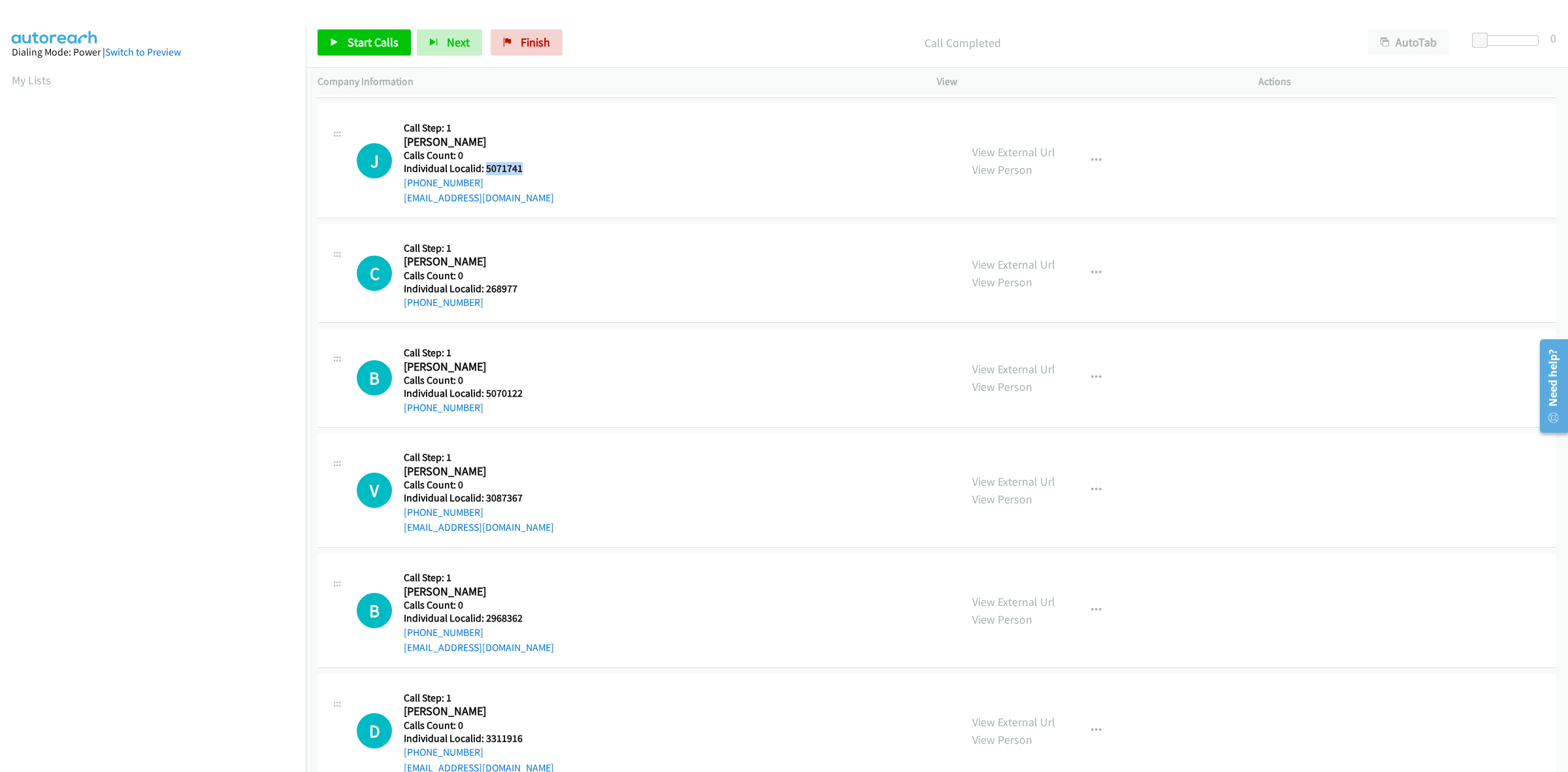
drag, startPoint x: 528, startPoint y: 171, endPoint x: 484, endPoint y: 167, distance: 44.2
click at [484, 167] on div "J Callback Scheduled Call Step: 1 [PERSON_NAME] America/[GEOGRAPHIC_DATA] Calls…" at bounding box center [652, 160] width 592 height 90
copy h5 "5071741"
drag, startPoint x: 479, startPoint y: 183, endPoint x: 399, endPoint y: 187, distance: 80.1
click at [399, 187] on div "J Callback Scheduled Call Step: 1 Jon Ferguson America/Chicago Calls Count: 0 I…" at bounding box center [652, 160] width 592 height 90
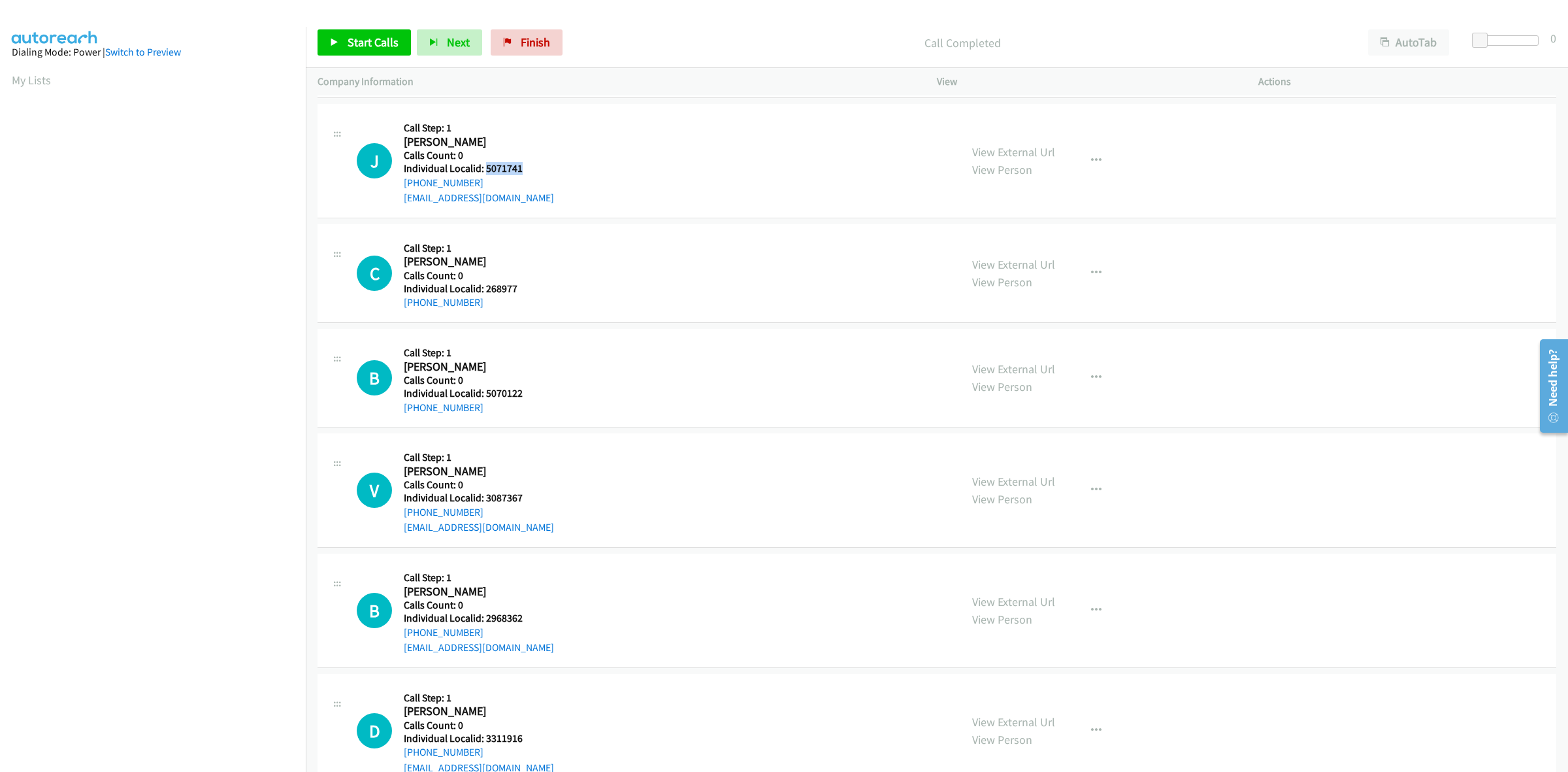
copy link "+1 662-983-9177"
drag, startPoint x: 511, startPoint y: 168, endPoint x: 485, endPoint y: 164, distance: 26.3
click at [485, 164] on h5 "Individual Localid: 5071741" at bounding box center [479, 169] width 150 height 13
copy h5 "5071741"
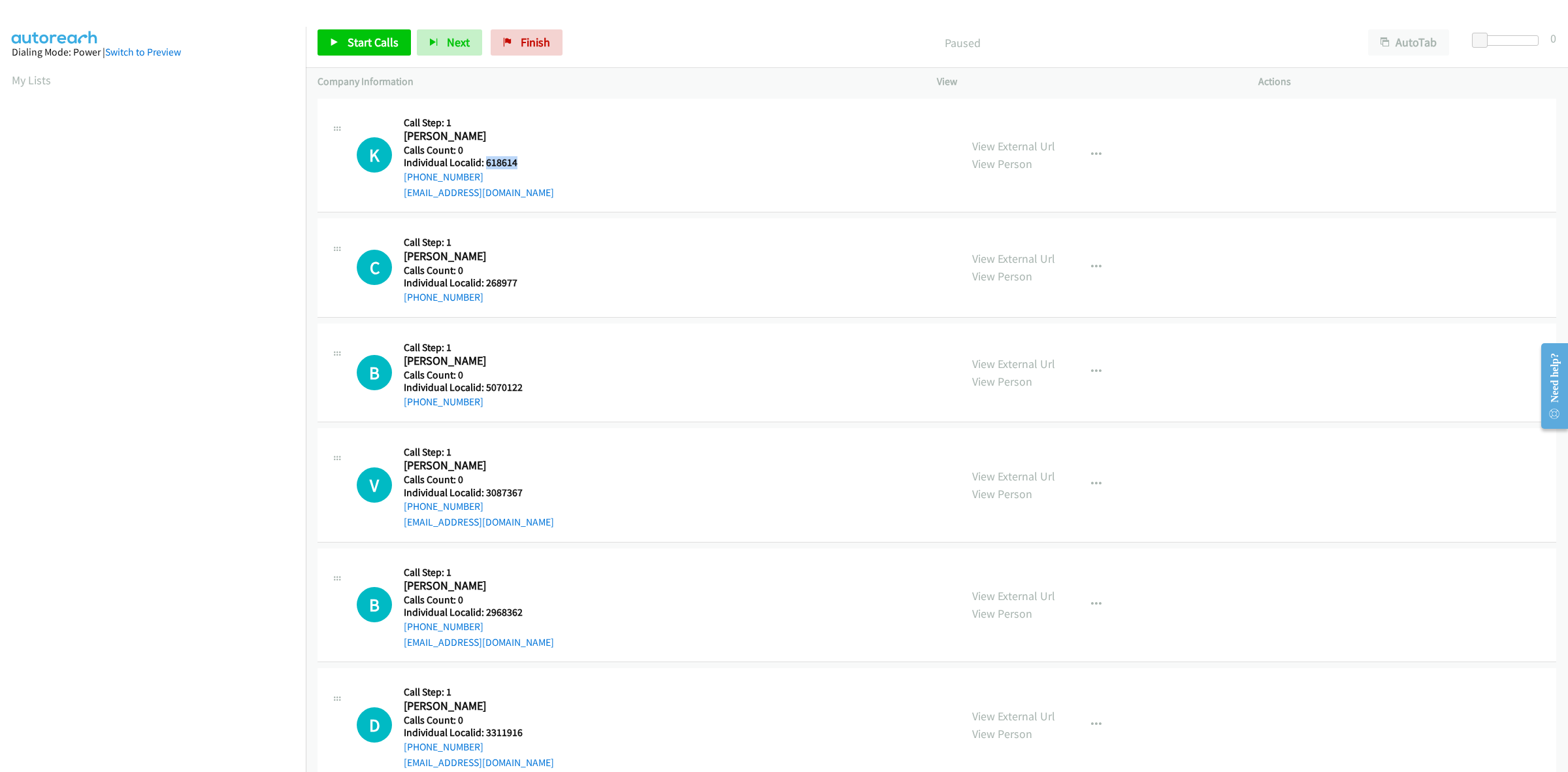
drag, startPoint x: 520, startPoint y: 164, endPoint x: 485, endPoint y: 161, distance: 35.1
click at [485, 161] on h5 "Individual Localid: 618614" at bounding box center [479, 163] width 150 height 13
copy h5 "618614"
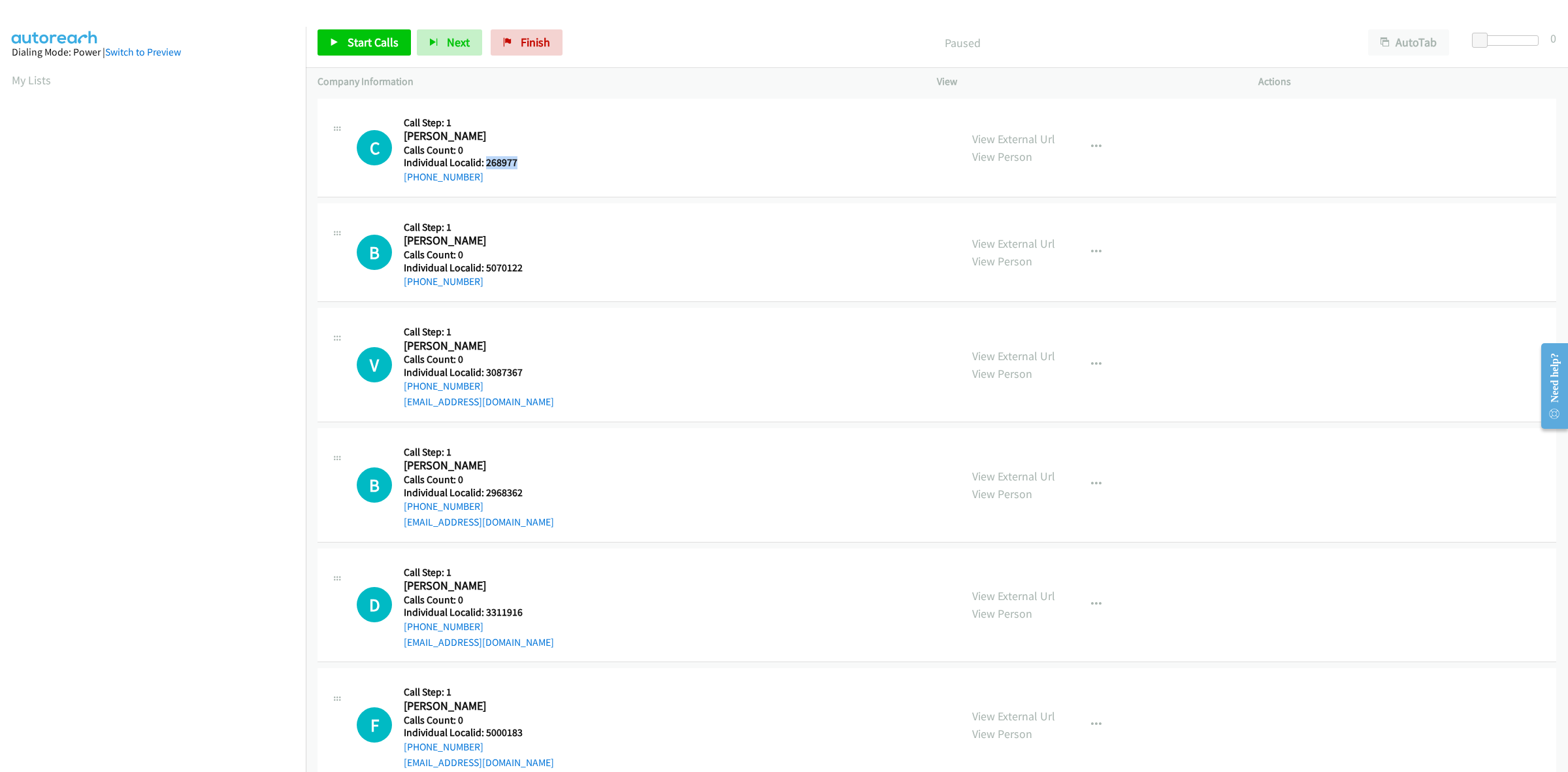
drag, startPoint x: 516, startPoint y: 161, endPoint x: 485, endPoint y: 164, distance: 31.1
click at [485, 164] on h5 "Individual Localid: 268977" at bounding box center [466, 163] width 125 height 13
copy h5 "268977"
drag, startPoint x: 484, startPoint y: 173, endPoint x: 400, endPoint y: 182, distance: 84.5
click at [400, 182] on div "C Callback Scheduled Call Step: 1 Caleb Kebler America/New_York Calls Count: 0 …" at bounding box center [652, 148] width 592 height 75
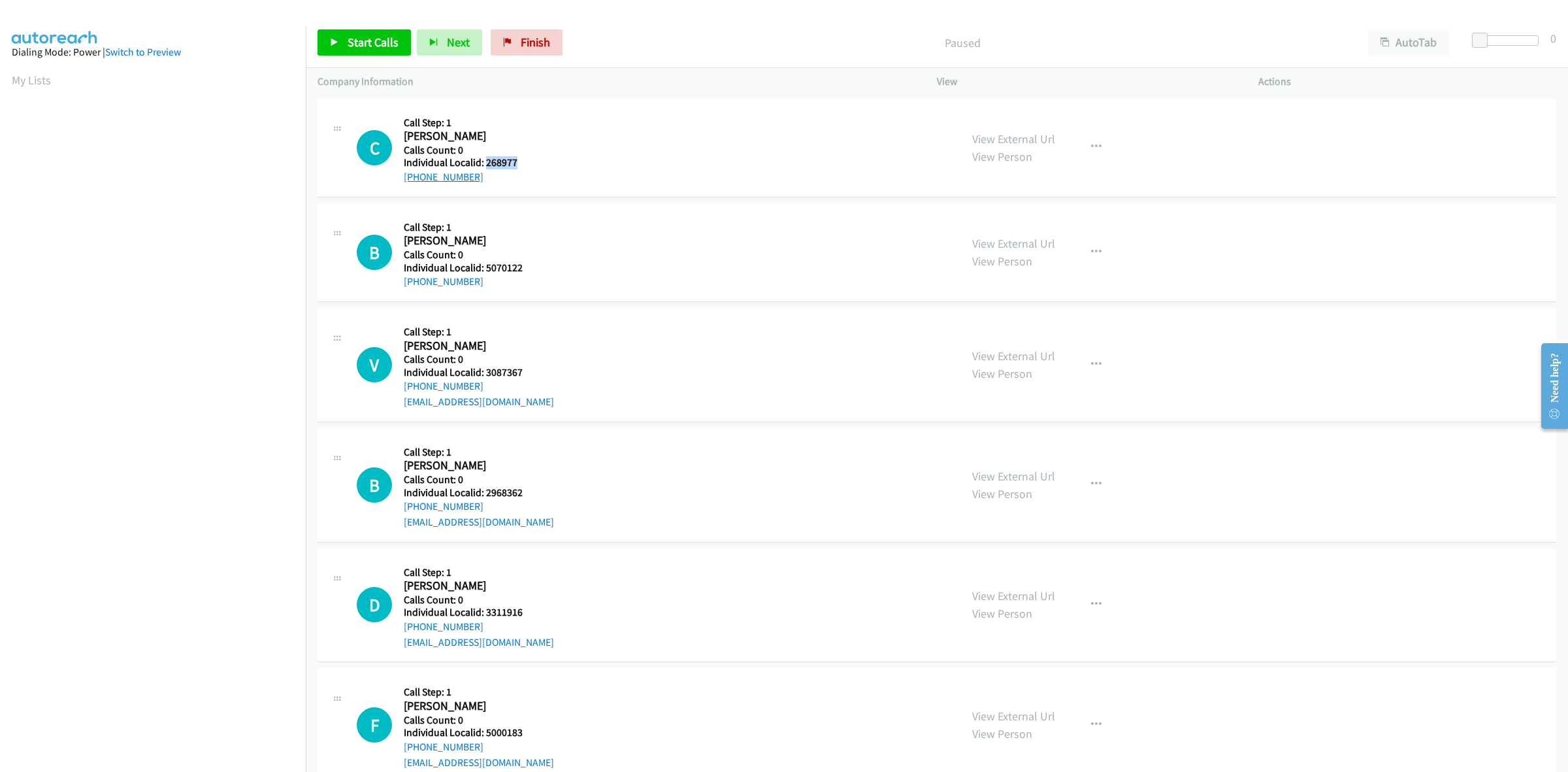
copy link "[PHONE_NUMBER]"
drag, startPoint x: 514, startPoint y: 162, endPoint x: 484, endPoint y: 165, distance: 30.1
click at [484, 165] on h5 "Individual Localid: 268977" at bounding box center [466, 163] width 125 height 13
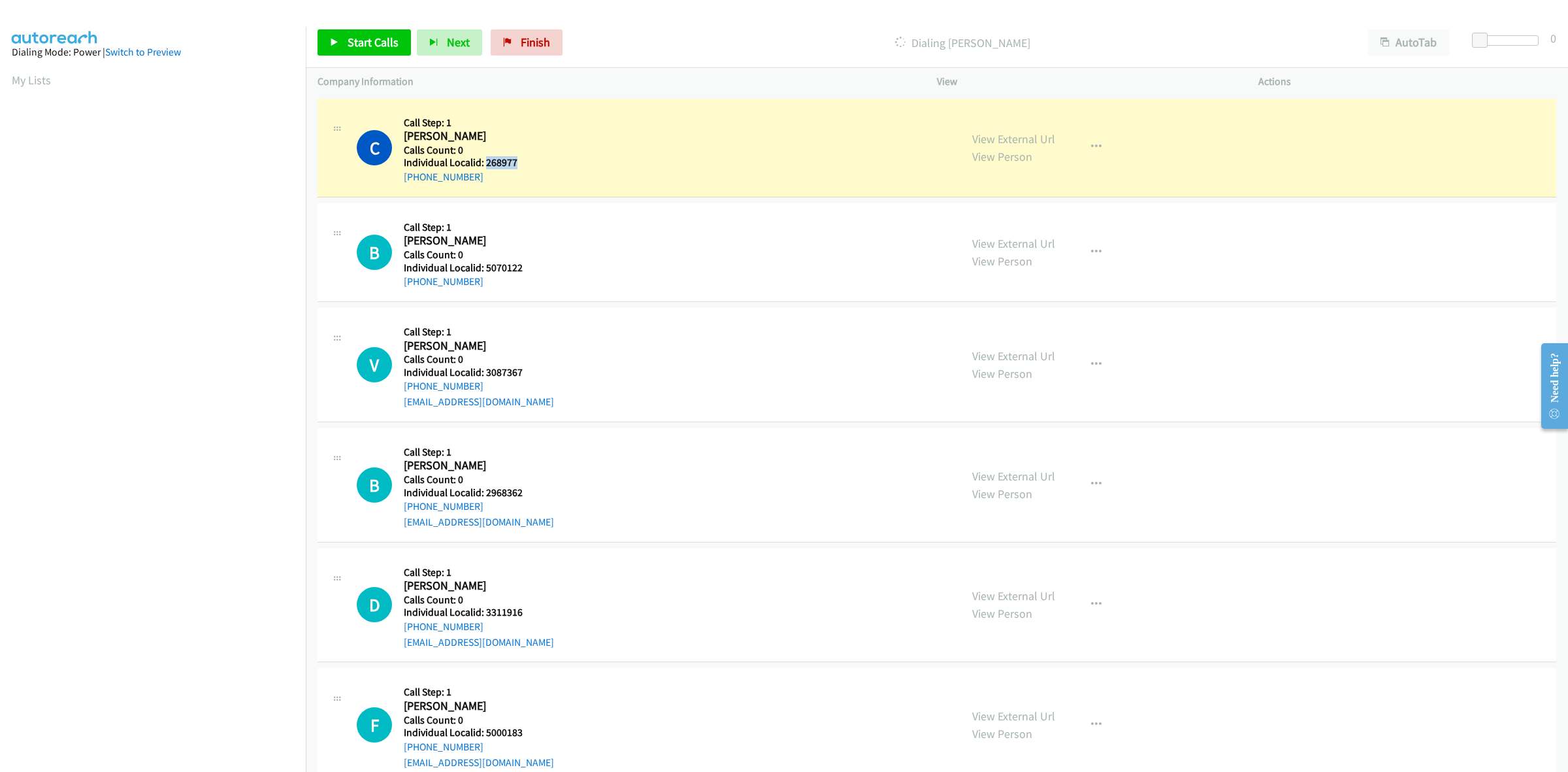
copy h5 "268977"
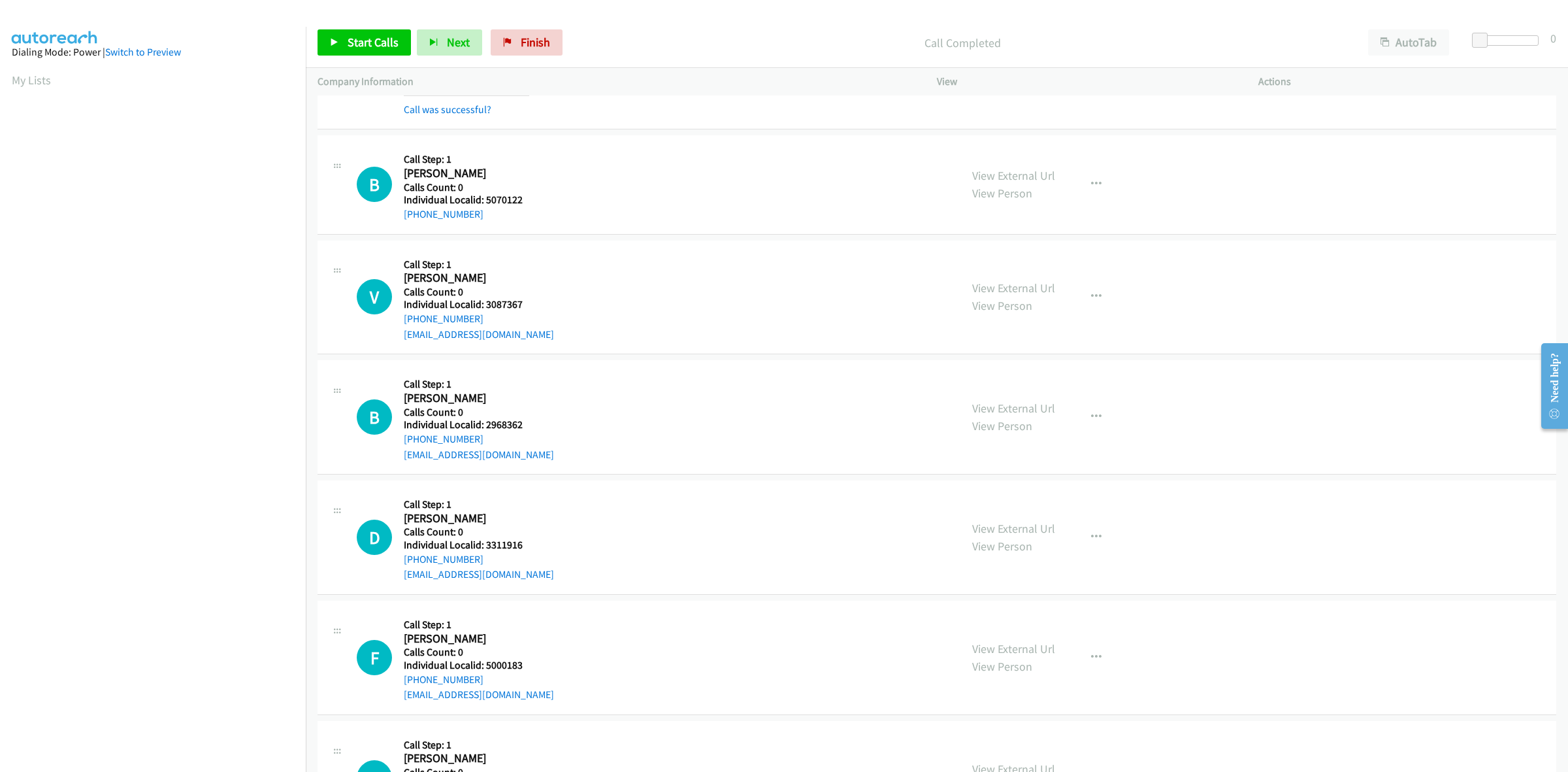
scroll to position [122, 0]
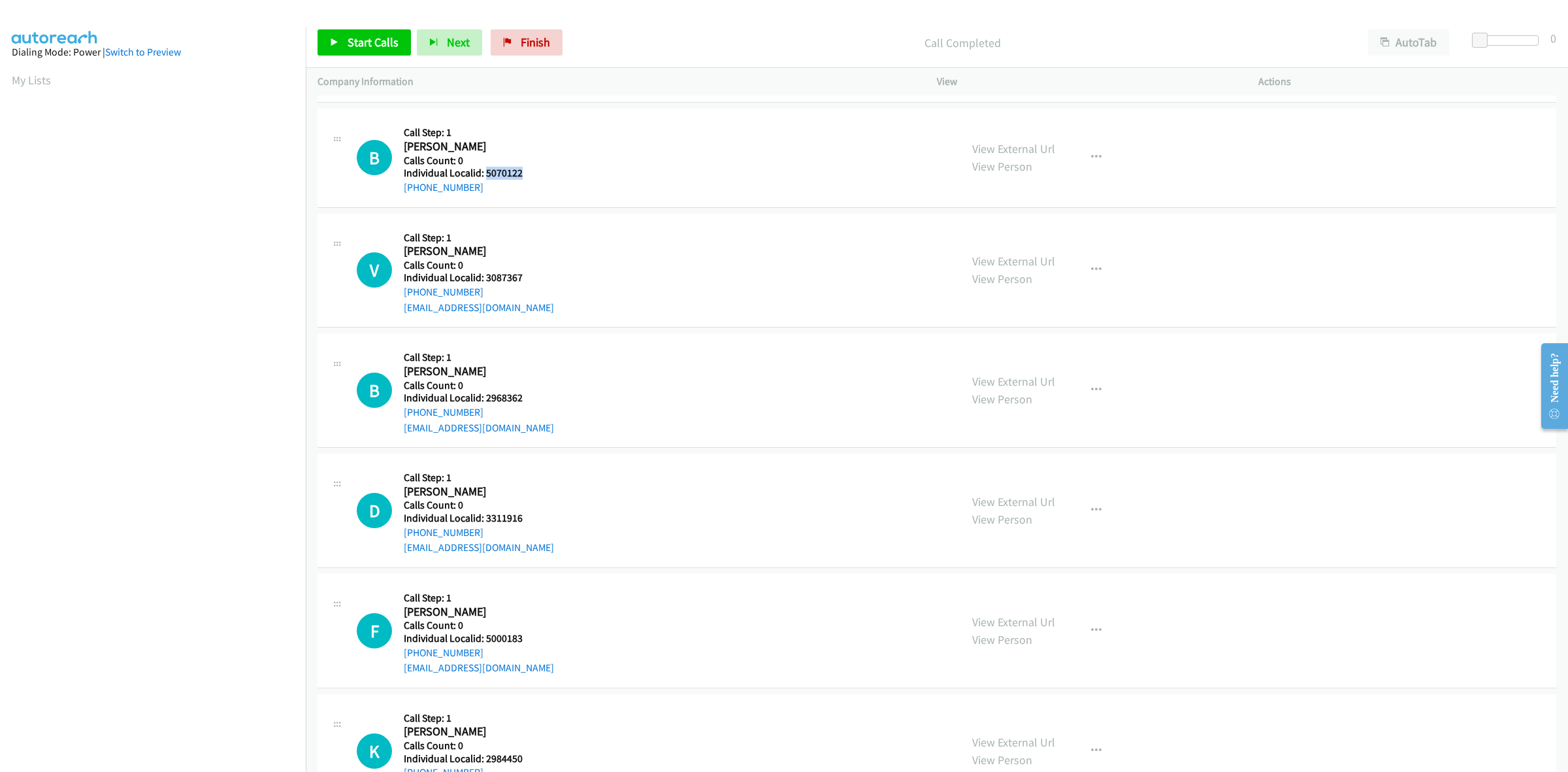
drag, startPoint x: 521, startPoint y: 171, endPoint x: 485, endPoint y: 173, distance: 36.1
click at [485, 173] on h5 "Individual Localid: 5070122" at bounding box center [466, 173] width 125 height 13
copy h5 "5070122"
drag, startPoint x: 481, startPoint y: 186, endPoint x: 391, endPoint y: 189, distance: 90.0
click at [391, 189] on div "B Callback Scheduled Call Step: 1 Brandon Bluth America/Denver Calls Count: 0 I…" at bounding box center [652, 158] width 592 height 75
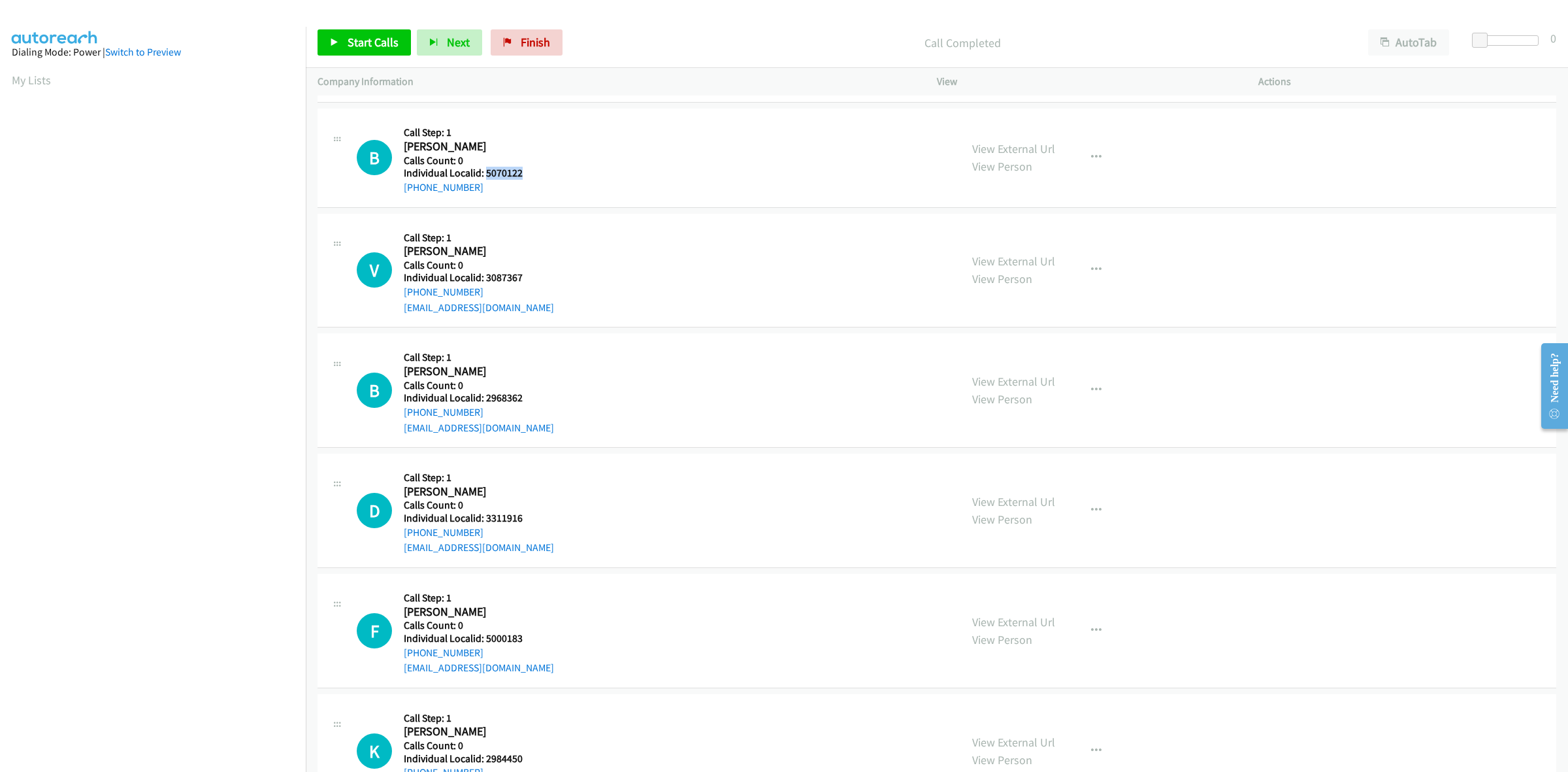
copy link "[PHONE_NUMBER]"
drag, startPoint x: 533, startPoint y: 172, endPoint x: 485, endPoint y: 171, distance: 48.0
click at [485, 171] on div "B Callback Scheduled Call Step: 1 Brandon Bluth America/Denver Calls Count: 0 I…" at bounding box center [652, 158] width 592 height 75
copy h5 "5070122"
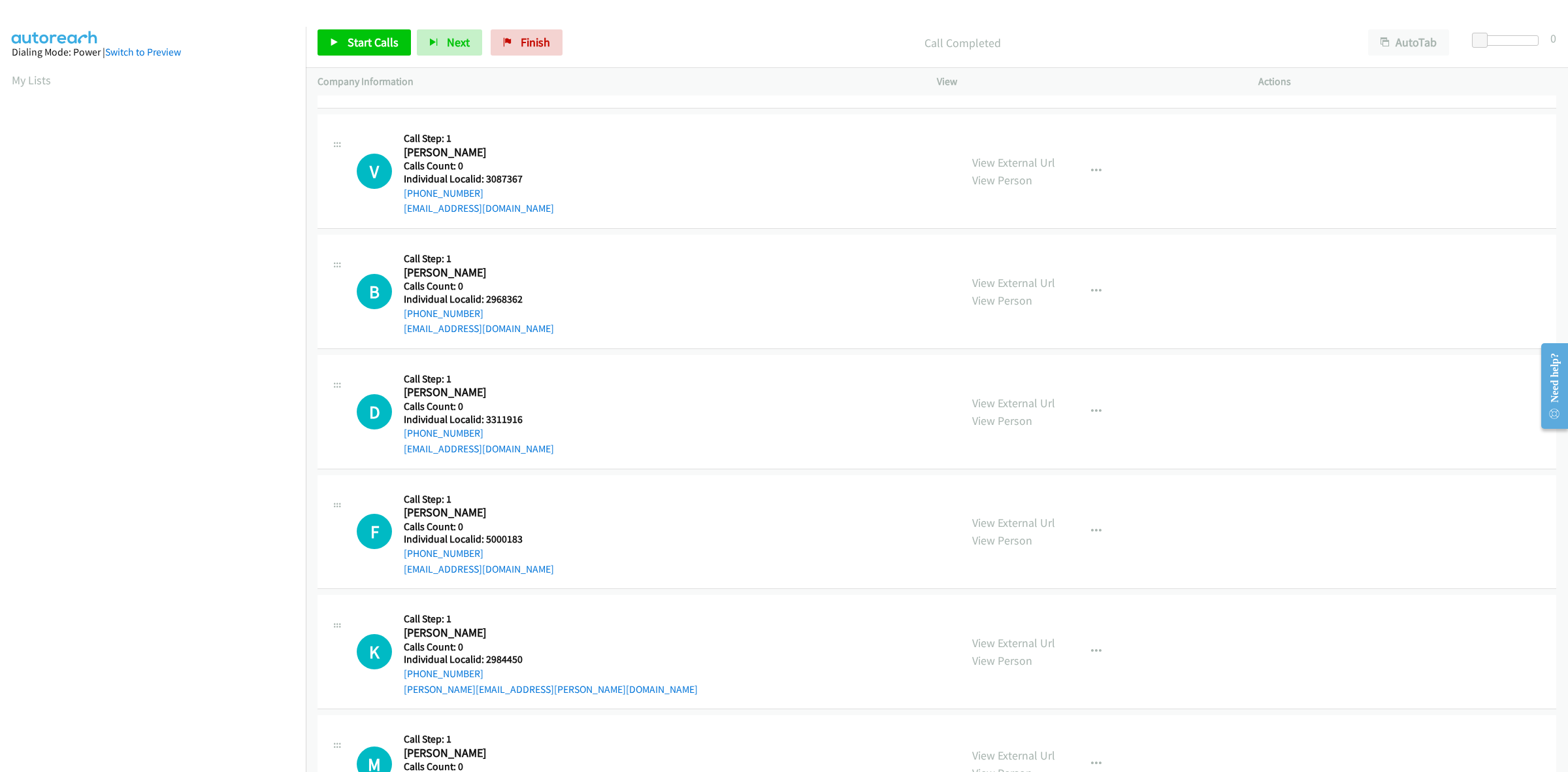
scroll to position [266, 0]
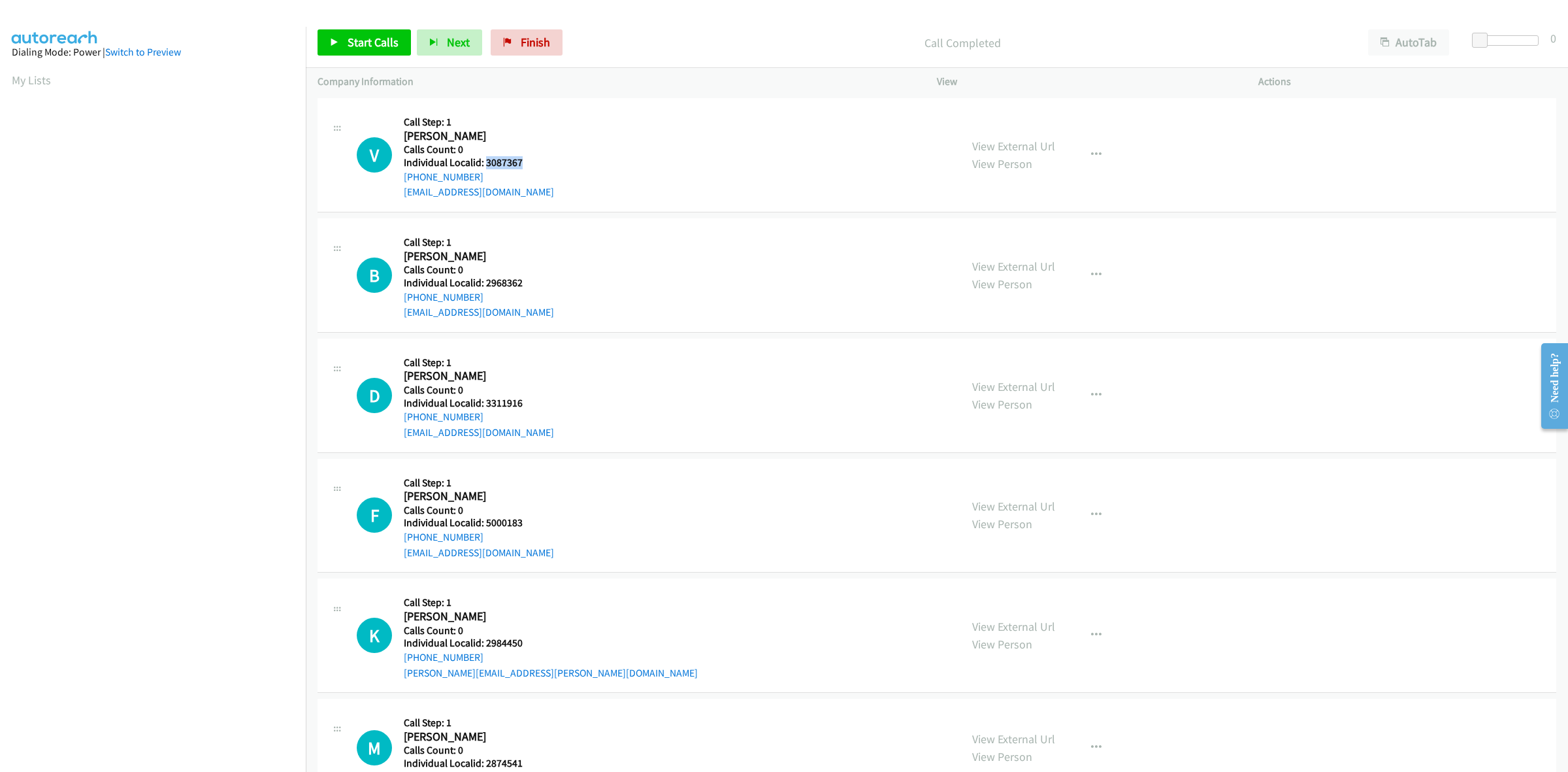
drag, startPoint x: 500, startPoint y: 160, endPoint x: 485, endPoint y: 161, distance: 15.0
click at [485, 161] on div "V Callback Scheduled Call Step: 1 Victor Grassman America/Denver Calls Count: 0…" at bounding box center [652, 154] width 592 height 90
copy h5 "3087367"
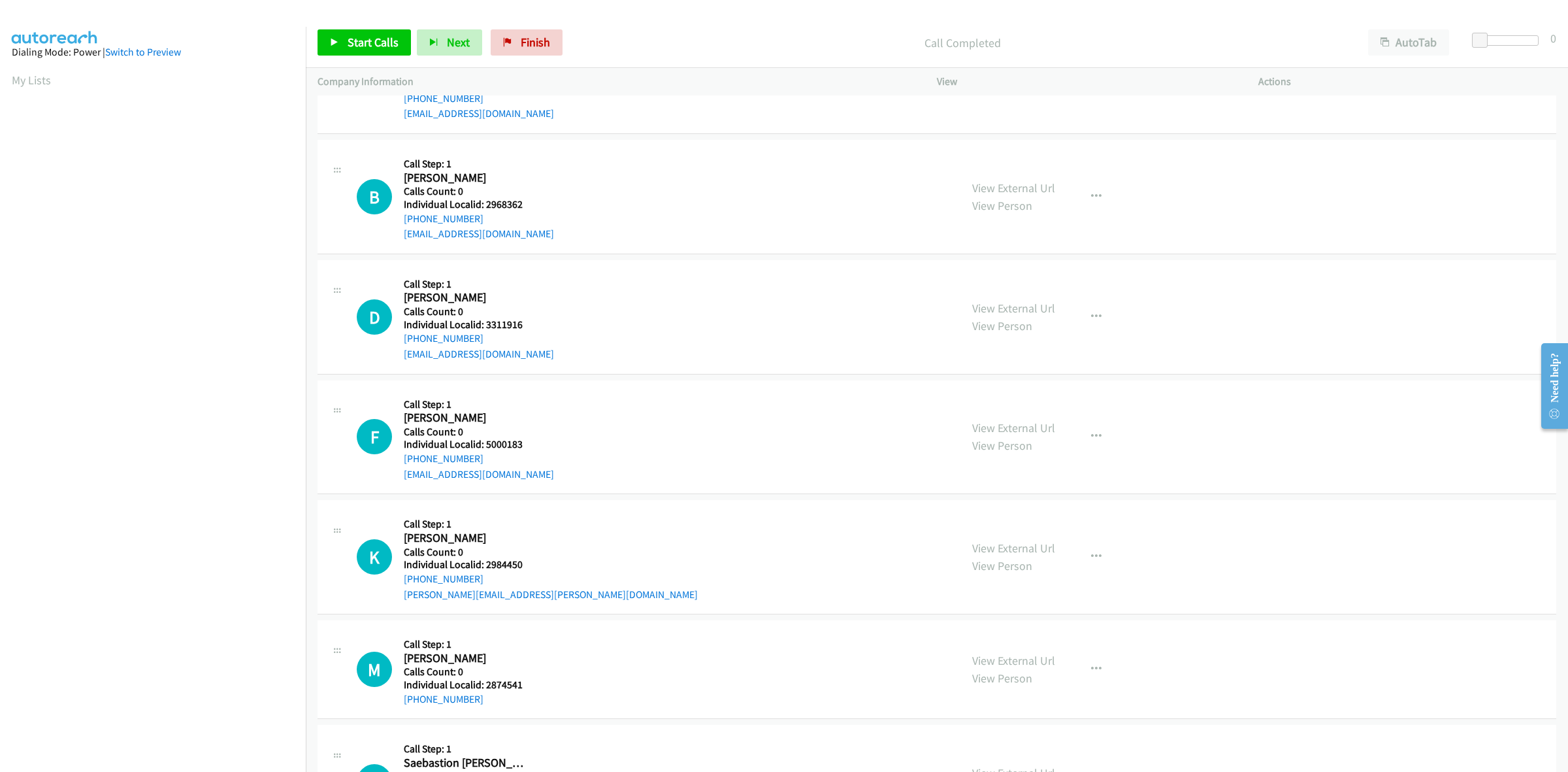
scroll to position [347, 0]
drag, startPoint x: 523, startPoint y: 204, endPoint x: 487, endPoint y: 200, distance: 36.2
click at [487, 200] on h5 "Individual Localid: 2968362" at bounding box center [479, 202] width 150 height 13
copy h5 "2968362"
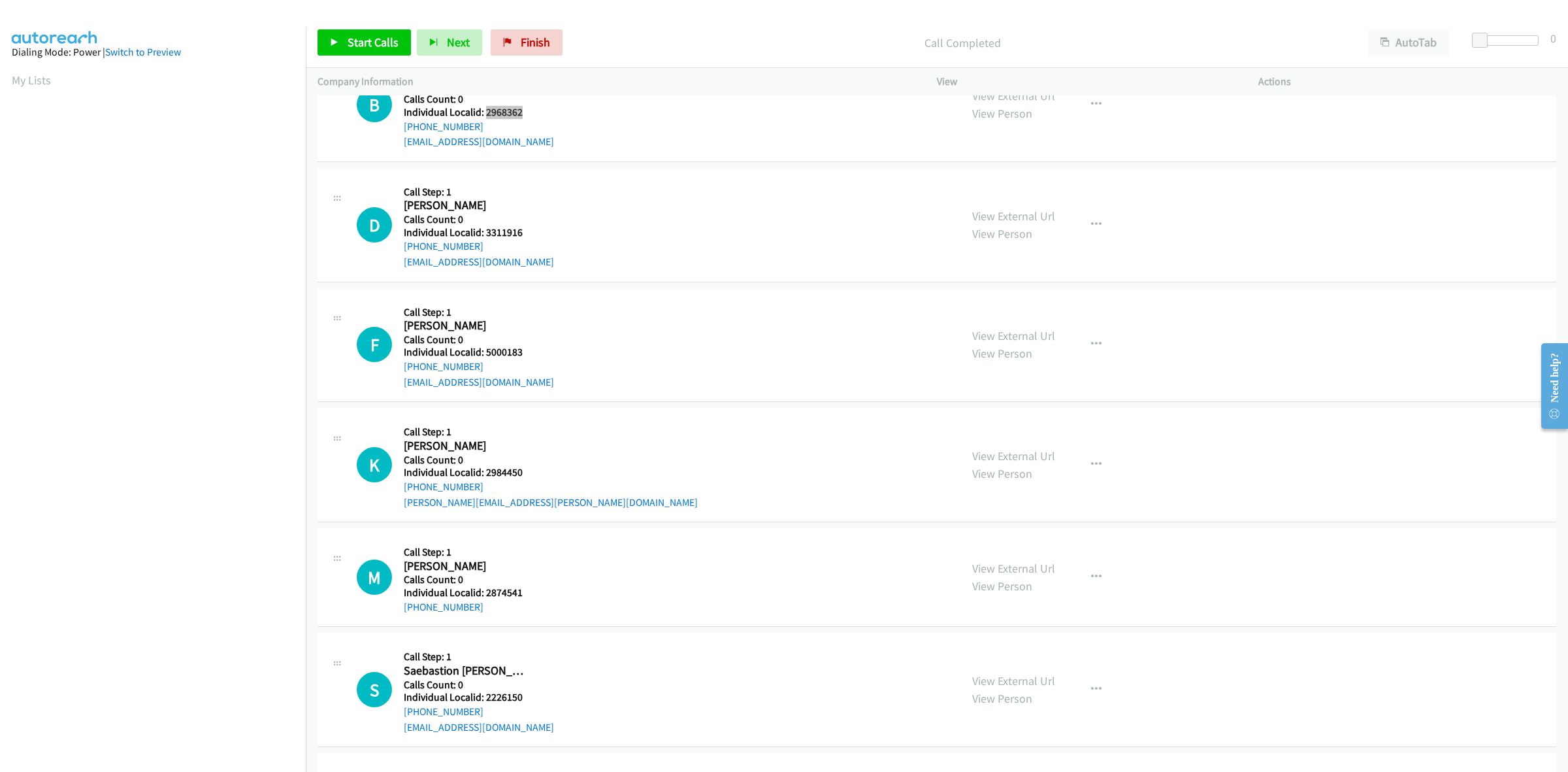
scroll to position [449, 0]
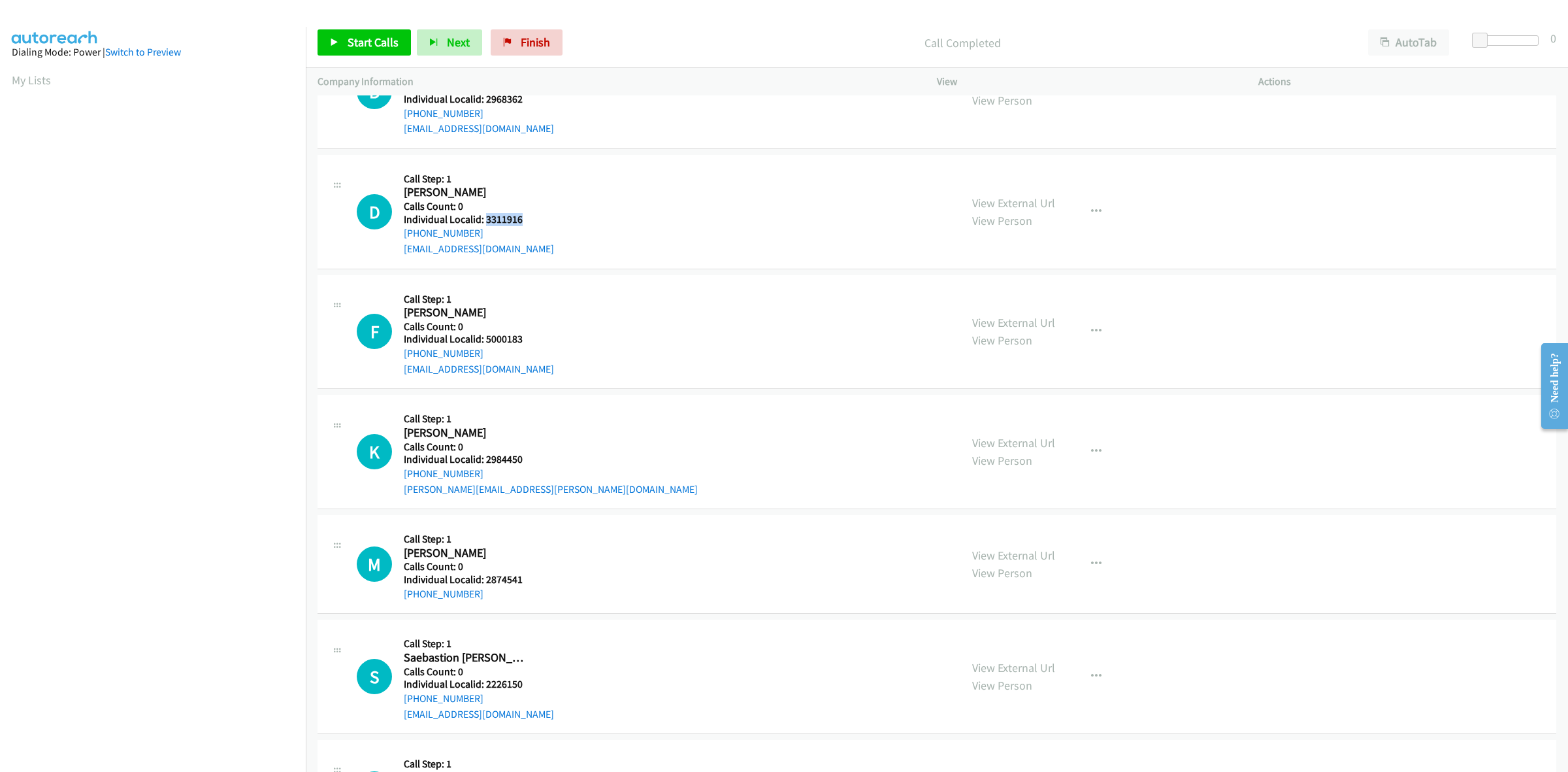
drag, startPoint x: 533, startPoint y: 216, endPoint x: 484, endPoint y: 217, distance: 49.0
click at [484, 217] on div "D Callback Scheduled Call Step: 1 Darren Gregory America/Chicago Calls Count: 0…" at bounding box center [652, 212] width 592 height 90
copy h5 "3311916"
drag, startPoint x: 477, startPoint y: 232, endPoint x: 400, endPoint y: 232, distance: 77.0
click at [400, 232] on div "D Callback Scheduled Call Step: 1 Darren Gregory America/Chicago Calls Count: 0…" at bounding box center [652, 212] width 592 height 90
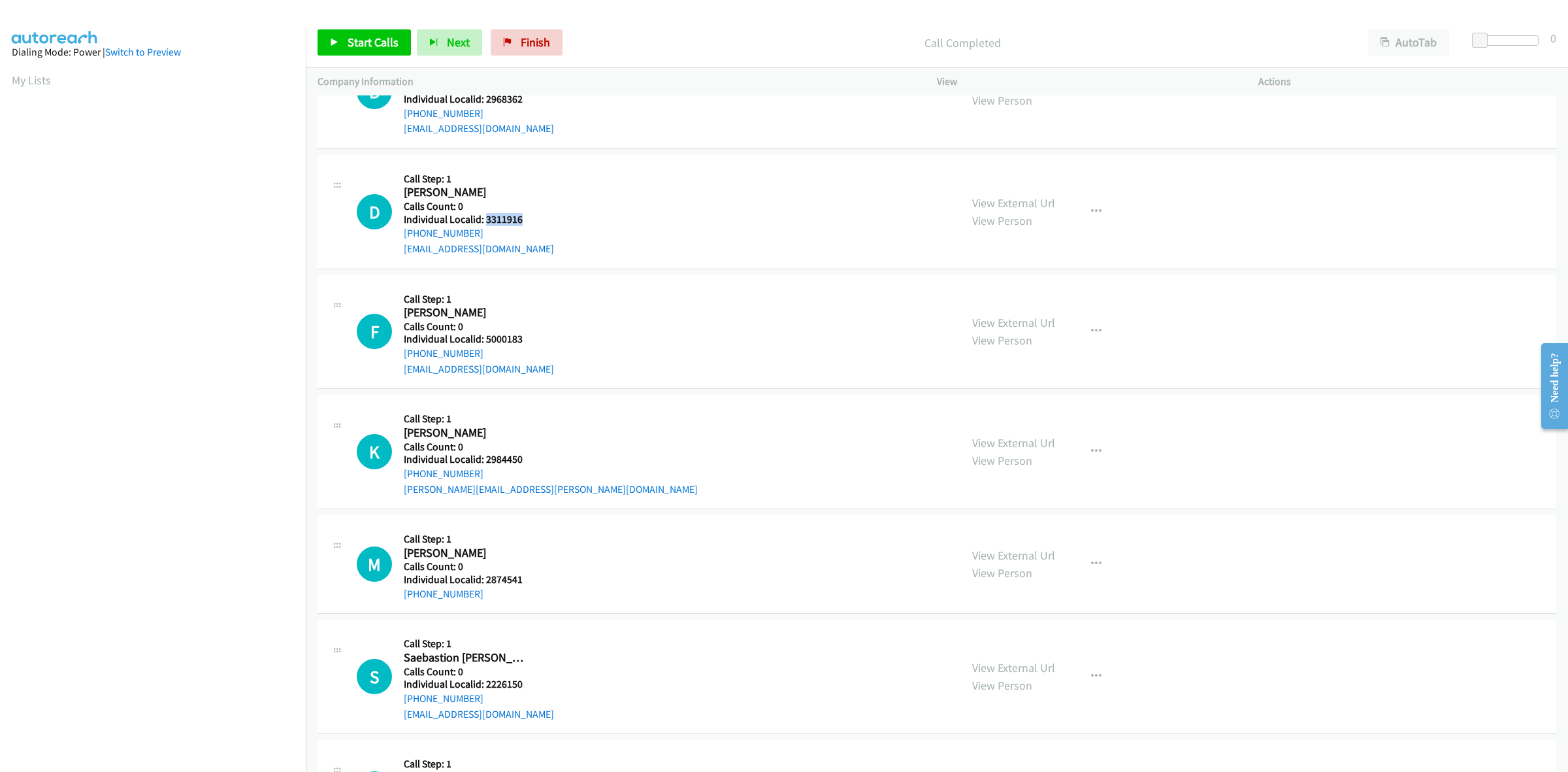
drag, startPoint x: 520, startPoint y: 220, endPoint x: 484, endPoint y: 220, distance: 36.0
click at [484, 220] on h5 "Individual Localid: 3311916" at bounding box center [479, 220] width 150 height 13
